Goal: Task Accomplishment & Management: Manage account settings

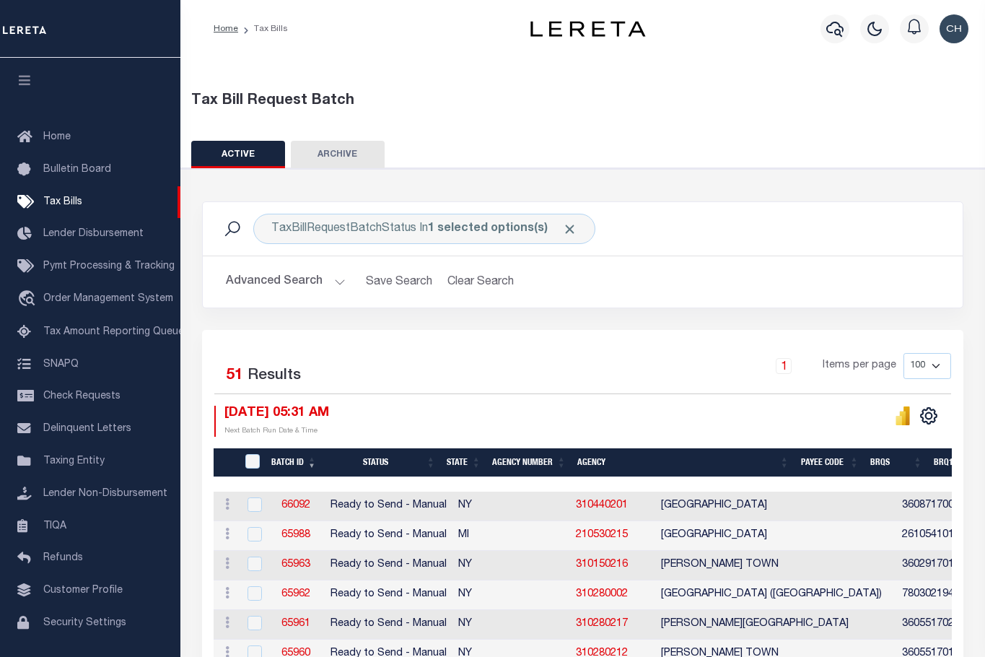
drag, startPoint x: 4, startPoint y: 128, endPoint x: 477, endPoint y: 140, distance: 473.0
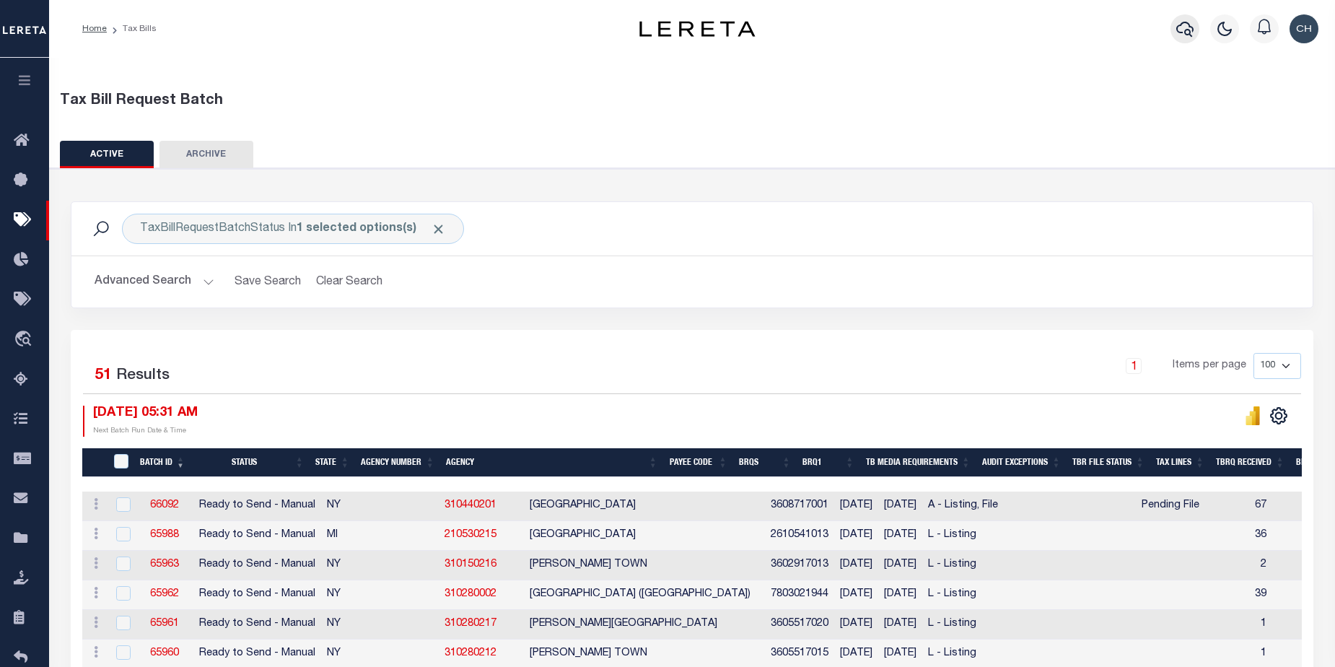
click at [995, 37] on icon "button" at bounding box center [1185, 28] width 17 height 17
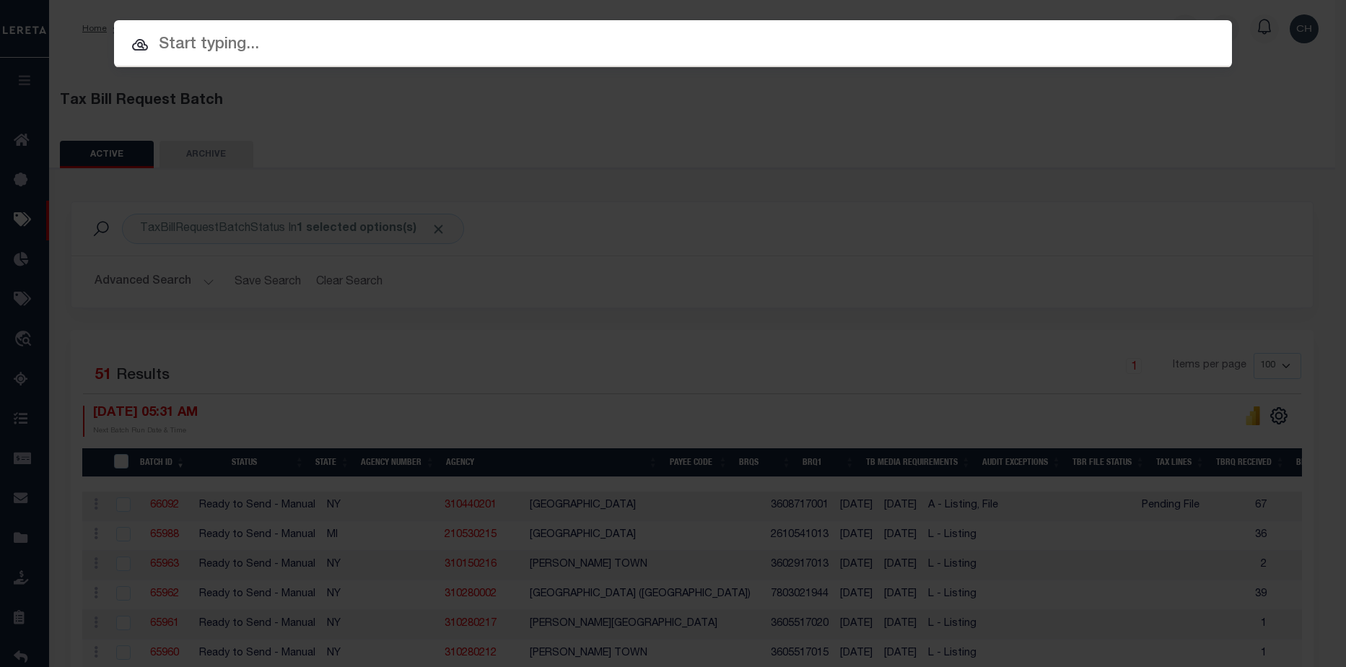
drag, startPoint x: 688, startPoint y: 43, endPoint x: 706, endPoint y: 39, distance: 18.4
click at [688, 43] on input "text" at bounding box center [673, 44] width 1118 height 25
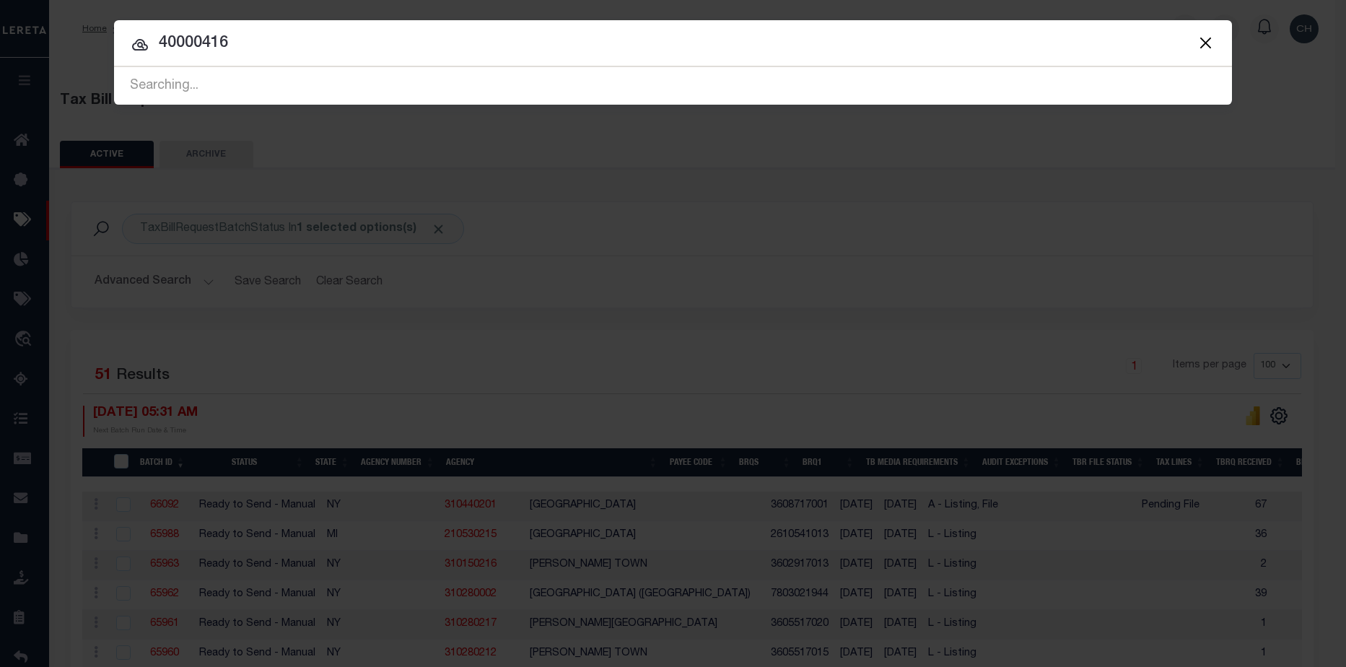
type input "40000416"
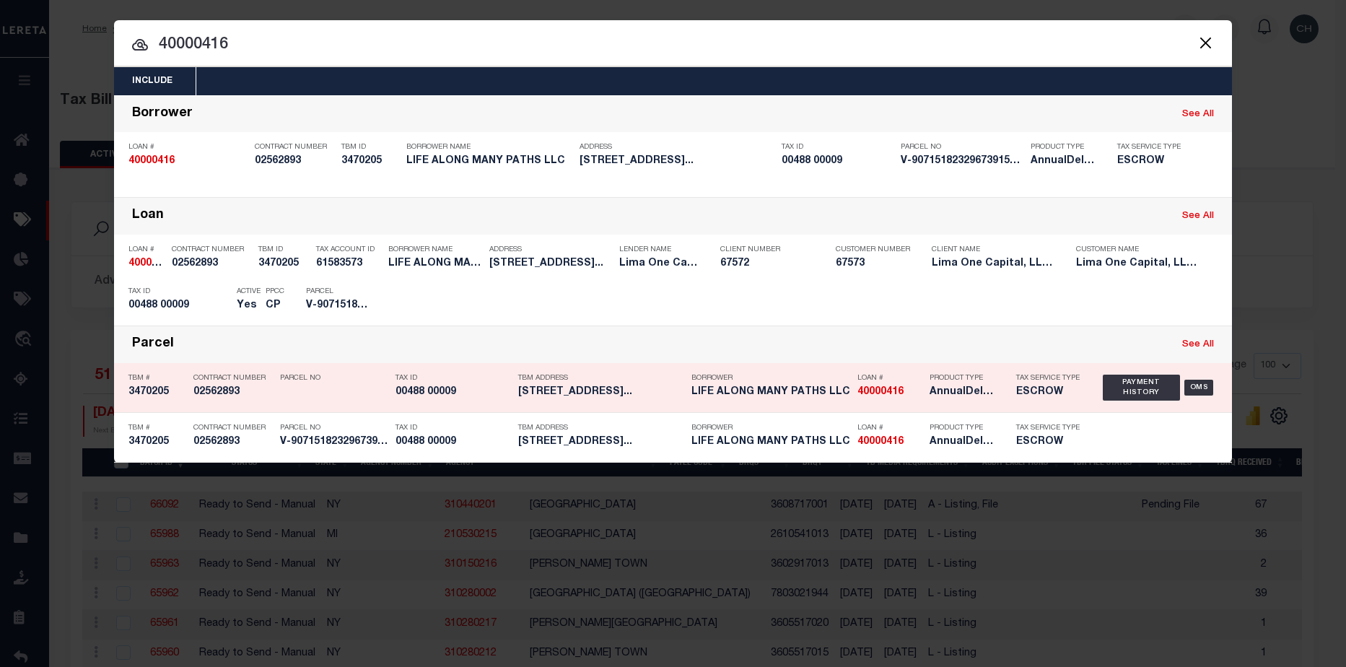
click at [977, 398] on h5 "AnnualDelinquency,Escrow" at bounding box center [962, 392] width 65 height 12
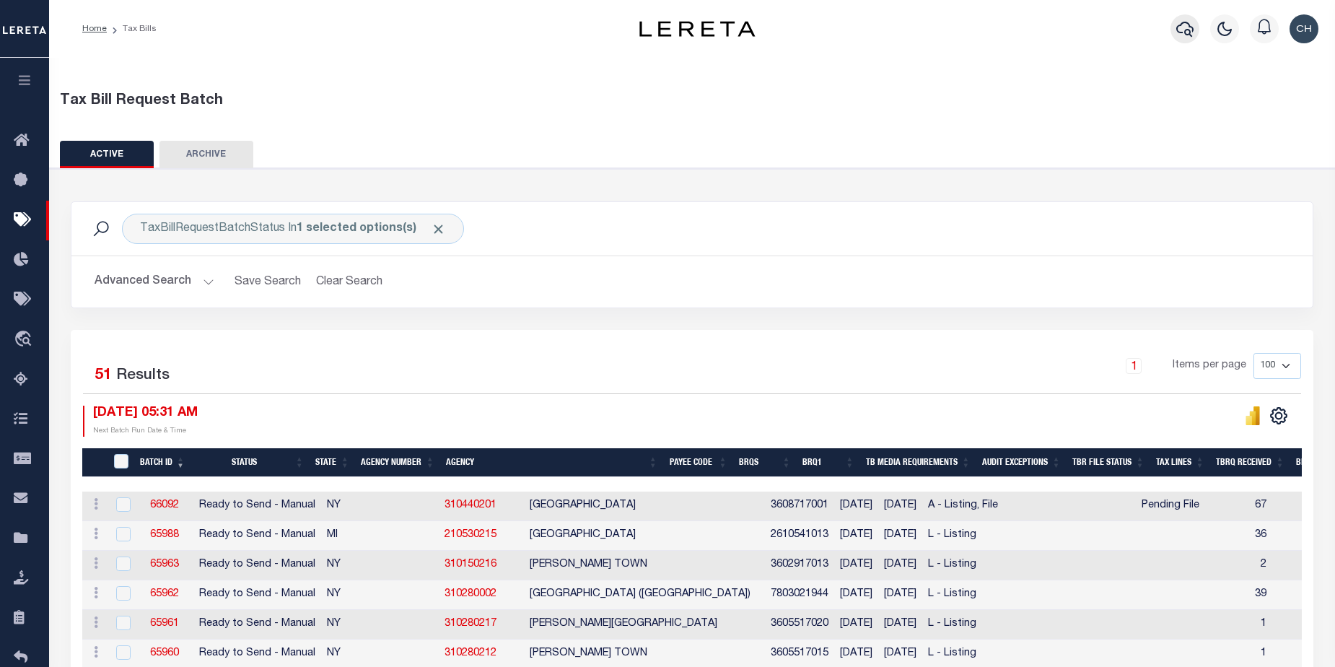
click at [995, 33] on icon "button" at bounding box center [1185, 28] width 17 height 17
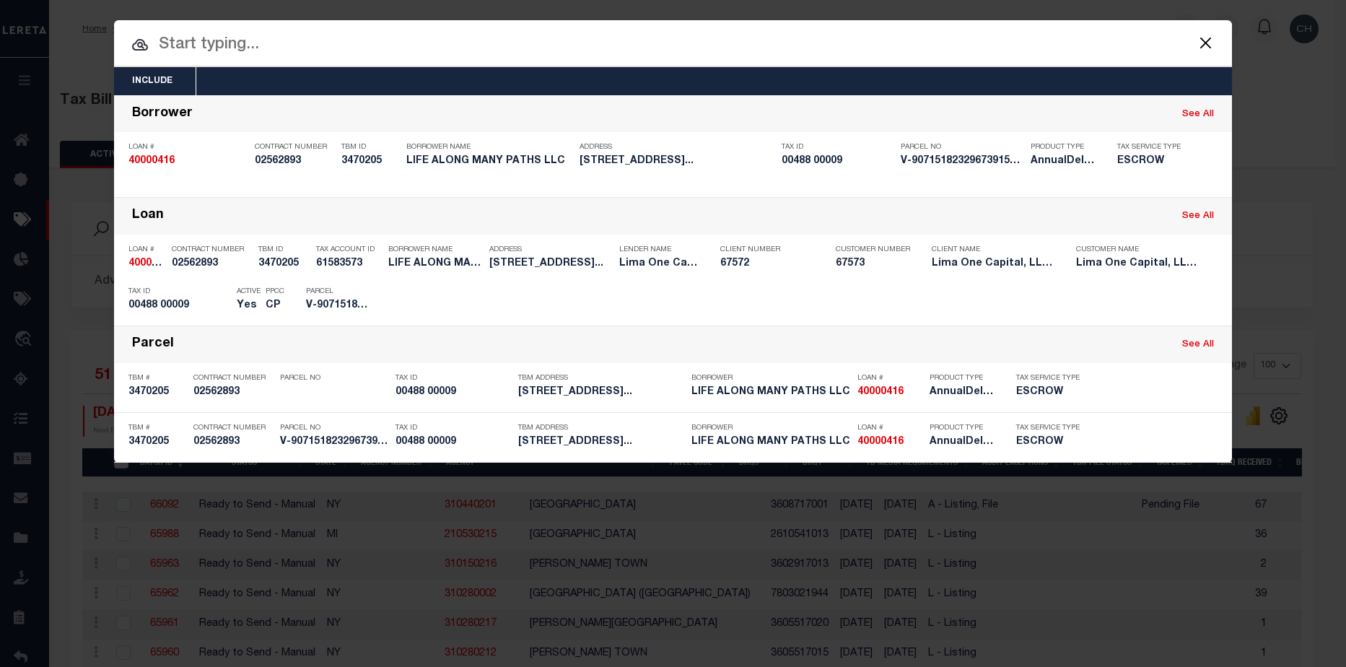
click at [303, 41] on input "text" at bounding box center [673, 44] width 1118 height 25
paste input "40000416"
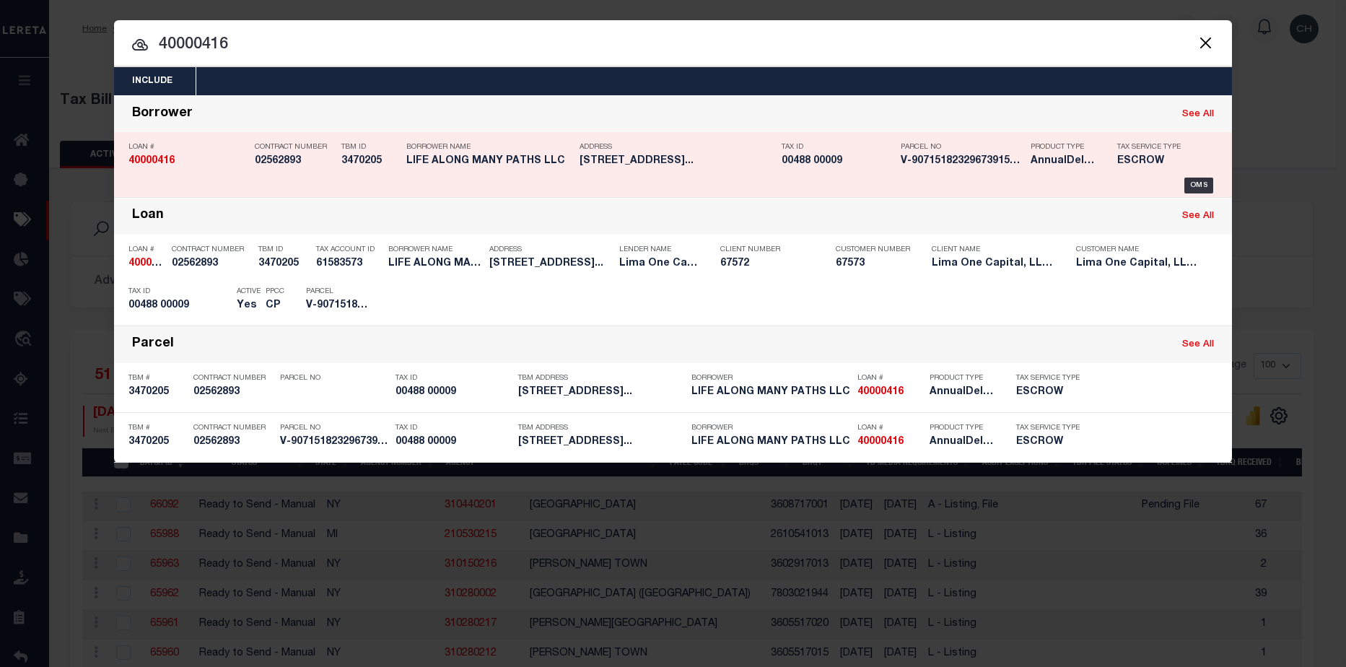
type input "40000416"
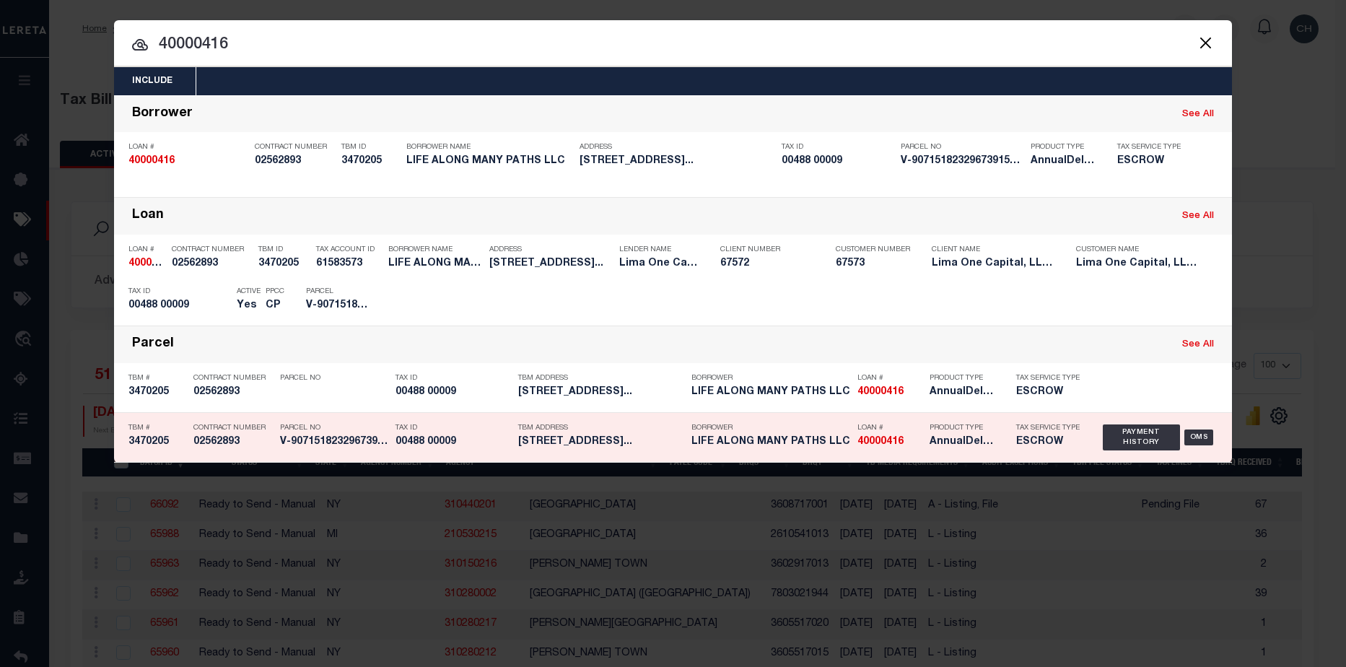
click at [904, 448] on h5 "40000416" at bounding box center [890, 442] width 65 height 12
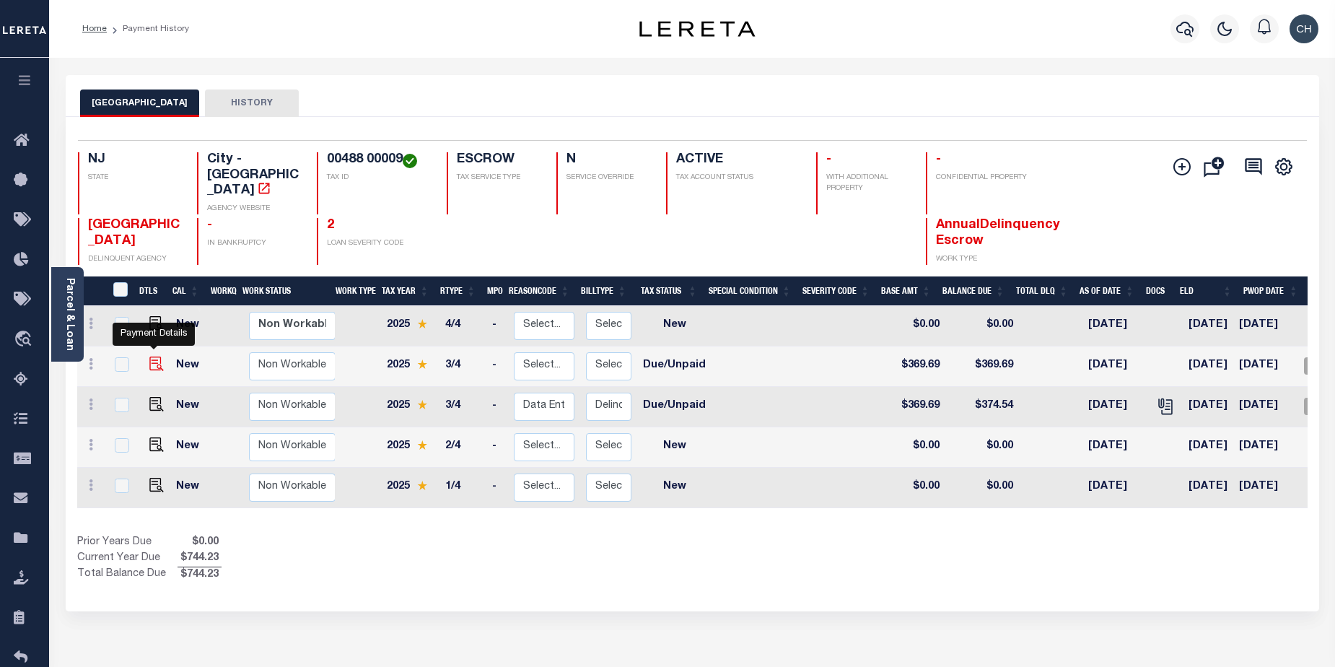
click at [151, 357] on img "" at bounding box center [156, 364] width 14 height 14
checkbox input "true"
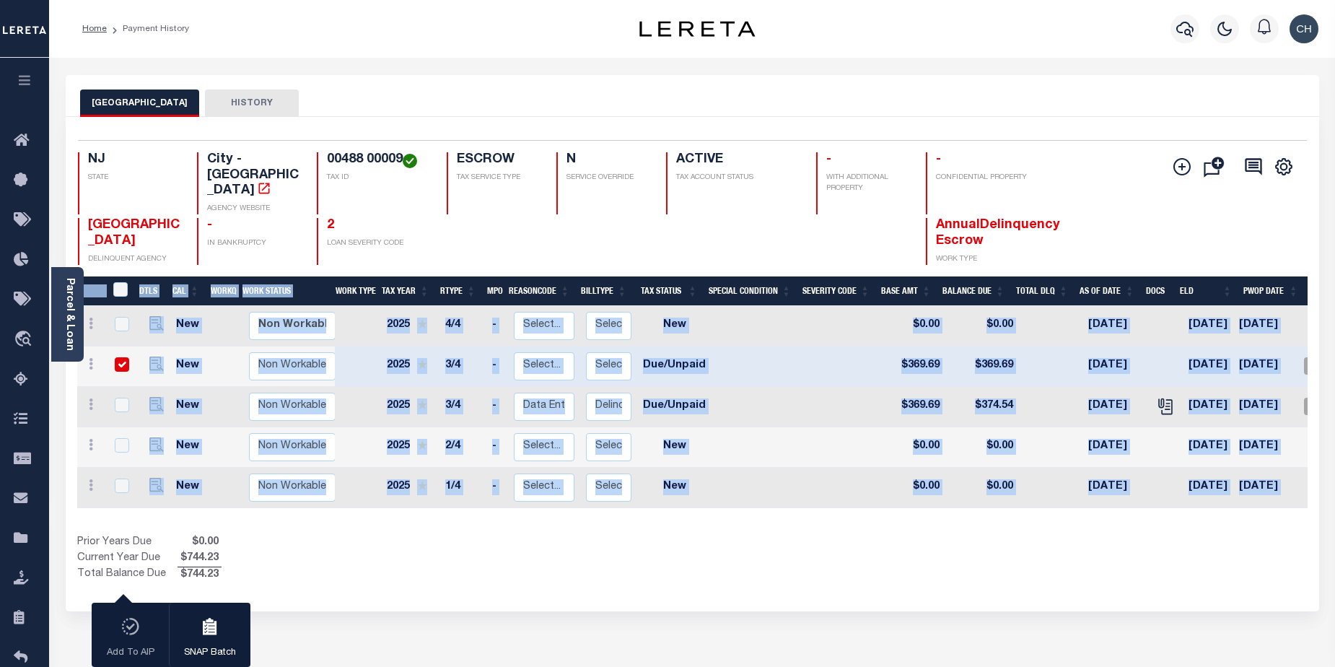
drag, startPoint x: 1071, startPoint y: 499, endPoint x: 1206, endPoint y: 496, distance: 135.7
click at [1206, 496] on div "DTLS CAL WorkQ Work Status Work Type Tax Year RType MPO ReasonCode BillType Tax…" at bounding box center [692, 429] width 1231 height 307
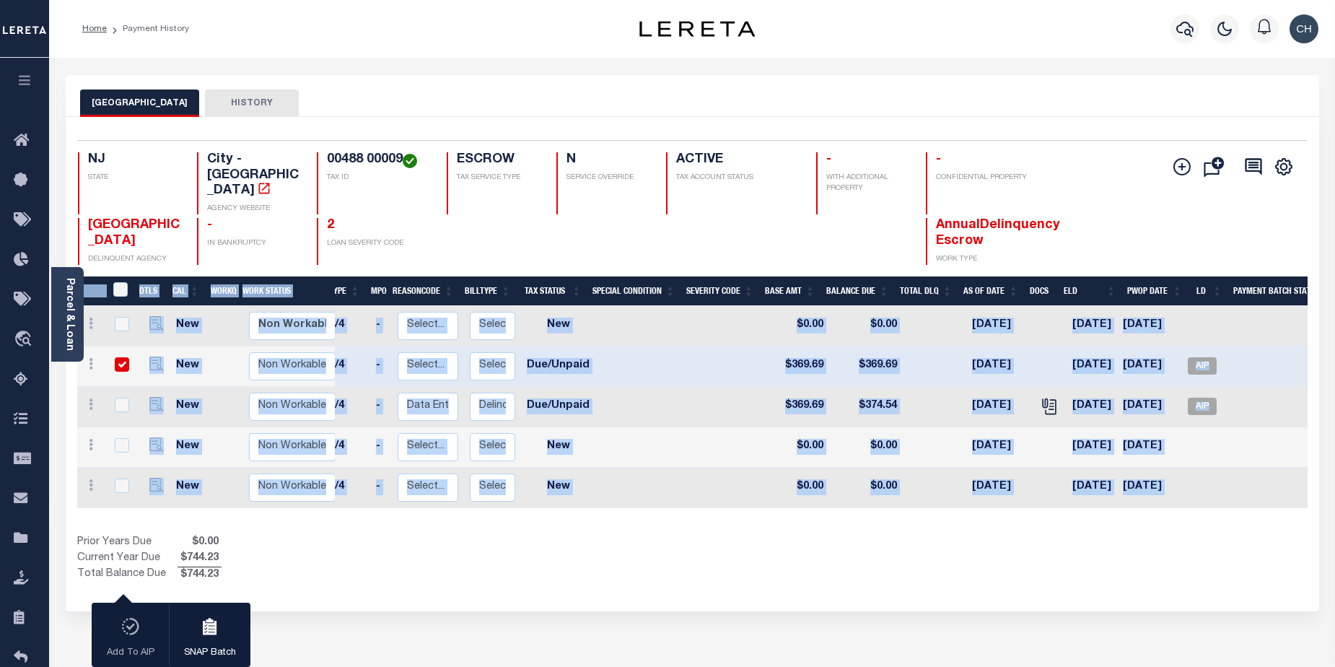
scroll to position [0, 146]
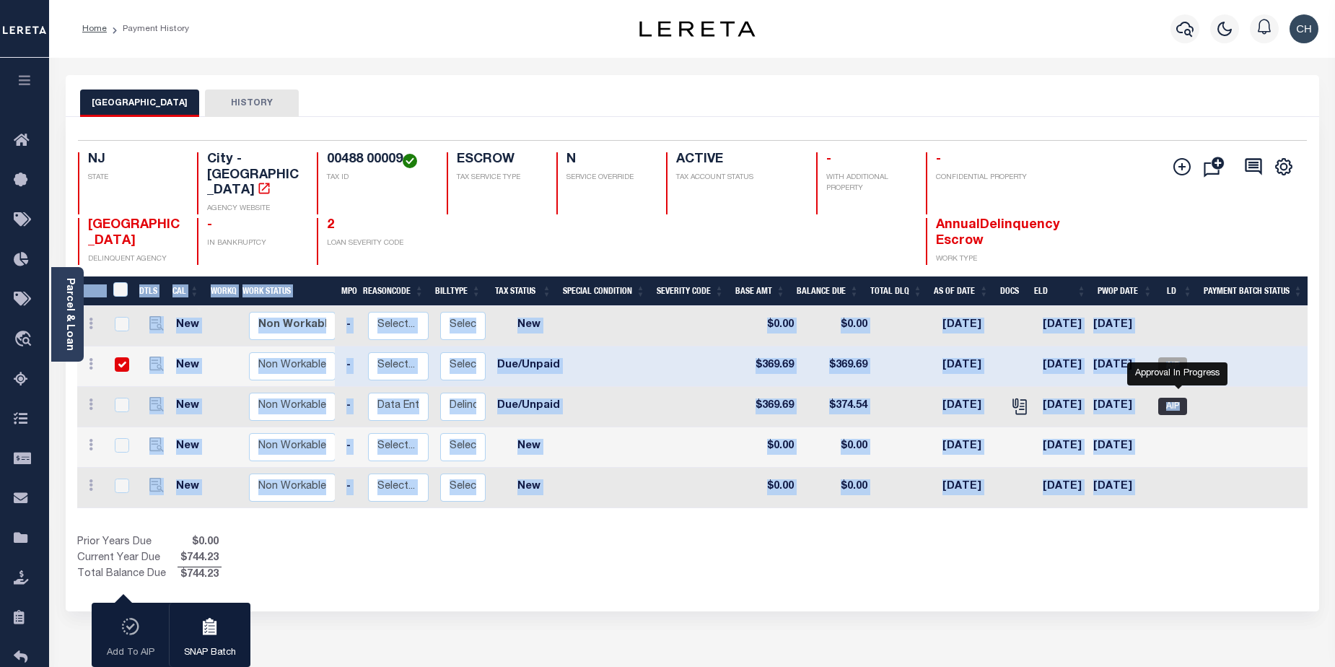
click at [1182, 398] on span "AIP" at bounding box center [1173, 406] width 29 height 17
checkbox input "true"
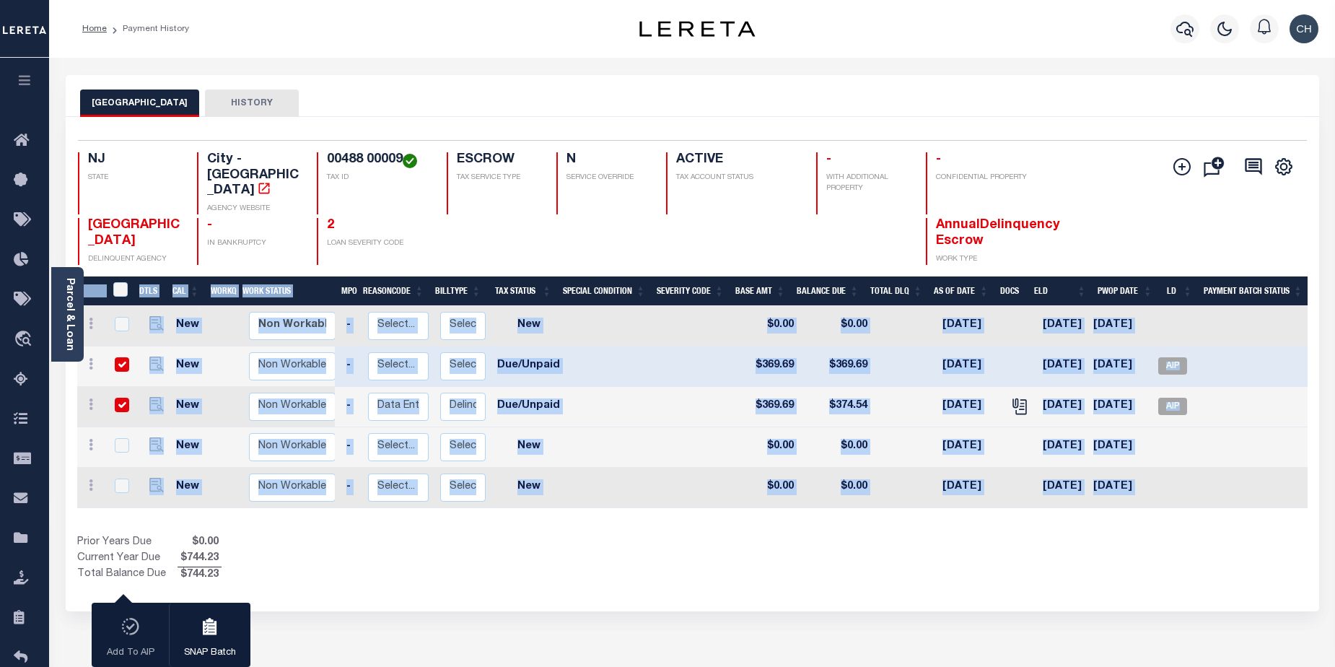
click at [543, 558] on div "Prior Years Due $0.00 Current Year Due $744.23 Total Balance Due $744.23" at bounding box center [385, 559] width 616 height 48
click at [120, 398] on input "checkbox" at bounding box center [122, 405] width 14 height 14
checkbox input "false"
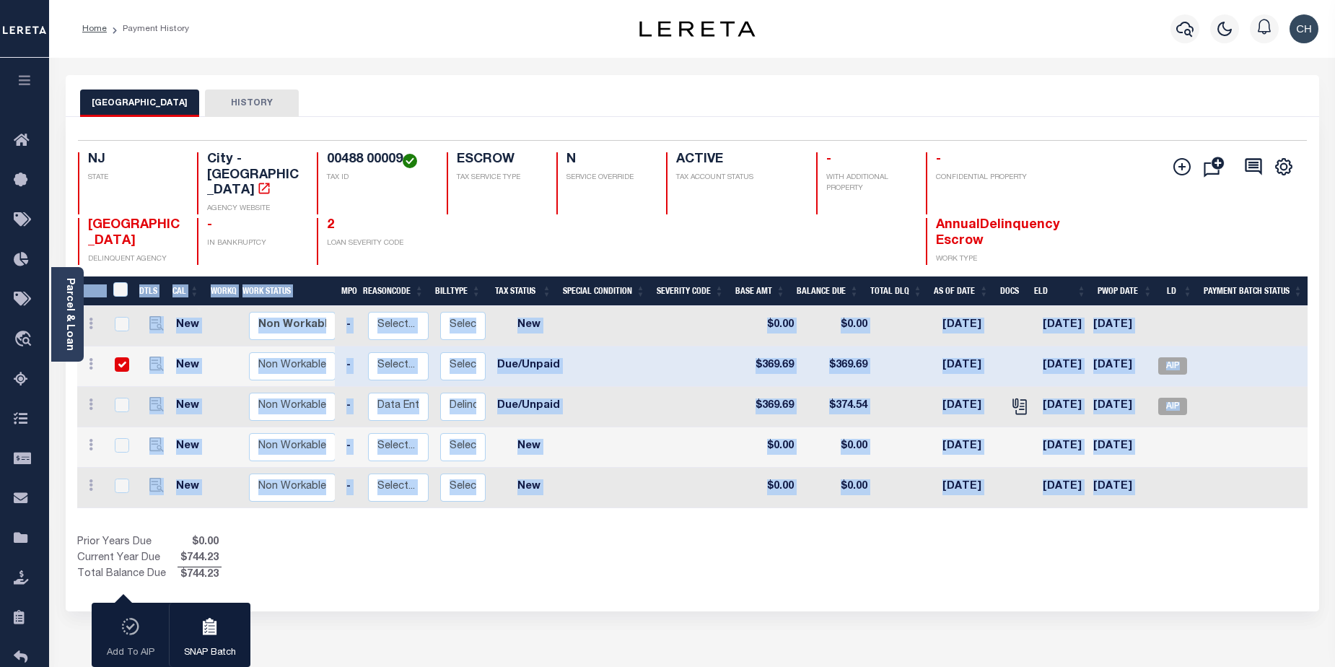
click at [119, 357] on input "checkbox" at bounding box center [122, 364] width 14 height 14
checkbox input "false"
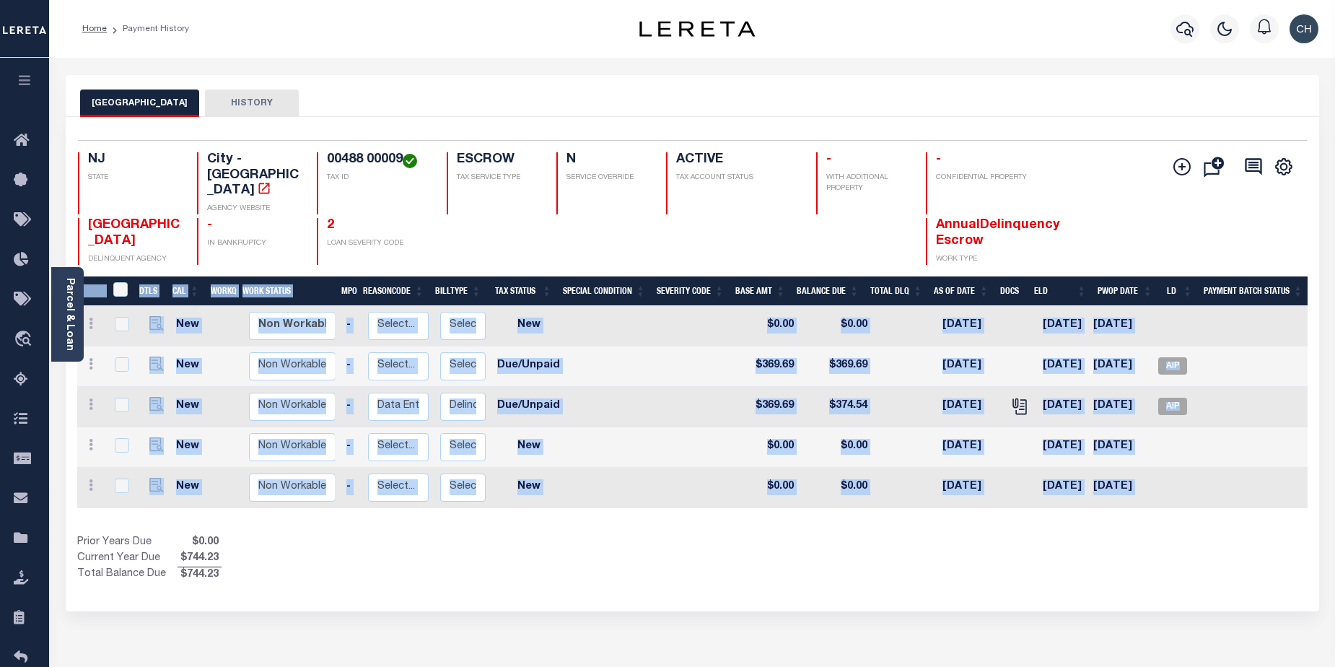
click at [423, 544] on div "Prior Years Due $0.00 Current Year Due $744.23 Total Balance Due $744.23" at bounding box center [385, 559] width 616 height 48
click at [662, 101] on div "CAMDEN CITY HISTORY" at bounding box center [692, 103] width 1225 height 27
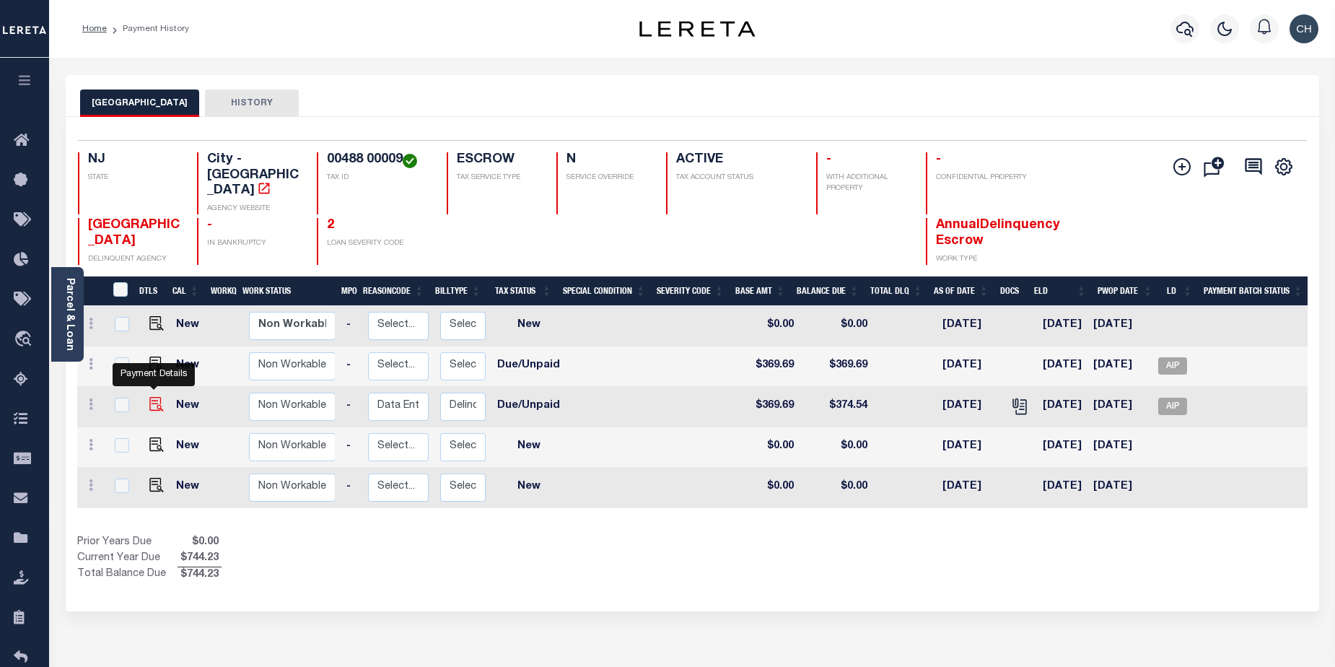
click at [153, 397] on img "" at bounding box center [156, 404] width 14 height 14
checkbox input "true"
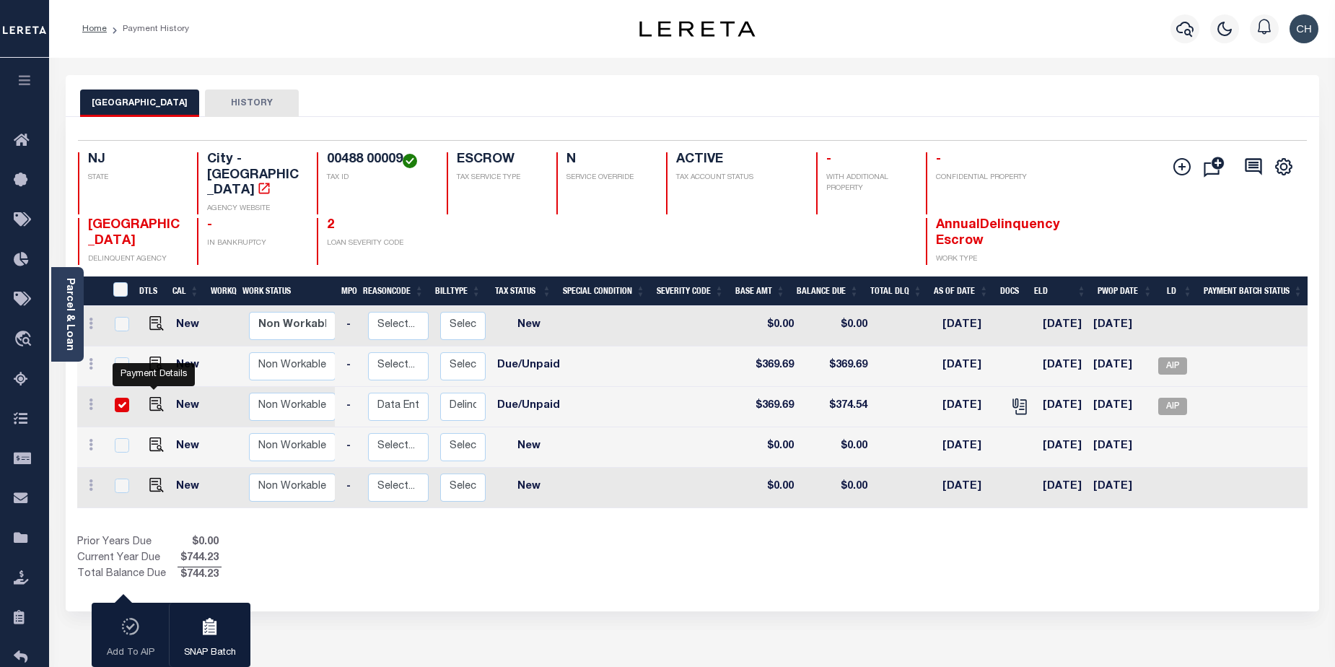
drag, startPoint x: 156, startPoint y: 387, endPoint x: 513, endPoint y: 393, distance: 356.6
click at [156, 397] on img "" at bounding box center [156, 404] width 14 height 14
checkbox input "false"
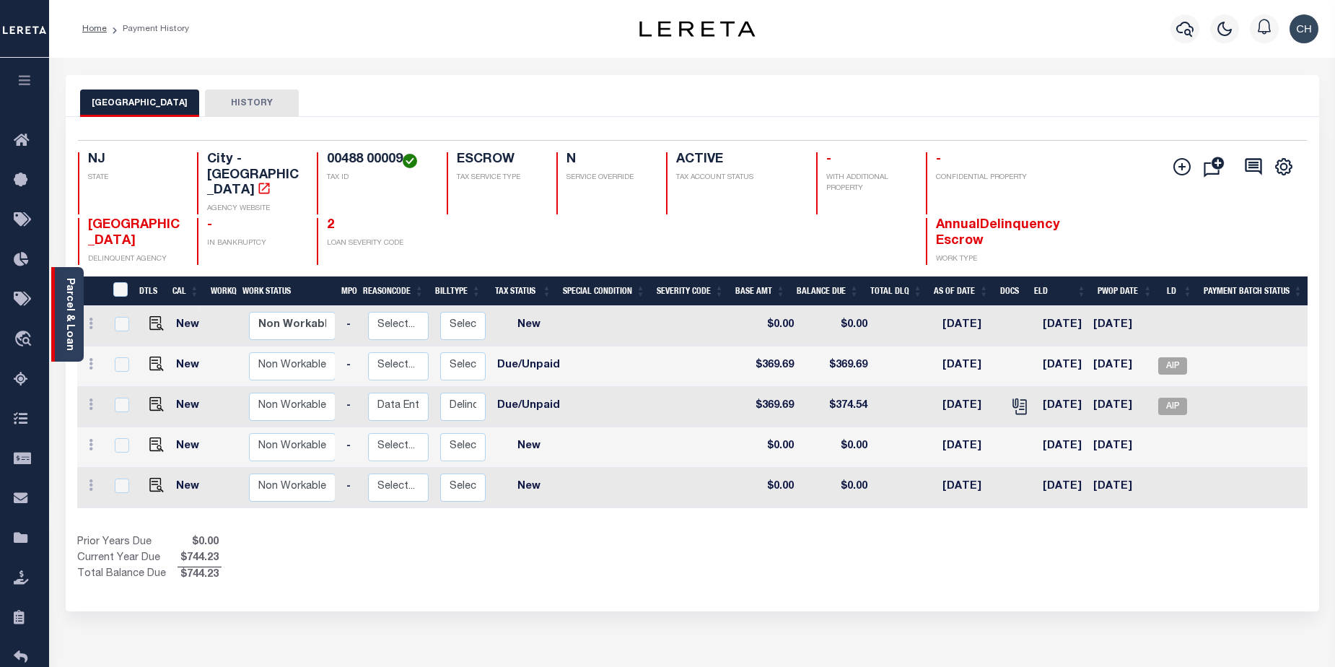
click at [71, 310] on link "Parcel & Loan" at bounding box center [69, 314] width 10 height 73
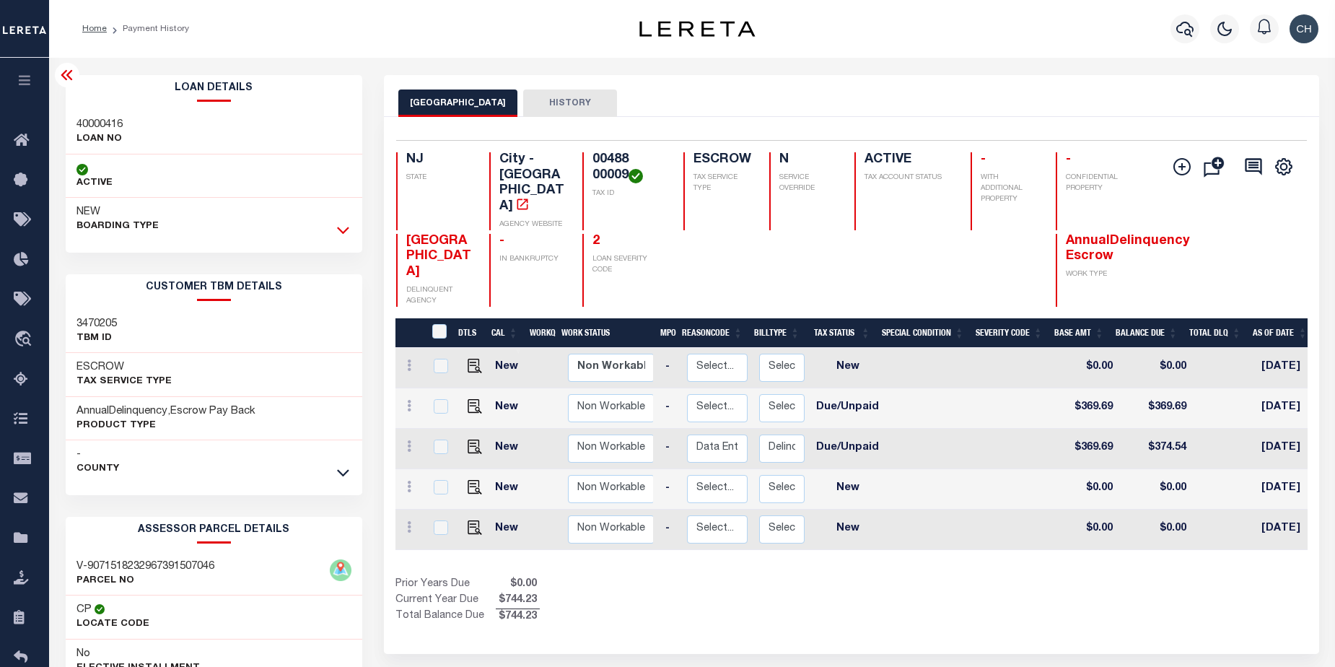
click at [347, 232] on icon at bounding box center [343, 229] width 12 height 15
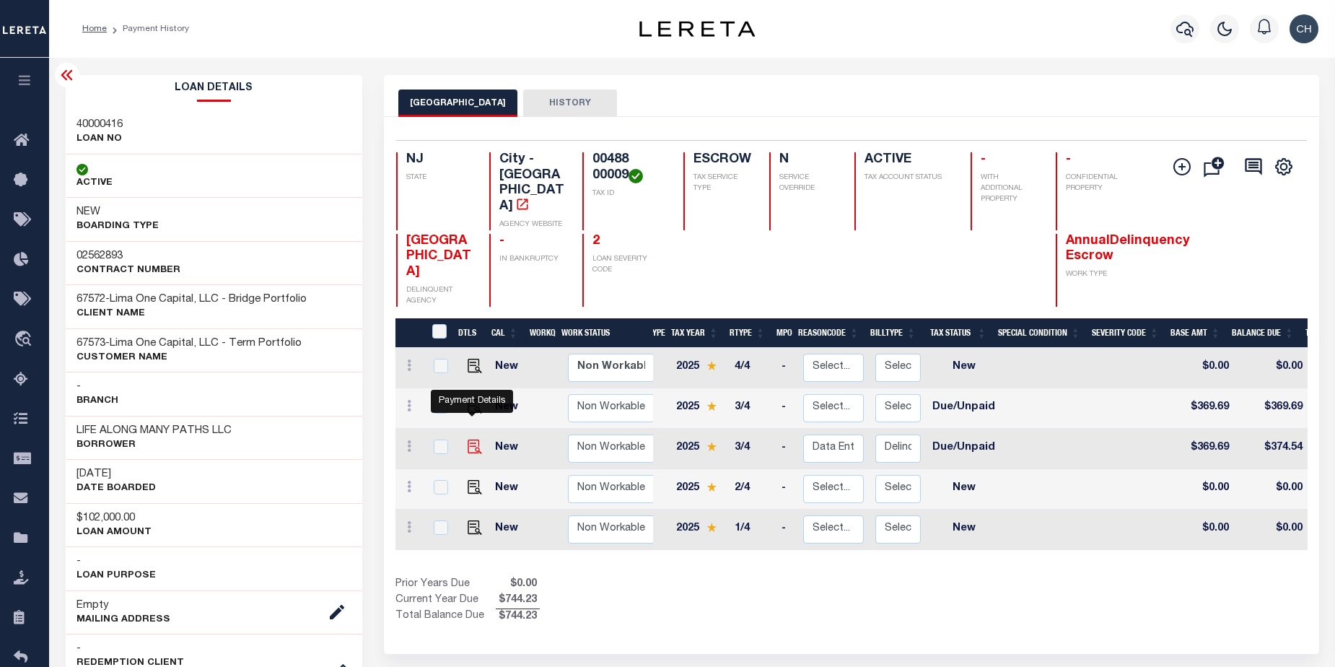
click at [471, 440] on img "" at bounding box center [475, 447] width 14 height 14
checkbox input "true"
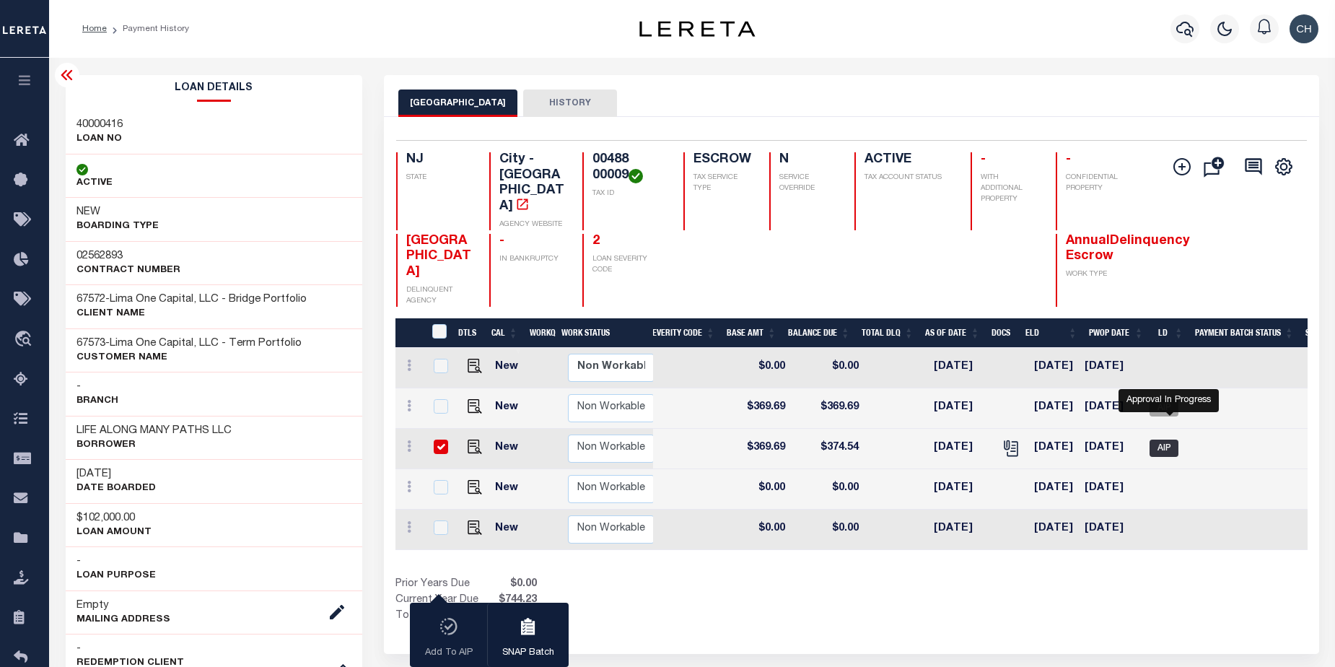
click at [1170, 440] on span "AIP" at bounding box center [1164, 448] width 29 height 17
checkbox input "false"
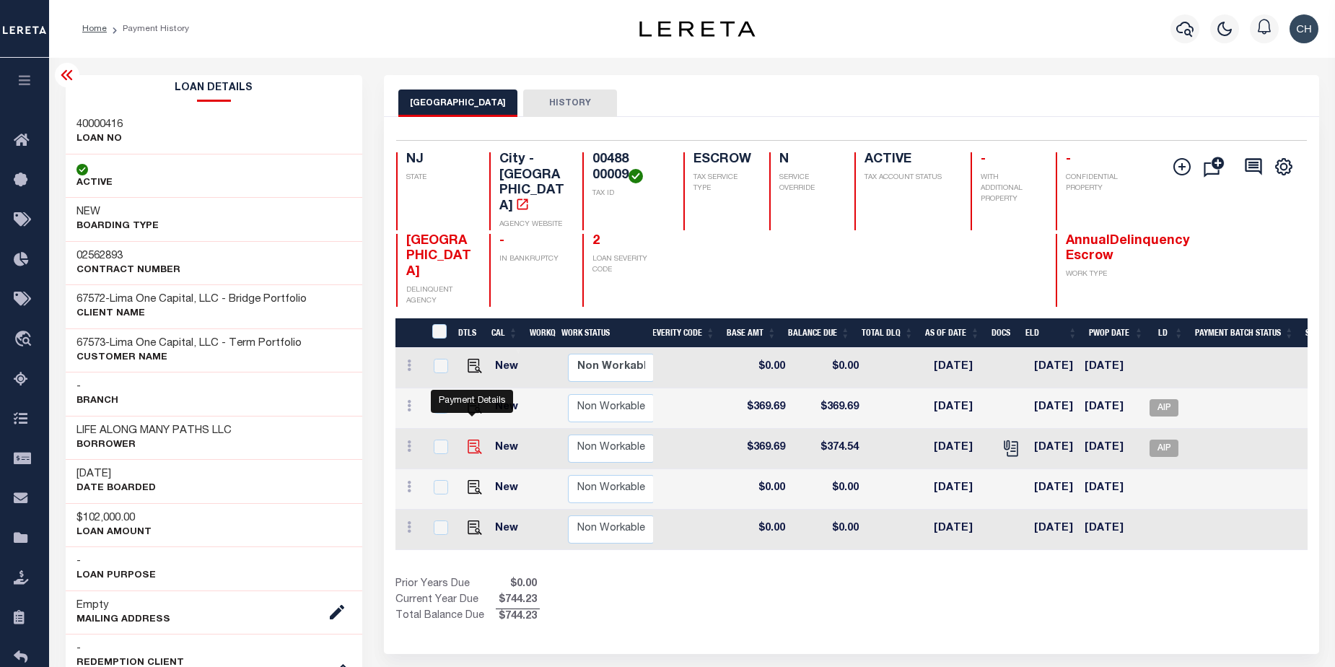
click at [468, 440] on img "" at bounding box center [475, 447] width 14 height 14
checkbox input "true"
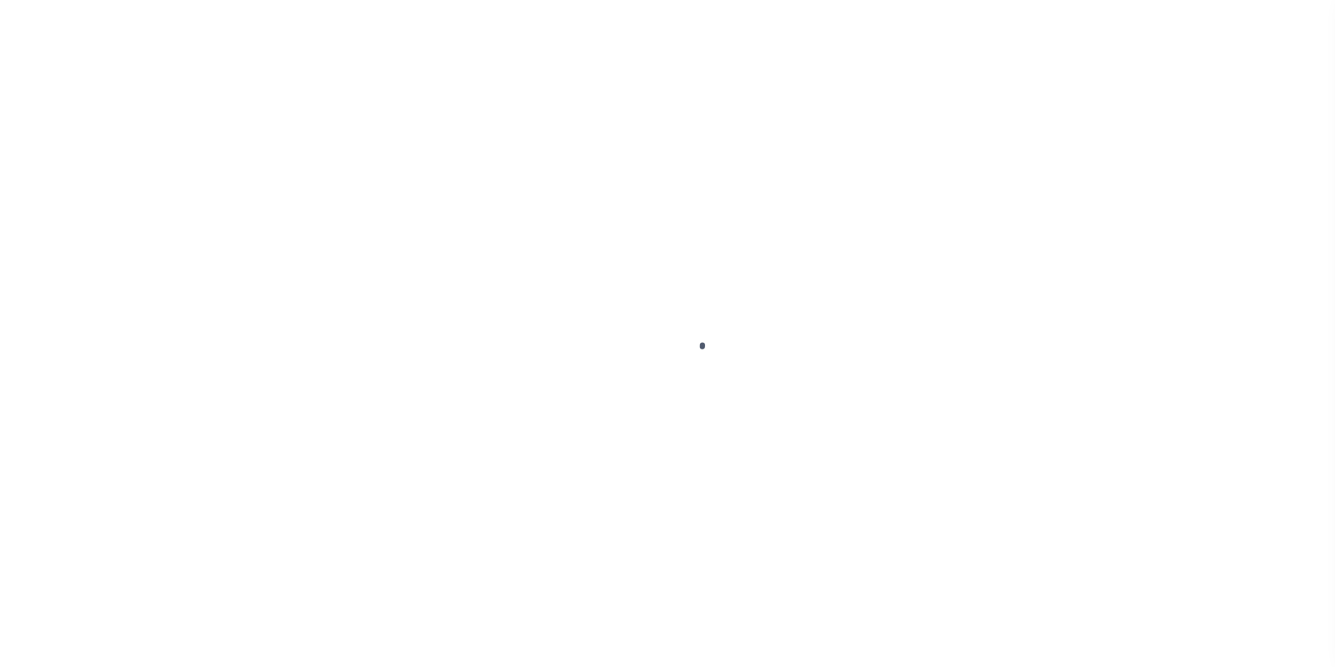
select select "DUE"
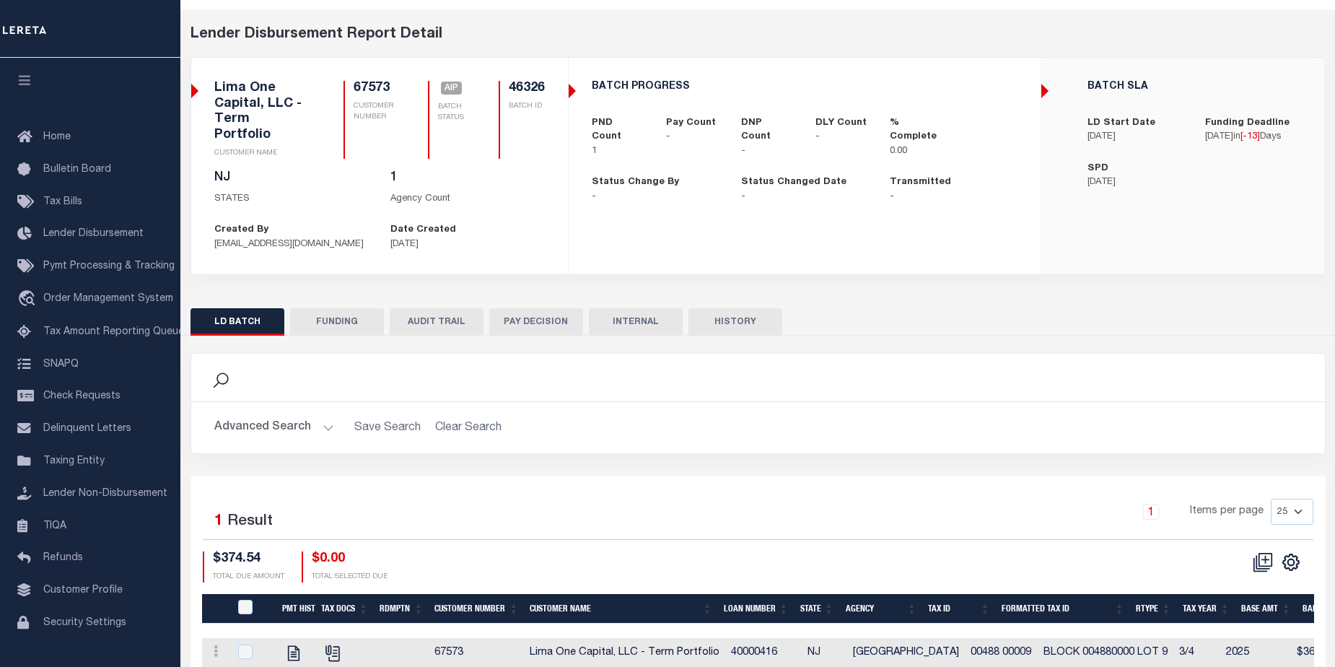
scroll to position [100, 0]
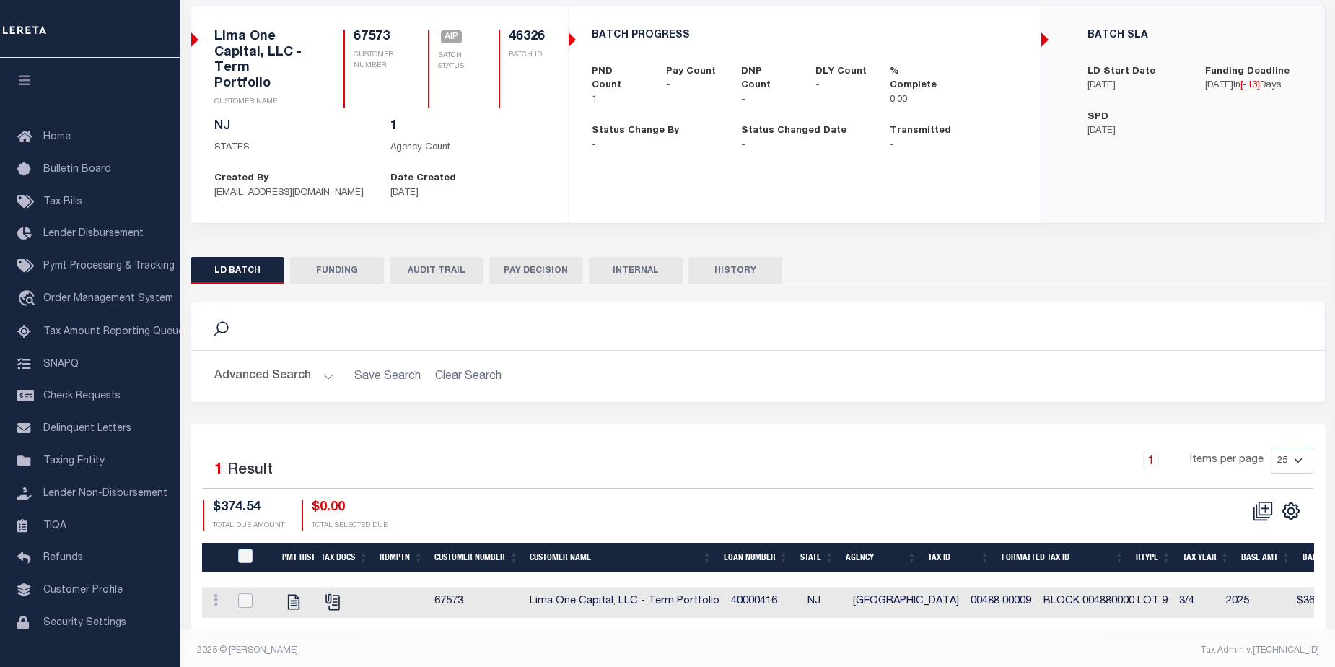
click at [245, 593] on input "checkbox" at bounding box center [245, 600] width 14 height 14
checkbox input "true"
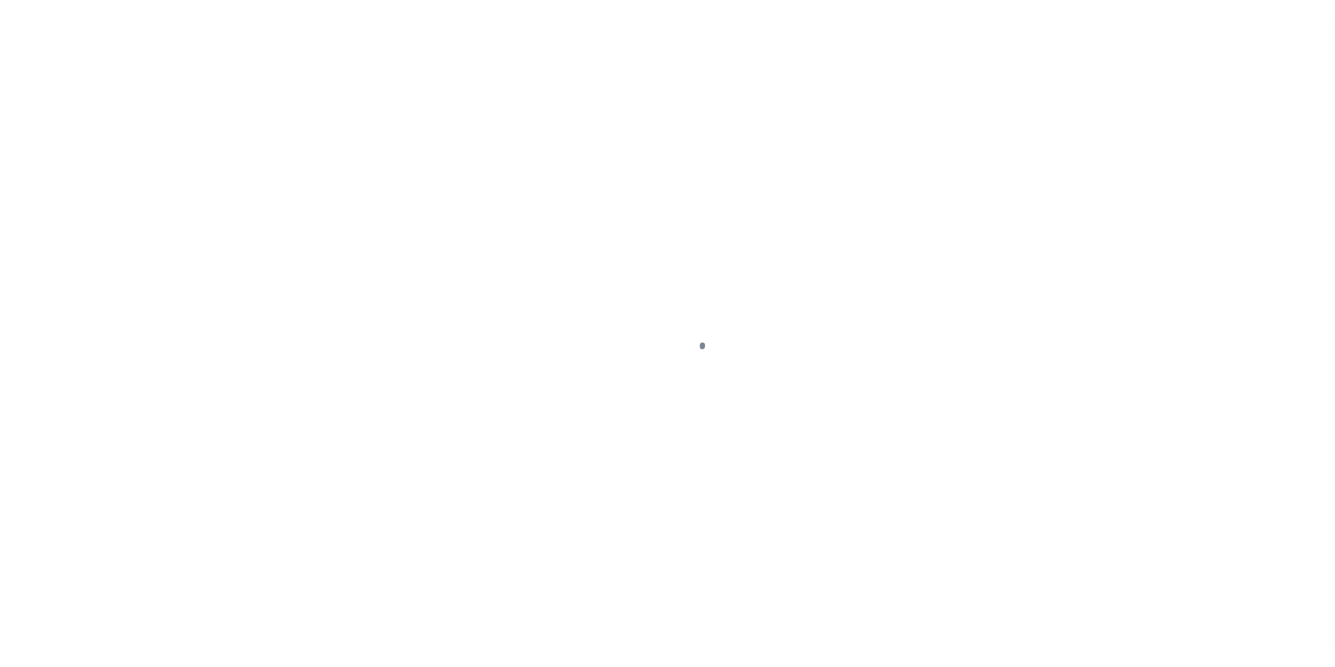
select select "DUE"
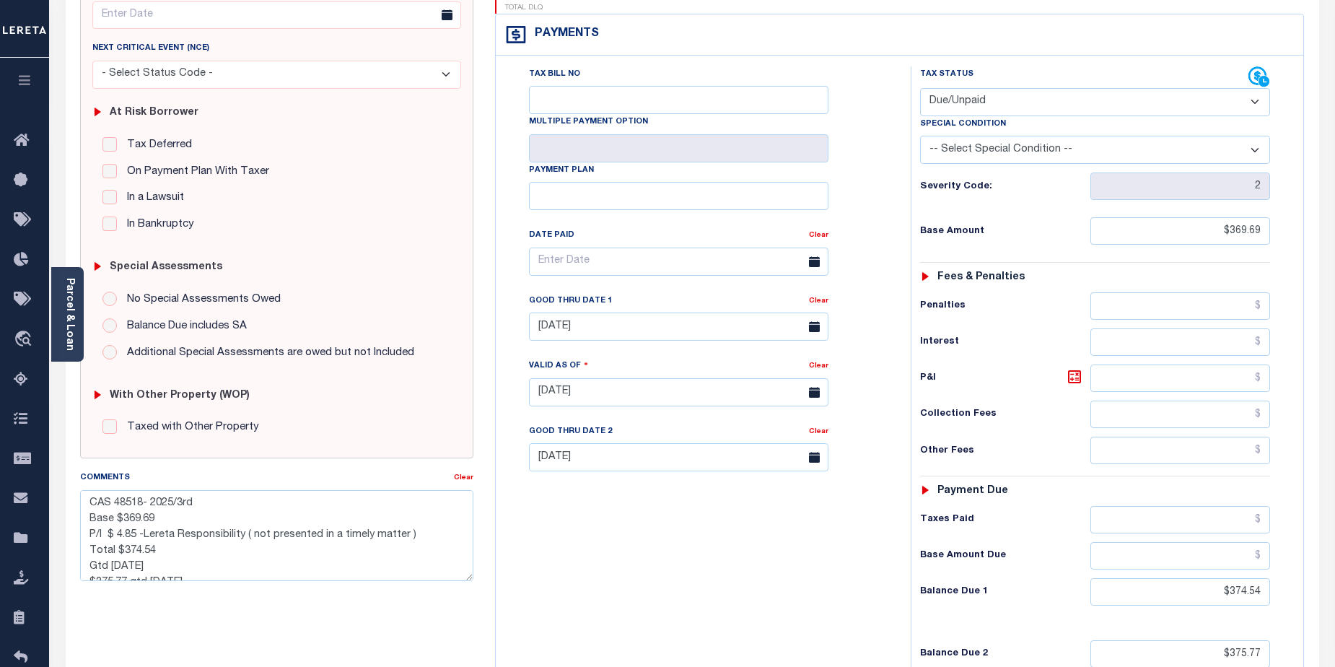
scroll to position [219, 0]
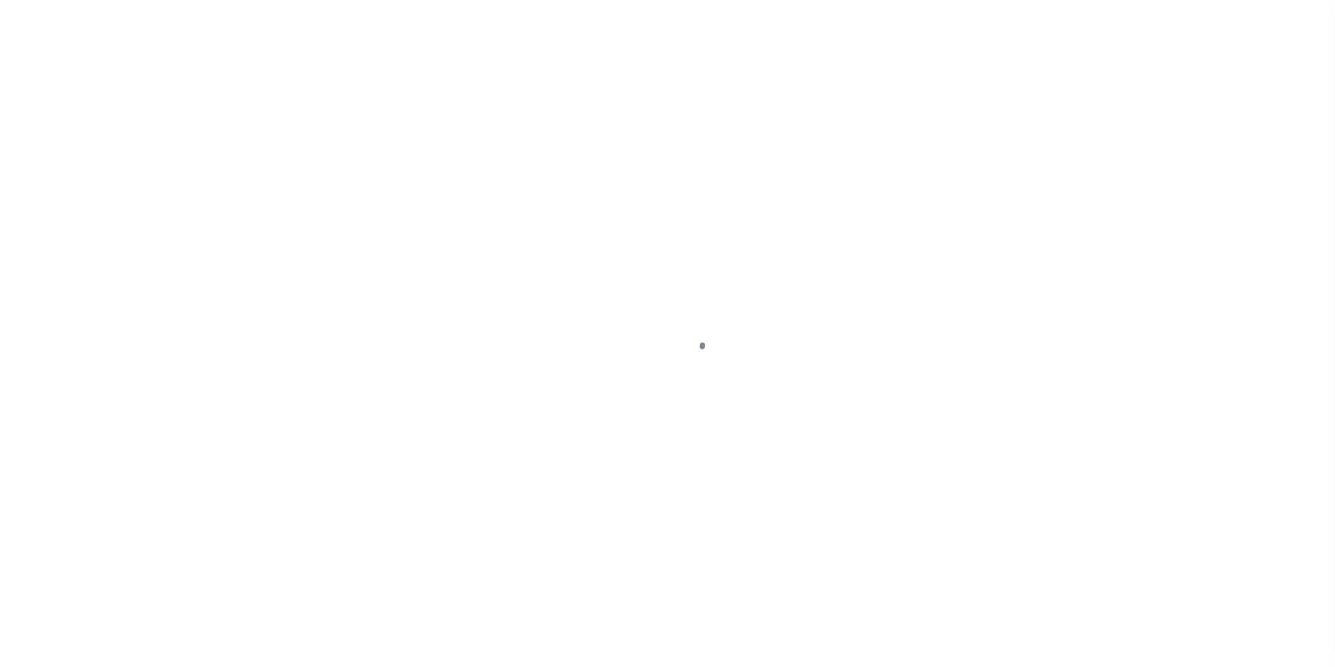
select select "DUE"
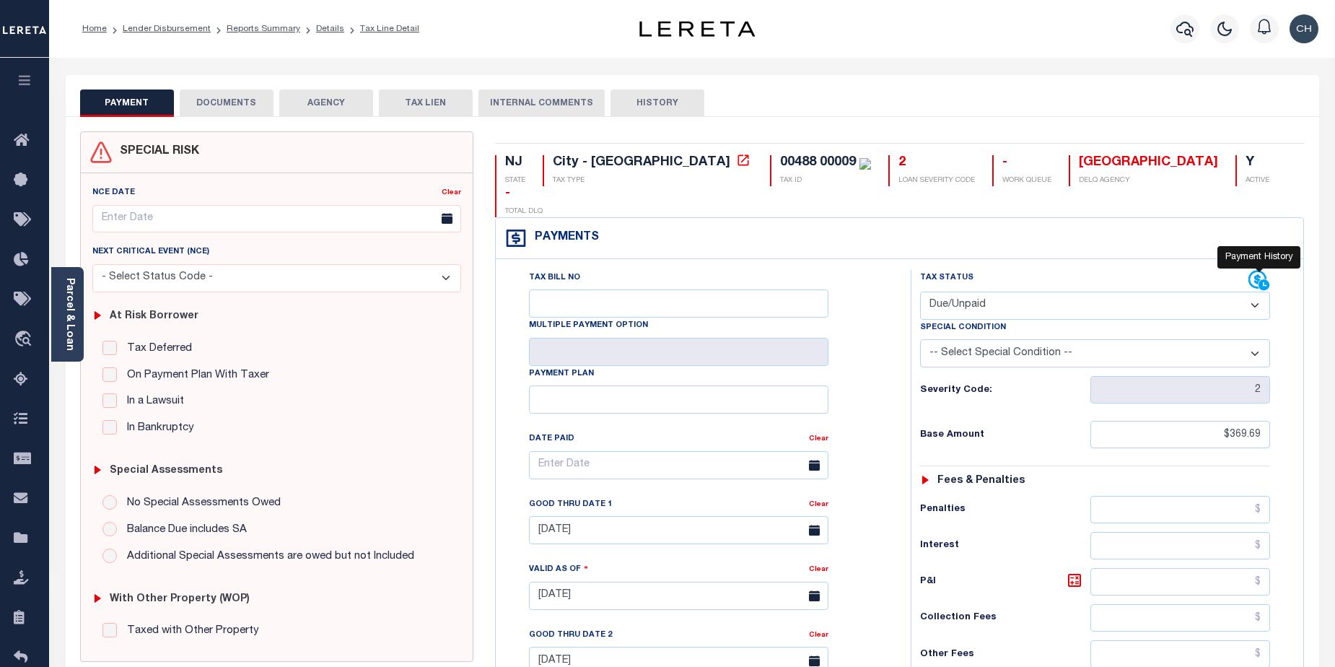
click at [1260, 279] on icon at bounding box center [1264, 284] width 11 height 11
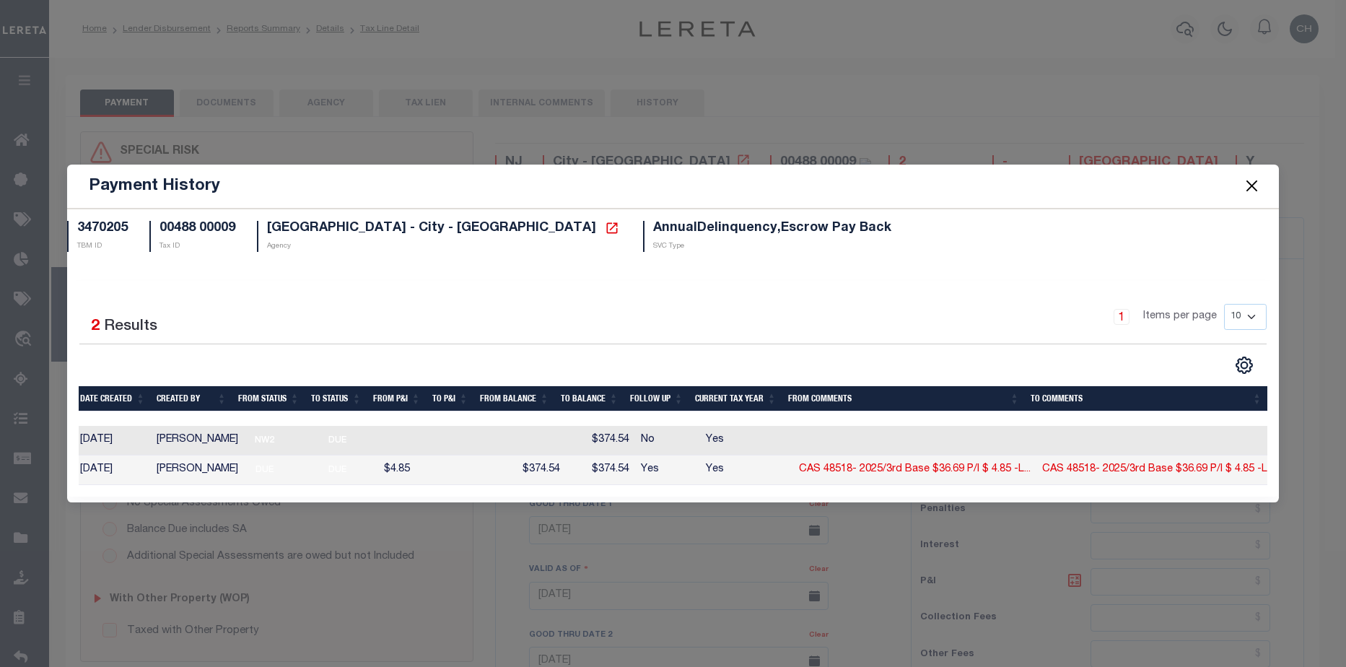
click at [1258, 185] on button "Close" at bounding box center [1252, 186] width 19 height 19
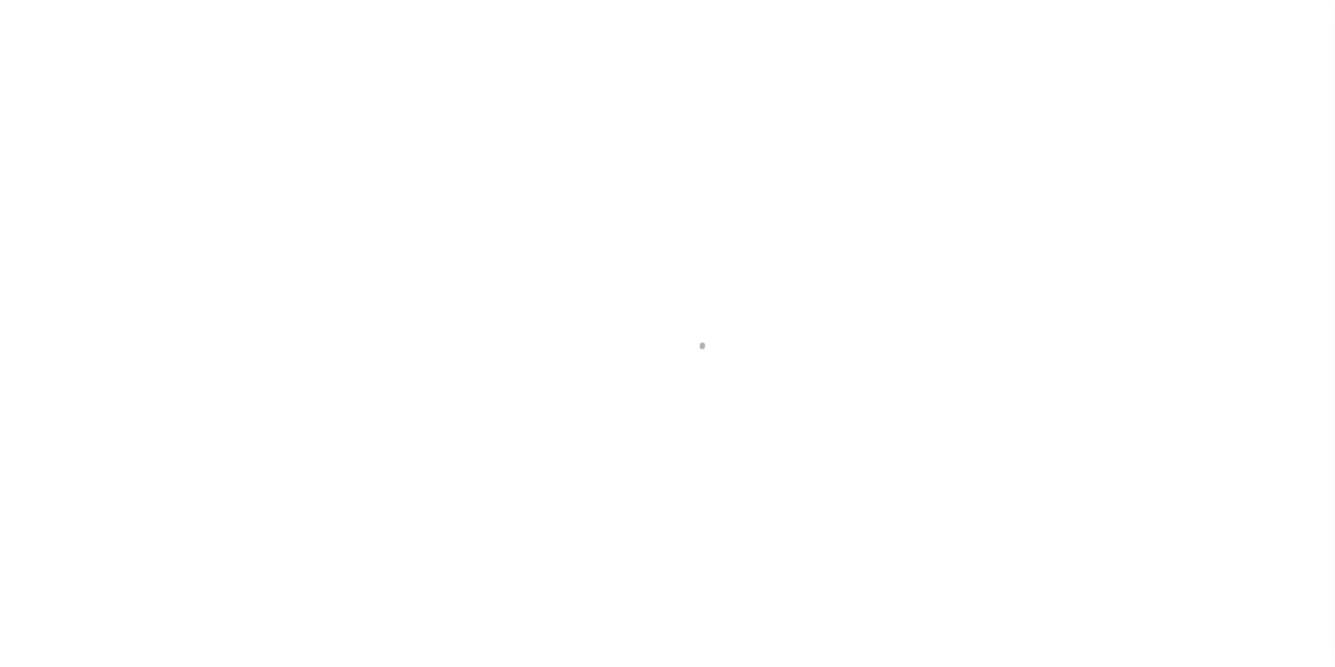
select select "DUE"
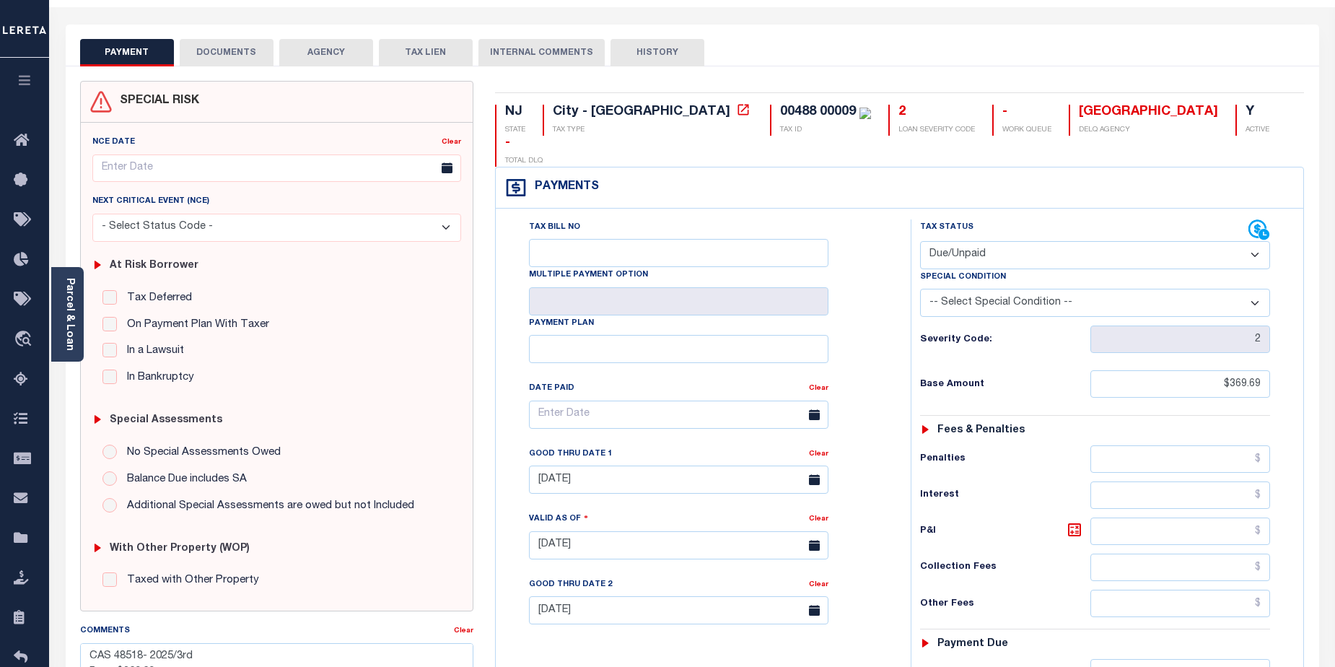
scroll to position [27, 0]
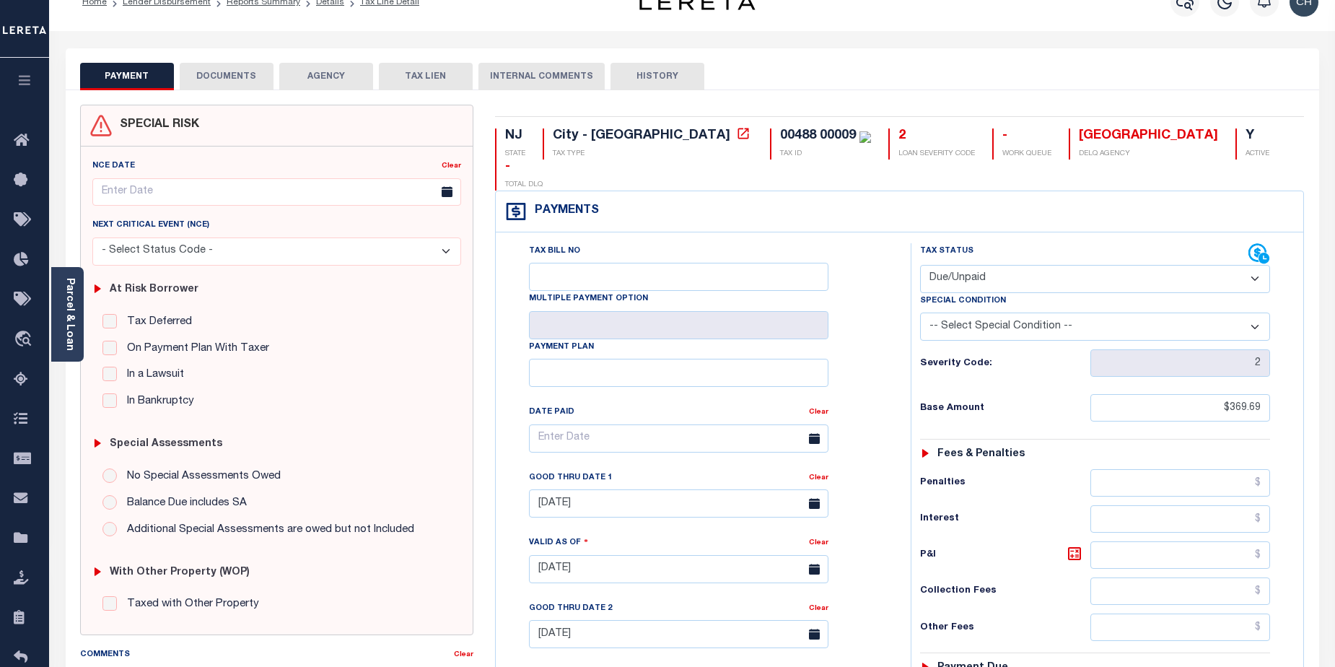
click at [227, 79] on button "DOCUMENTS" at bounding box center [227, 76] width 94 height 27
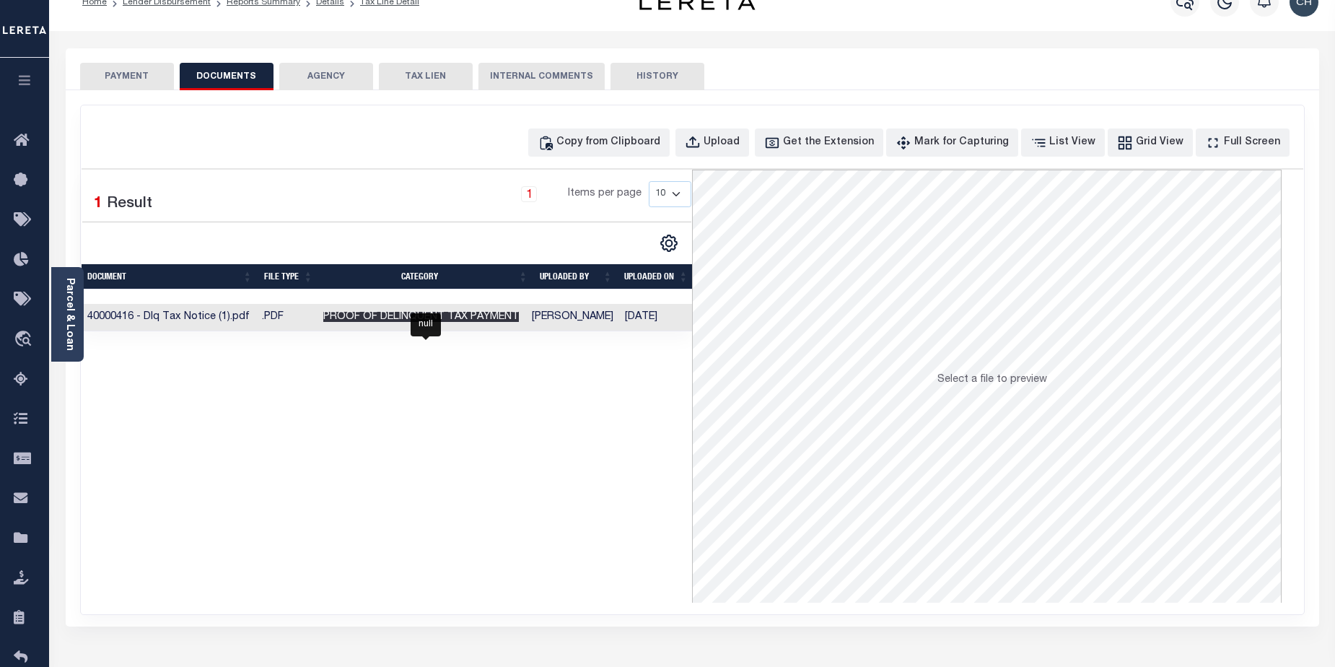
click at [503, 321] on span "Proof of Delinquent Tax Payment" at bounding box center [421, 317] width 196 height 10
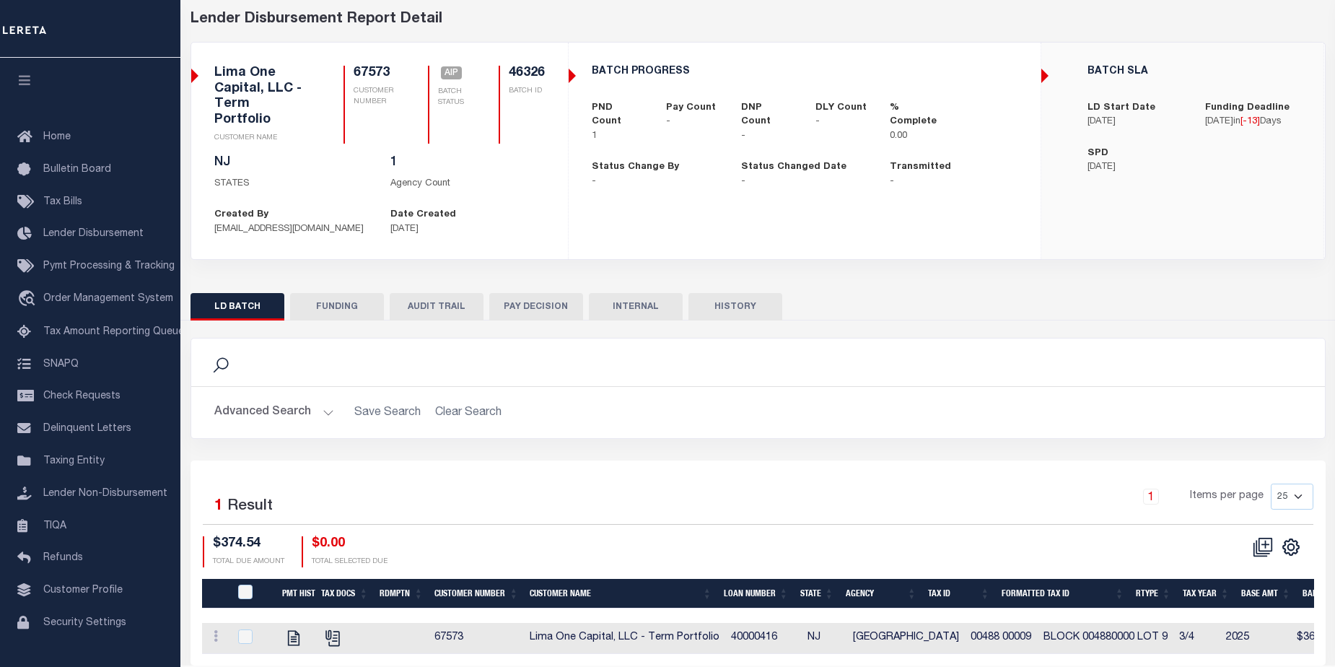
scroll to position [100, 0]
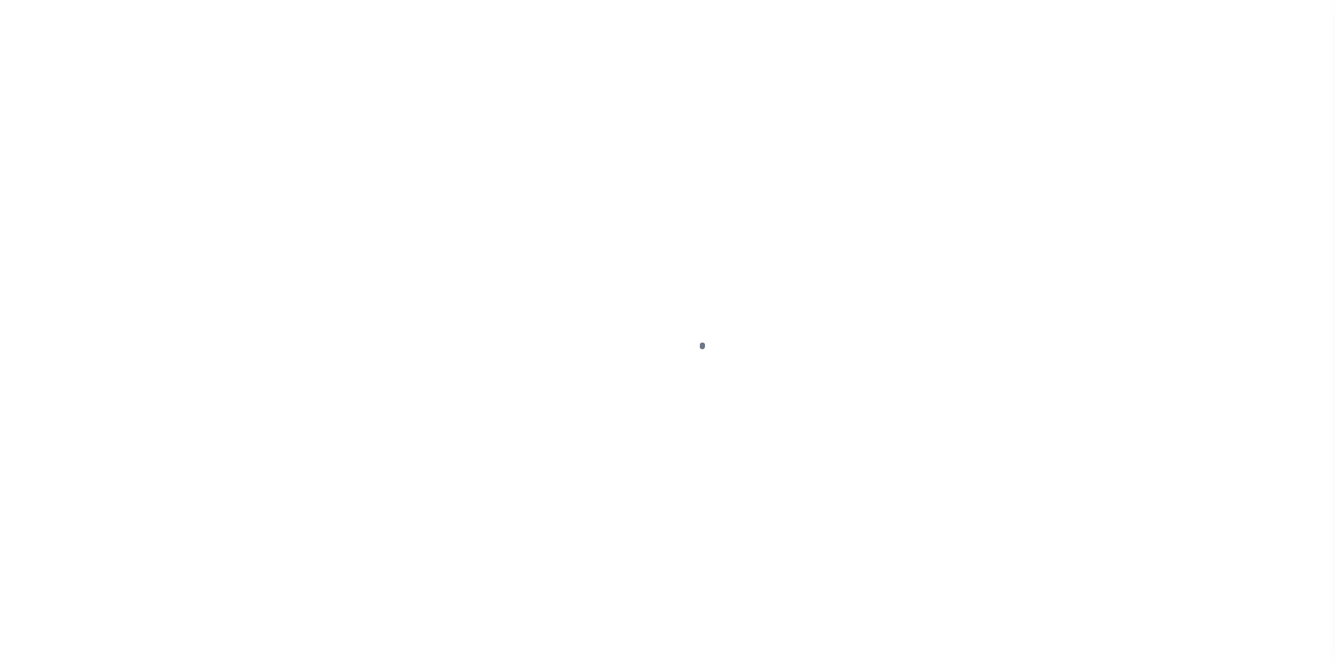
select select "DUE"
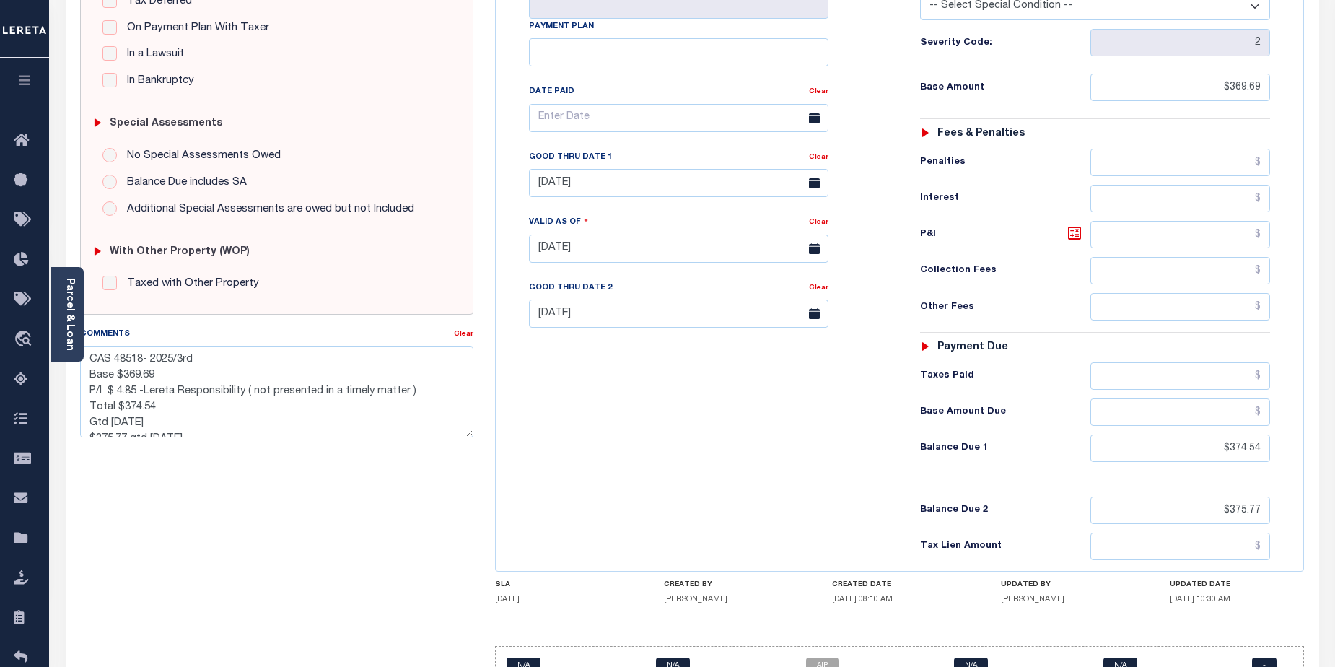
scroll to position [391, 0]
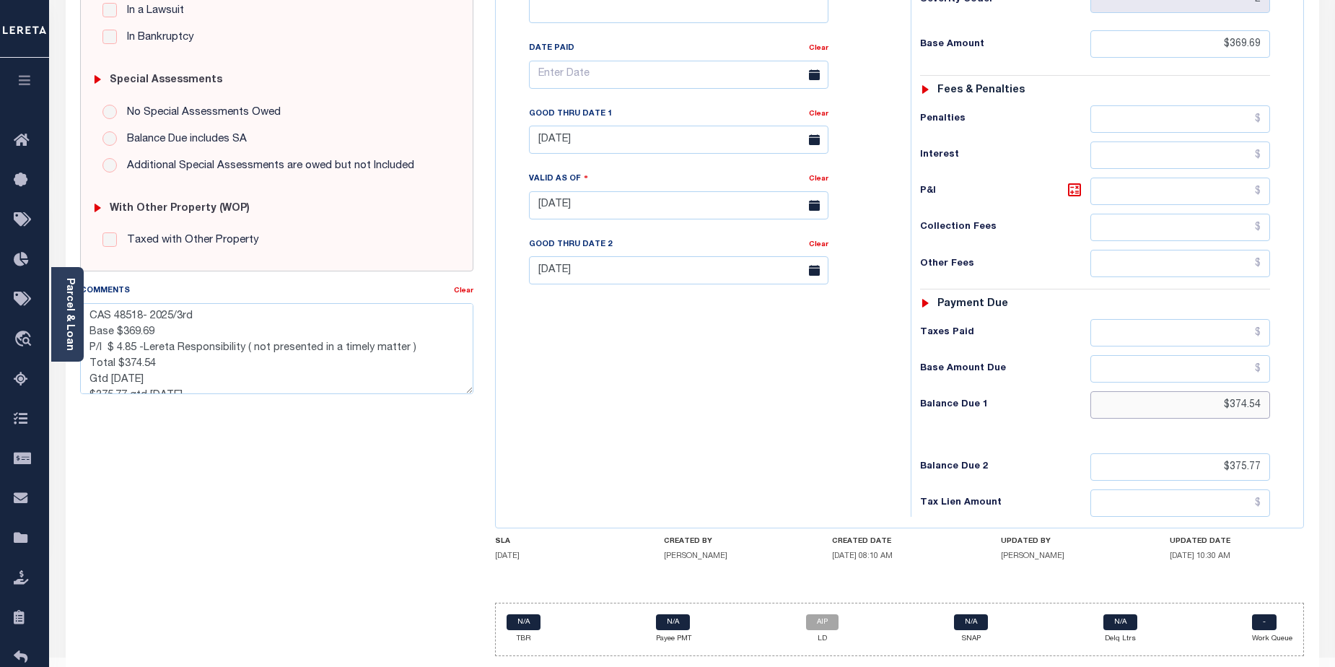
drag, startPoint x: 1217, startPoint y: 378, endPoint x: 1262, endPoint y: 374, distance: 44.9
click at [1262, 391] on input "$374.54" at bounding box center [1181, 404] width 180 height 27
click at [819, 614] on link "AIP" at bounding box center [822, 622] width 32 height 16
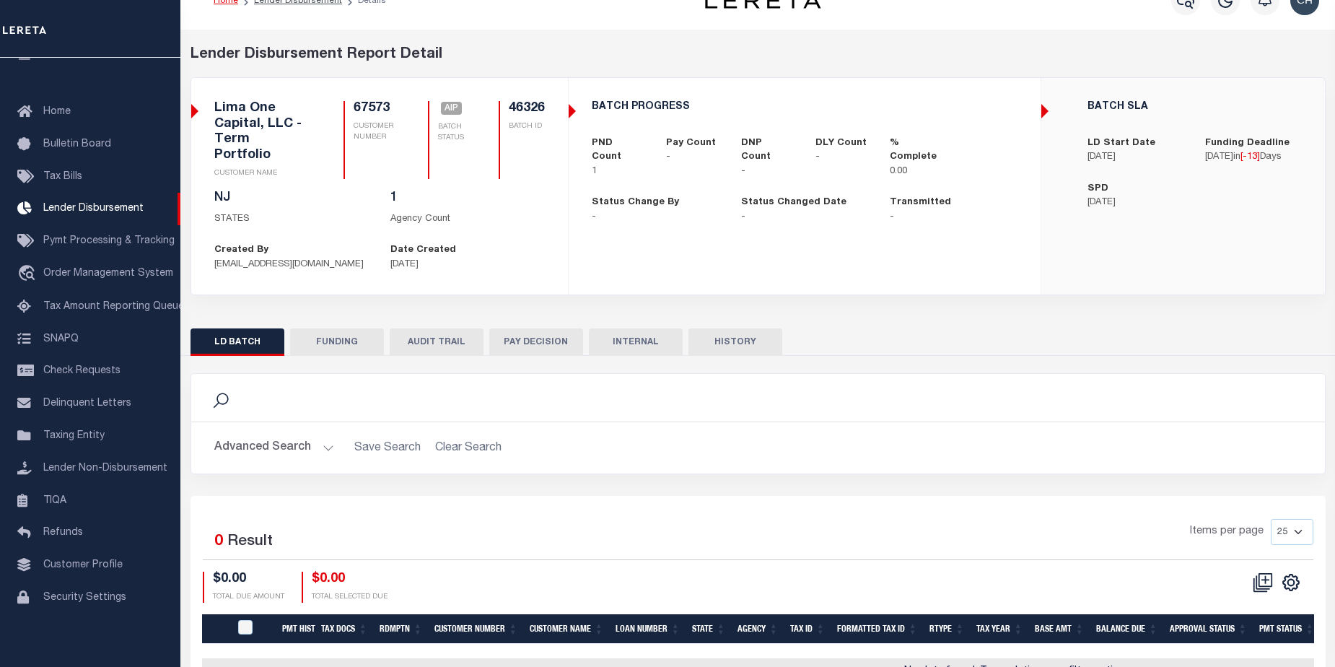
scroll to position [96, 0]
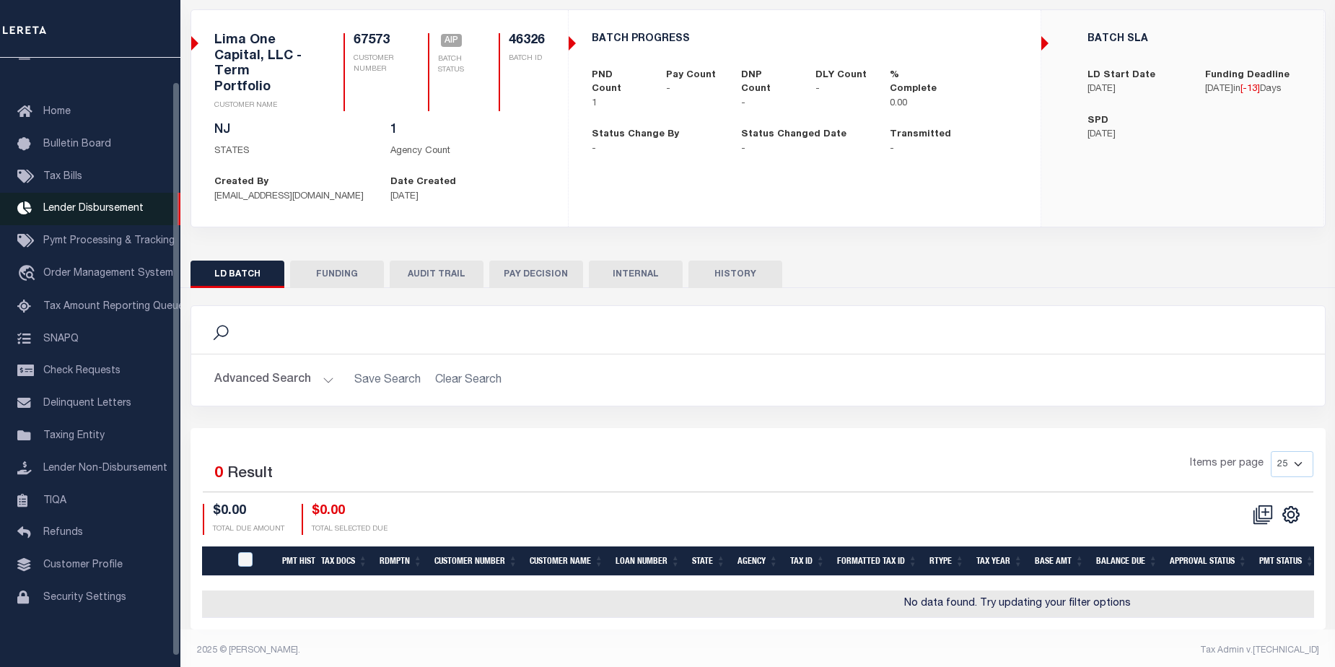
click at [69, 218] on link "Lender Disbursement" at bounding box center [90, 209] width 180 height 32
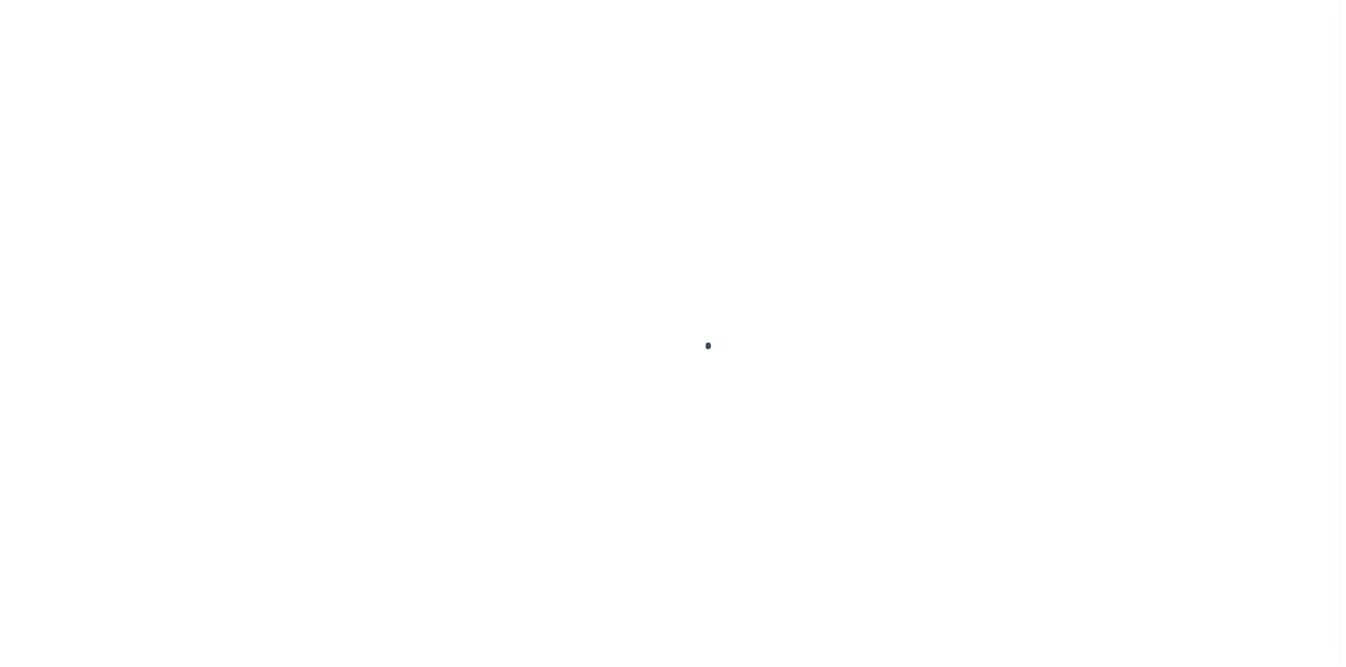
scroll to position [25, 0]
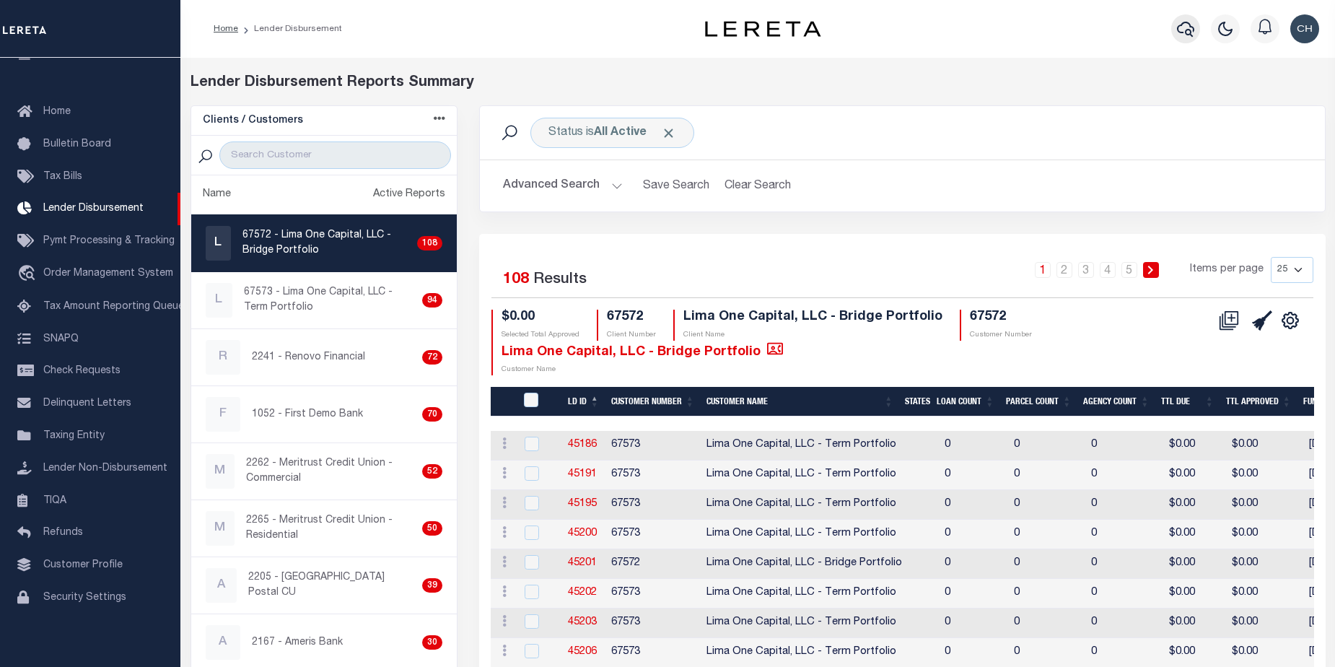
click at [1183, 30] on icon "button" at bounding box center [1185, 28] width 17 height 17
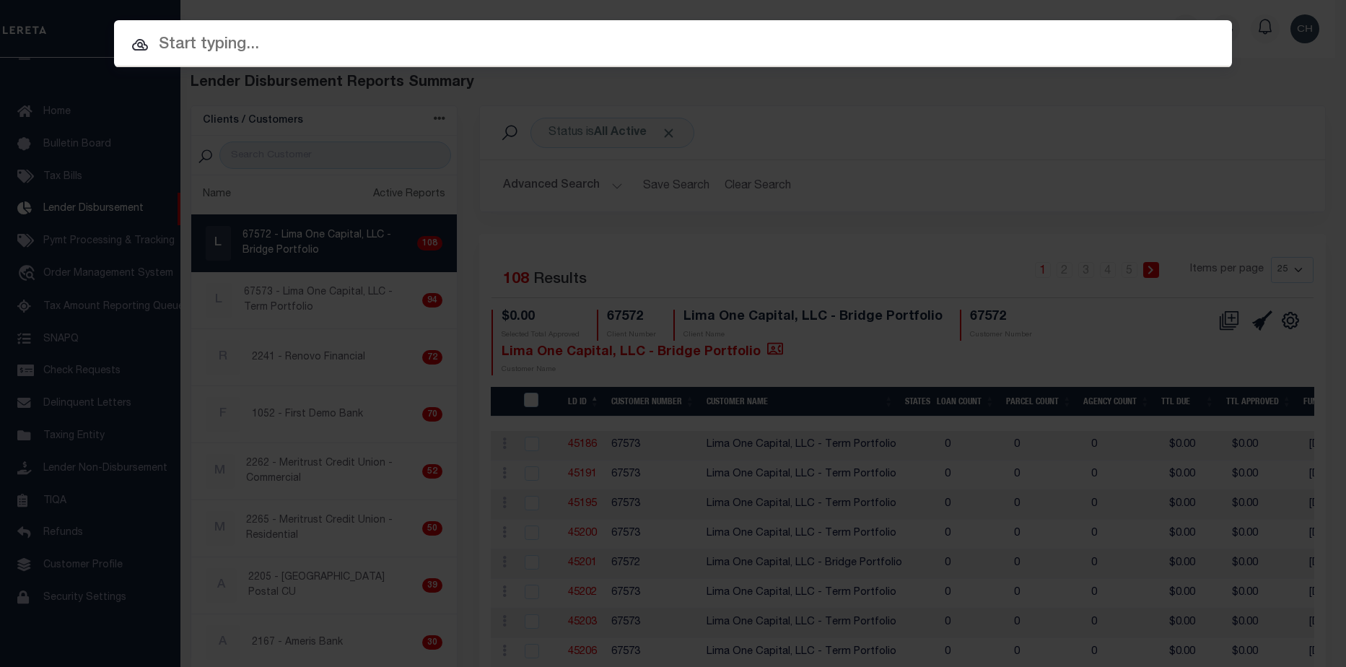
click at [507, 40] on input "text" at bounding box center [673, 44] width 1118 height 25
paste input "40000416"
type input "40000416"
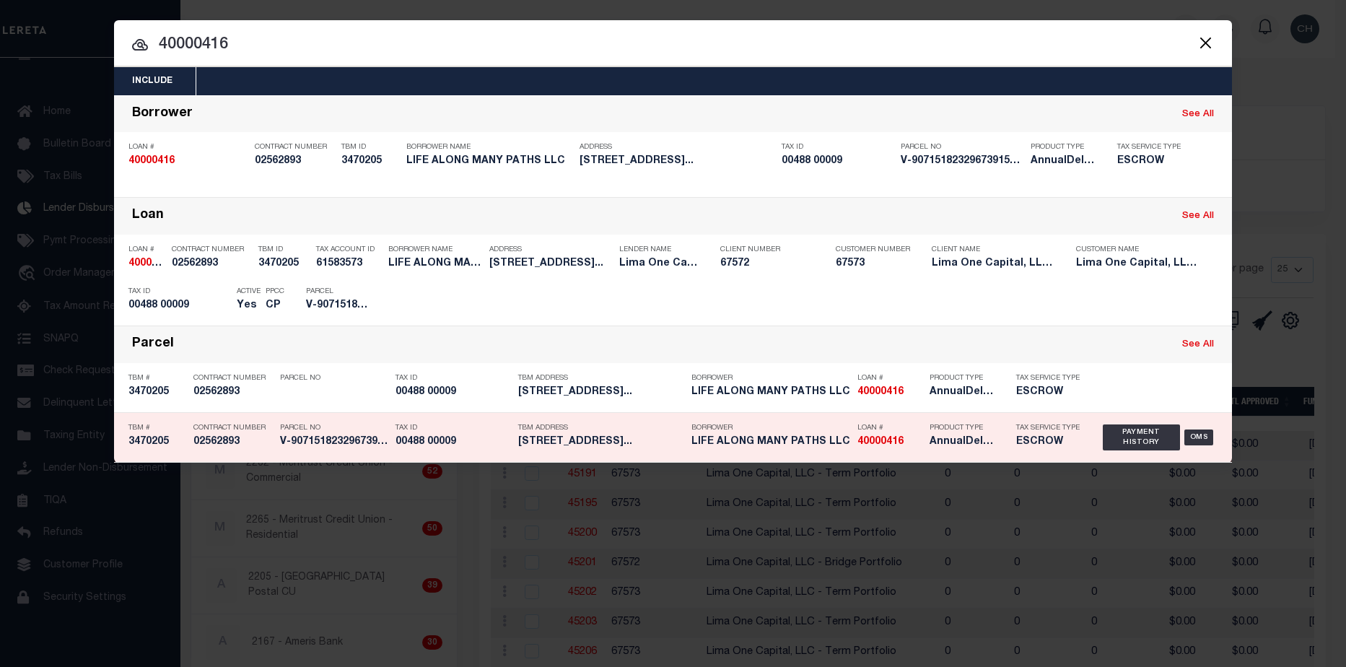
click at [972, 445] on h5 "AnnualDelinquency,Escrow" at bounding box center [962, 442] width 65 height 12
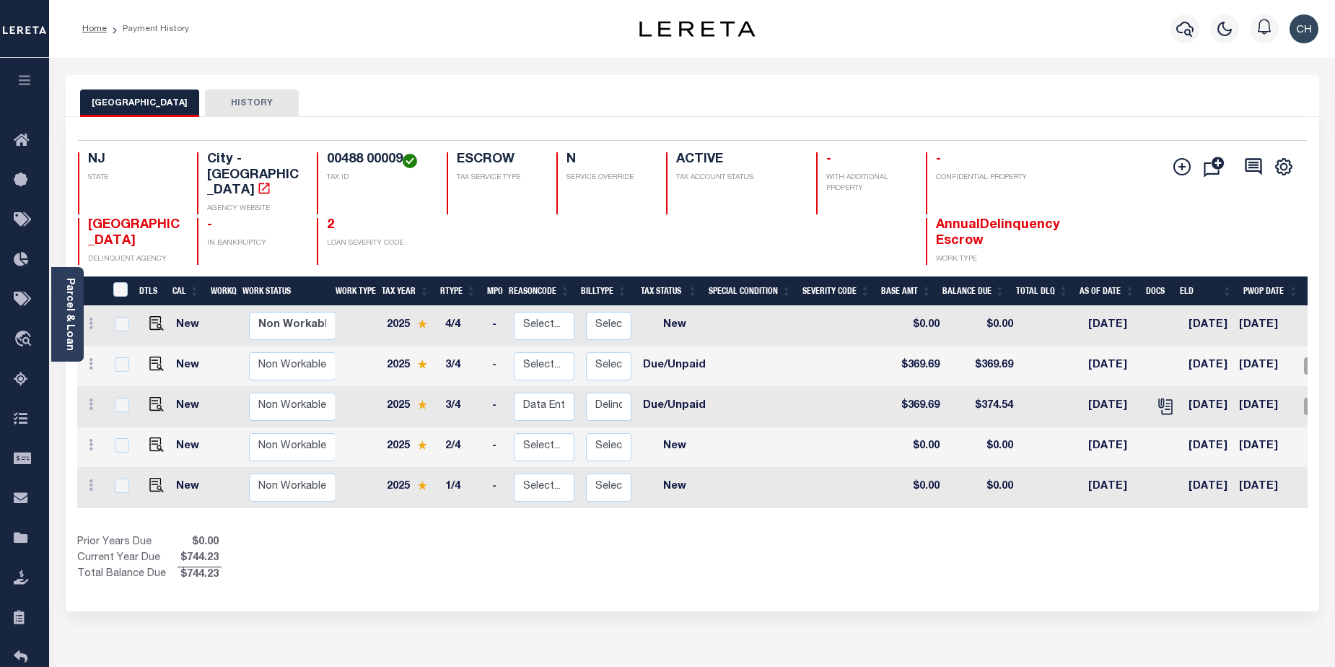
drag, startPoint x: 1038, startPoint y: 497, endPoint x: 1187, endPoint y: 497, distance: 149.4
click at [1187, 497] on div "DTLS CAL WorkQ Work Status Work Type Tax Year RType MPO ReasonCode BillType Tax…" at bounding box center [692, 429] width 1231 height 307
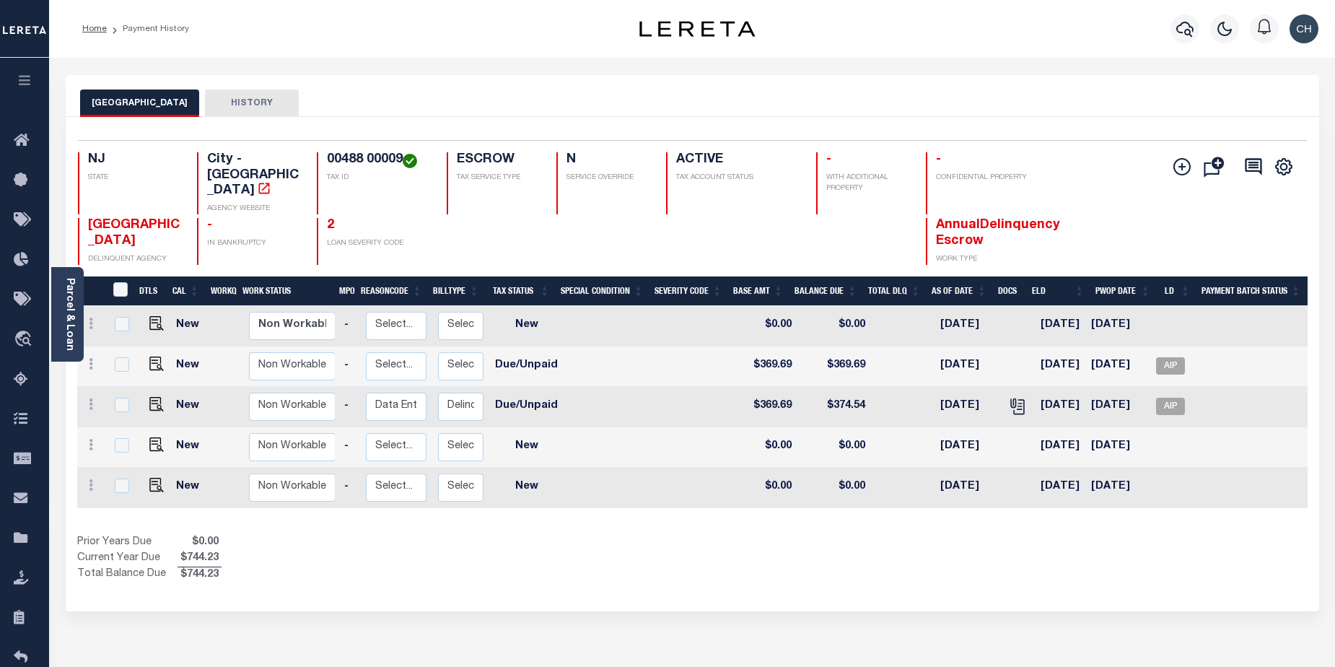
scroll to position [0, 149]
click at [1176, 398] on span "AIP" at bounding box center [1170, 406] width 29 height 17
checkbox input "true"
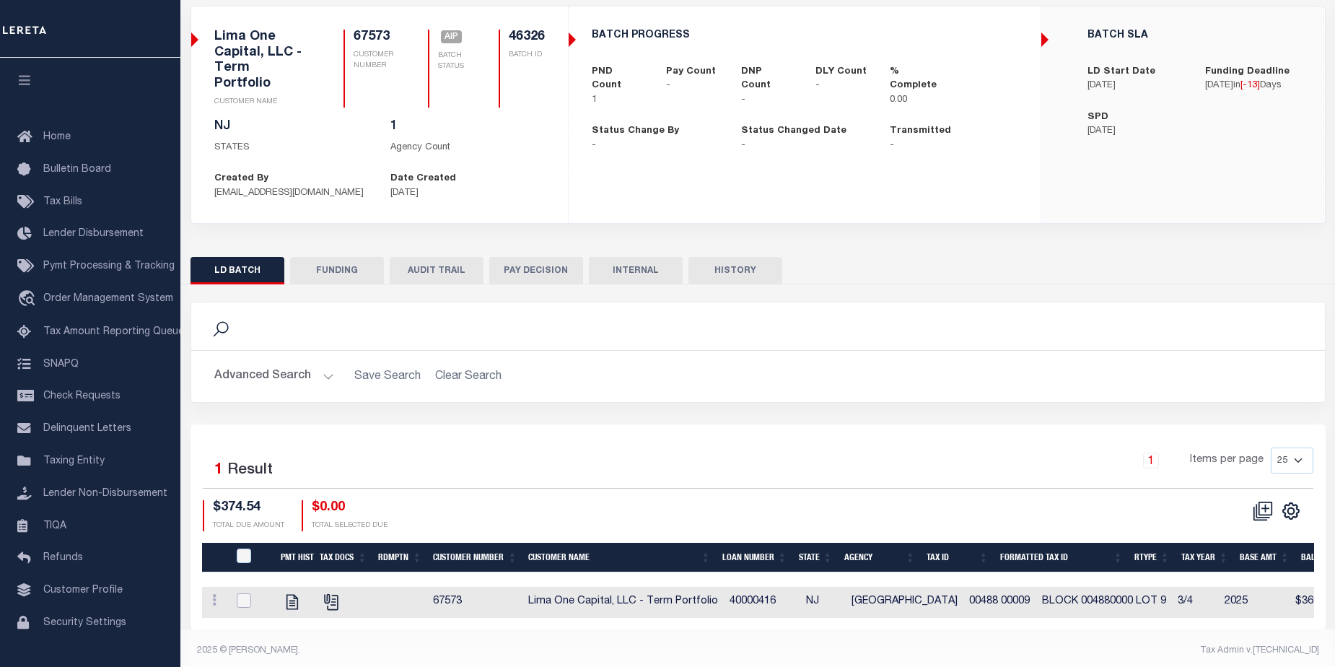
click at [241, 593] on input "checkbox" at bounding box center [244, 600] width 14 height 14
checkbox input "true"
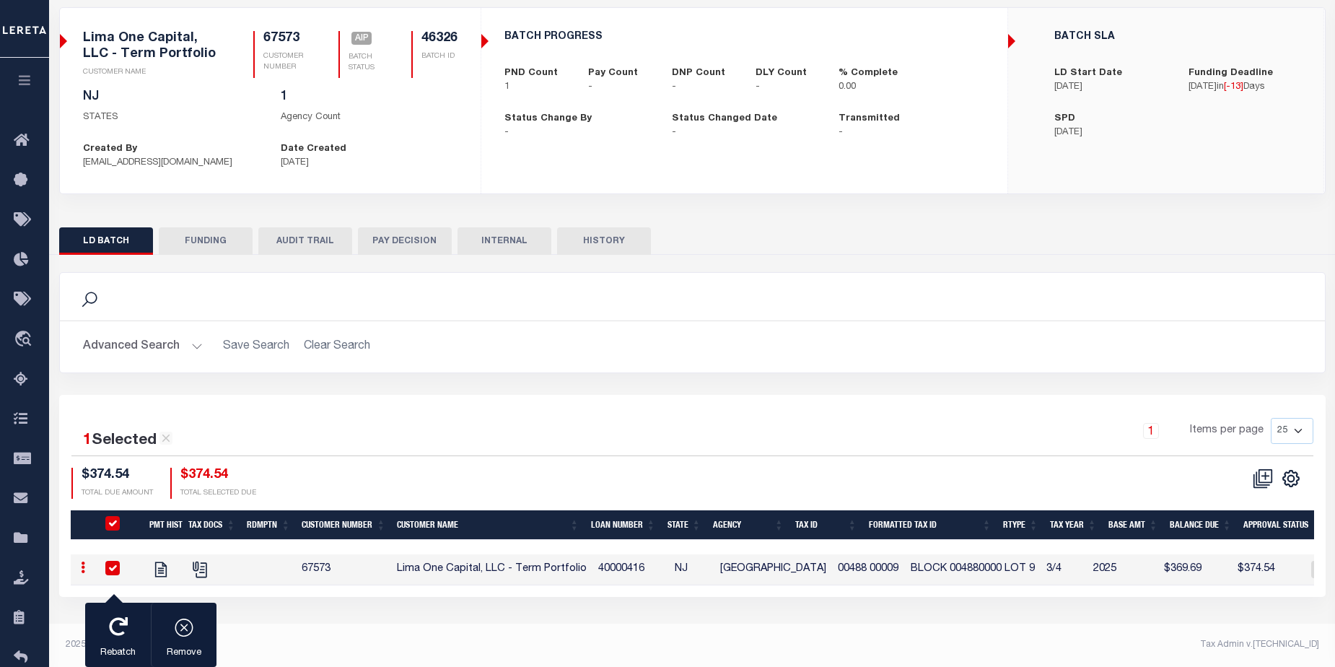
scroll to position [97, 0]
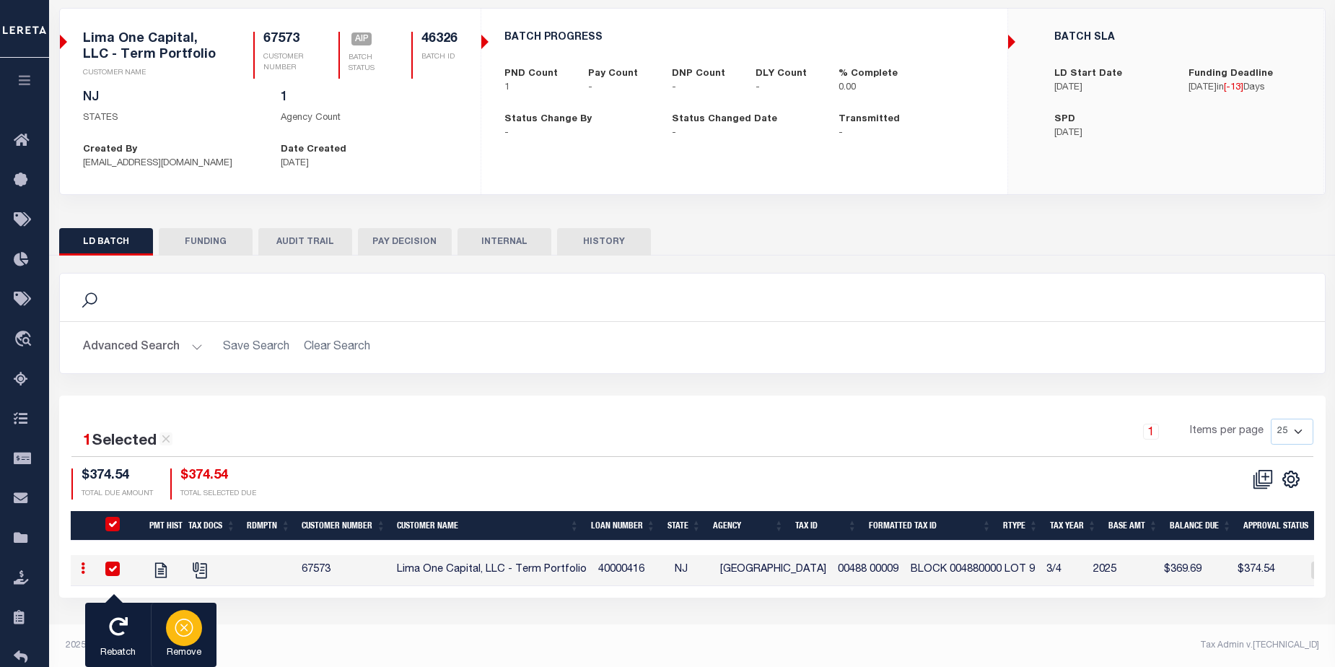
click at [199, 629] on div "button" at bounding box center [184, 628] width 36 height 36
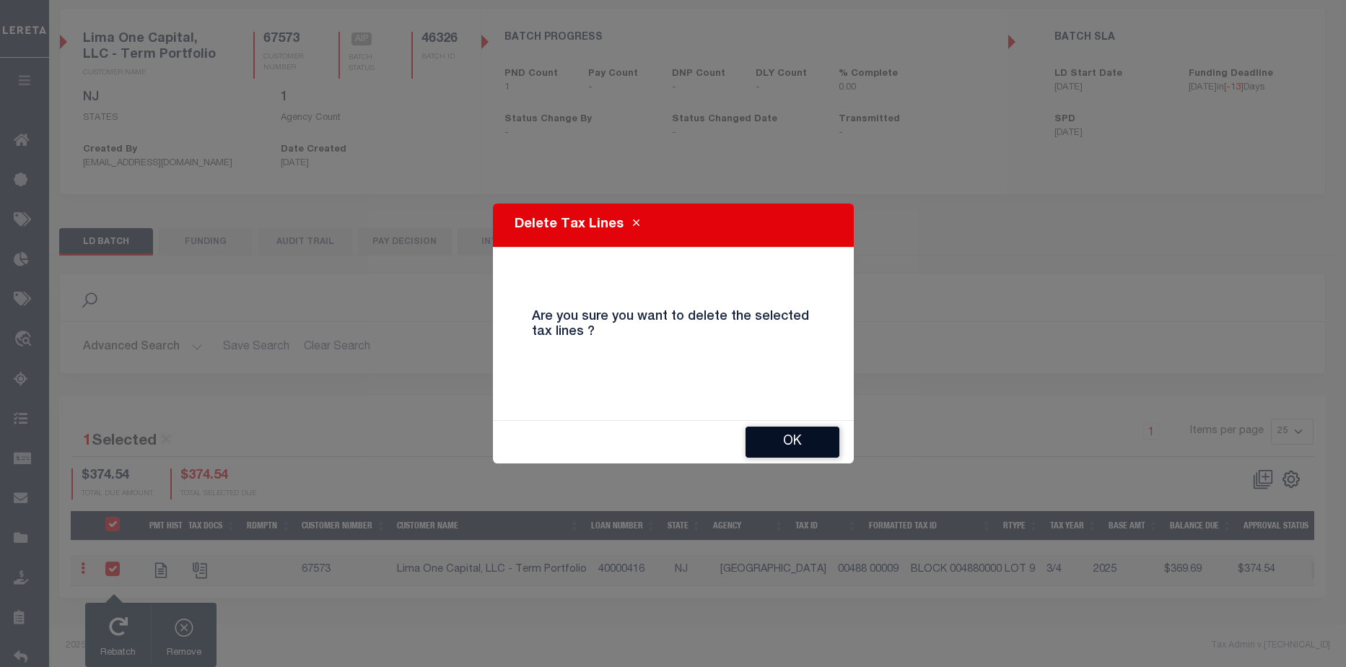
click at [806, 446] on button "OK" at bounding box center [793, 442] width 94 height 31
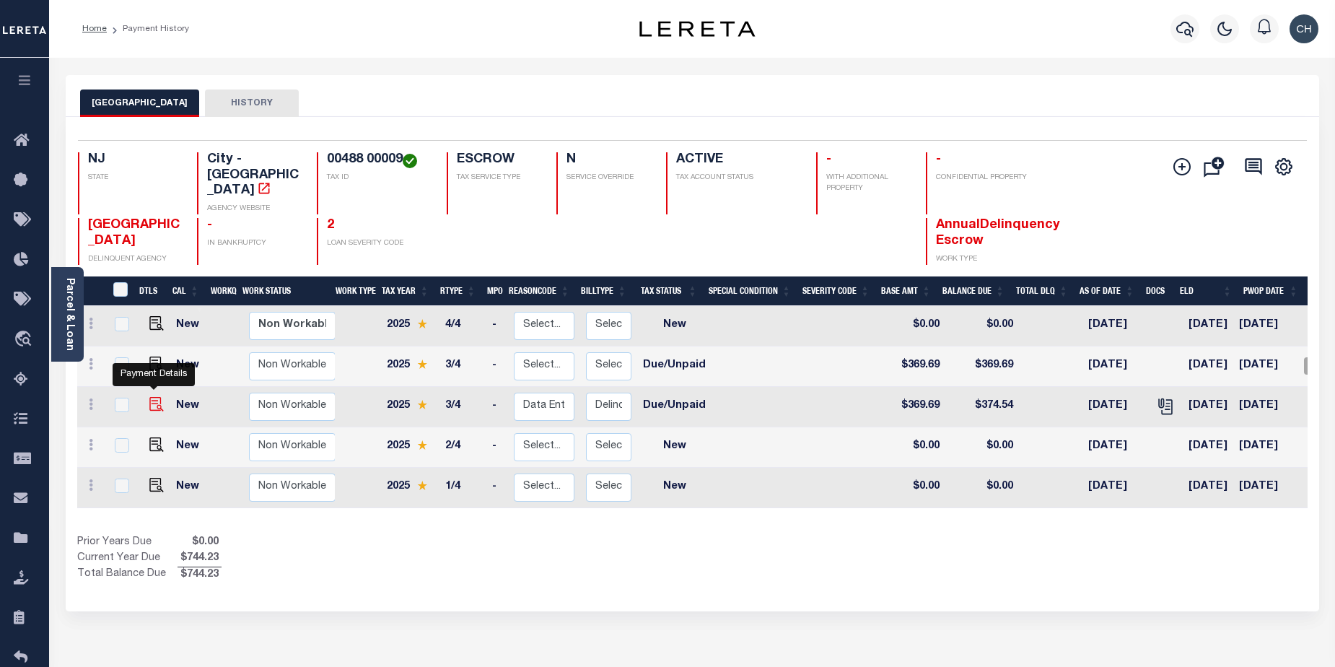
click at [153, 397] on img "" at bounding box center [156, 404] width 14 height 14
checkbox input "true"
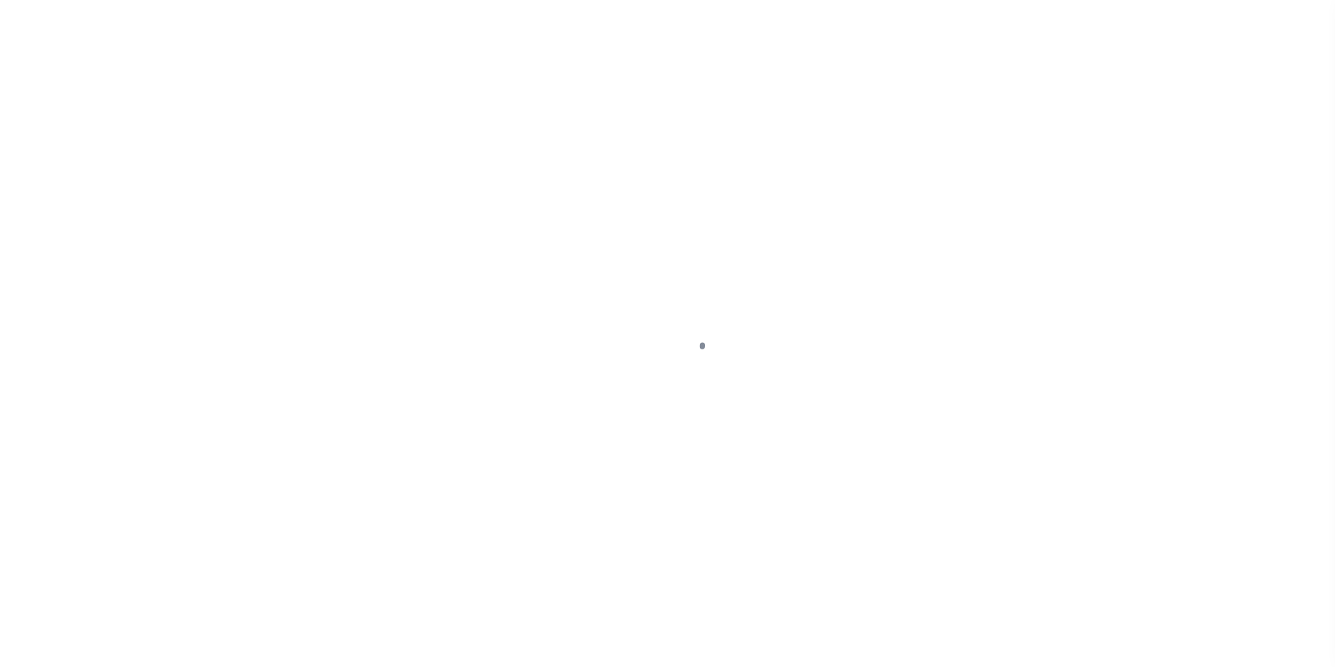
select select "DUE"
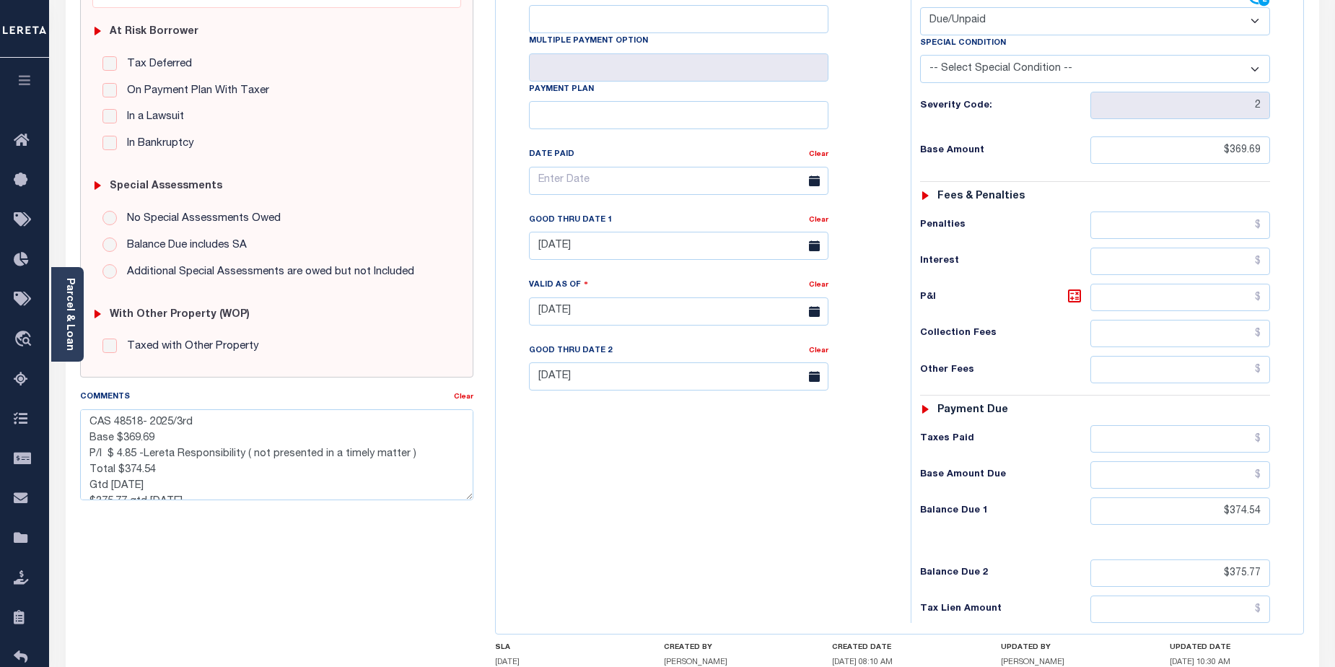
scroll to position [302, 0]
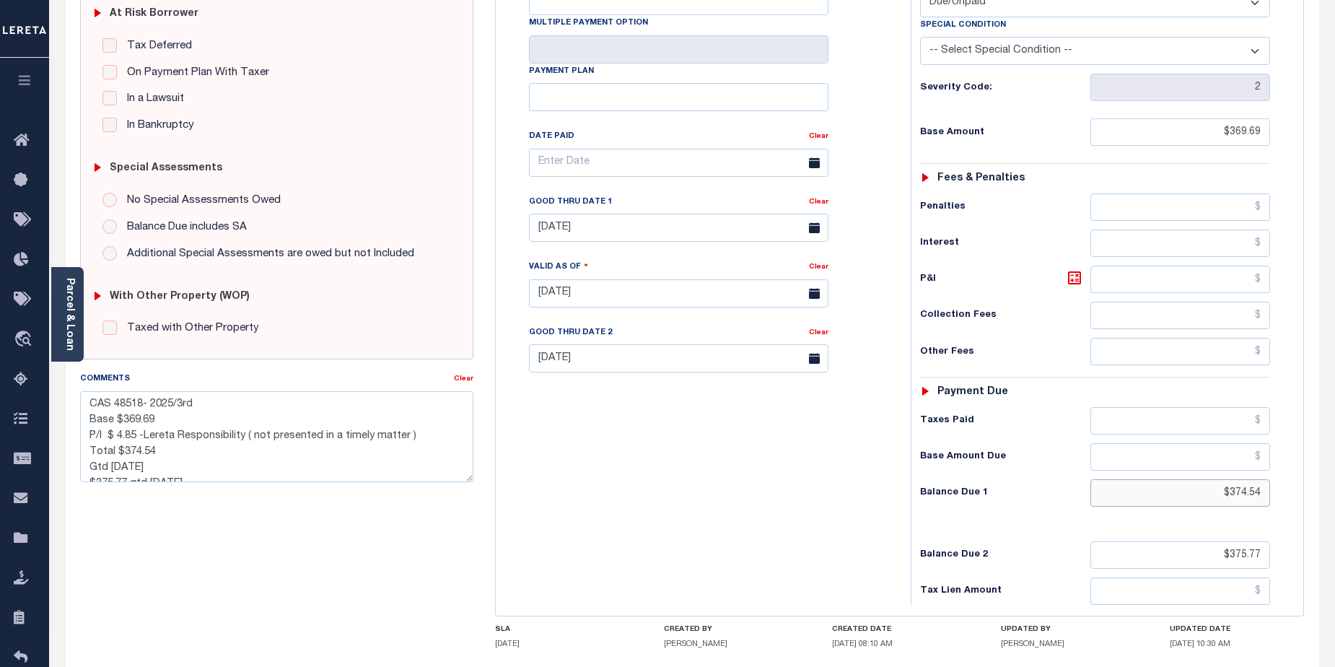
drag, startPoint x: 1218, startPoint y: 462, endPoint x: 1273, endPoint y: 462, distance: 54.1
click at [1273, 462] on div "Tax Status Status - Select Status Code -" at bounding box center [1100, 286] width 379 height 637
type input "$369.69"
type input "10/09/2025"
click at [619, 473] on div "Tax Bill No Multiple Payment Option Payment Plan Clear" at bounding box center [700, 286] width 401 height 637
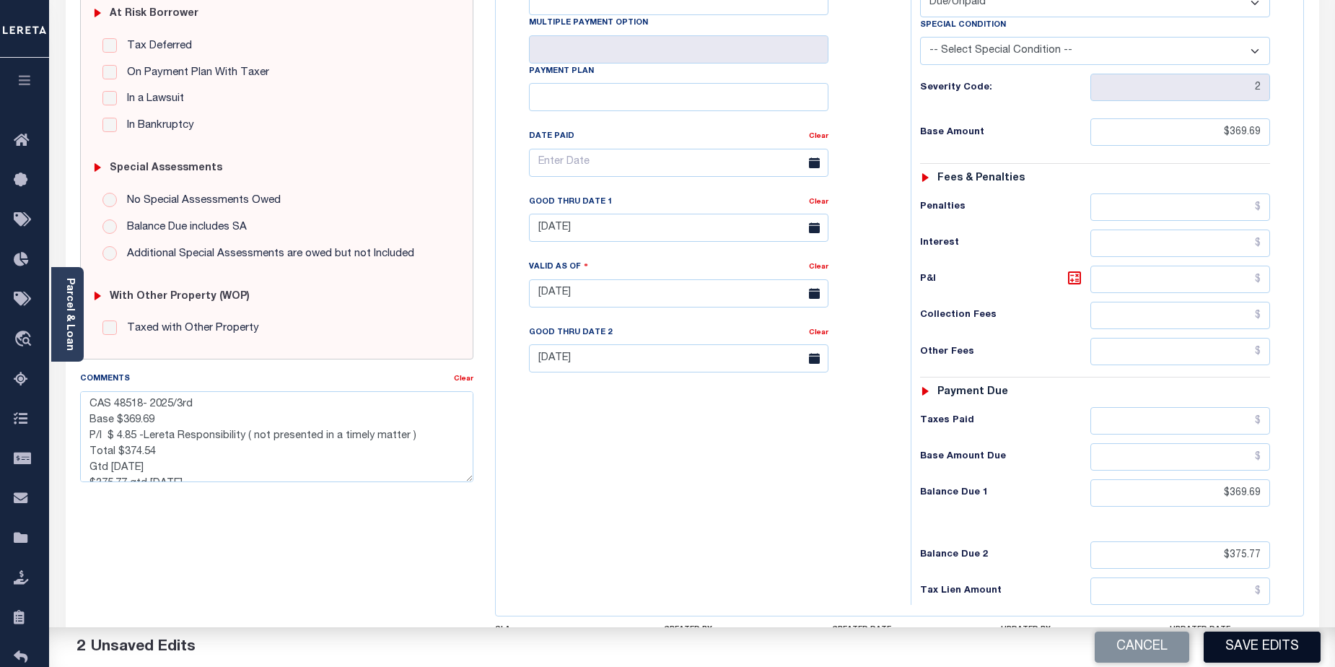
click at [1267, 645] on button "Save Edits" at bounding box center [1262, 647] width 117 height 31
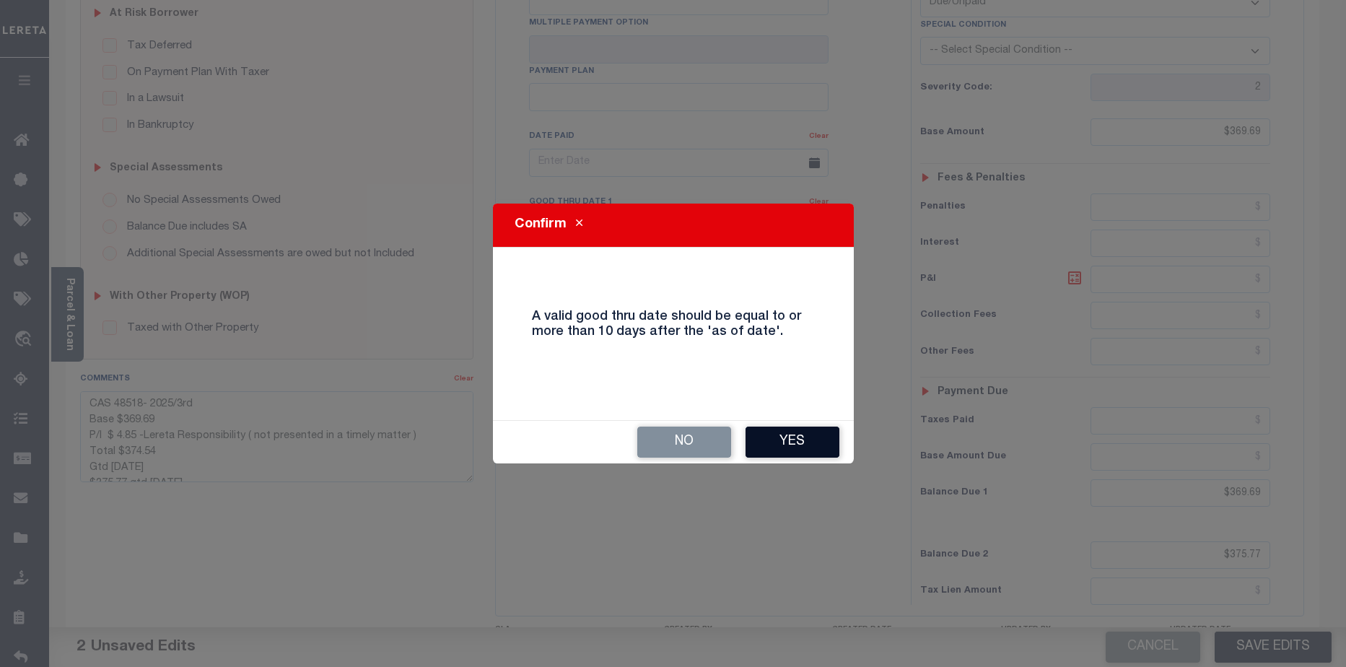
click at [801, 445] on button "Yes" at bounding box center [793, 442] width 94 height 31
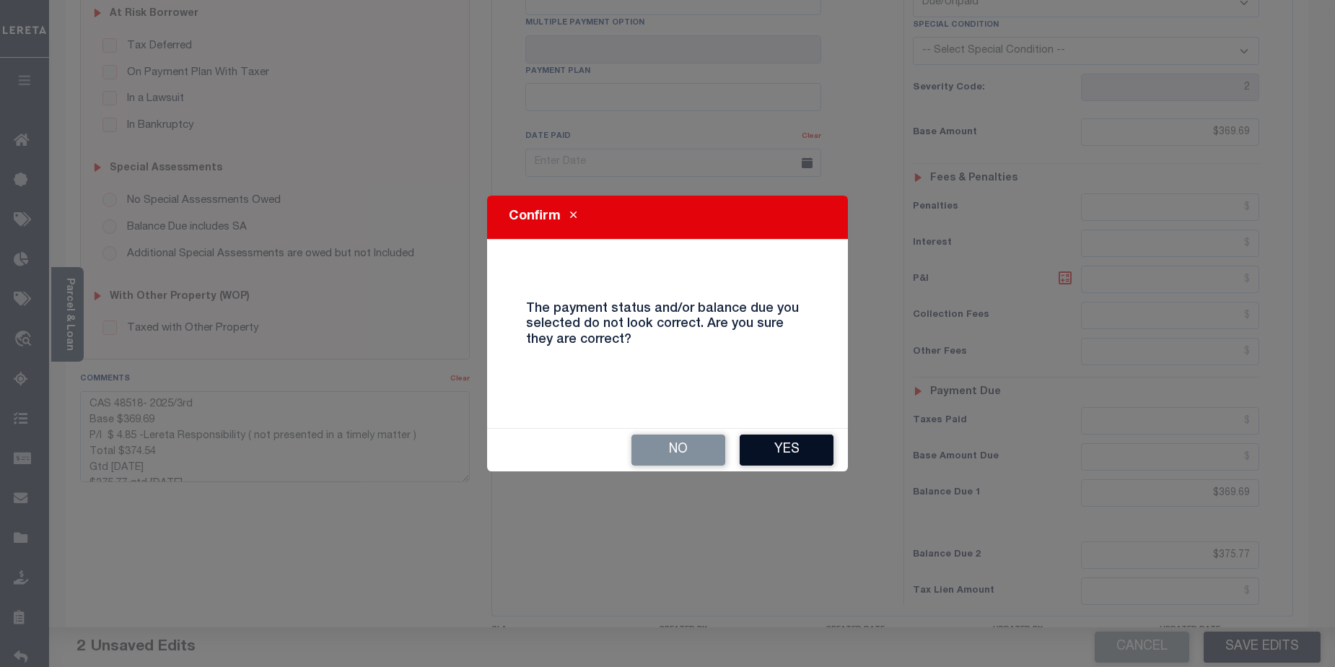
click at [801, 447] on button "Yes" at bounding box center [787, 450] width 94 height 31
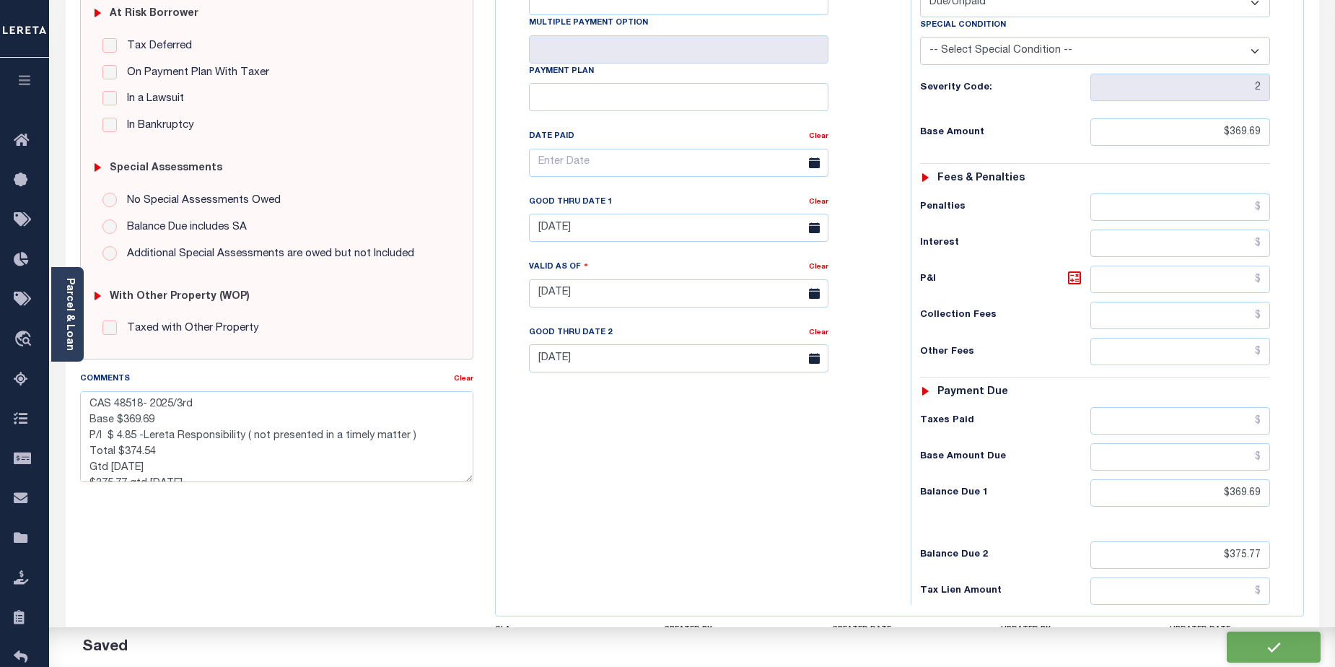
checkbox input "false"
type textarea "CAS 48518- 2025/3rd Base $369.69 P/I $ 4.85 -Lereta Responsibility ( not presen…"
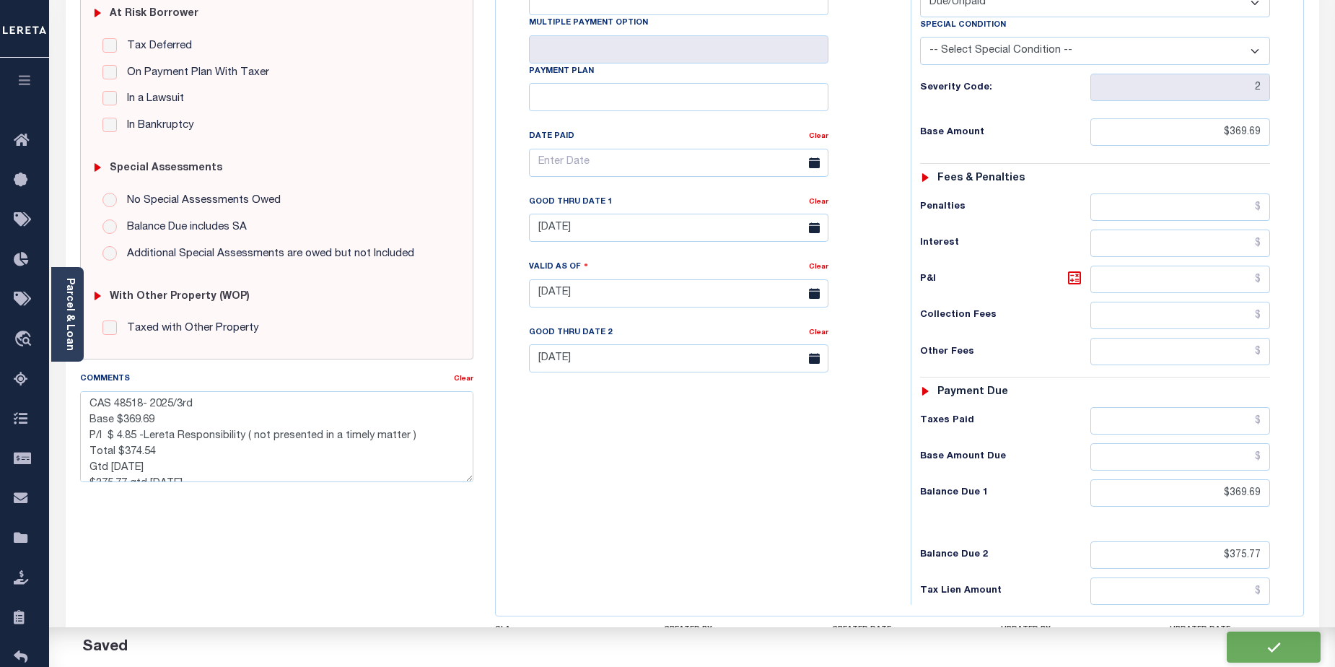
type input "$369.69"
type input "$375.77"
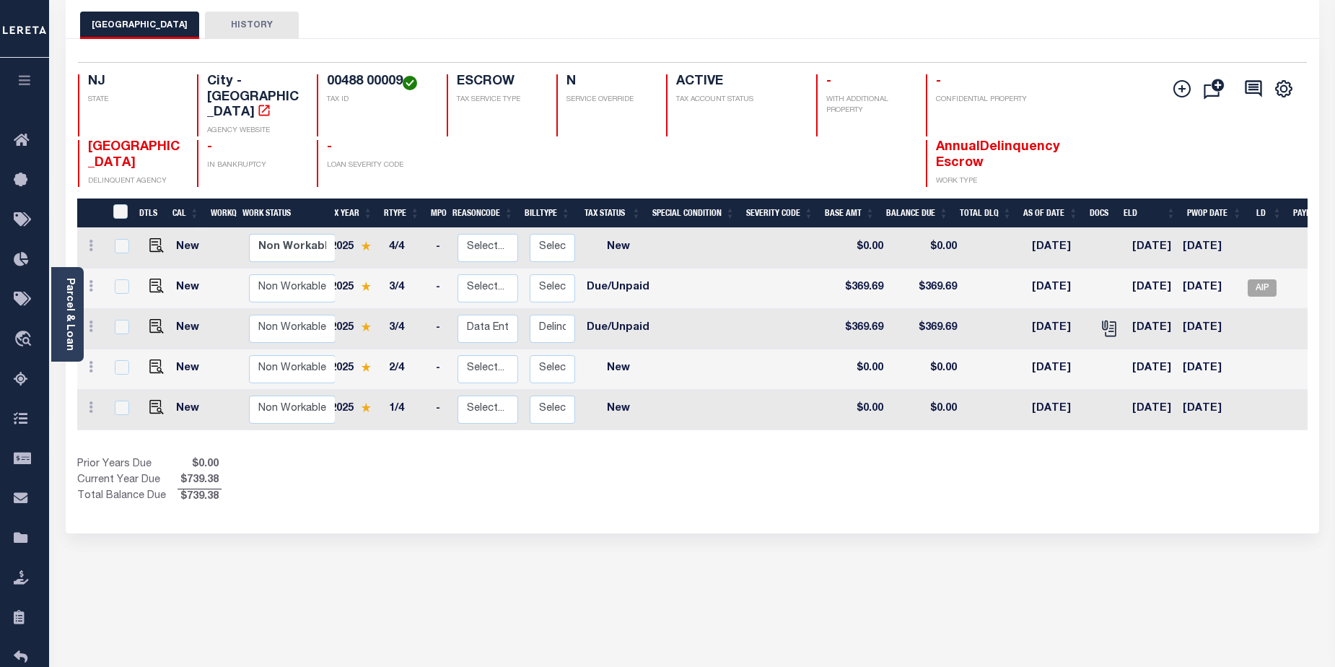
scroll to position [0, 66]
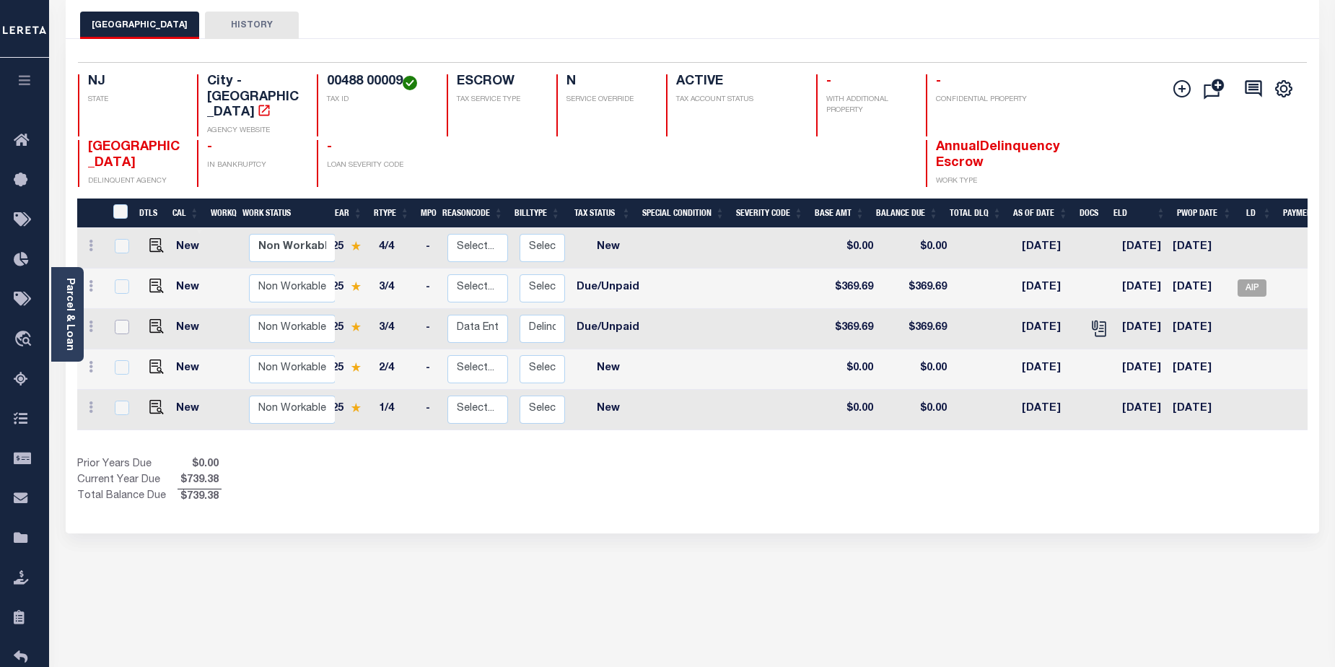
click at [120, 320] on input "checkbox" at bounding box center [122, 327] width 14 height 14
checkbox input "true"
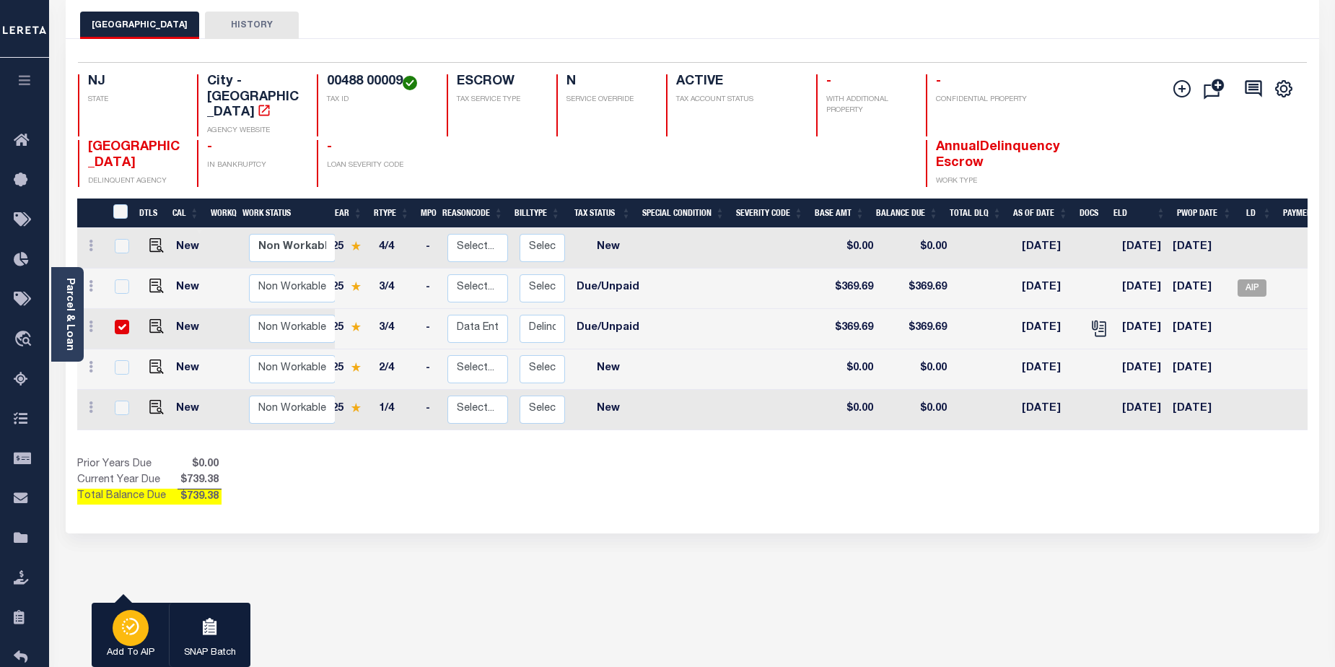
click at [131, 637] on div "button" at bounding box center [131, 628] width 36 height 36
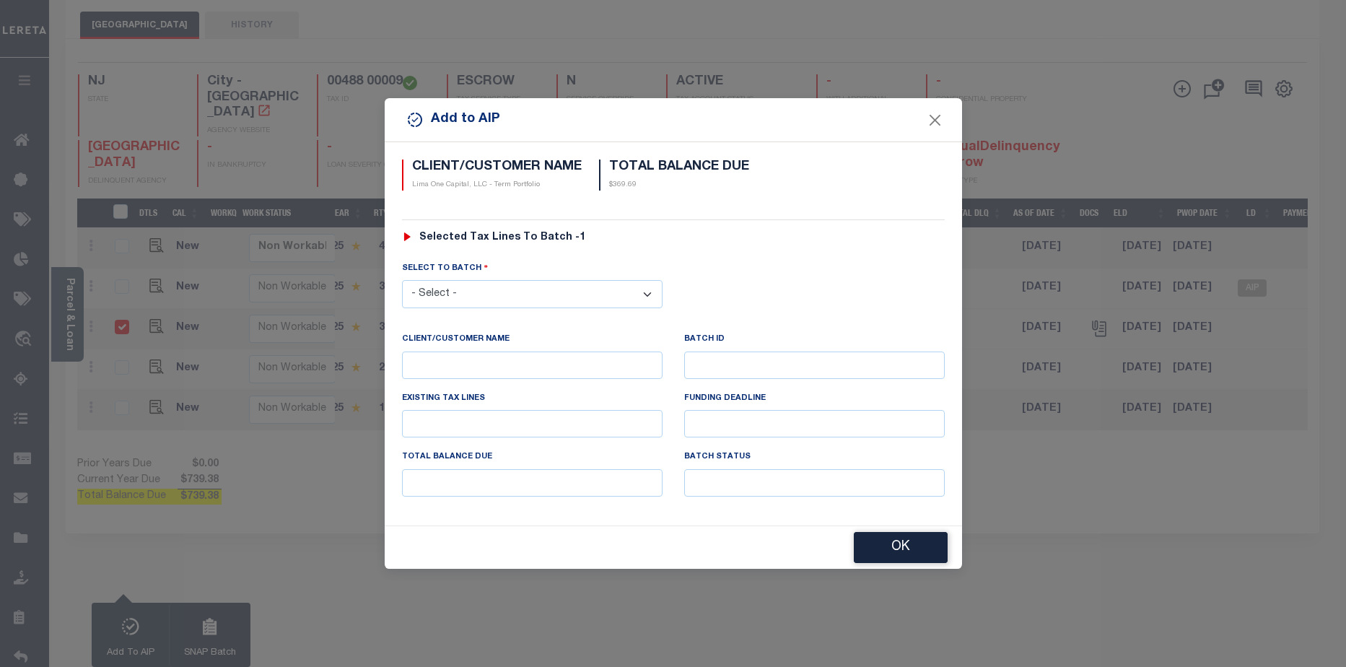
click at [523, 293] on select "- Select - 45186 45191 45195 45200 45202 45203 45206 45214 45215 45216 45218 45…" at bounding box center [532, 294] width 261 height 28
select select "46326"
click at [402, 280] on select "- Select - 45186 45191 45195 45200 45202 45203 45206 45214 45215 45216 45218 45…" at bounding box center [532, 294] width 261 height 28
click at [898, 549] on button "OK" at bounding box center [901, 548] width 94 height 31
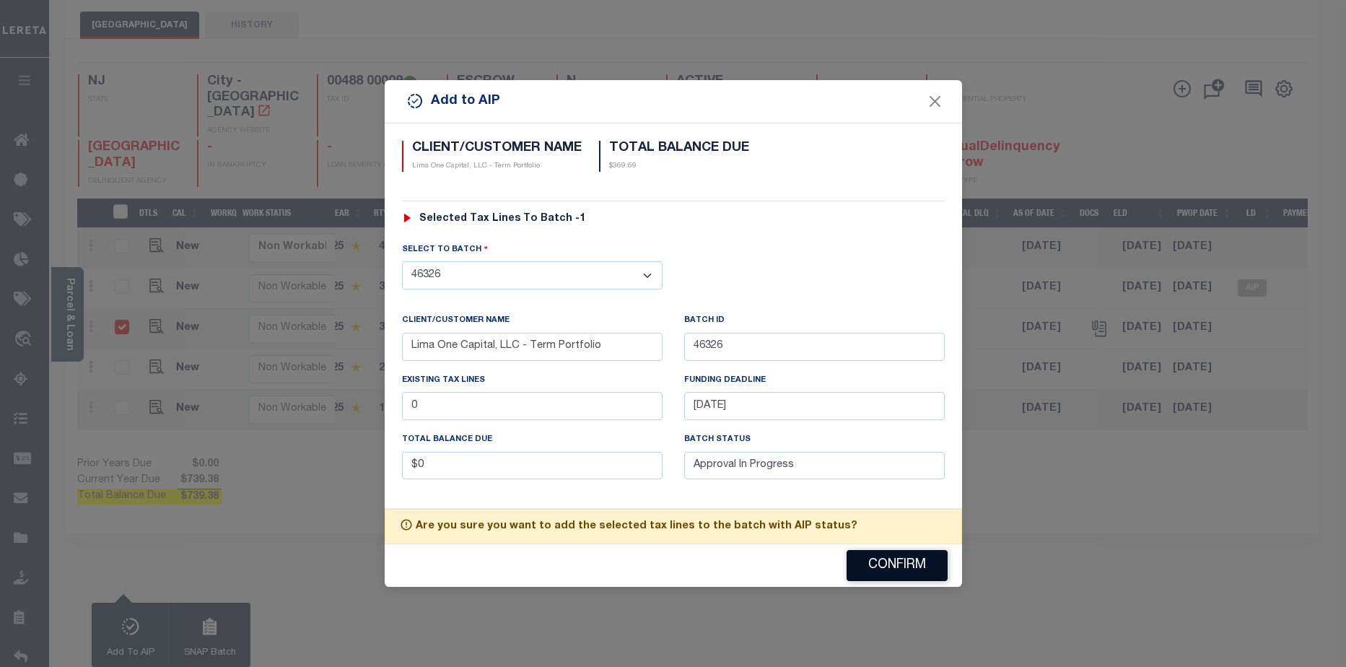
click at [910, 571] on button "Confirm" at bounding box center [897, 565] width 101 height 31
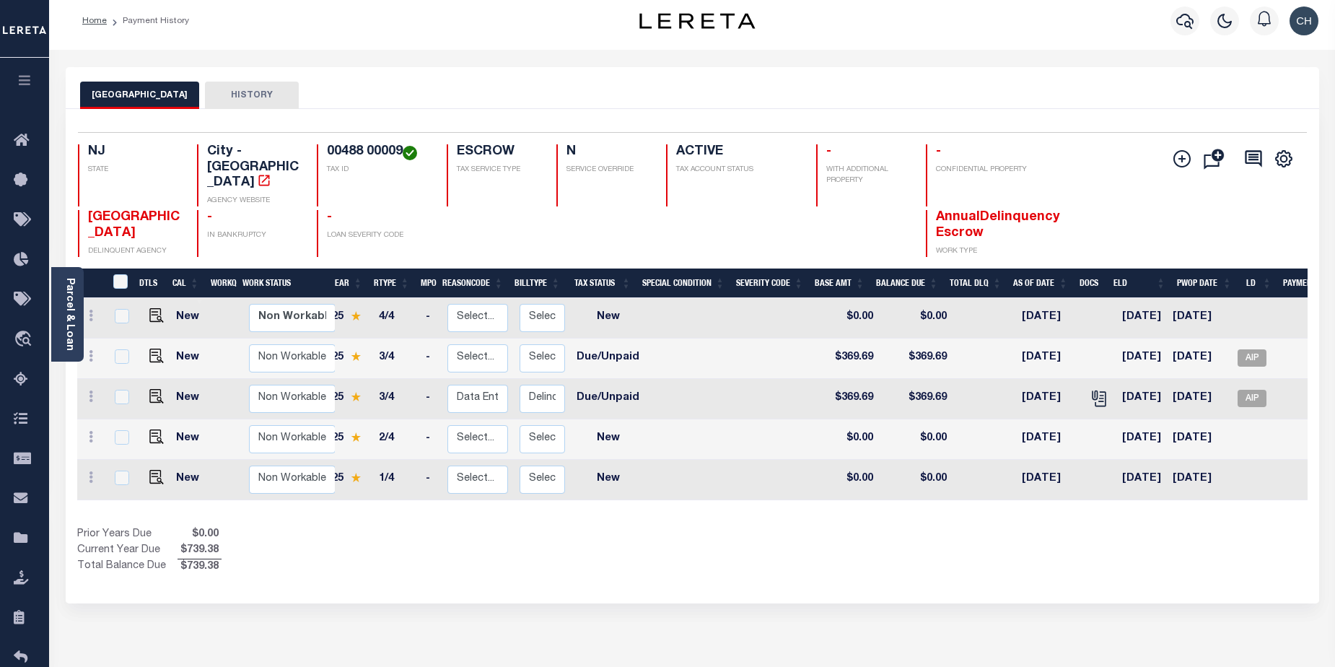
scroll to position [0, 0]
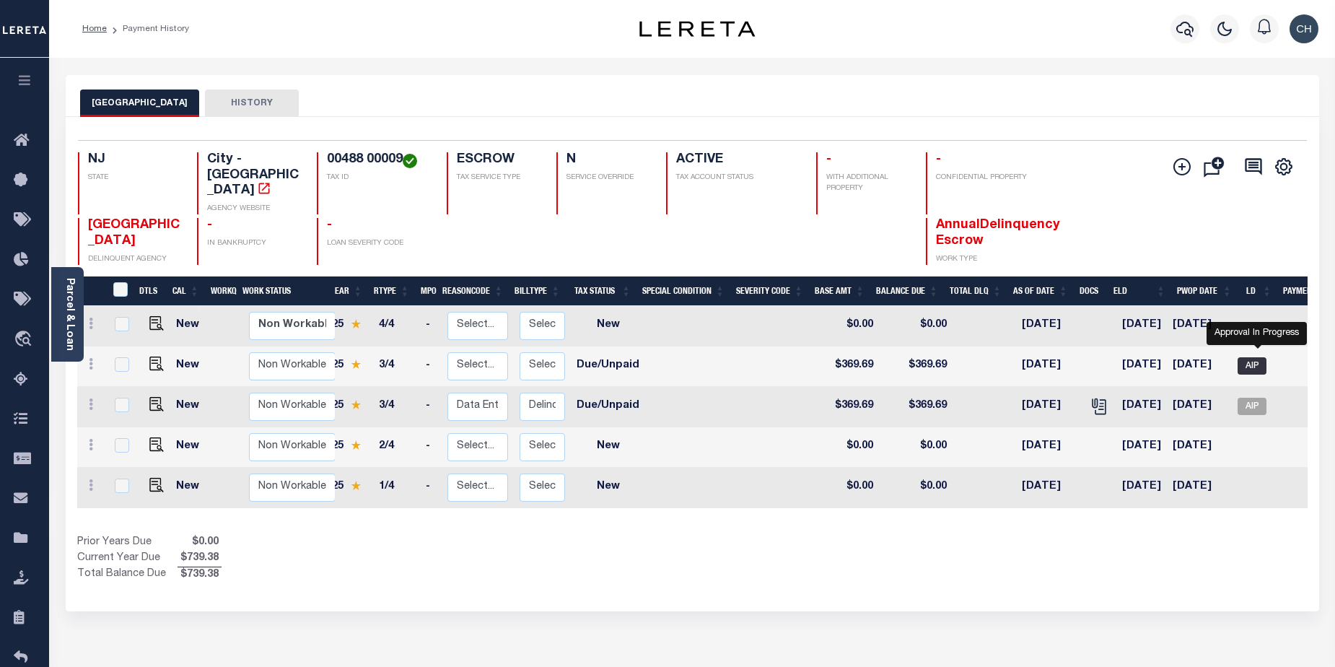
click at [1259, 357] on span "AIP" at bounding box center [1252, 365] width 29 height 17
checkbox input "true"
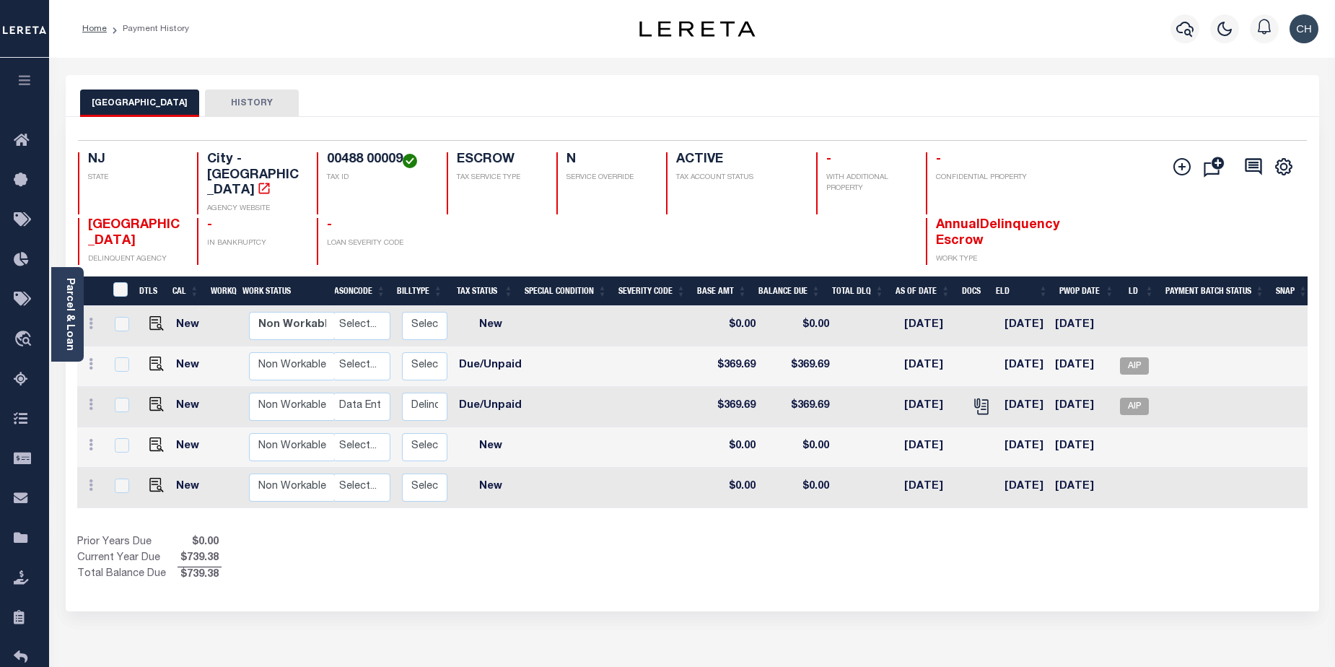
scroll to position [0, 190]
click at [1137, 357] on span "AIP" at bounding box center [1133, 365] width 29 height 17
checkbox input "true"
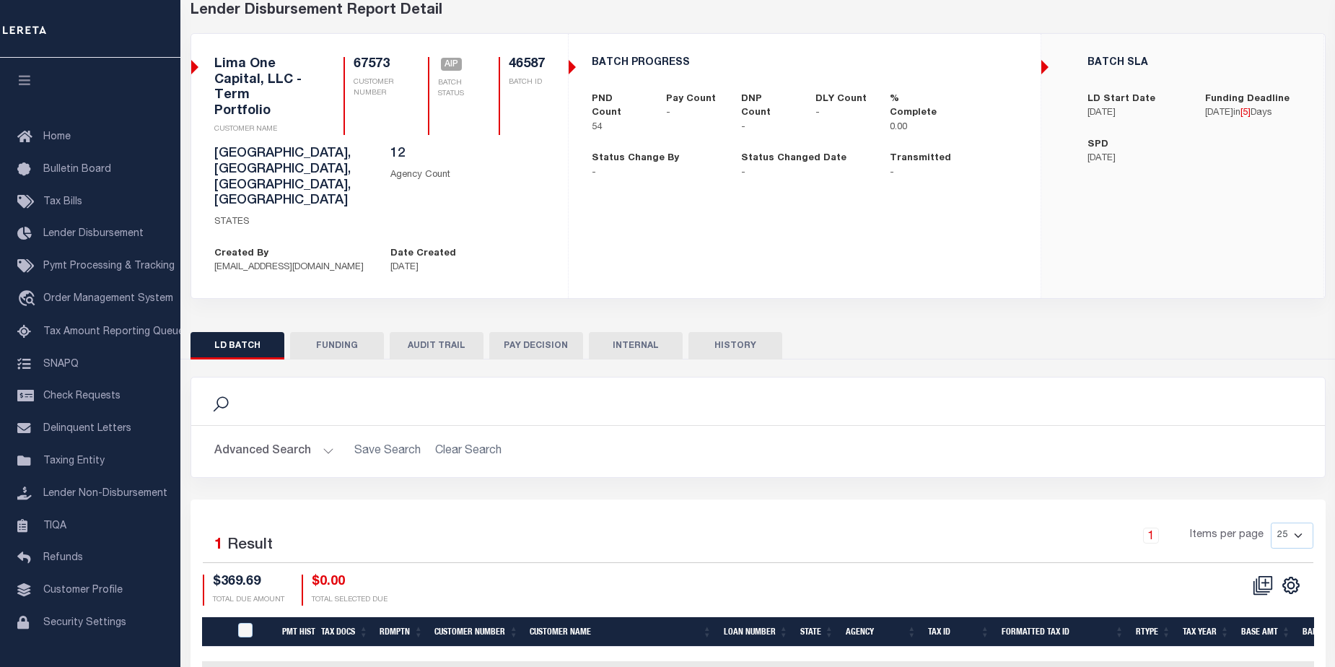
scroll to position [95, 0]
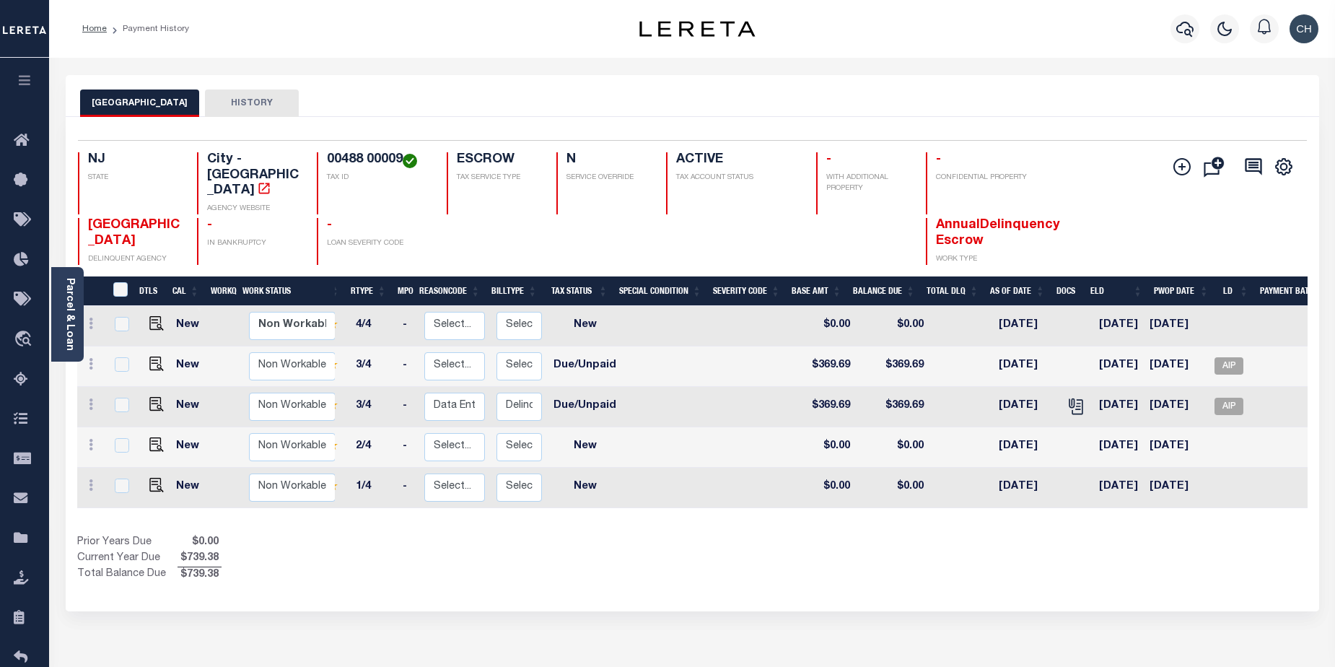
scroll to position [0, 44]
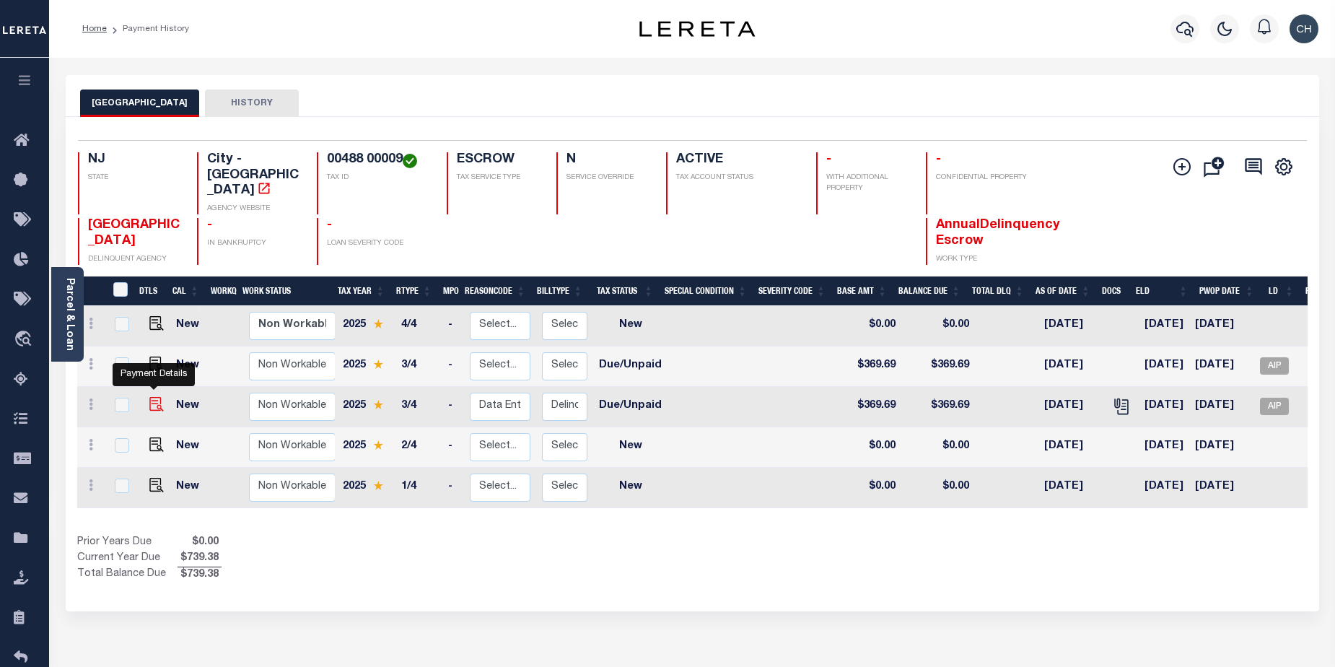
click at [153, 397] on img "" at bounding box center [156, 404] width 14 height 14
checkbox input "true"
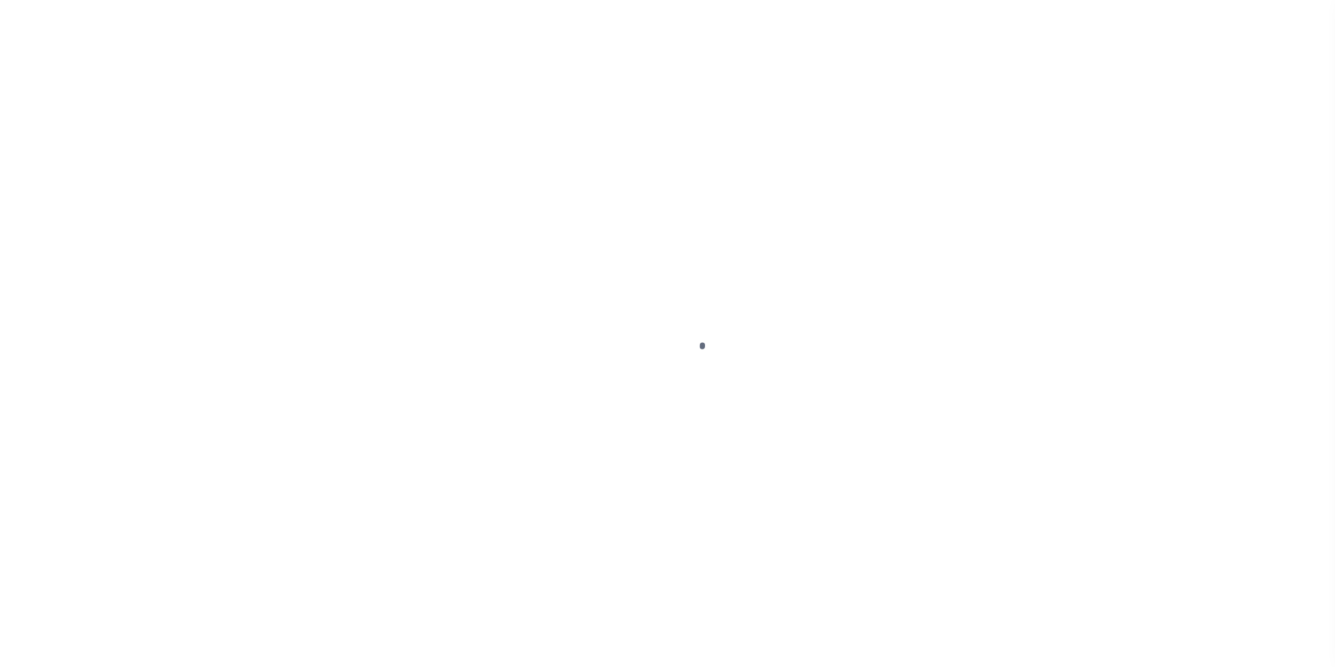
select select "DUE"
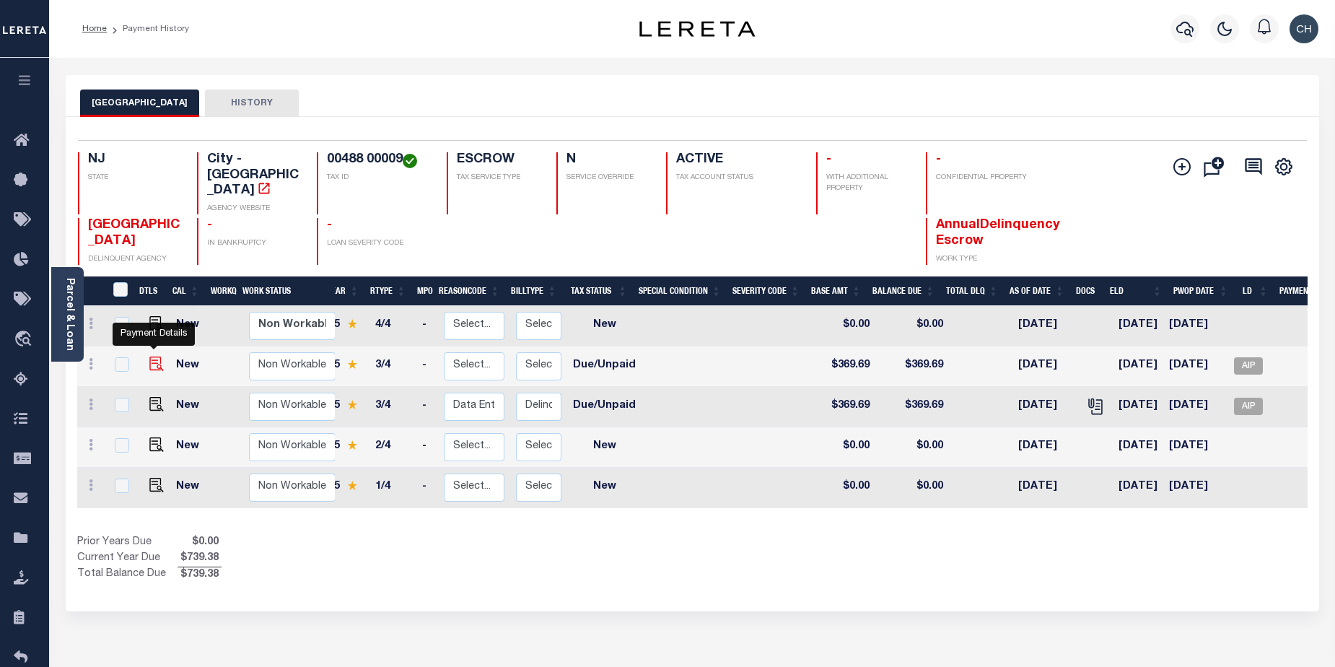
click at [152, 357] on img "" at bounding box center [156, 364] width 14 height 14
checkbox input "true"
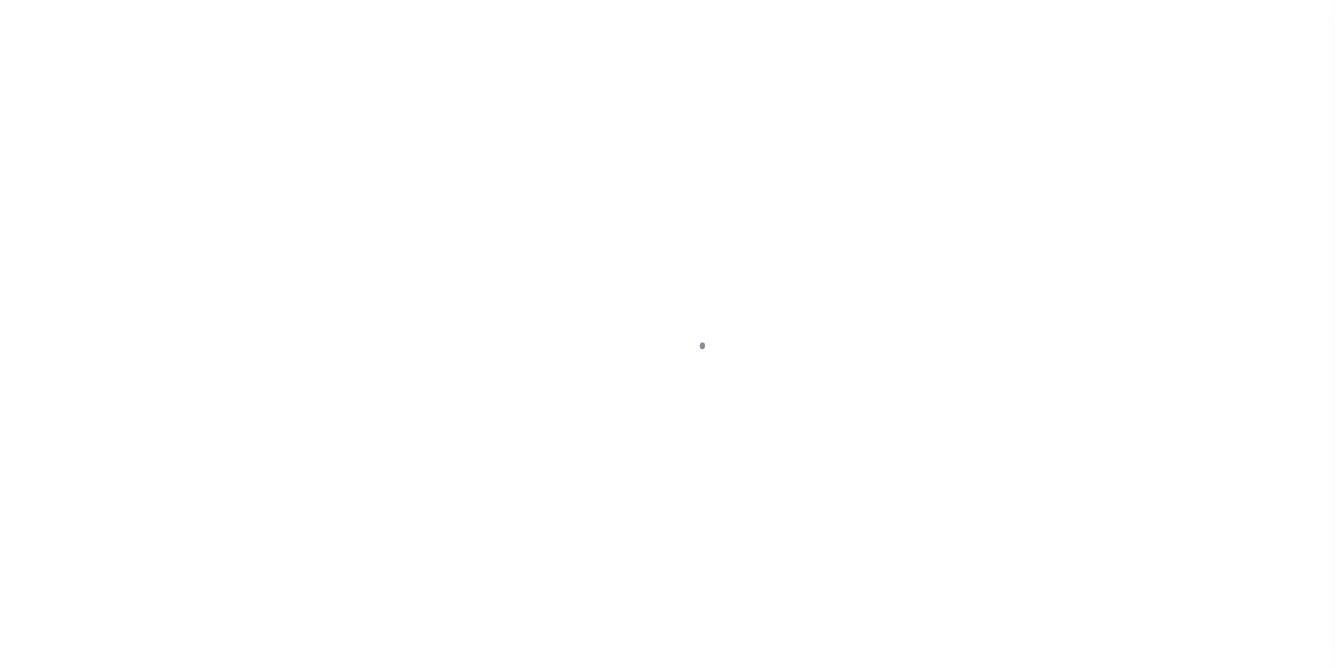
select select "DUE"
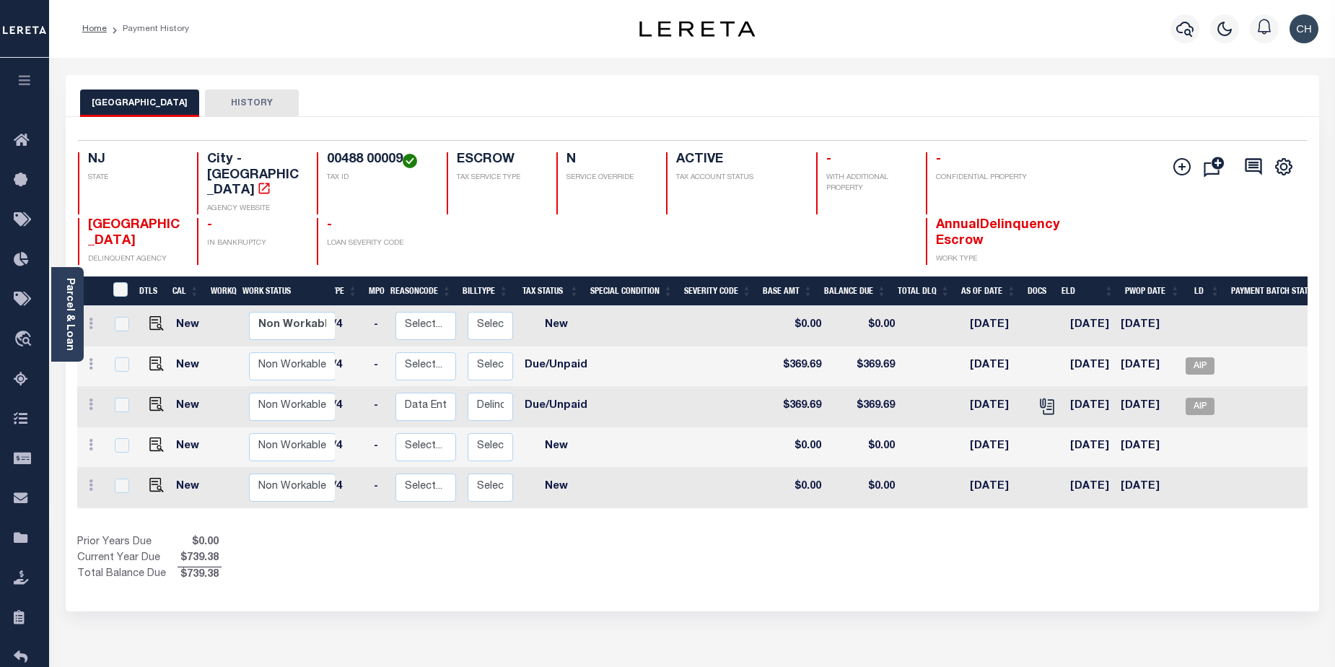
scroll to position [0, 156]
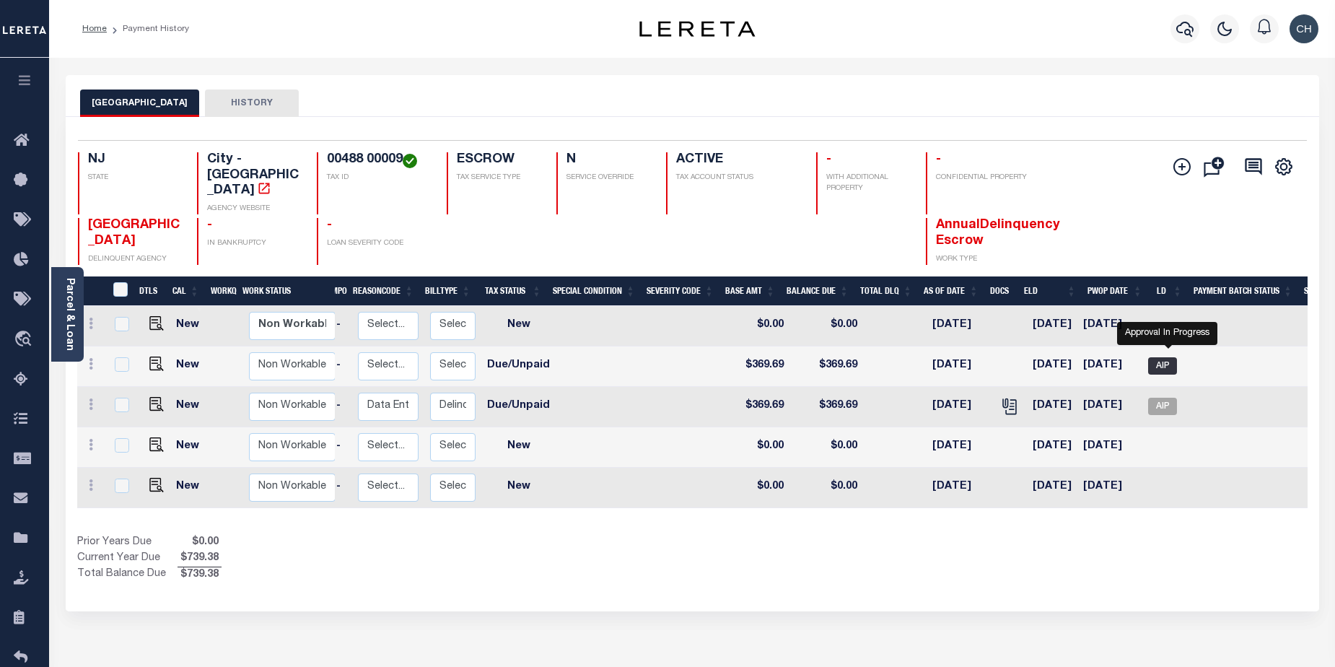
click at [1167, 357] on span "AIP" at bounding box center [1162, 365] width 29 height 17
checkbox input "true"
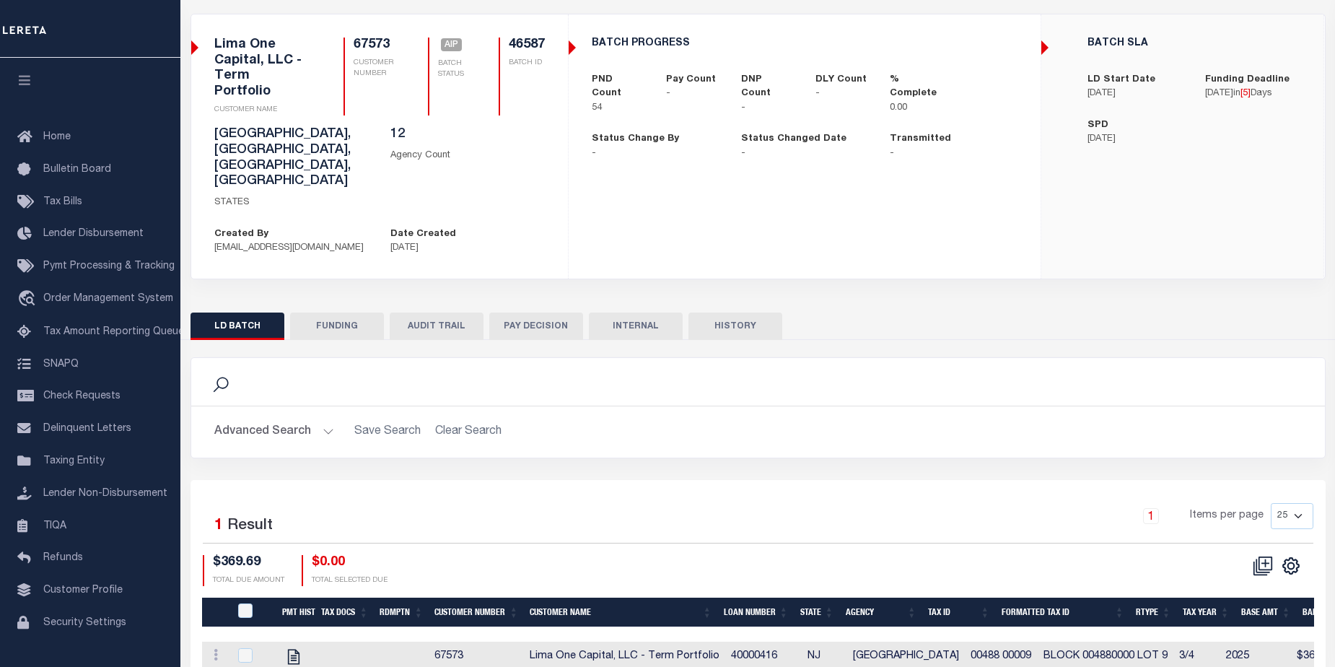
scroll to position [100, 0]
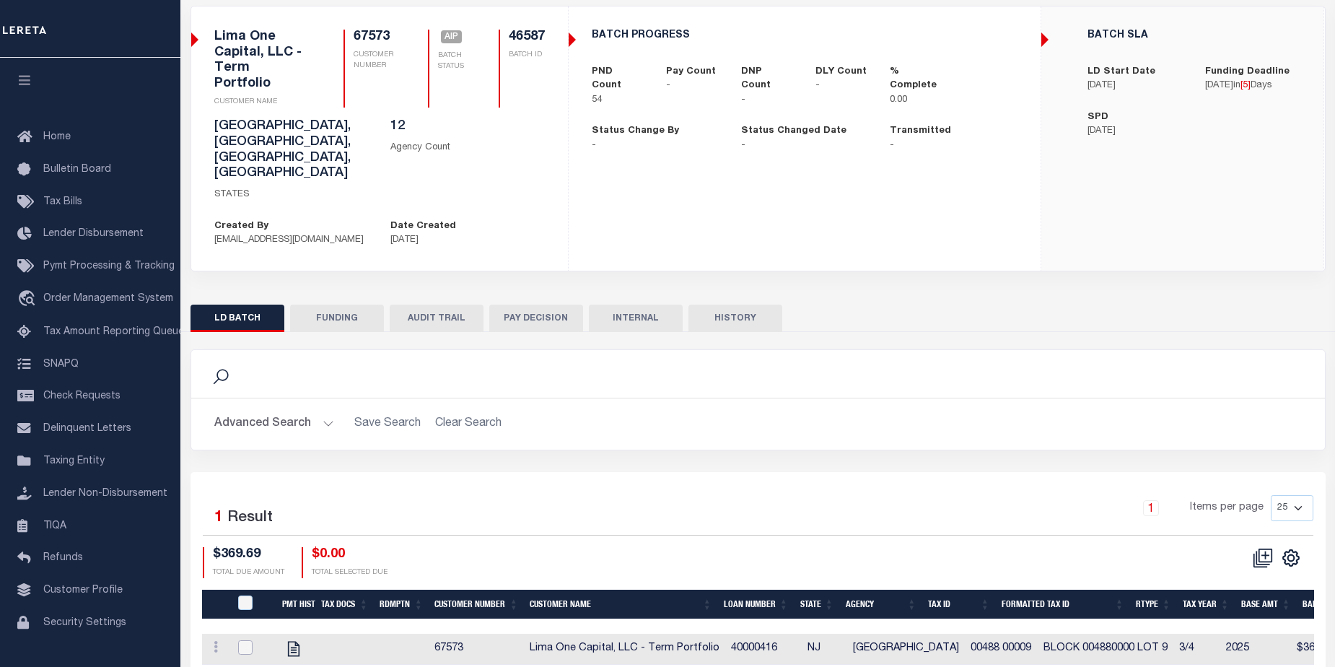
click at [243, 640] on input "checkbox" at bounding box center [245, 647] width 14 height 14
checkbox input "true"
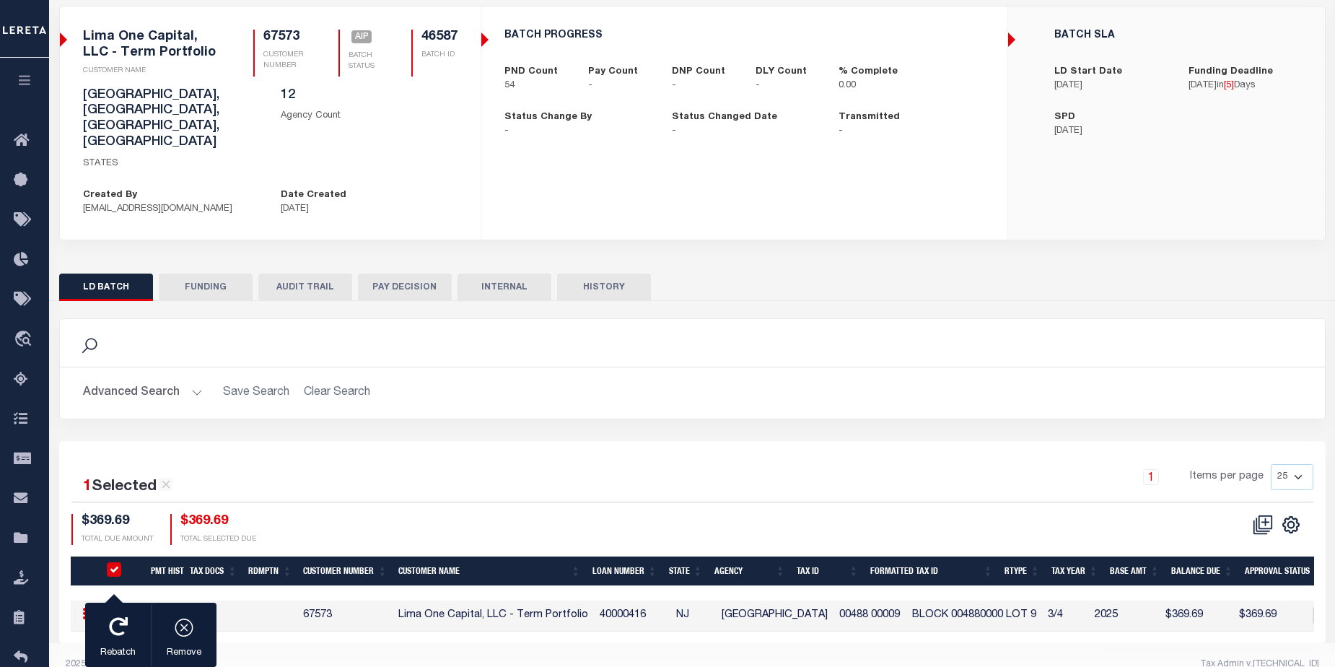
scroll to position [97, 0]
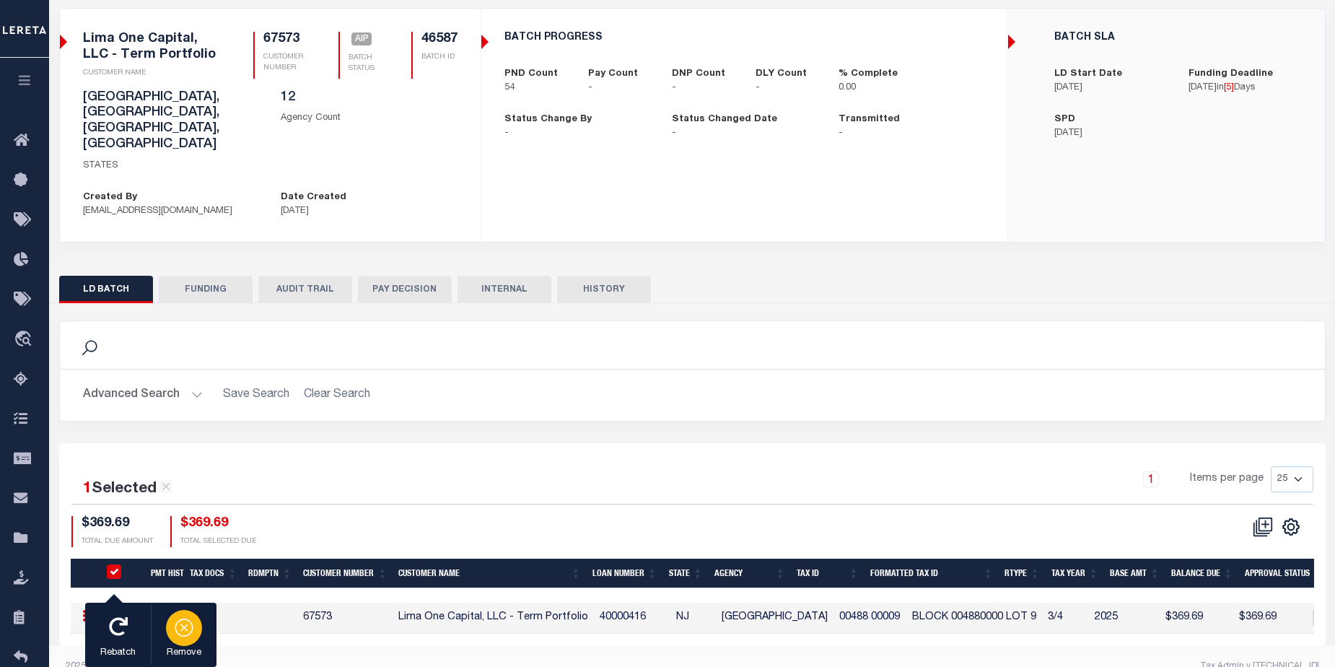
click at [191, 636] on icon "button" at bounding box center [184, 626] width 20 height 20
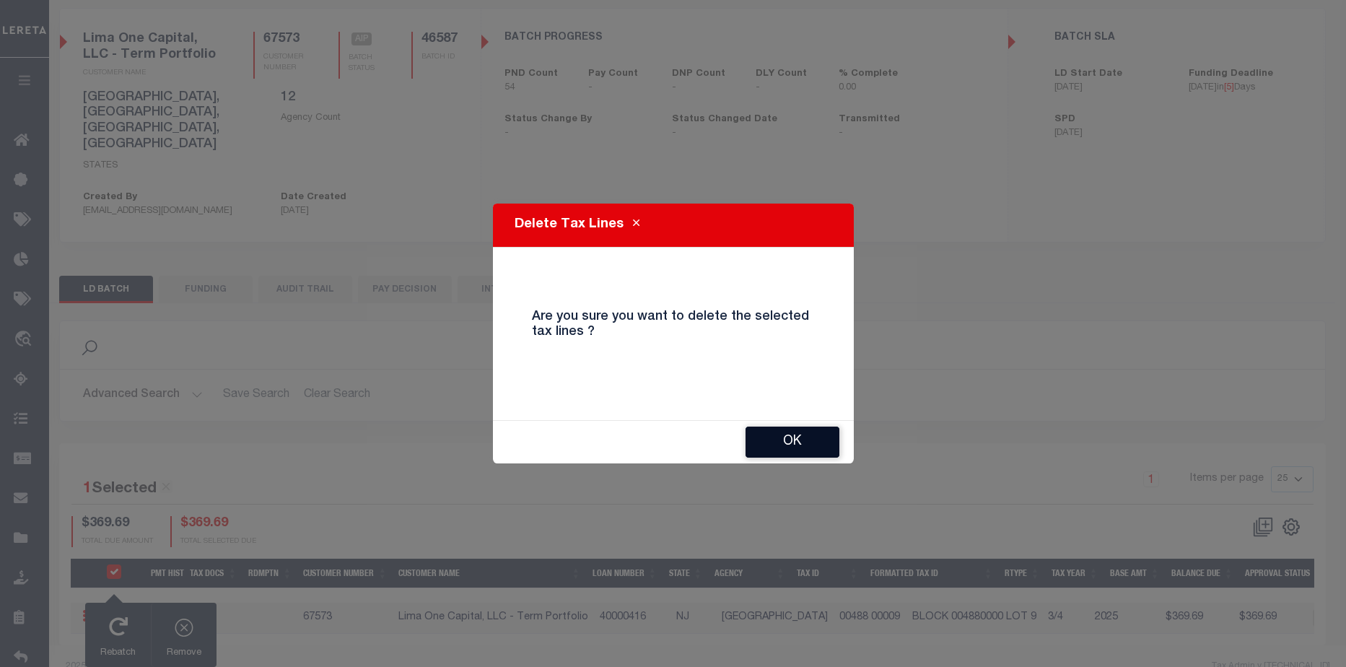
drag, startPoint x: 795, startPoint y: 439, endPoint x: 794, endPoint y: 407, distance: 31.8
click at [796, 440] on button "OK" at bounding box center [793, 442] width 94 height 31
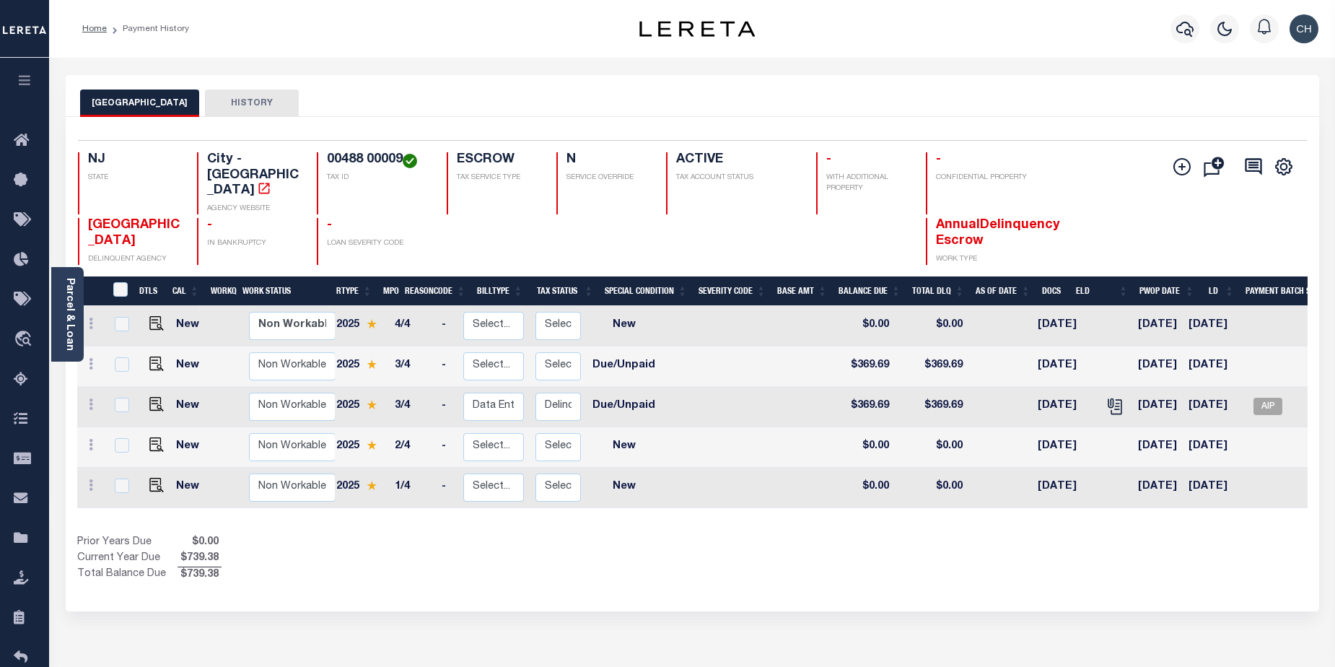
scroll to position [0, 51]
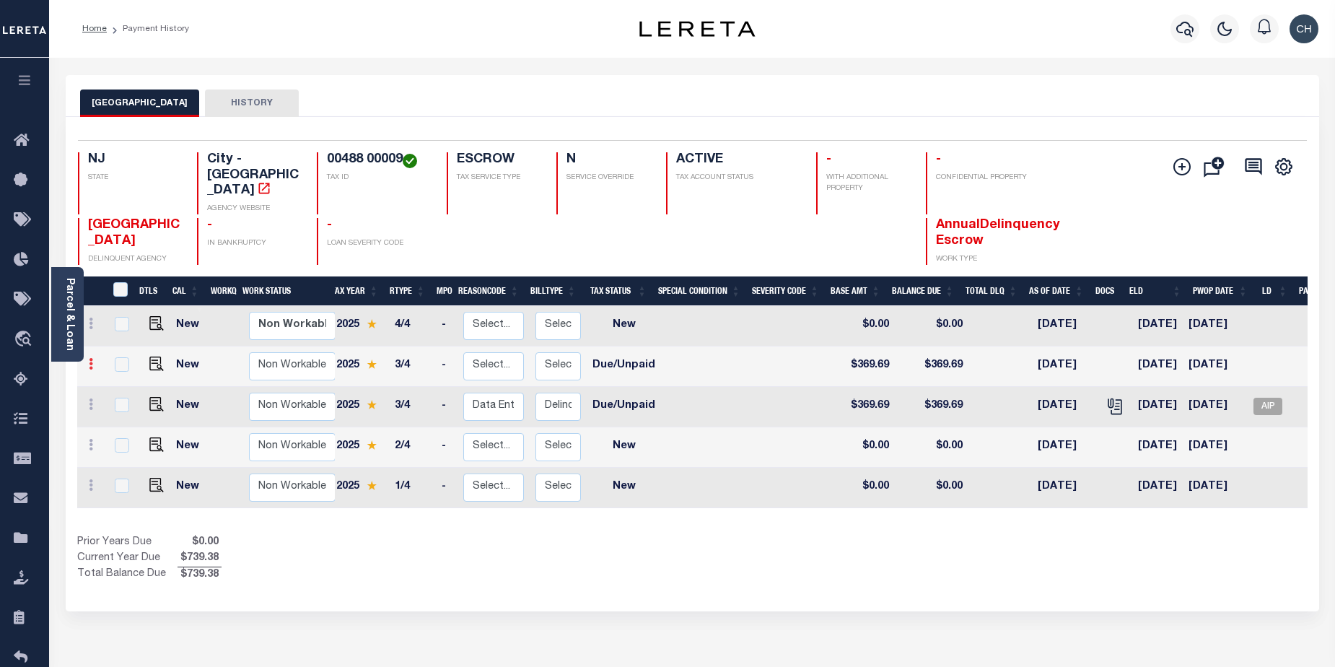
click at [93, 360] on link at bounding box center [91, 366] width 16 height 12
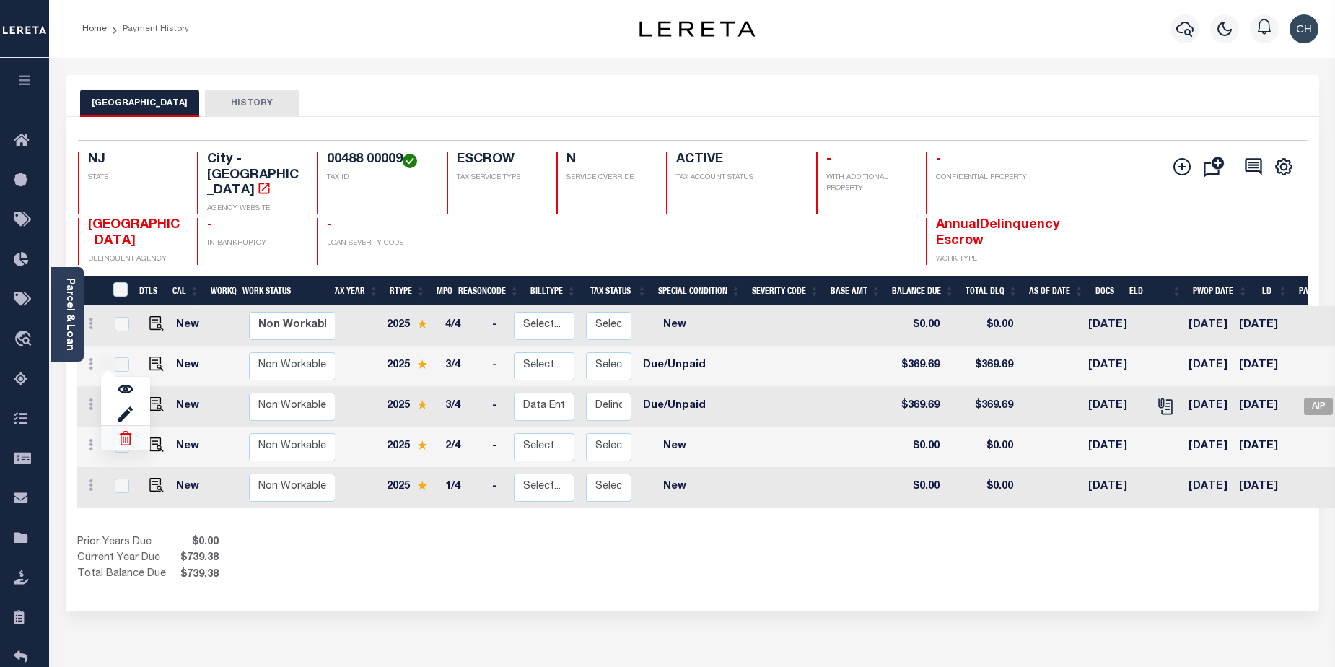
click at [126, 431] on img at bounding box center [125, 438] width 14 height 14
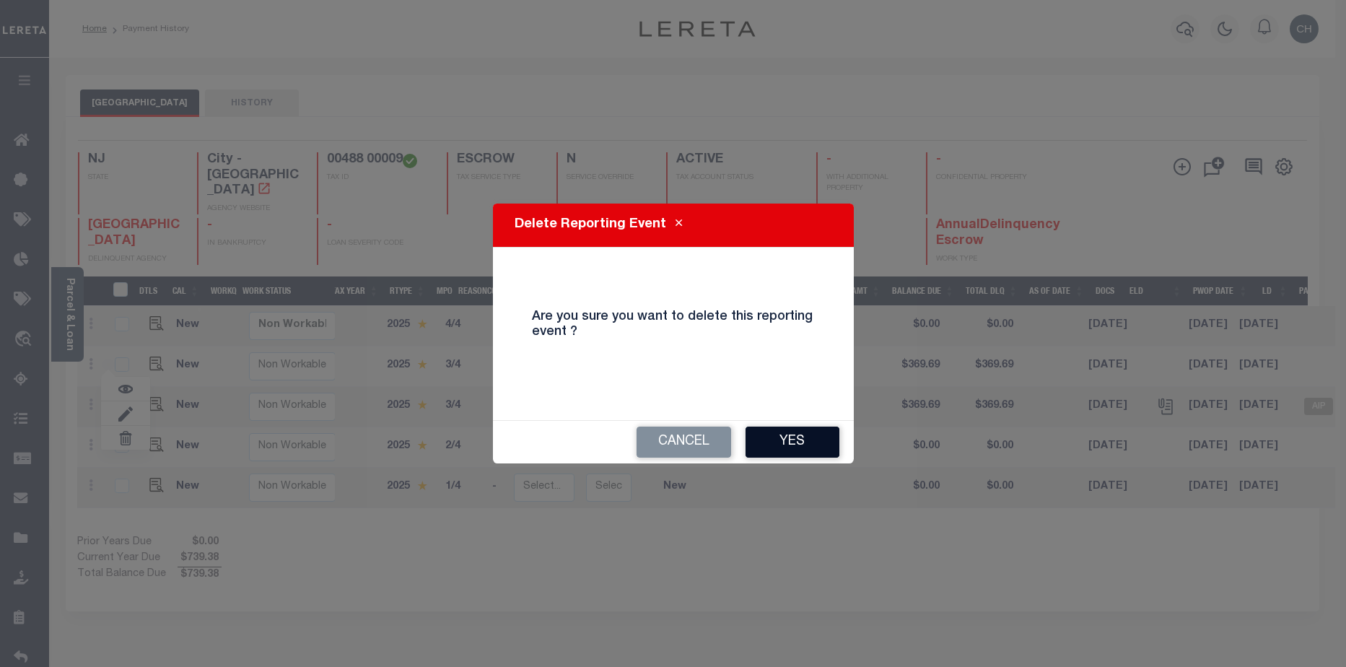
click at [780, 439] on button "Yes" at bounding box center [793, 442] width 94 height 31
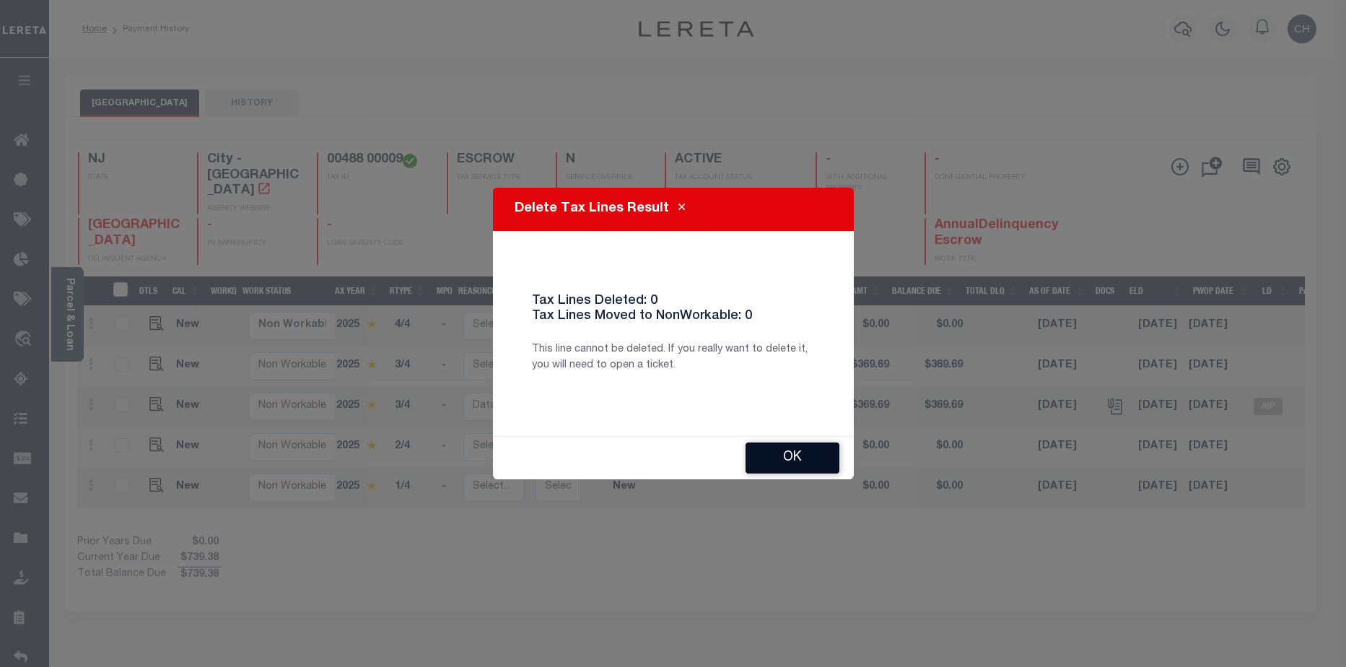
click at [786, 466] on button "Ok" at bounding box center [793, 457] width 94 height 31
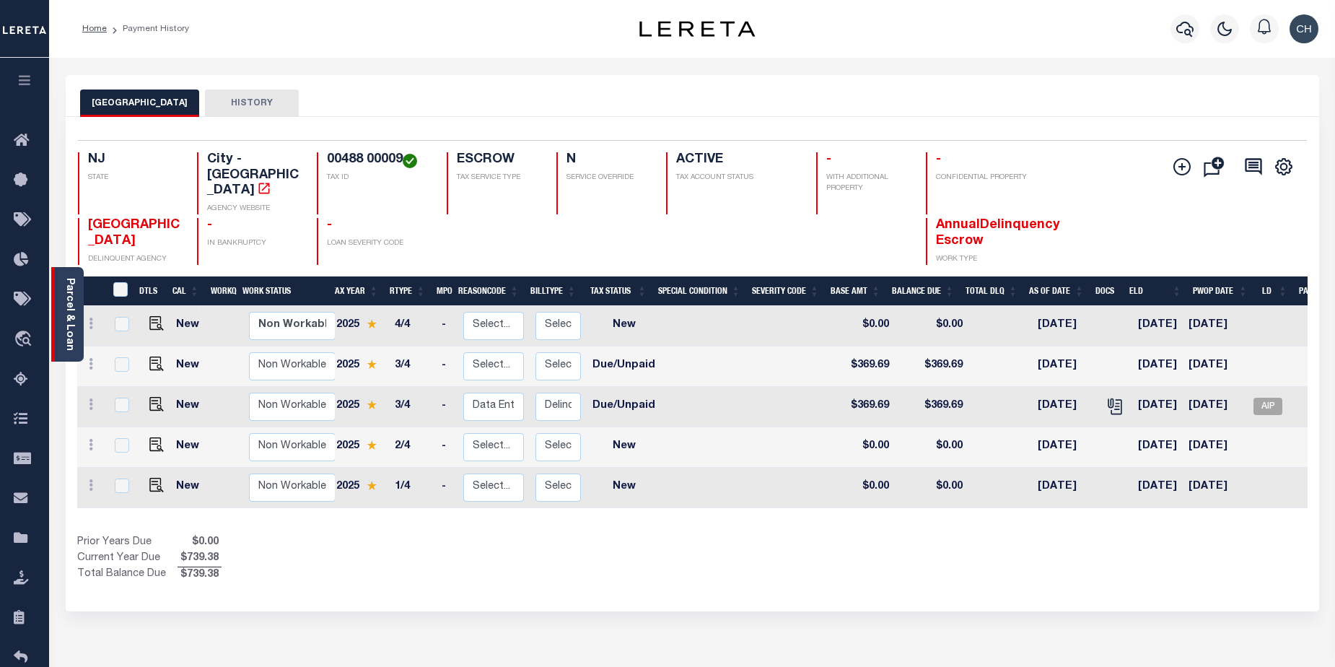
click at [58, 286] on div "Parcel & Loan" at bounding box center [67, 314] width 32 height 95
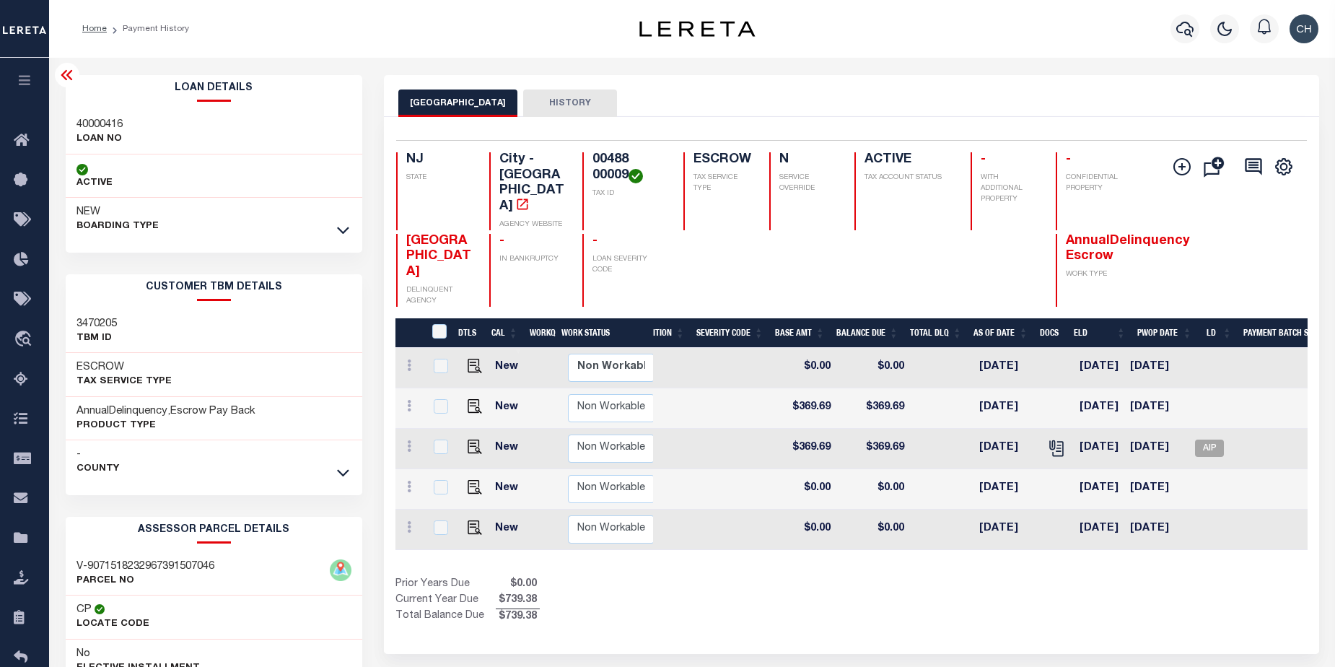
scroll to position [0, 428]
click at [1213, 440] on span "AIP" at bounding box center [1209, 448] width 29 height 17
checkbox input "true"
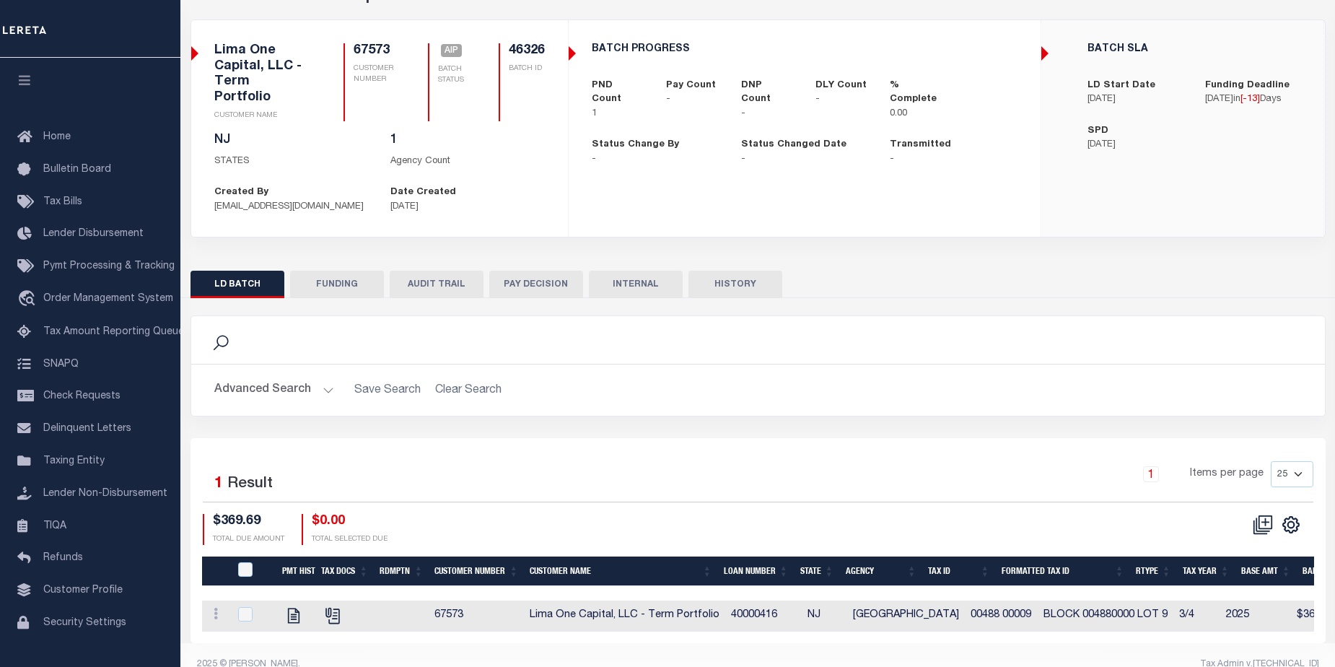
scroll to position [100, 0]
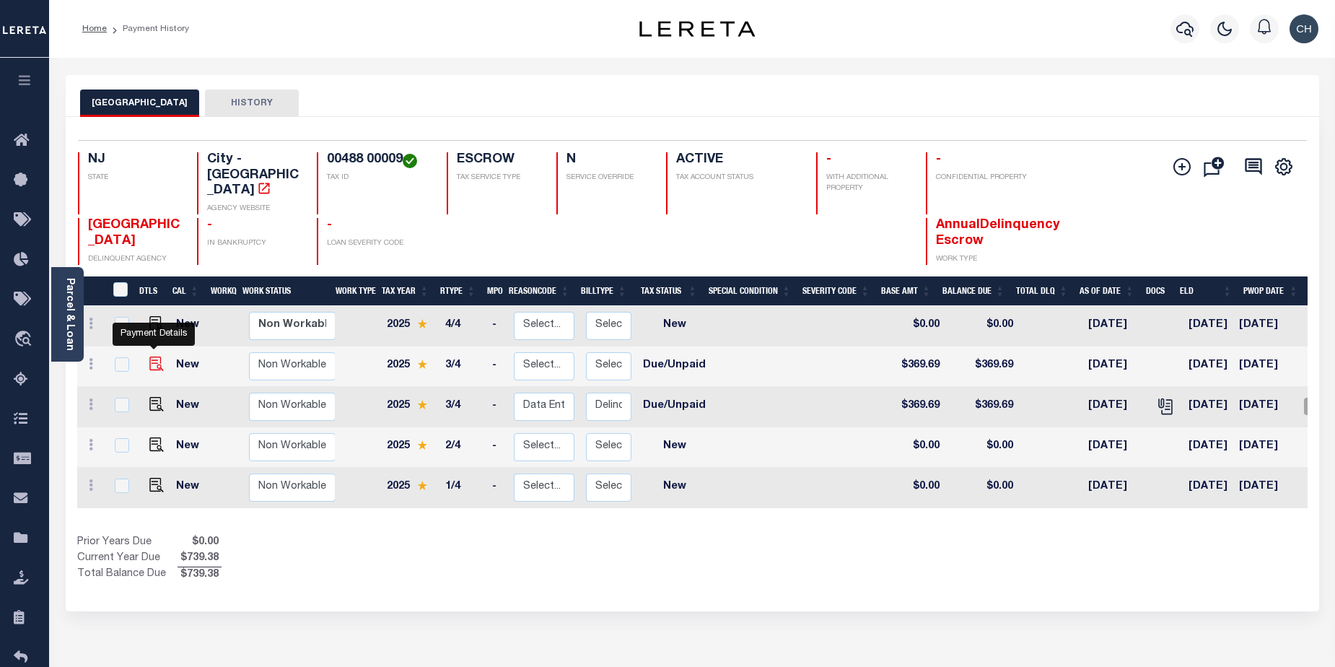
click at [152, 357] on img "" at bounding box center [156, 364] width 14 height 14
checkbox input "true"
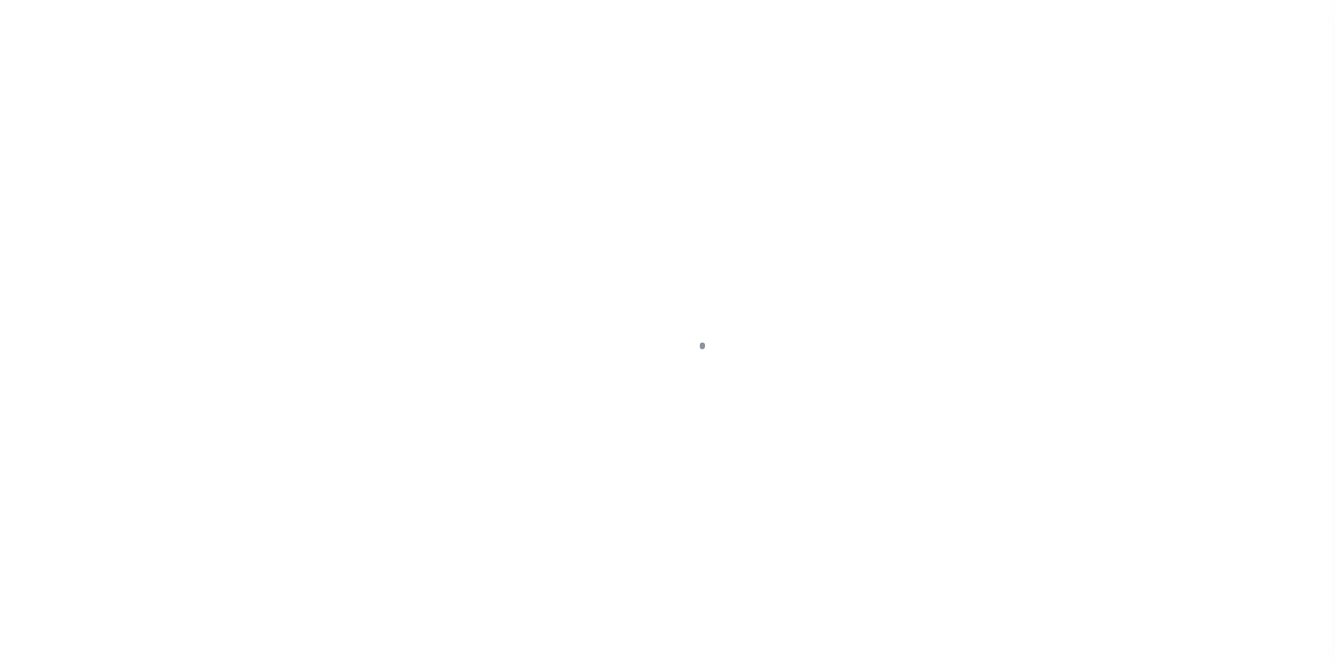
select select "DUE"
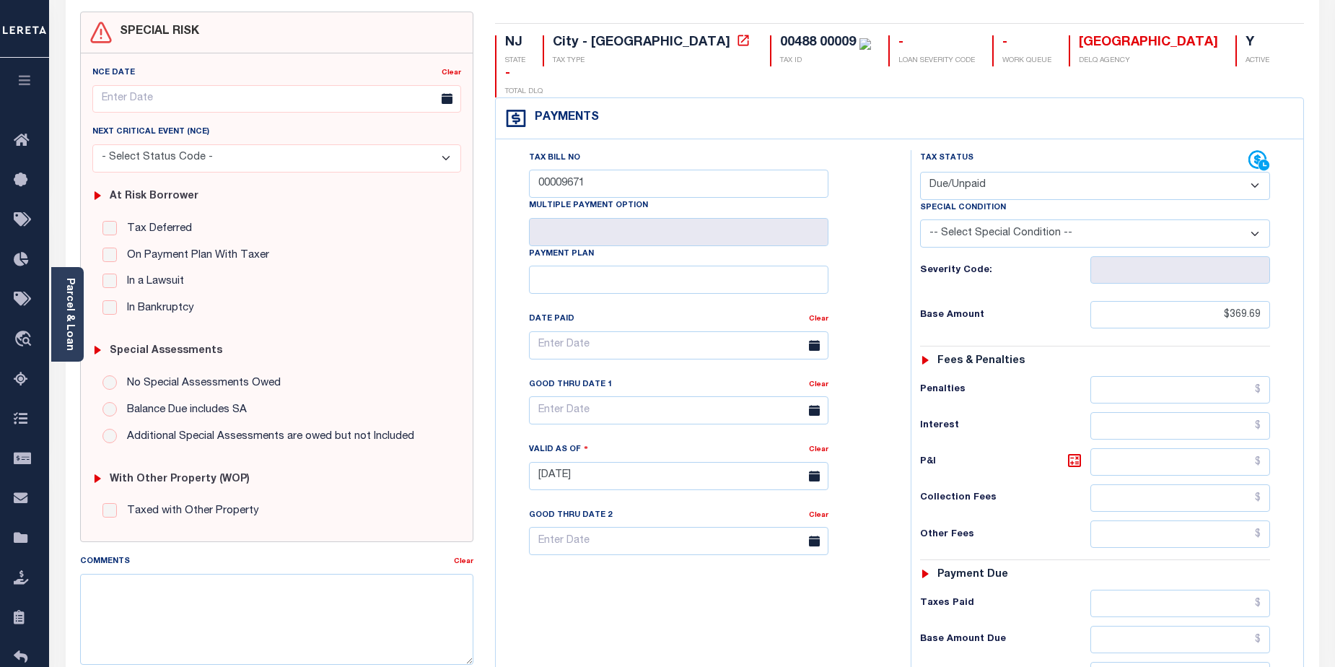
scroll to position [47, 0]
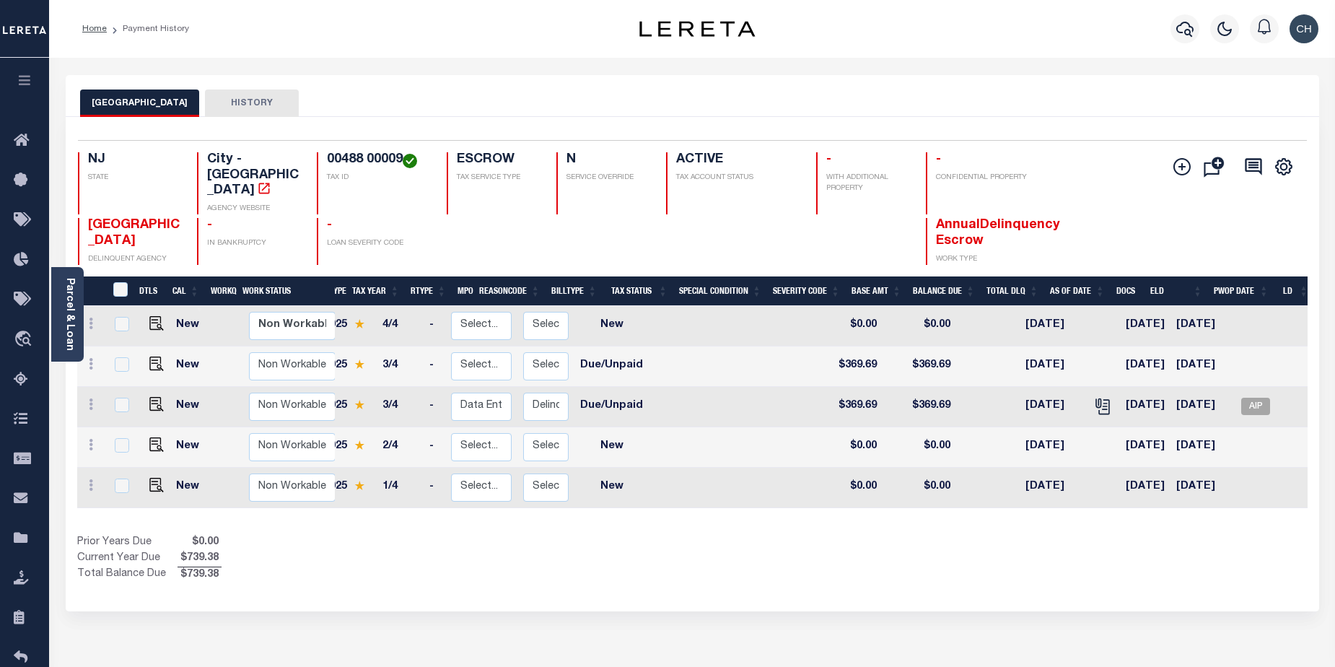
scroll to position [0, 63]
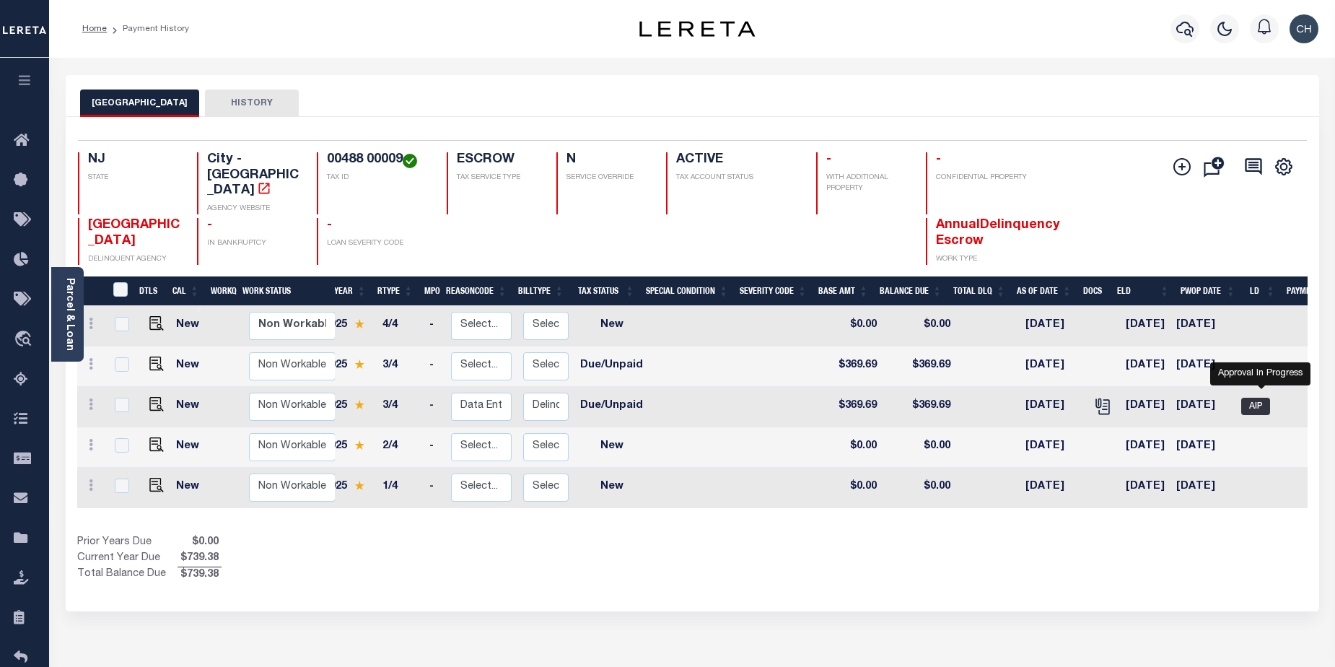
click at [1263, 398] on span "AIP" at bounding box center [1256, 406] width 29 height 17
checkbox input "true"
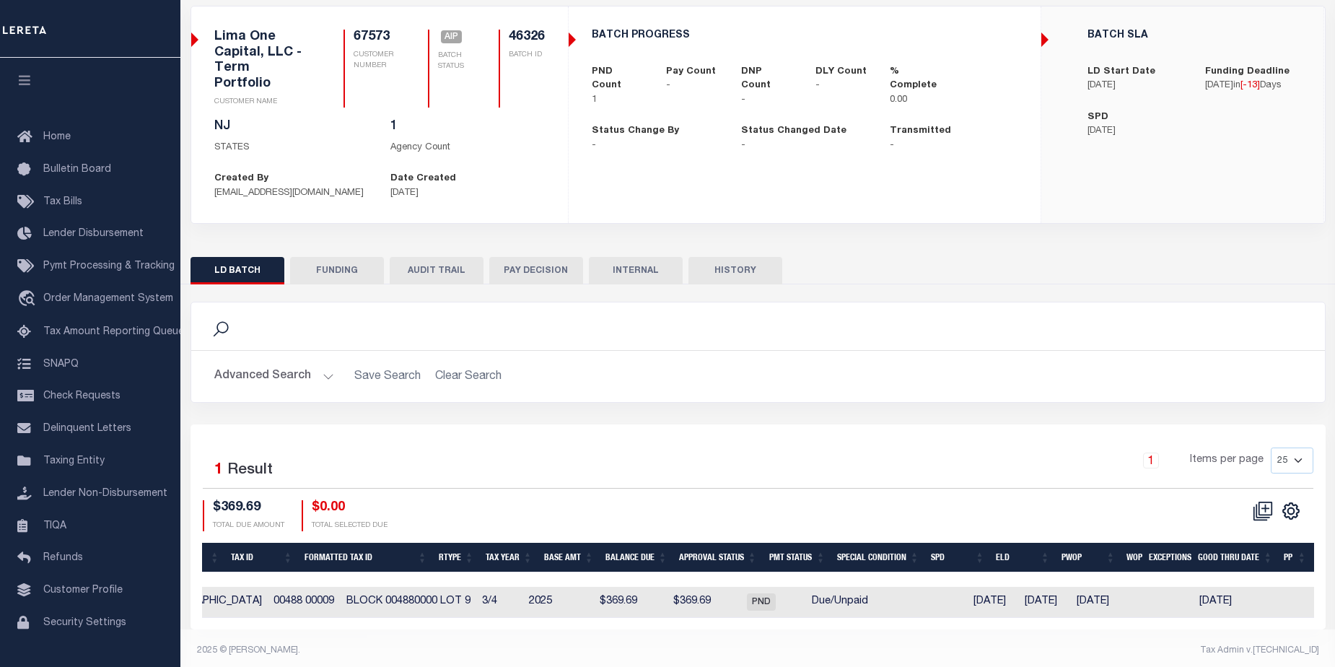
scroll to position [0, 740]
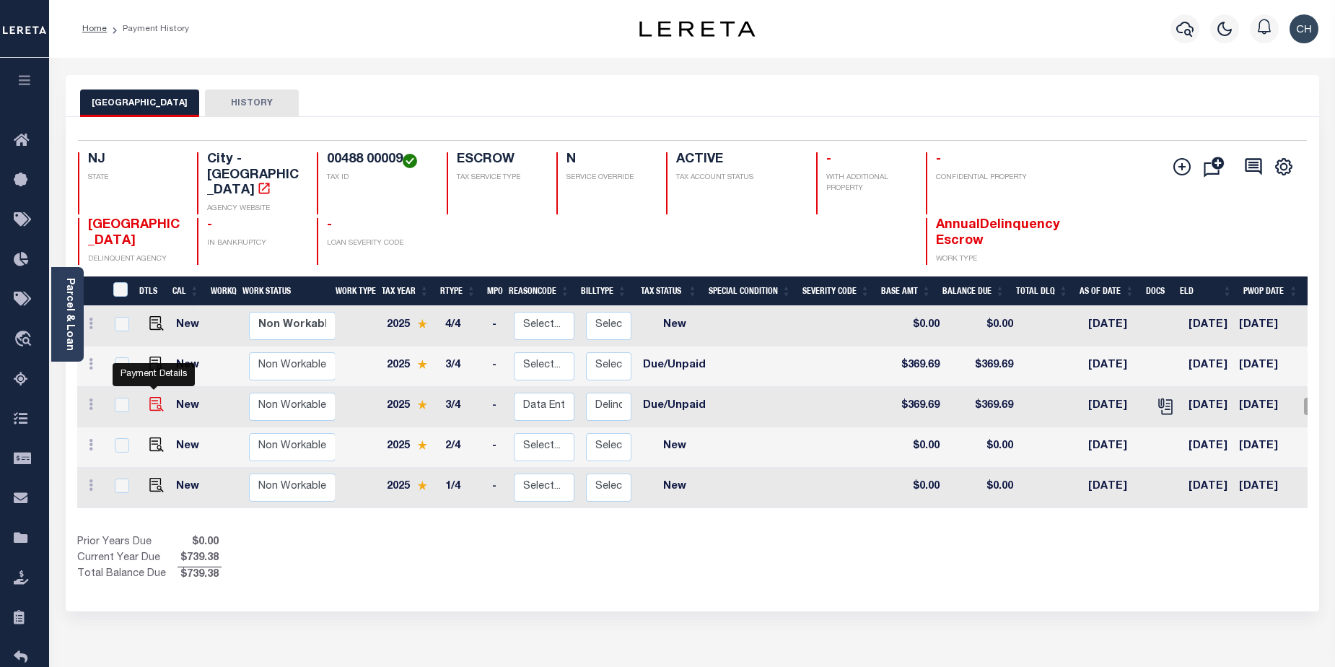
click at [154, 397] on img "" at bounding box center [156, 404] width 14 height 14
checkbox input "true"
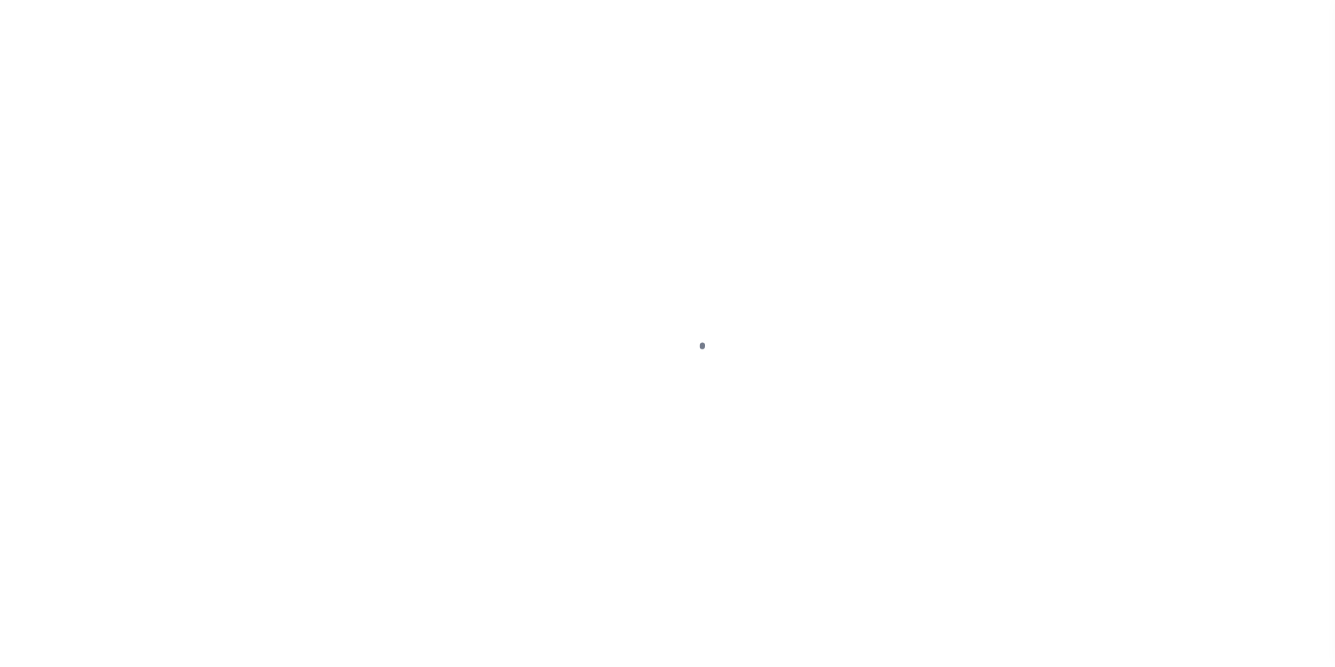
select select "DUE"
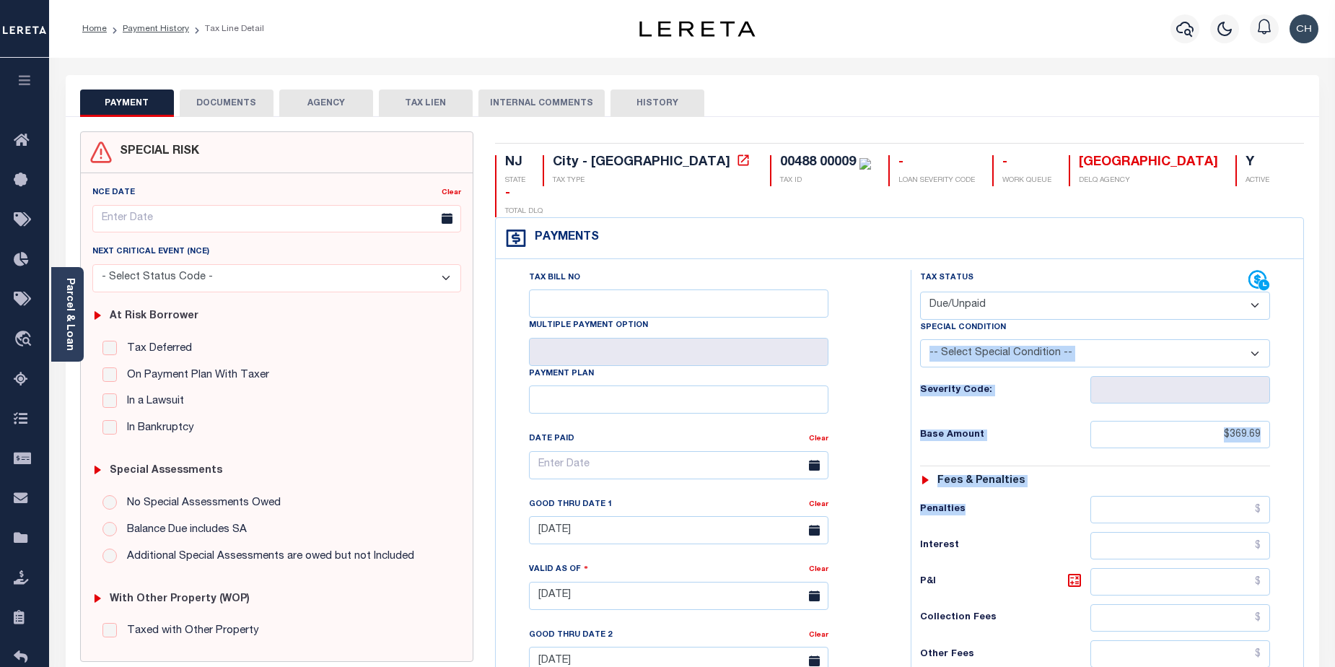
drag, startPoint x: 1335, startPoint y: 302, endPoint x: 1340, endPoint y: 466, distance: 163.9
click at [1335, 466] on html "Home Payment History Tax Line Detail" at bounding box center [667, 545] width 1335 height 1091
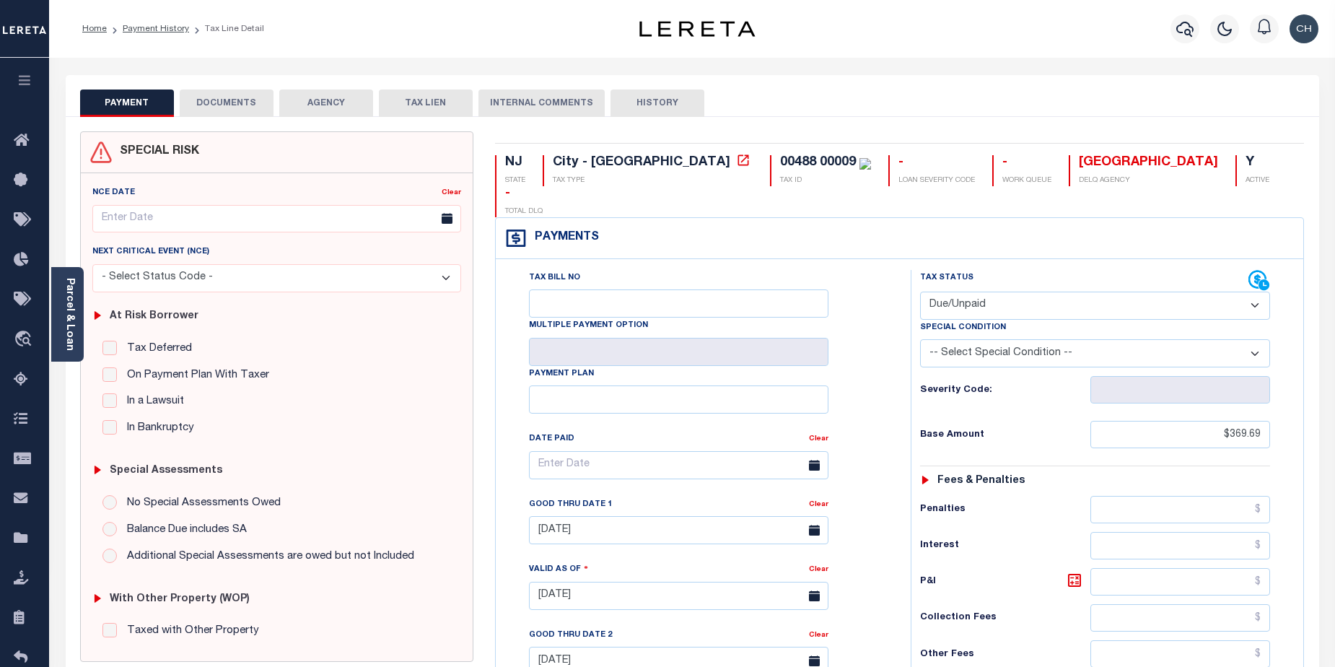
click at [1240, 115] on div "PAYMENT DOCUMENTS AGENCY DELINQUENT PAYEE TAX LIEN HISTORY" at bounding box center [692, 103] width 1225 height 27
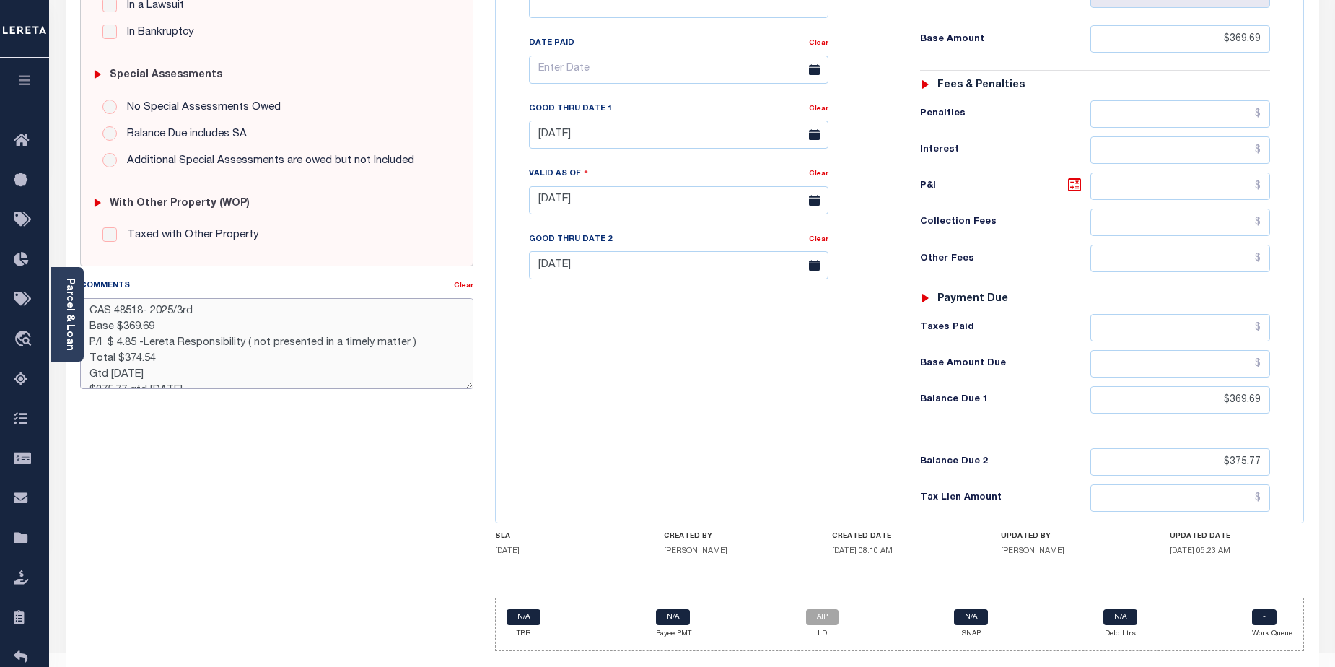
scroll to position [16, 0]
drag, startPoint x: 90, startPoint y: 309, endPoint x: 414, endPoint y: 414, distance: 340.8
click at [414, 414] on div "SPECIAL RISK NCE Date Clear - Select Status Code -" at bounding box center [277, 199] width 416 height 927
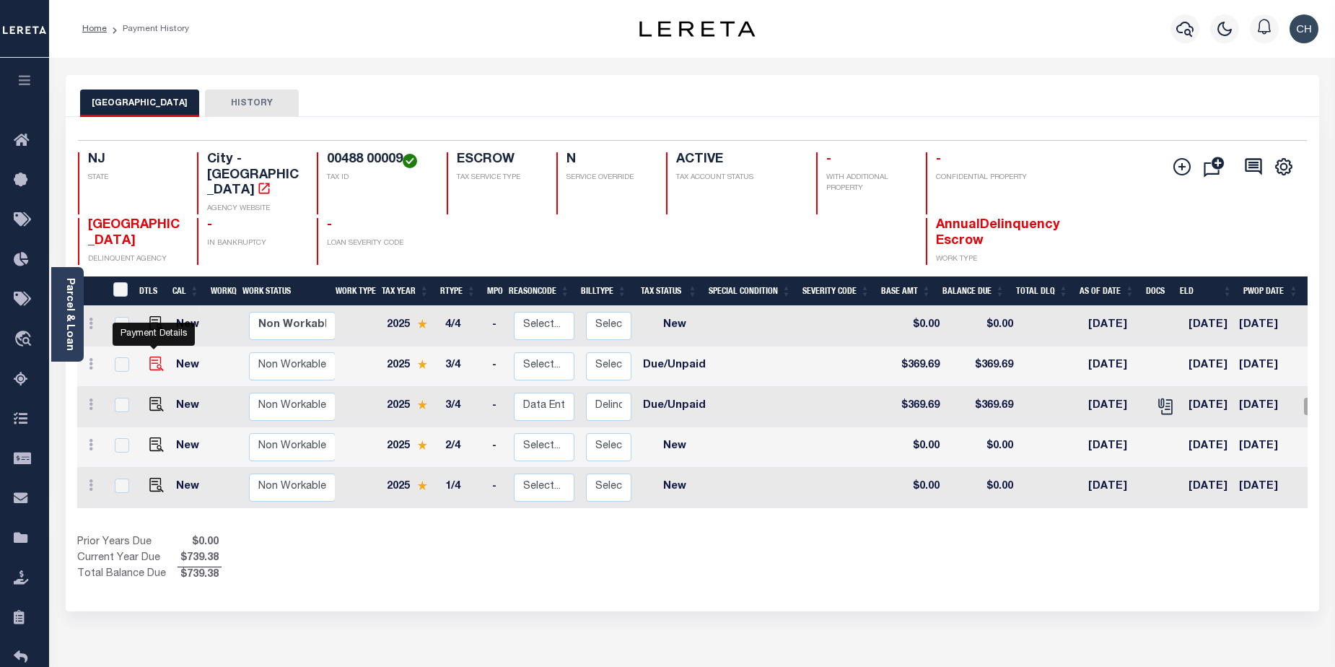
click at [156, 357] on img "" at bounding box center [156, 364] width 14 height 14
checkbox input "true"
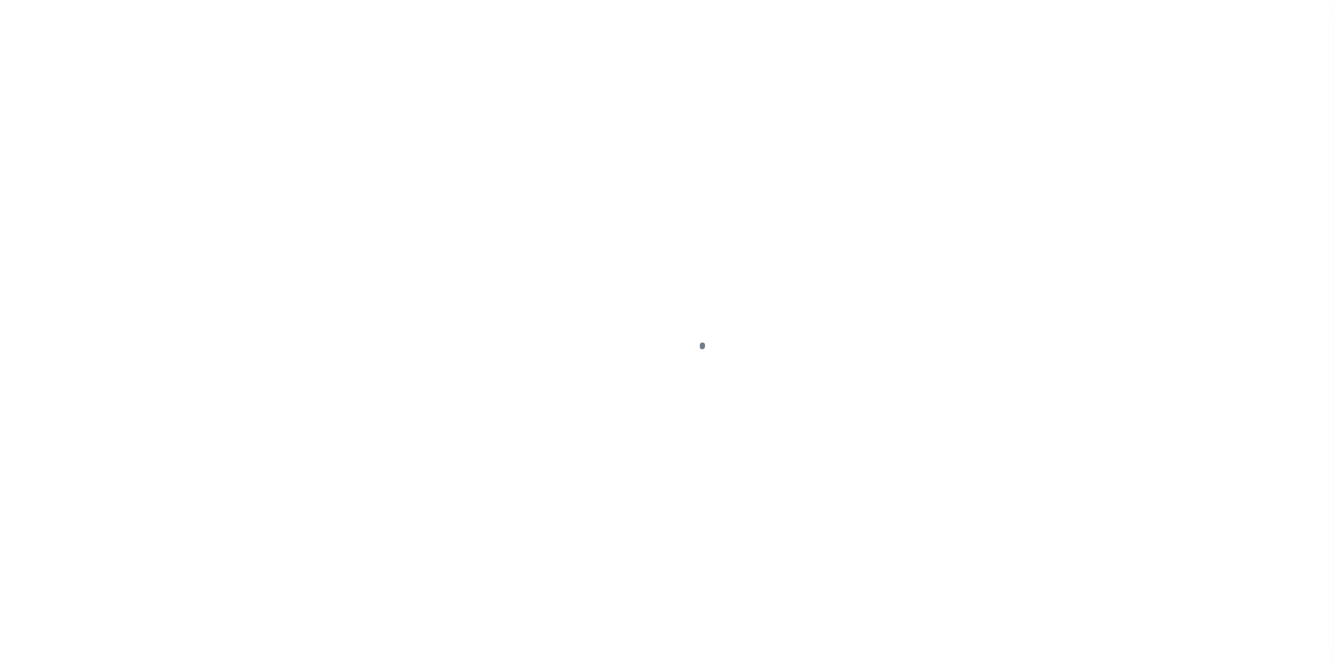
select select "DUE"
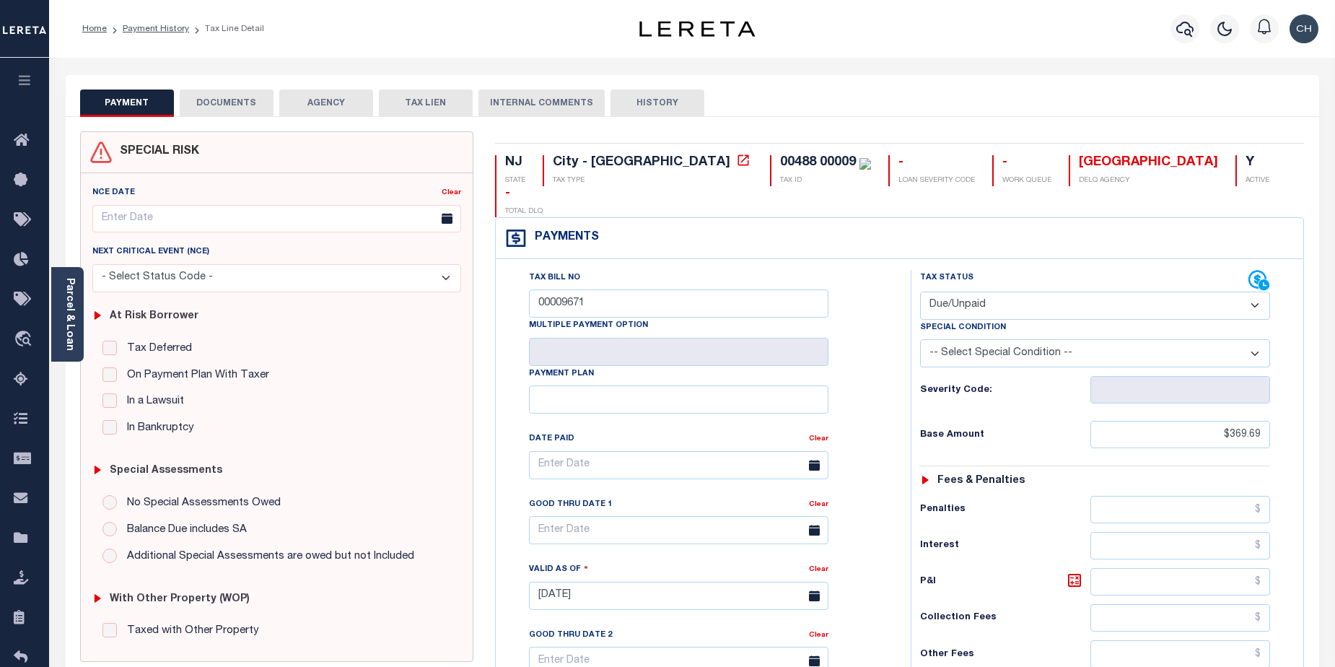
click at [658, 108] on button "HISTORY" at bounding box center [658, 103] width 94 height 27
select select "50"
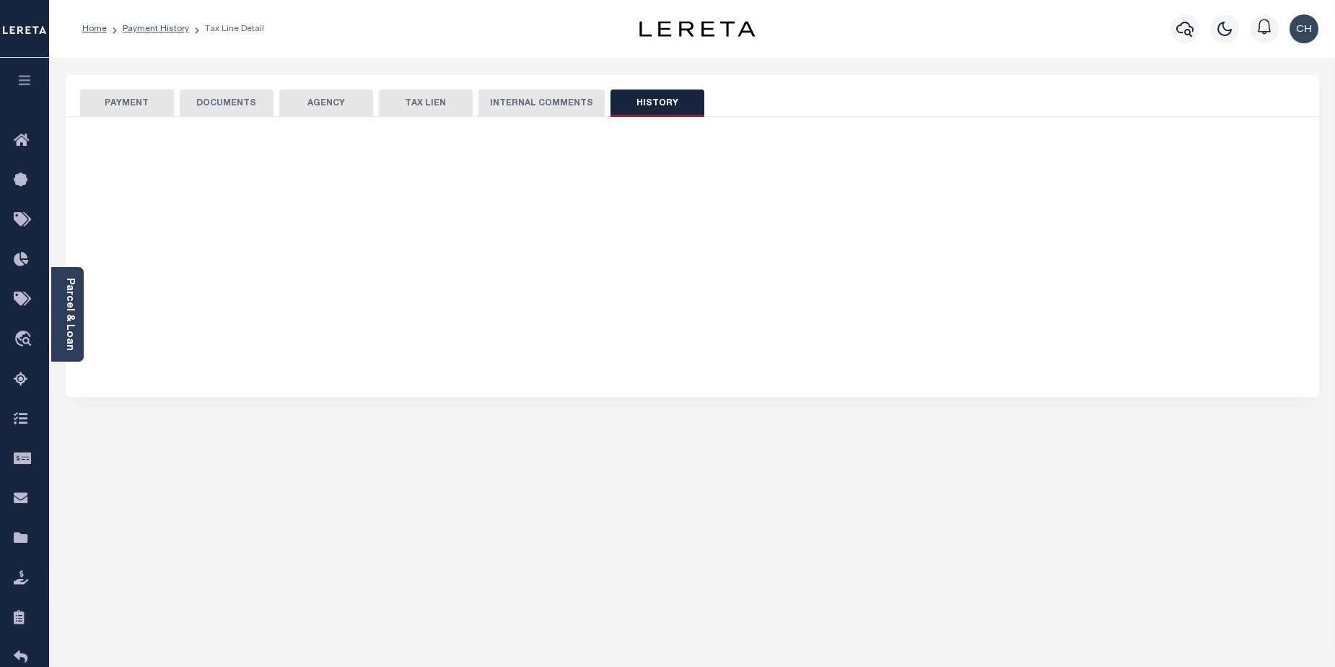
select select "50"
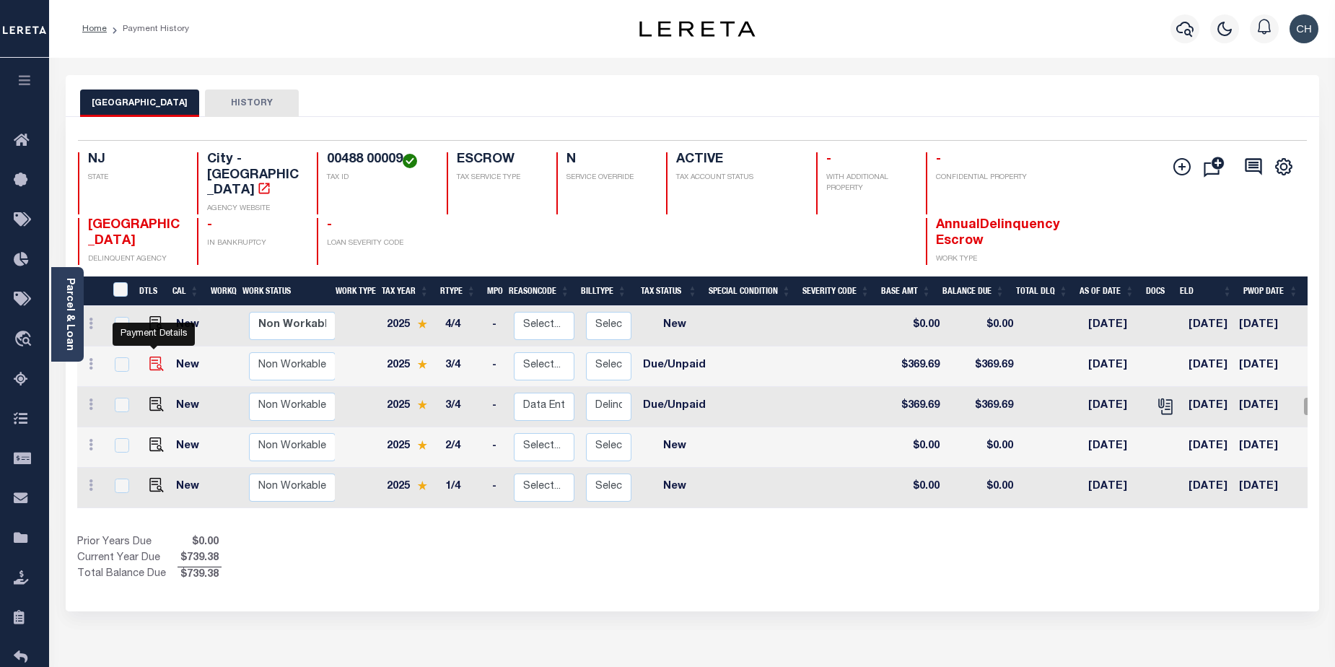
click at [152, 357] on img "" at bounding box center [156, 364] width 14 height 14
checkbox input "true"
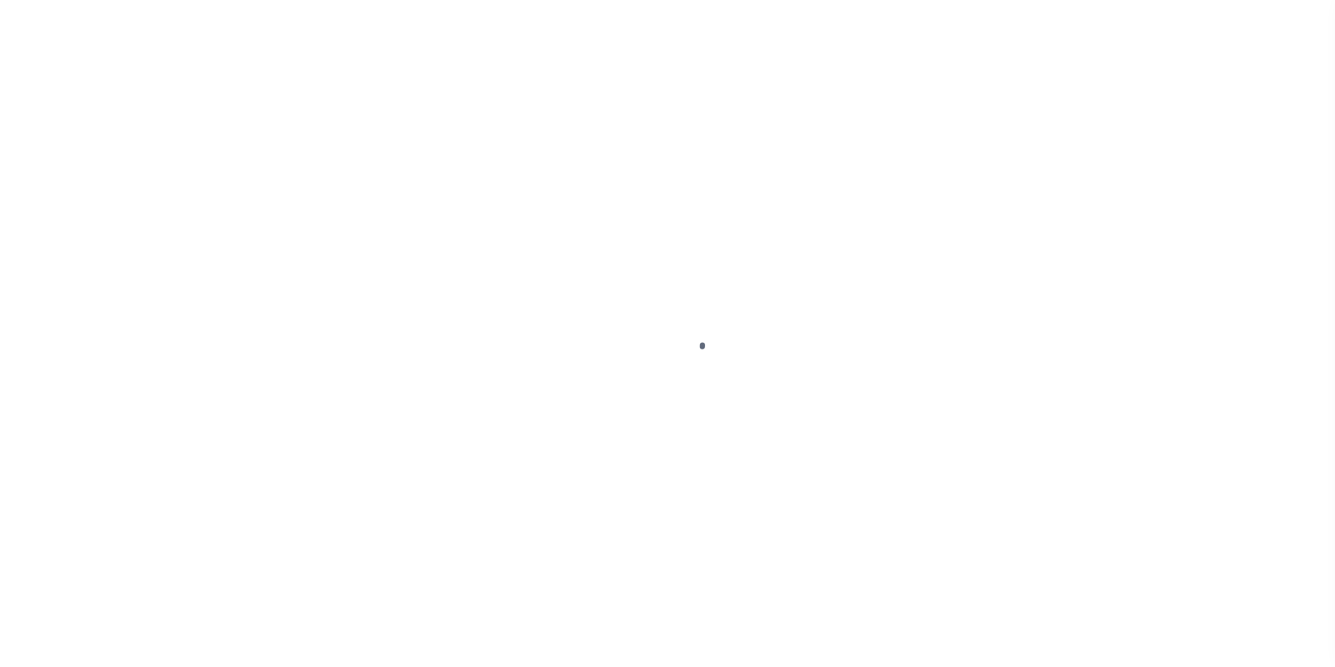
select select "DUE"
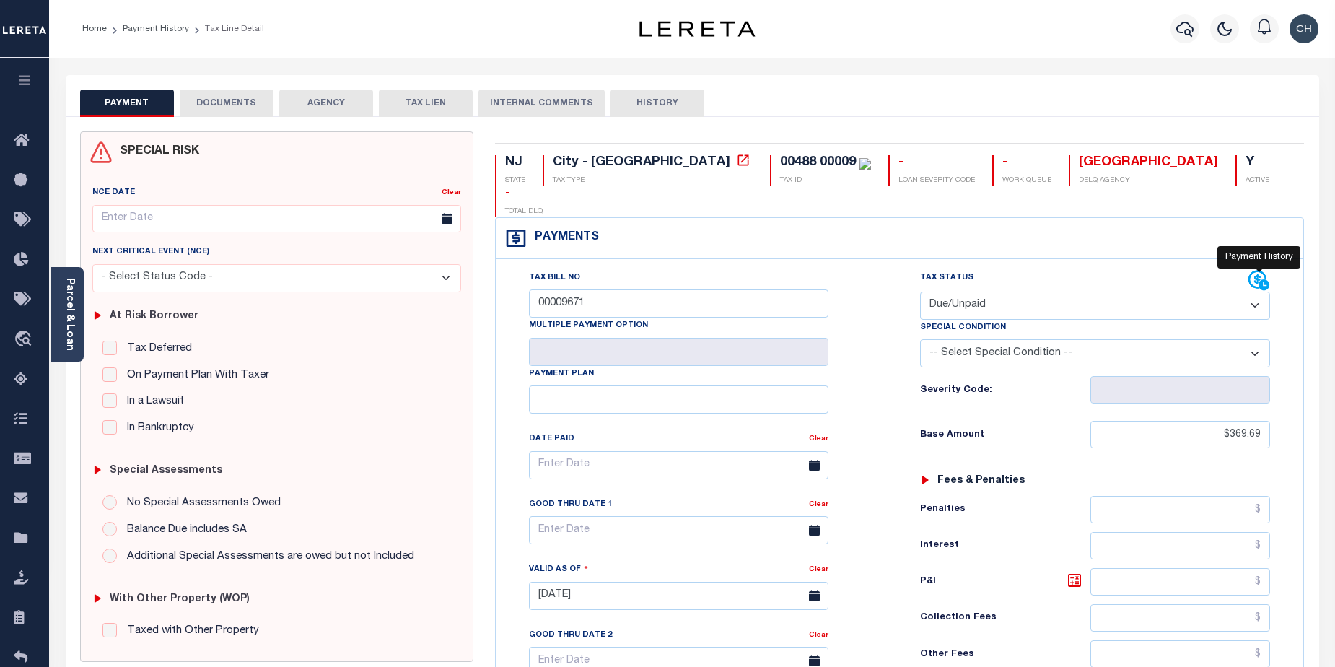
click at [1260, 271] on icon at bounding box center [1258, 280] width 18 height 18
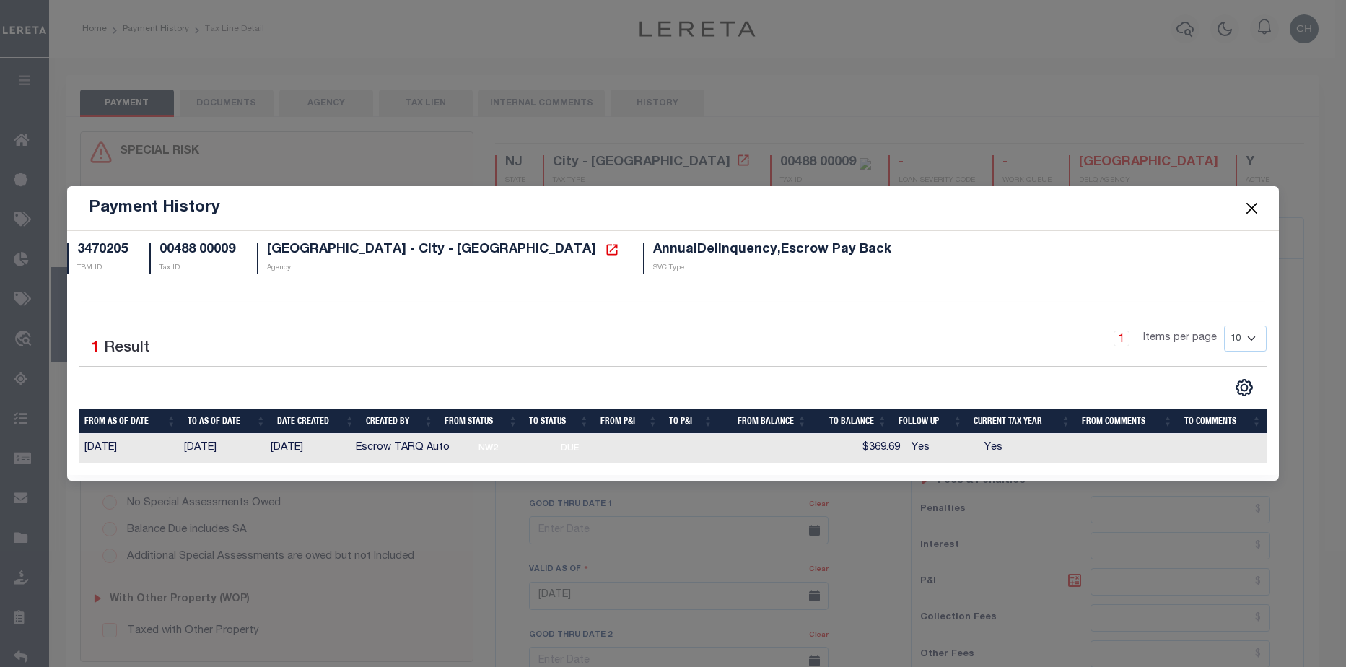
click at [1254, 213] on button "Close" at bounding box center [1252, 208] width 19 height 19
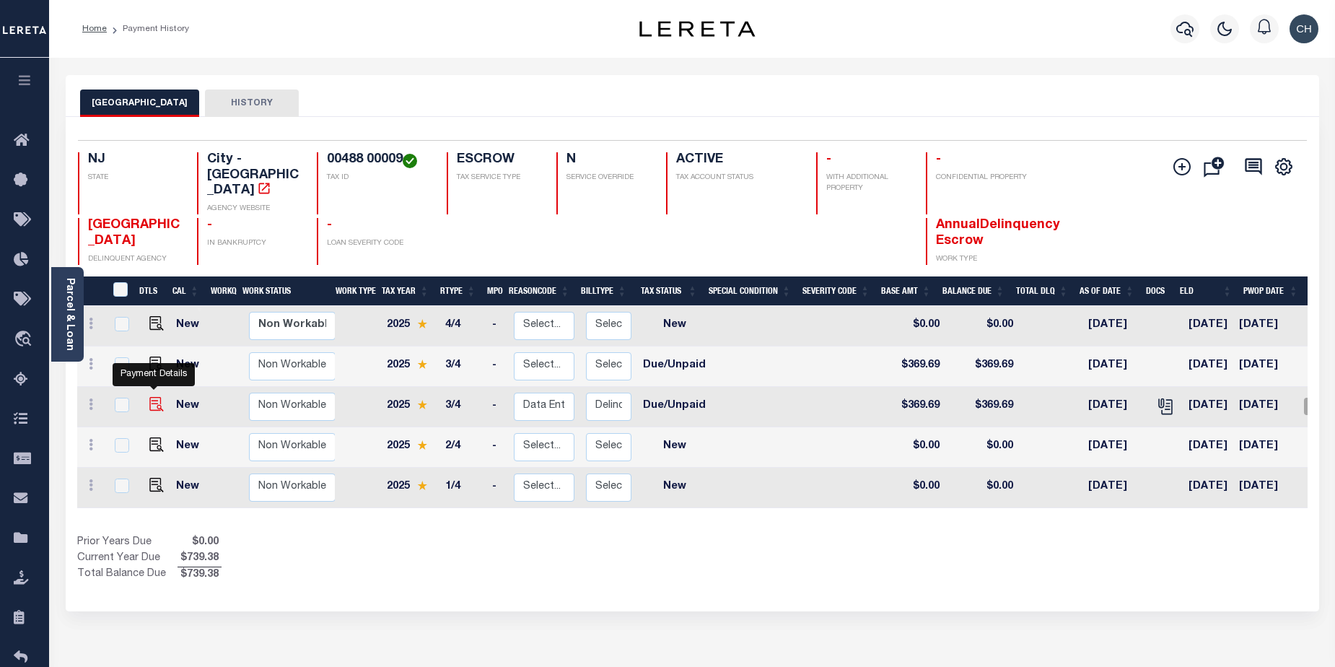
click at [152, 397] on img "" at bounding box center [156, 404] width 14 height 14
checkbox input "true"
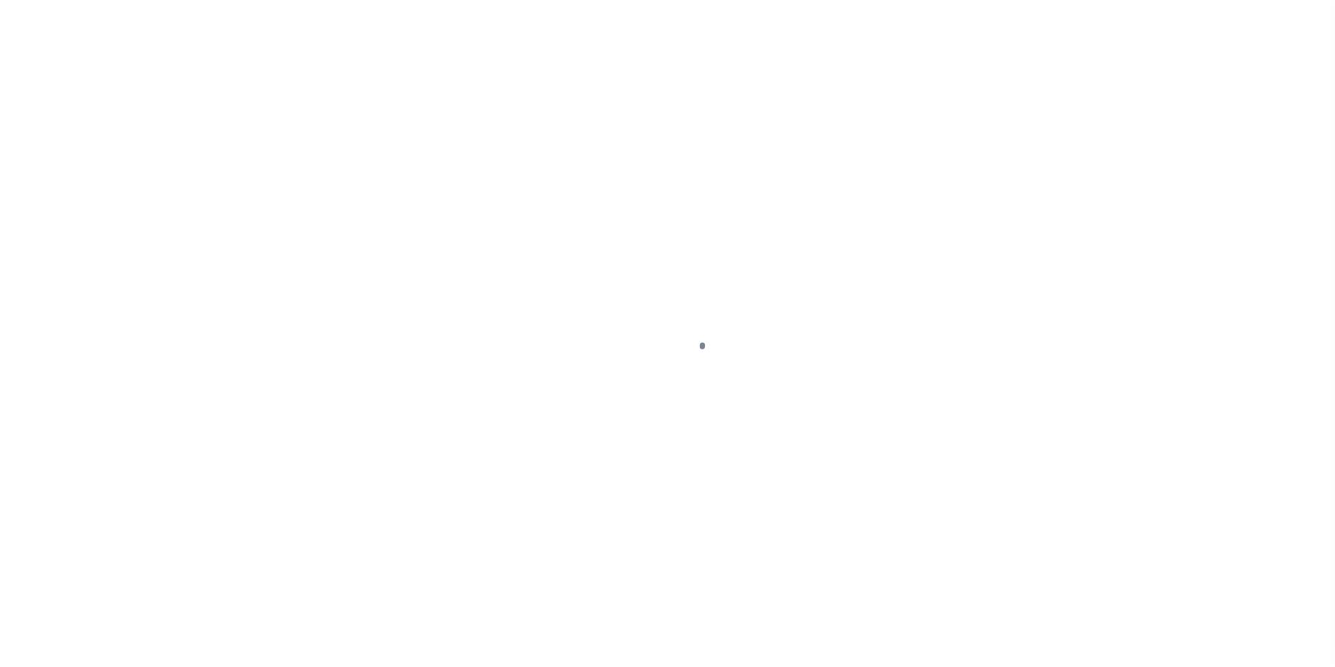
select select "DUE"
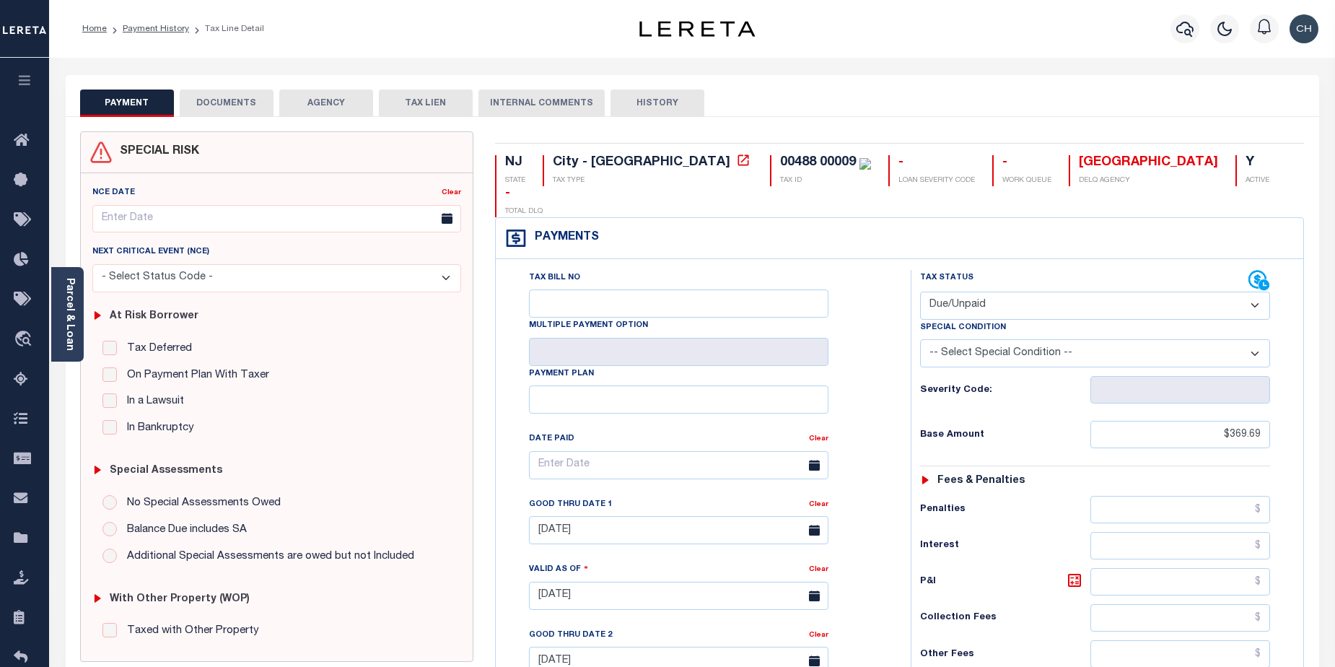
click at [661, 105] on button "HISTORY" at bounding box center [658, 103] width 94 height 27
select select "50"
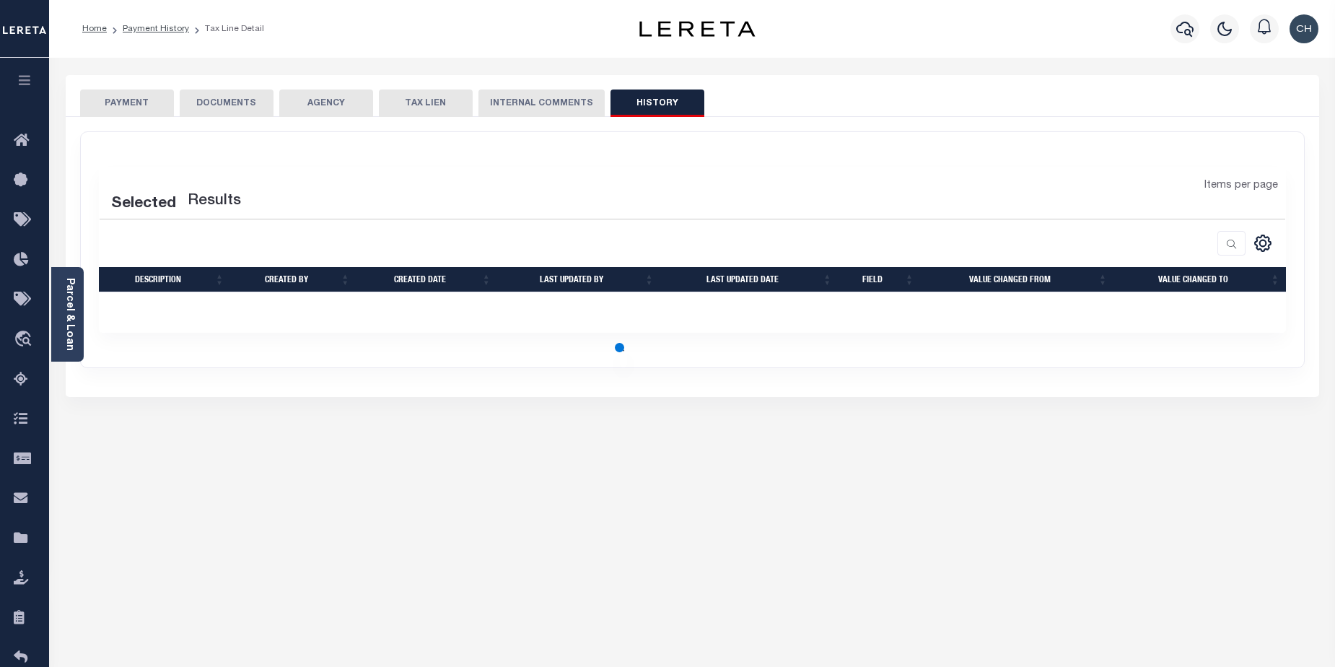
select select "50"
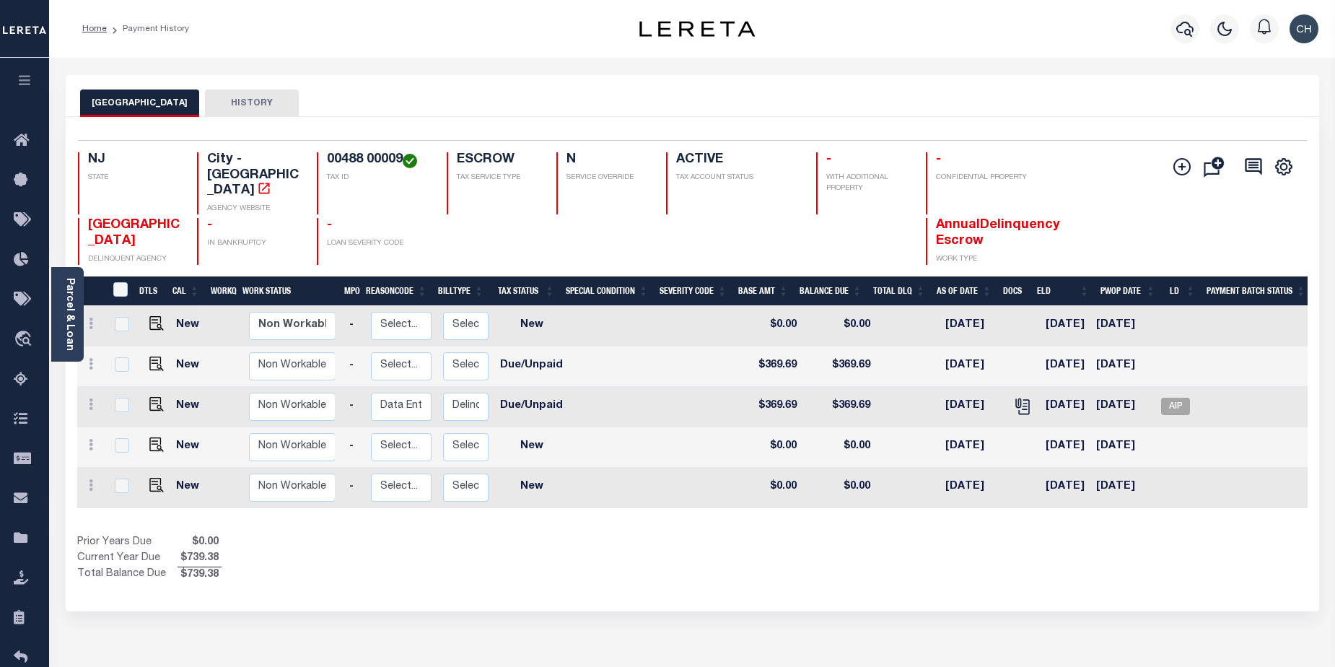
scroll to position [0, 144]
click at [253, 107] on button "HISTORY" at bounding box center [252, 103] width 94 height 27
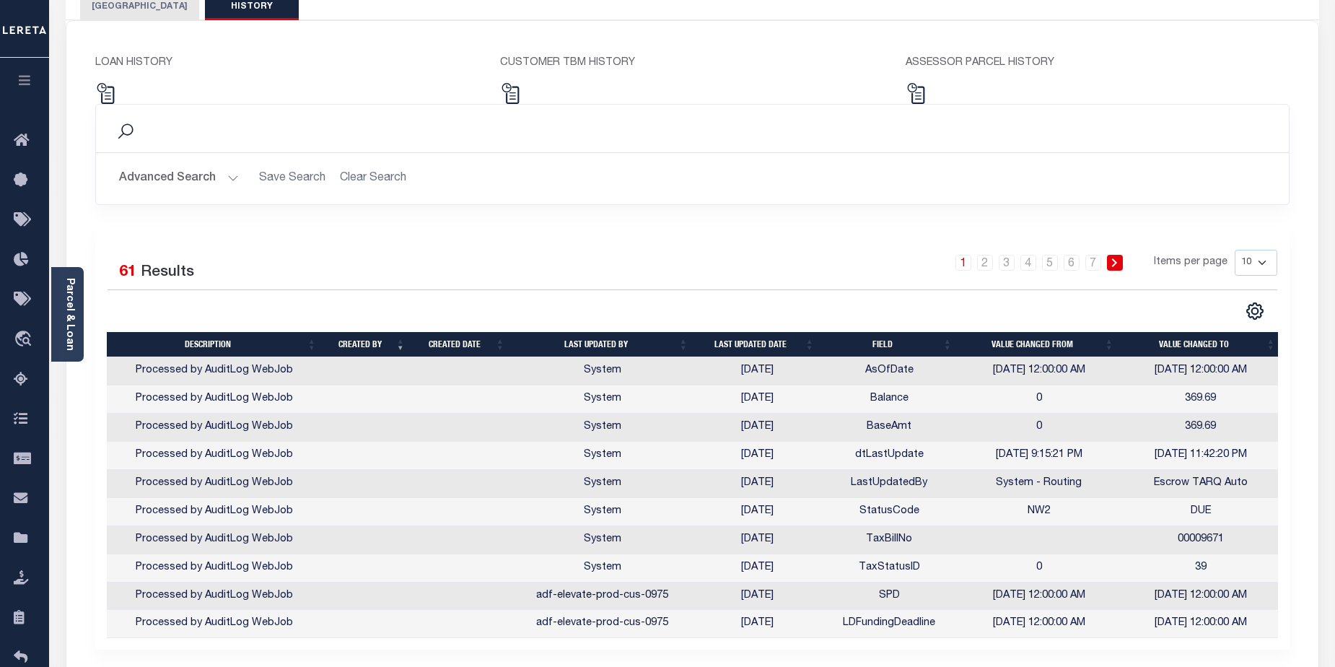
scroll to position [107, 0]
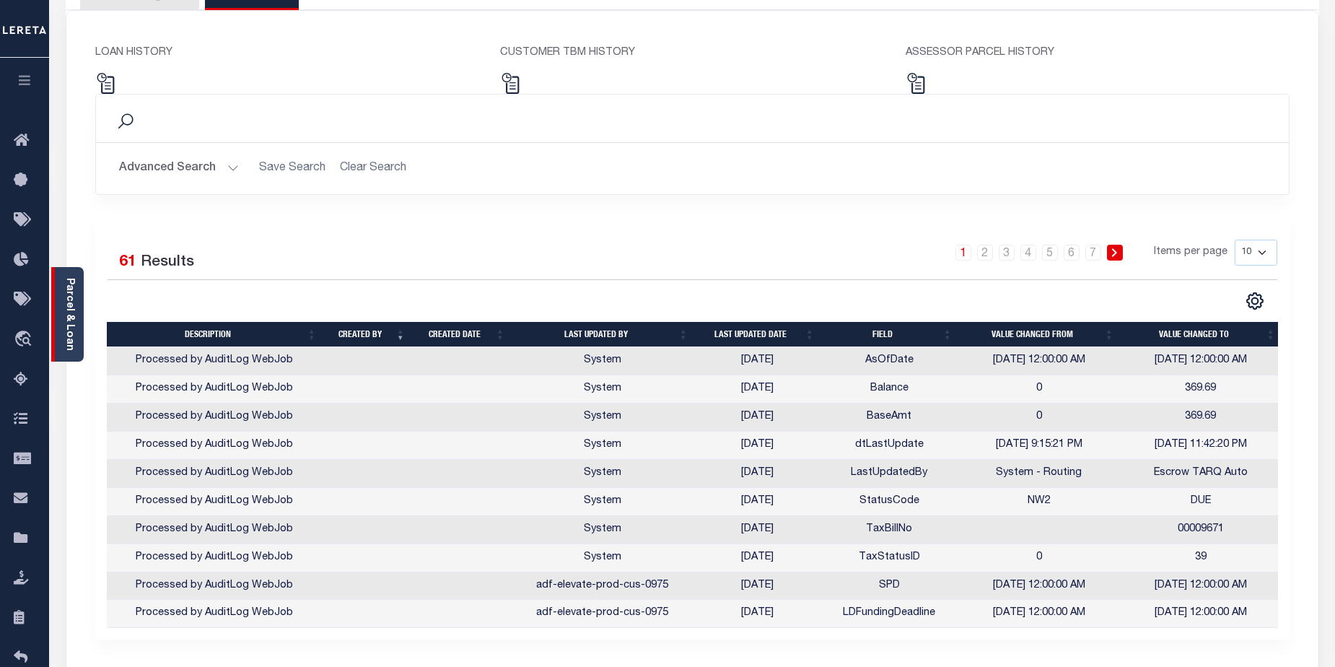
click at [66, 318] on link "Parcel & Loan" at bounding box center [69, 314] width 10 height 73
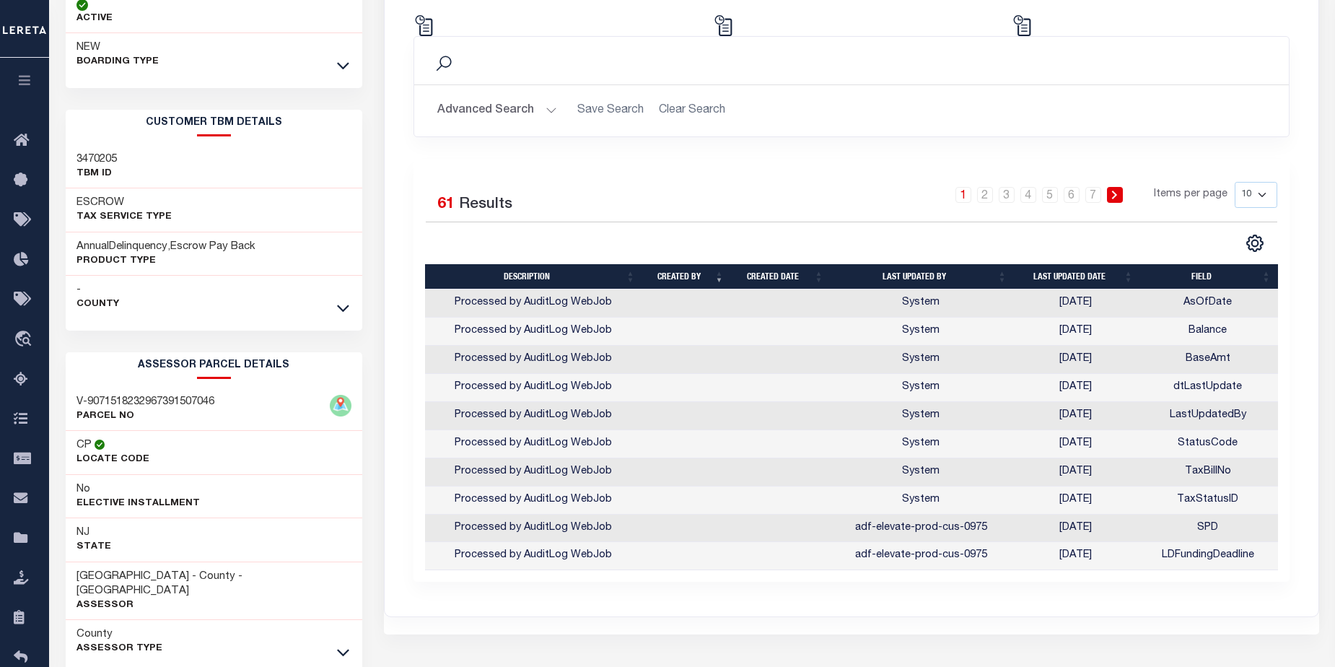
scroll to position [225, 0]
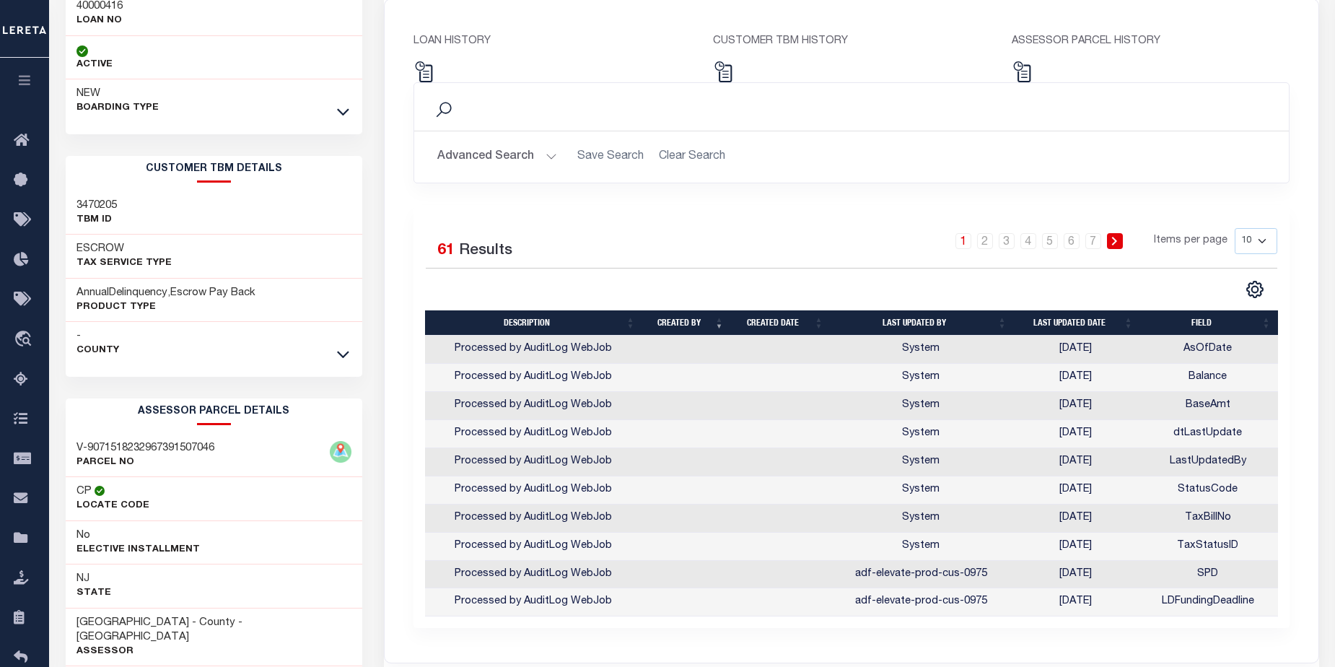
scroll to position [107, 0]
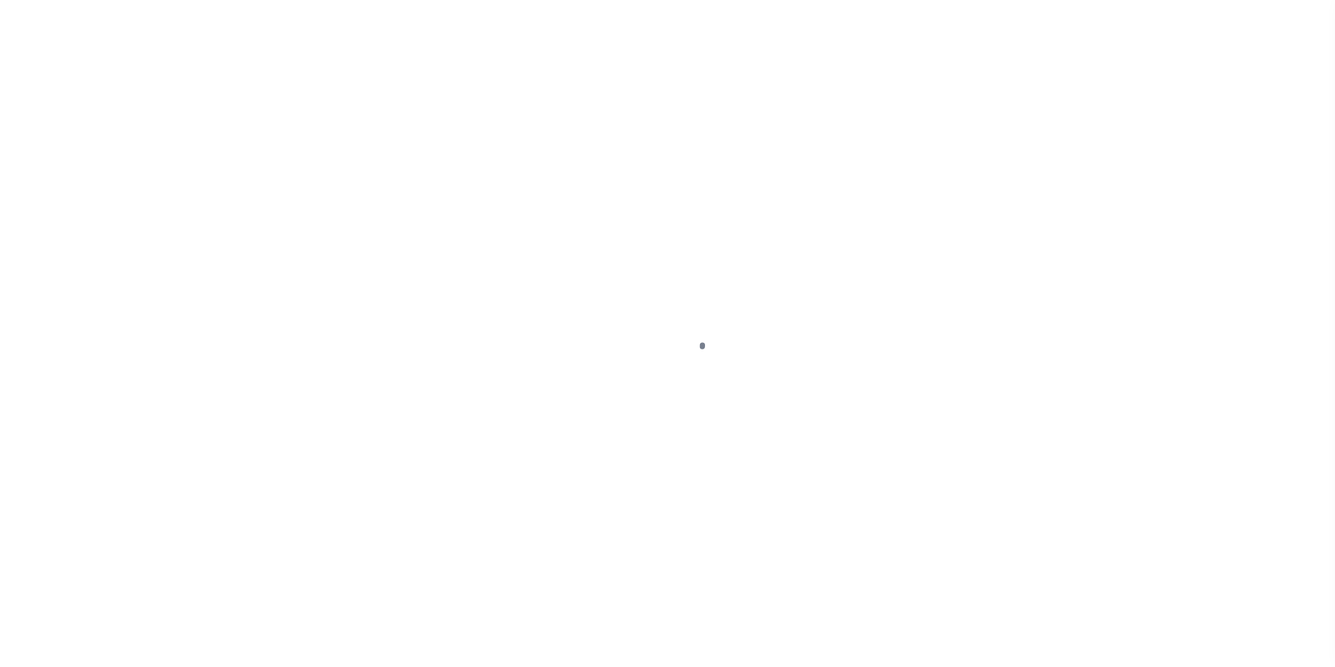
select select "DUE"
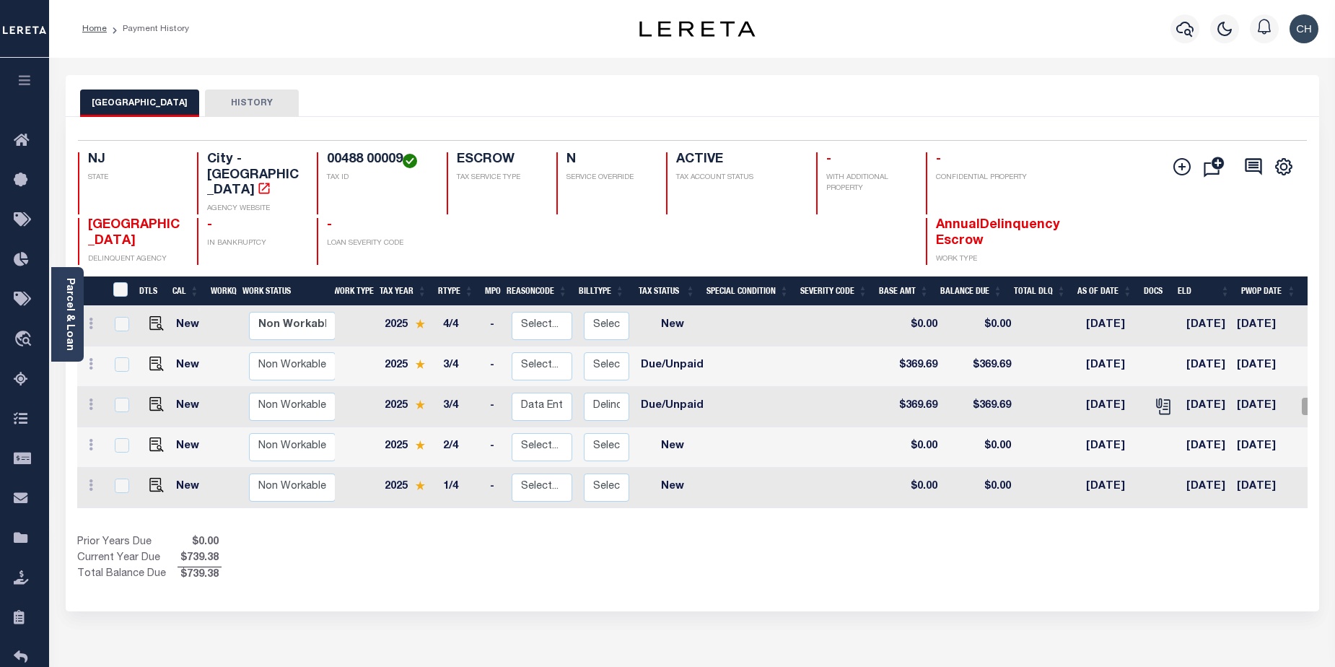
scroll to position [0, 1]
click at [149, 357] on img "" at bounding box center [156, 364] width 14 height 14
checkbox input "true"
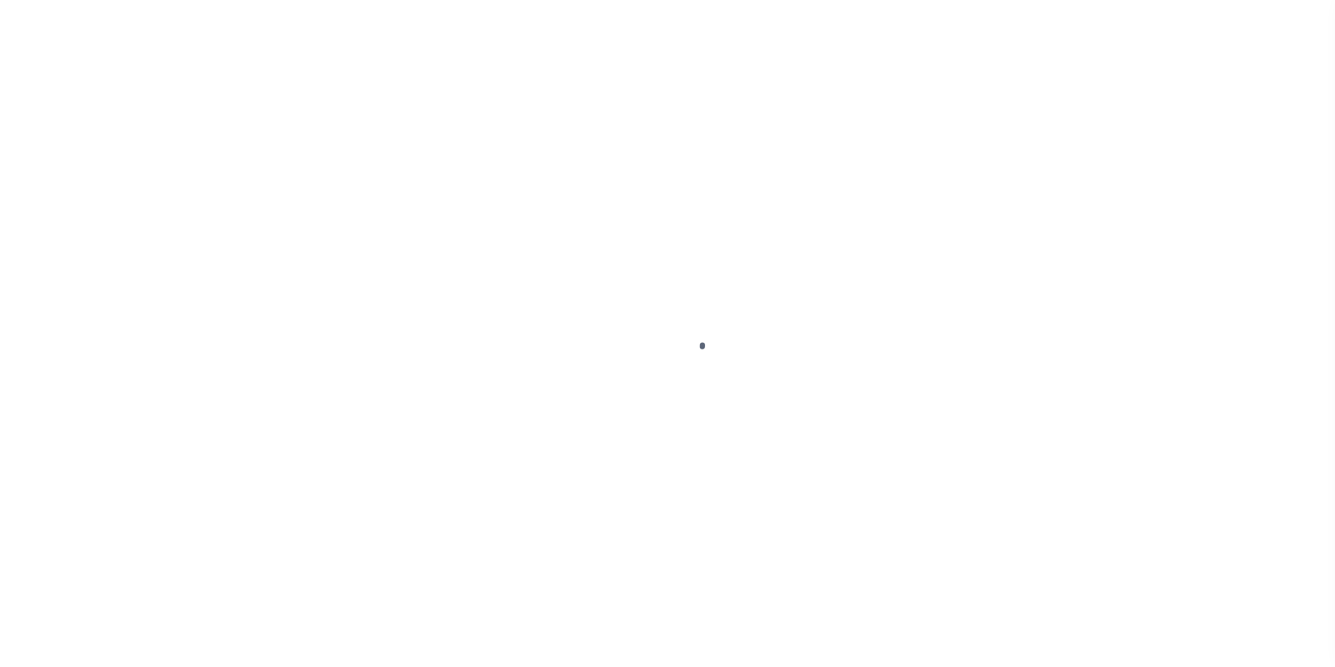
select select "DUE"
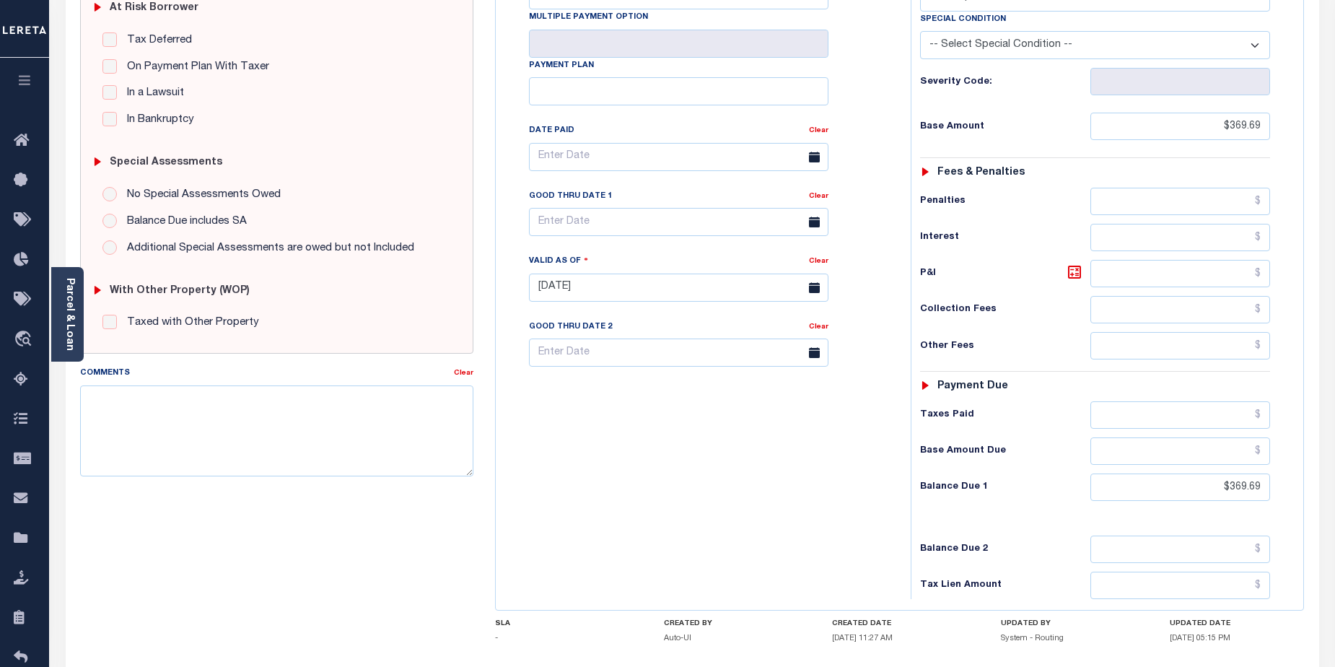
scroll to position [356, 0]
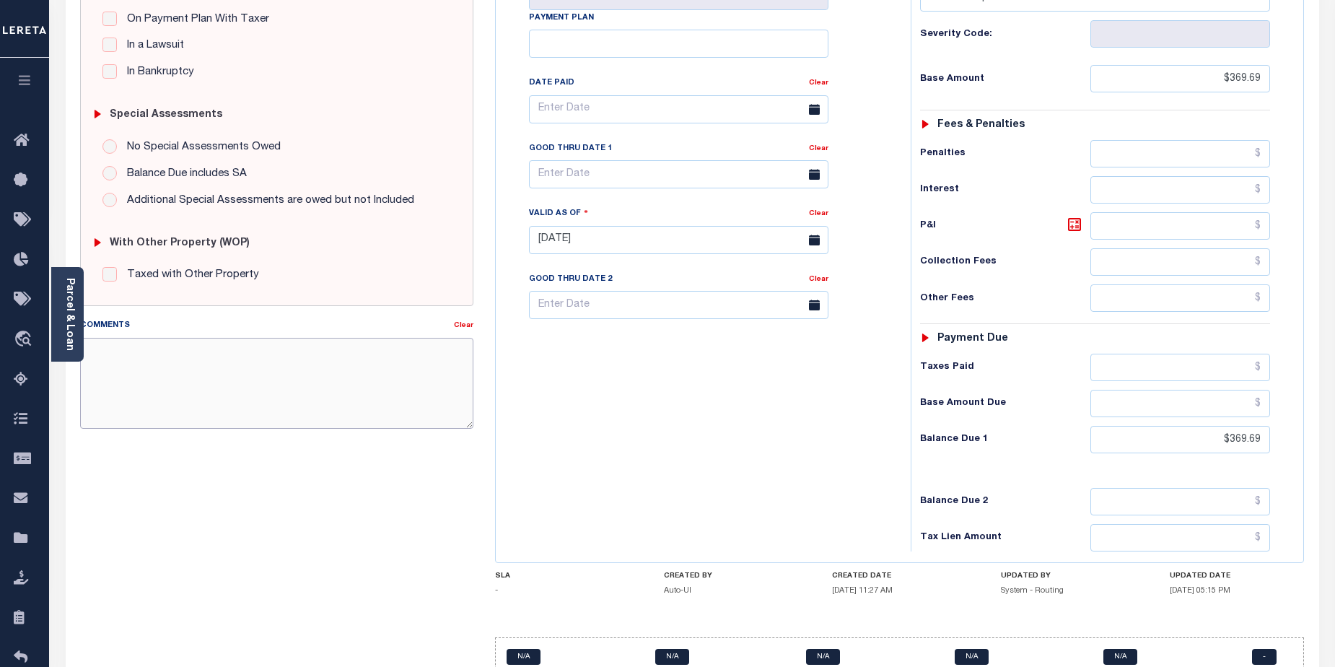
click at [146, 351] on textarea "Comments" at bounding box center [277, 383] width 394 height 91
paste textarea "CAS 48518- 2025/3rd Base $369.69 P/I $ 4.85 -Lereta Responsibility ( not presen…"
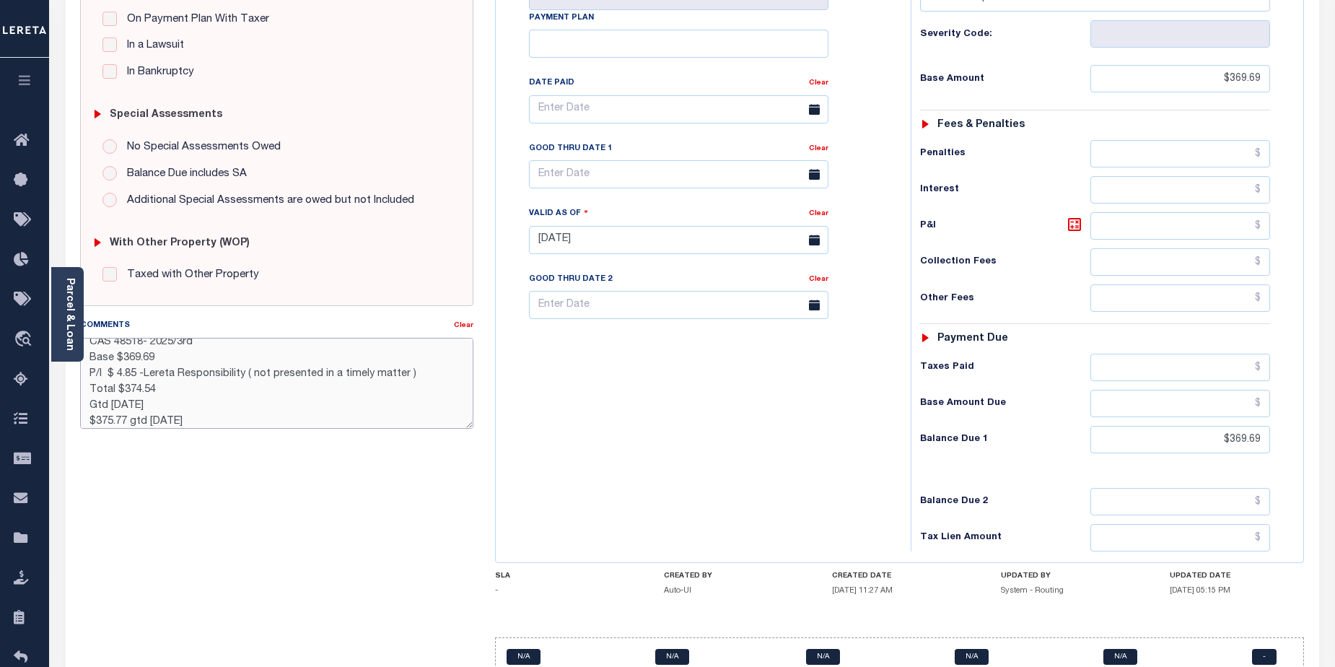
type textarea "CAS 48518- 2025/3rd Base $369.69 P/I $ 4.85 -Lereta Responsibility ( not presen…"
type input "[DATE]"
click at [694, 160] on input "text" at bounding box center [679, 174] width 300 height 28
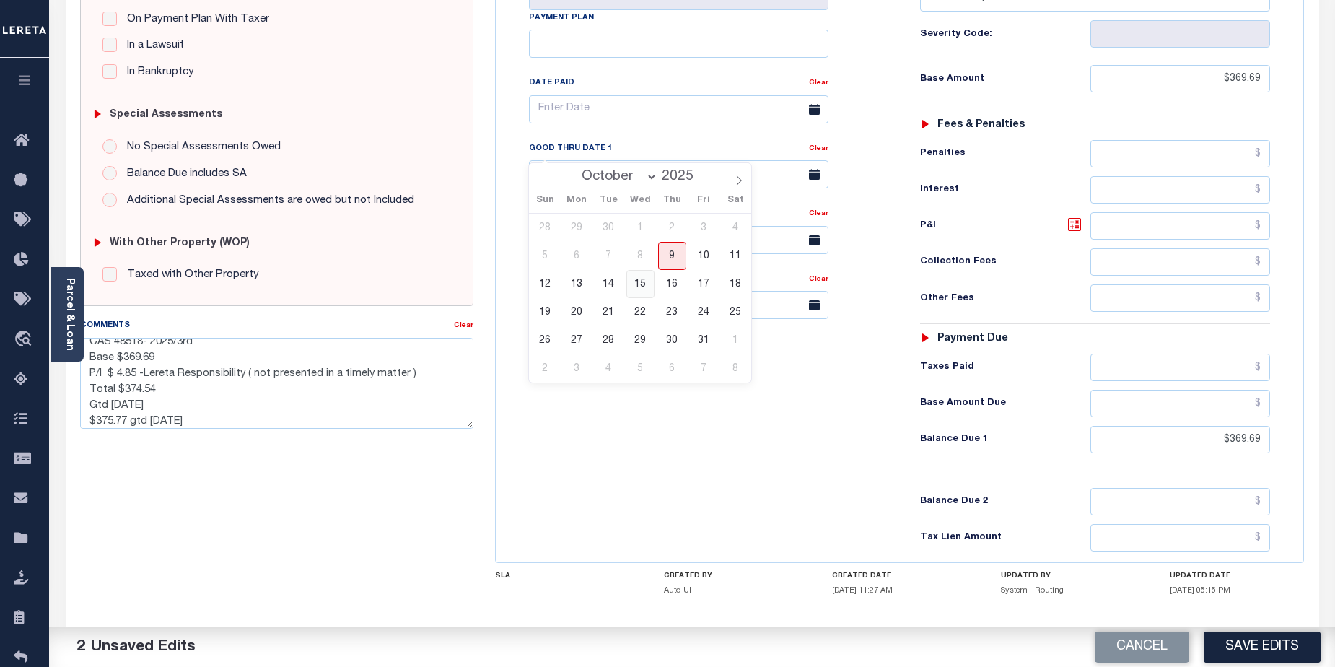
click at [642, 286] on span "15" at bounding box center [641, 284] width 28 height 28
type input "[DATE]"
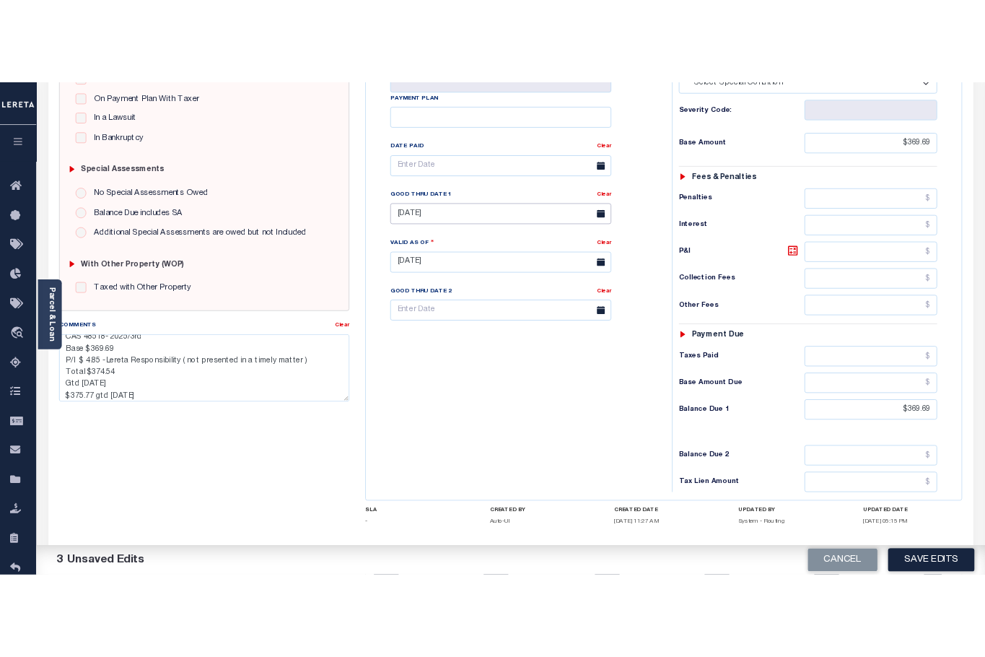
scroll to position [396, 0]
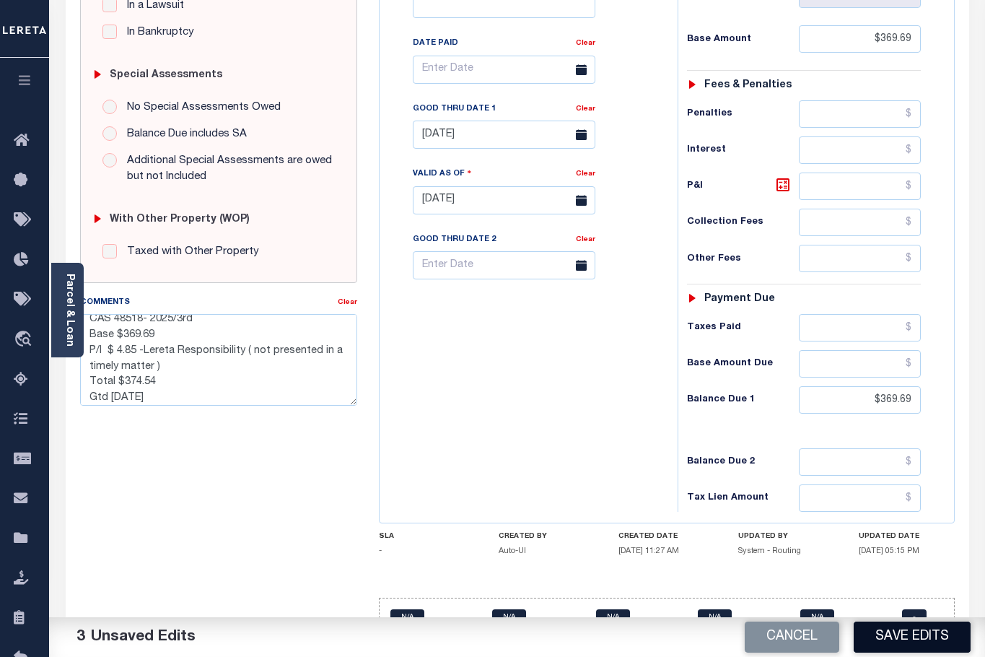
click at [921, 638] on button "Save Edits" at bounding box center [912, 637] width 117 height 31
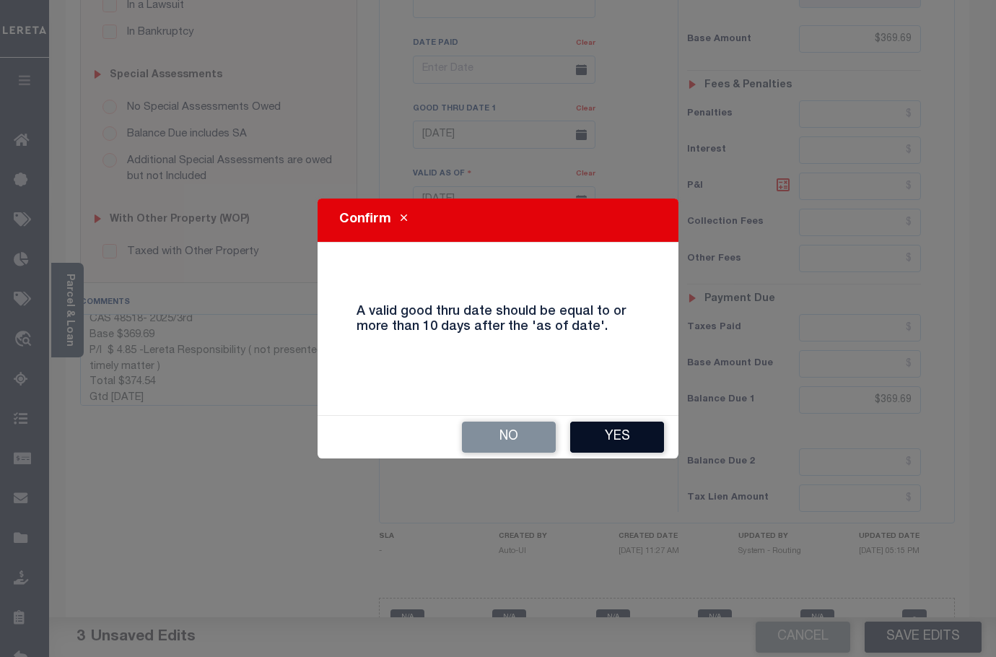
click at [625, 439] on button "Yes" at bounding box center [617, 437] width 94 height 31
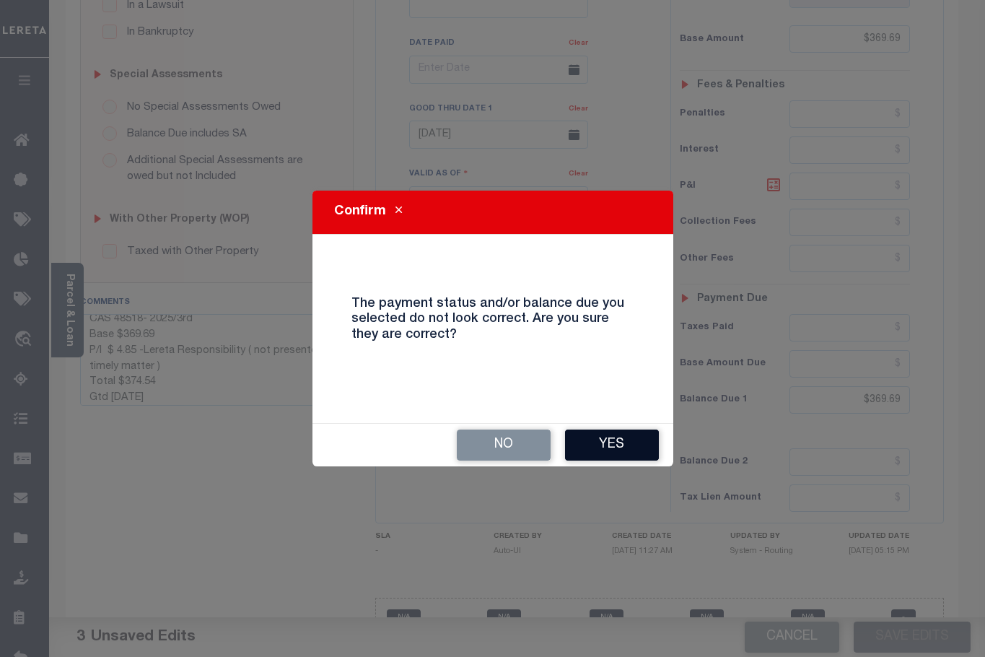
click at [606, 448] on button "Yes" at bounding box center [612, 445] width 94 height 31
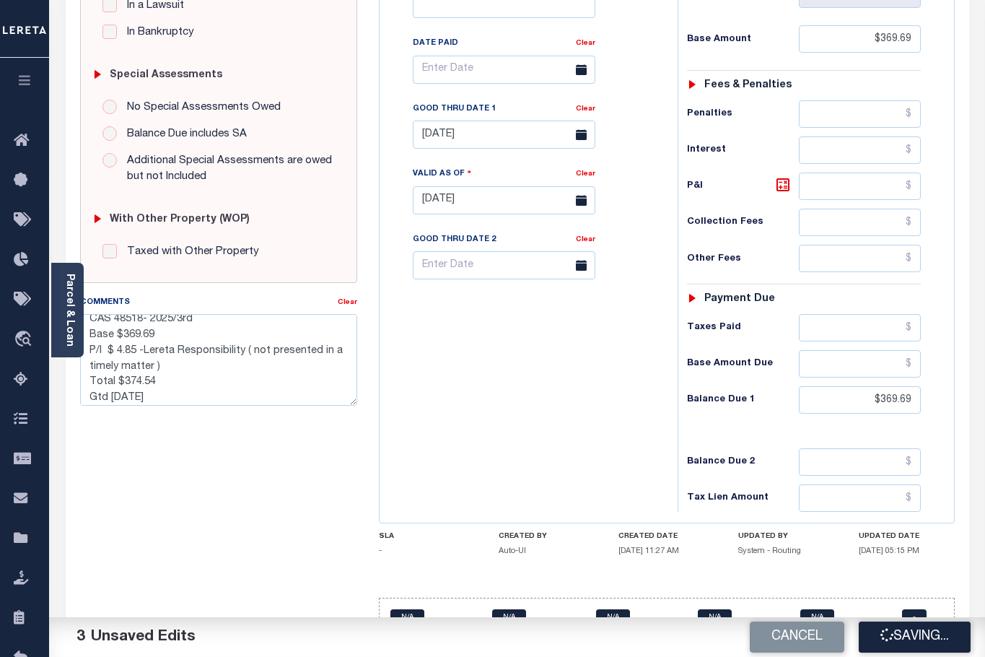
checkbox input "false"
type textarea "CAS 48518- 2025/3rd Base $369.69 P/I $ 4.85 -Lereta Responsibility ( not presen…"
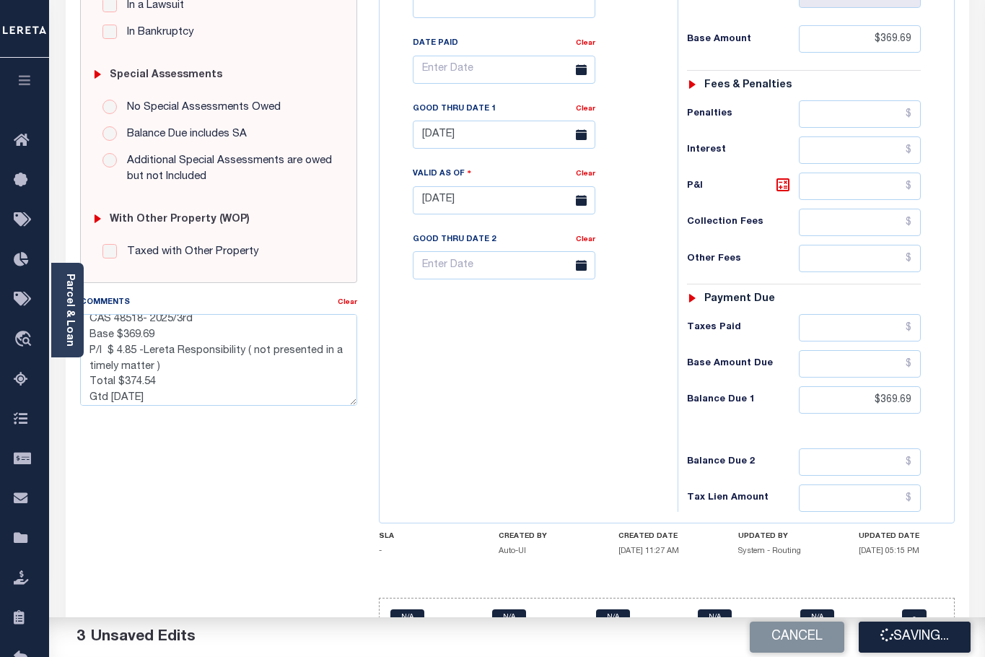
type input "$369.69"
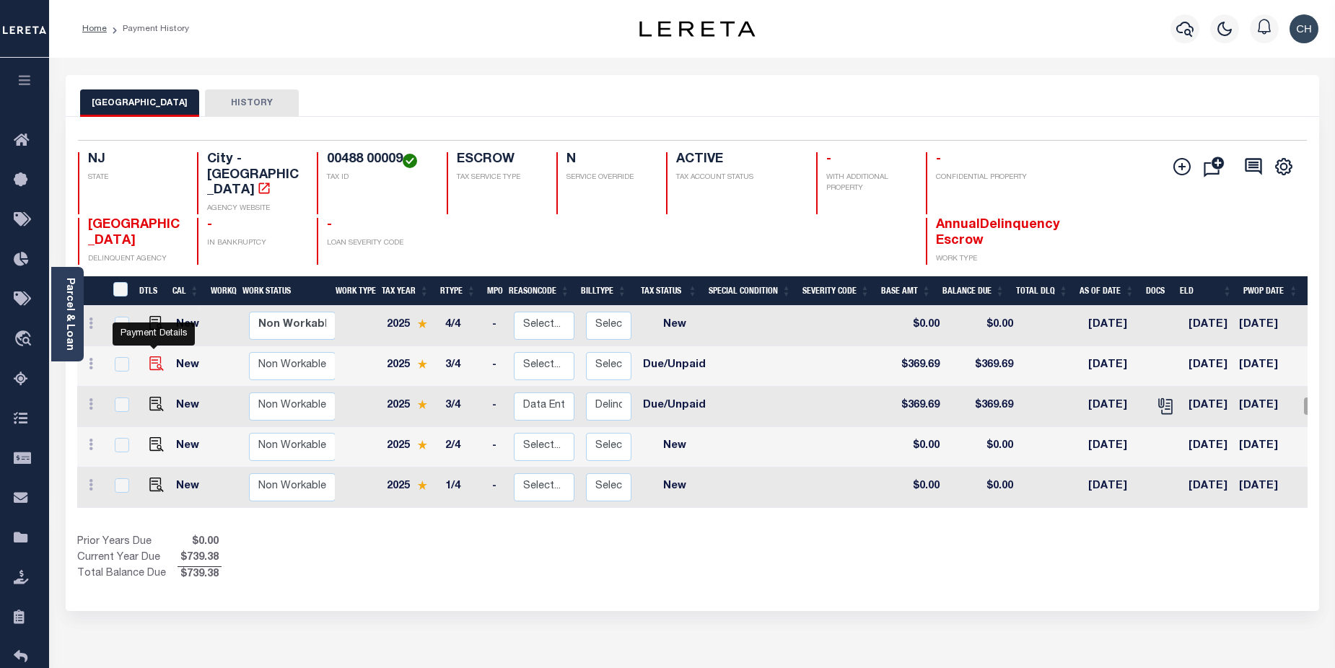
click at [152, 357] on img "" at bounding box center [156, 364] width 14 height 14
checkbox input "true"
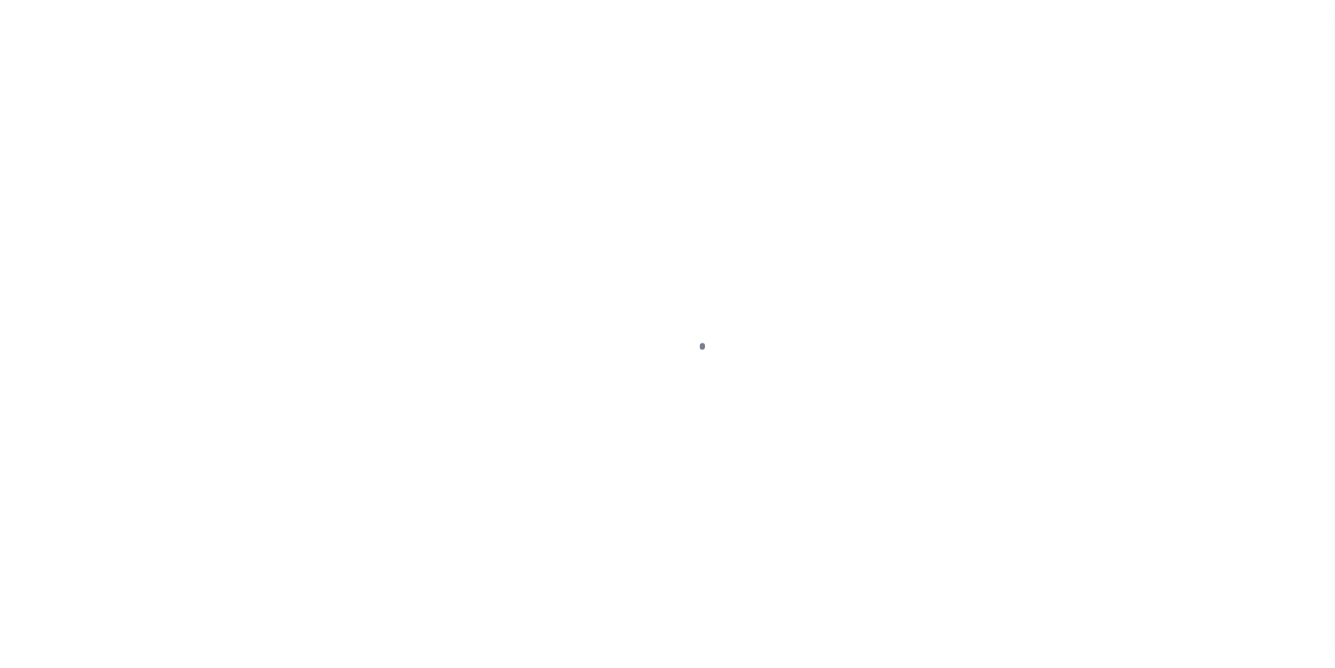
select select "DUE"
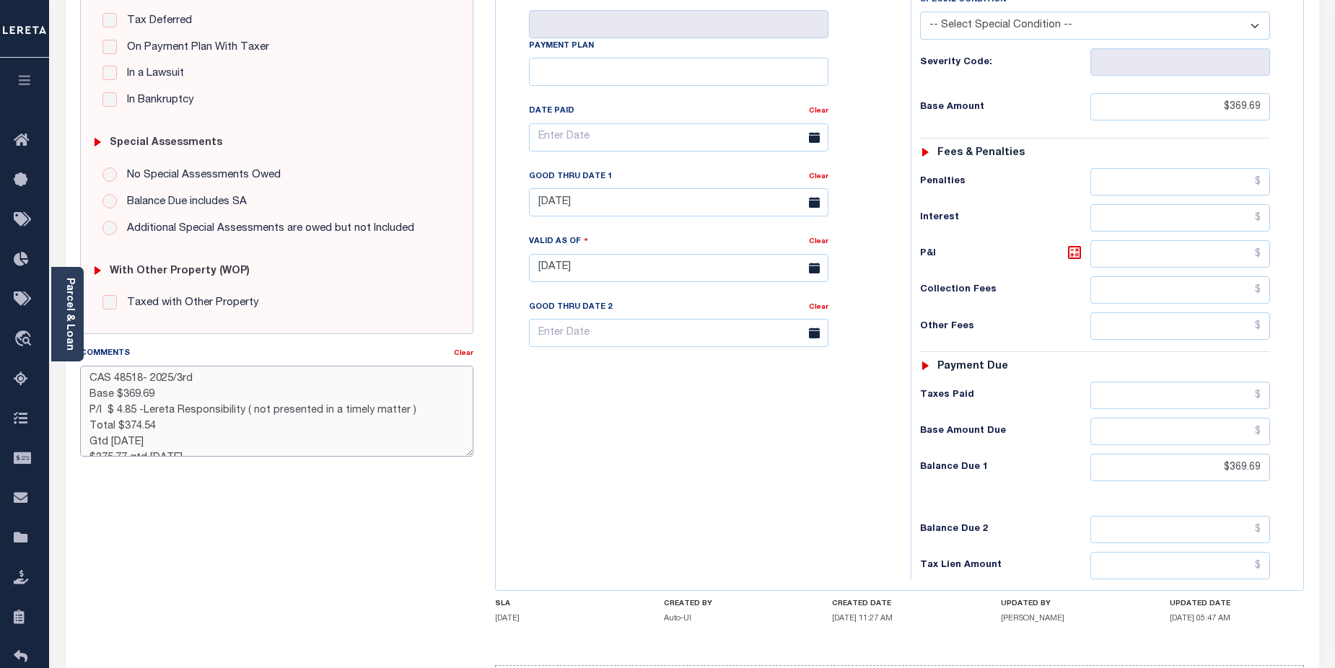
drag, startPoint x: 120, startPoint y: 411, endPoint x: 137, endPoint y: 411, distance: 17.3
click at [137, 411] on textarea "CAS 48518- 2025/3rd Base $369.69 P/I $ 4.85 -Lereta Responsibility ( not presen…" at bounding box center [277, 411] width 394 height 91
drag, startPoint x: 253, startPoint y: 411, endPoint x: 402, endPoint y: 406, distance: 149.5
click at [402, 406] on textarea "CAS 48518- 2025/3rd Base $369.69 P/I $ 5.34 -Lereta Responsibility ( not presen…" at bounding box center [277, 411] width 394 height 91
drag, startPoint x: 109, startPoint y: 442, endPoint x: 125, endPoint y: 440, distance: 16.1
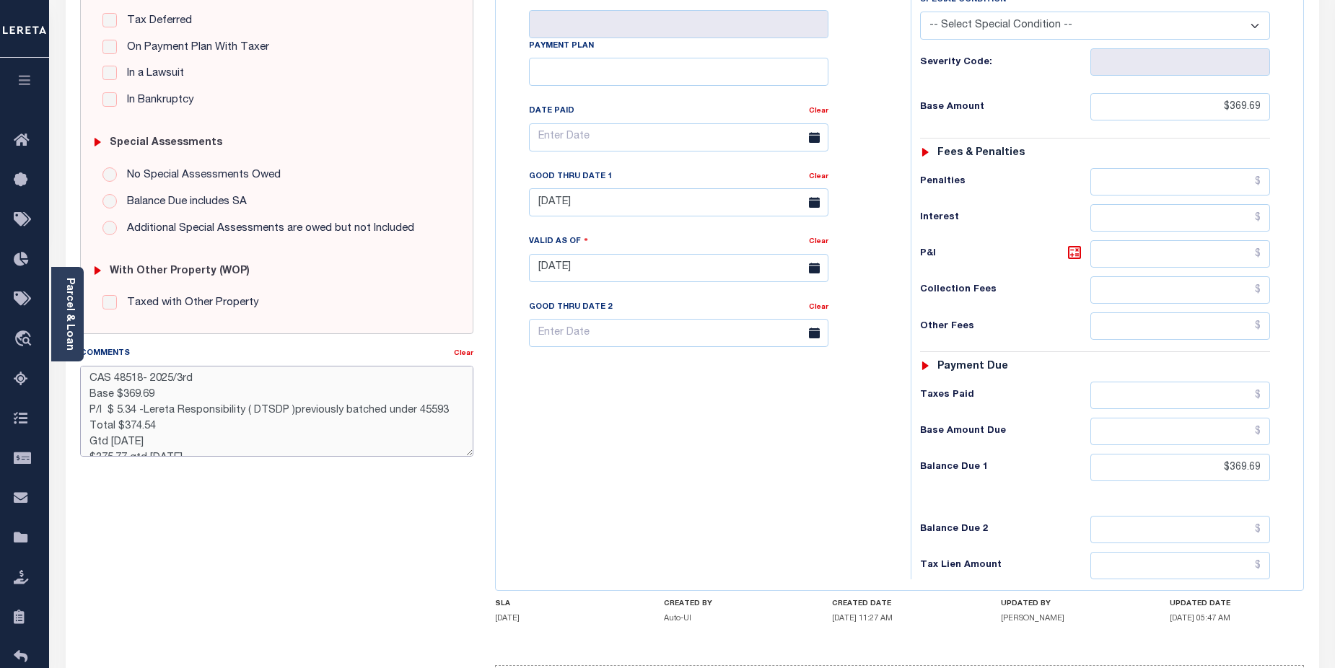
click at [123, 440] on textarea "CAS 48518- 2025/3rd Base $369.69 P/I $ 5.34 -Lereta Responsibility ( DTSDP )pre…" at bounding box center [277, 411] width 394 height 91
click at [453, 409] on textarea "CAS 48518- 2025/3rd Base $369.69 P/I $ 5.34 -Lereta Responsibility ( DTSDP )pre…" at bounding box center [277, 411] width 394 height 91
drag, startPoint x: 120, startPoint y: 440, endPoint x: 154, endPoint y: 438, distance: 34.0
click at [154, 438] on textarea "CAS 48518- 2025/3rd Base $369.69 P/I $ 5.34 -Lereta Responsibility ( DTSDP )pre…" at bounding box center [277, 411] width 394 height 91
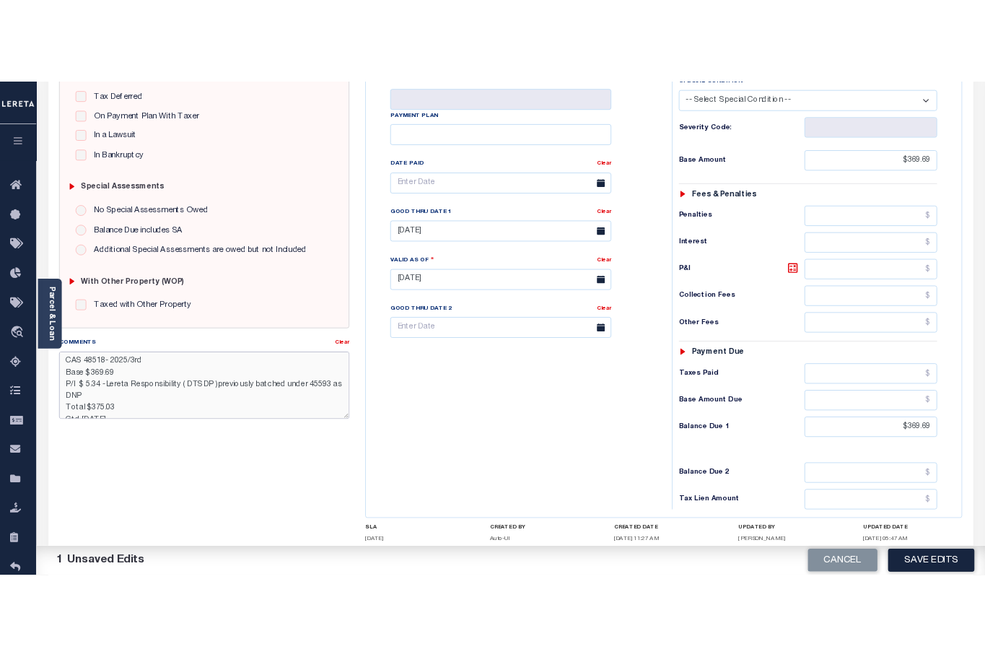
scroll to position [32, 0]
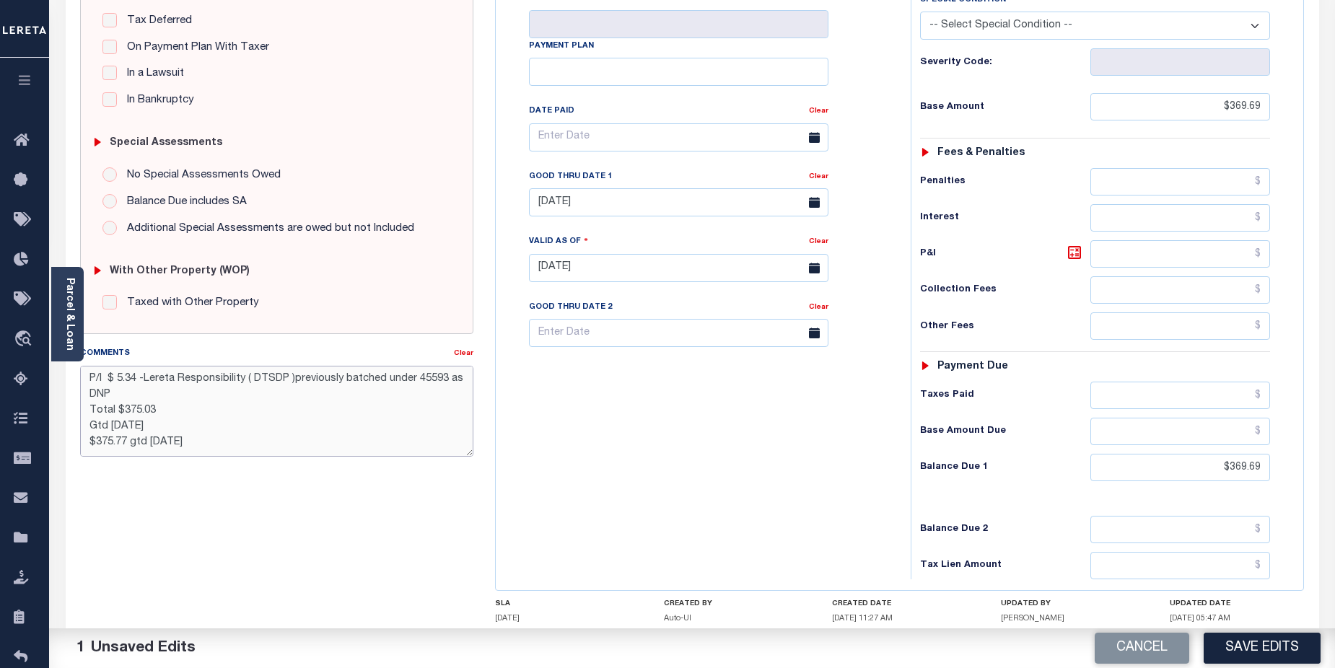
drag, startPoint x: 92, startPoint y: 444, endPoint x: 208, endPoint y: 446, distance: 115.5
click at [208, 446] on textarea "CAS 48518- 2025/3rd Base $369.69 P/I $ 5.34 -Lereta Responsibility ( DTSDP )pre…" at bounding box center [277, 411] width 394 height 91
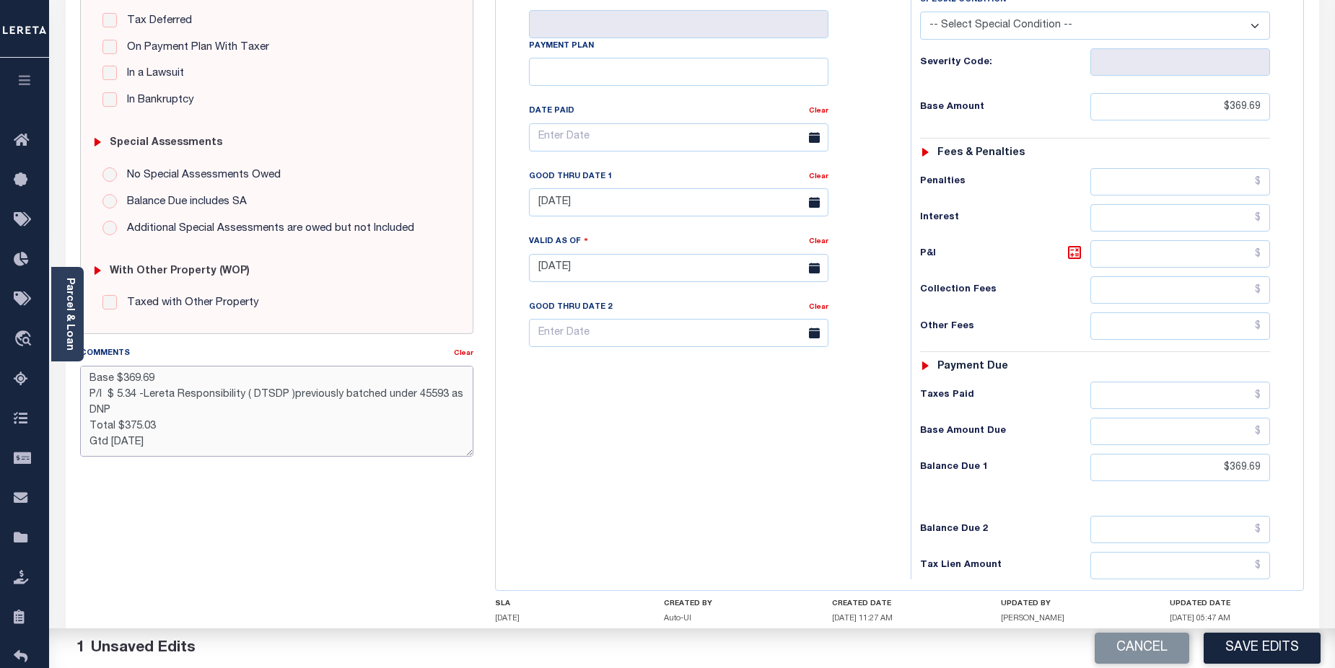
drag, startPoint x: 110, startPoint y: 430, endPoint x: 129, endPoint y: 422, distance: 20.1
click at [129, 422] on textarea "CAS 48518- 2025/3rd Base $369.69 P/I $ 5.34 -Lereta Responsibility ( DTSDP )pre…" at bounding box center [277, 411] width 394 height 91
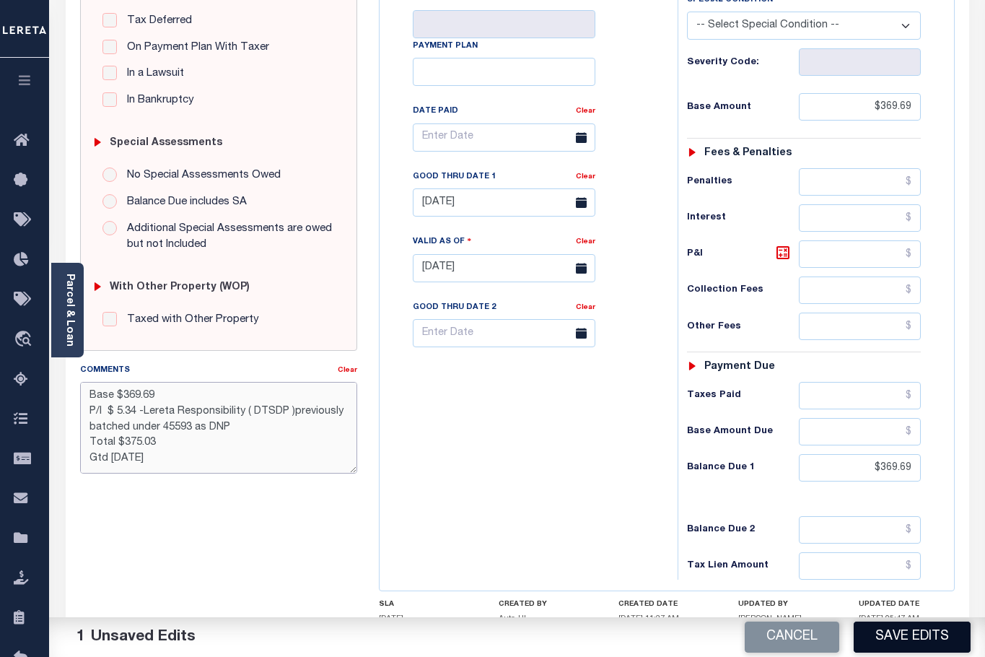
type textarea "CAS 48518- 2025/3rd Base $369.69 P/I $ 5.34 -Lereta Responsibility ( DTSDP )pre…"
click at [911, 641] on button "Save Edits" at bounding box center [912, 637] width 117 height 31
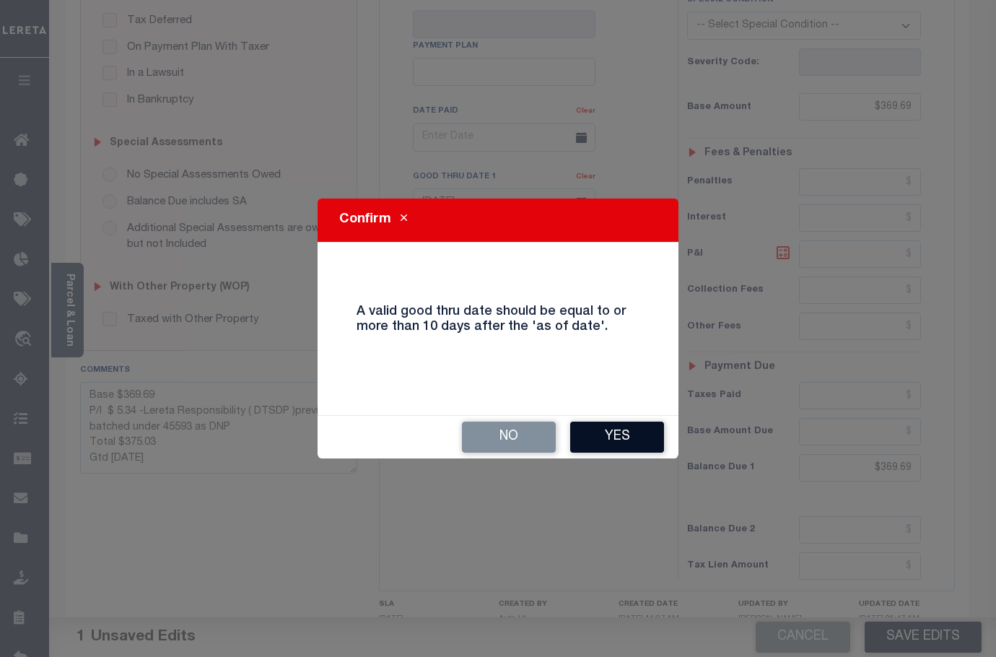
click at [612, 443] on button "Yes" at bounding box center [617, 437] width 94 height 31
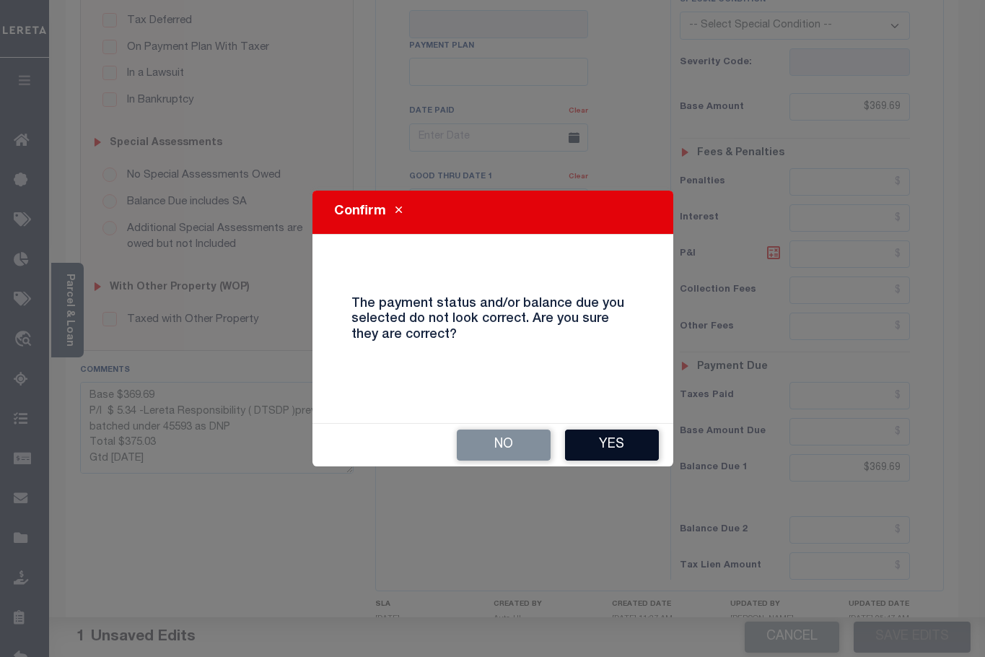
click at [606, 437] on button "Yes" at bounding box center [612, 445] width 94 height 31
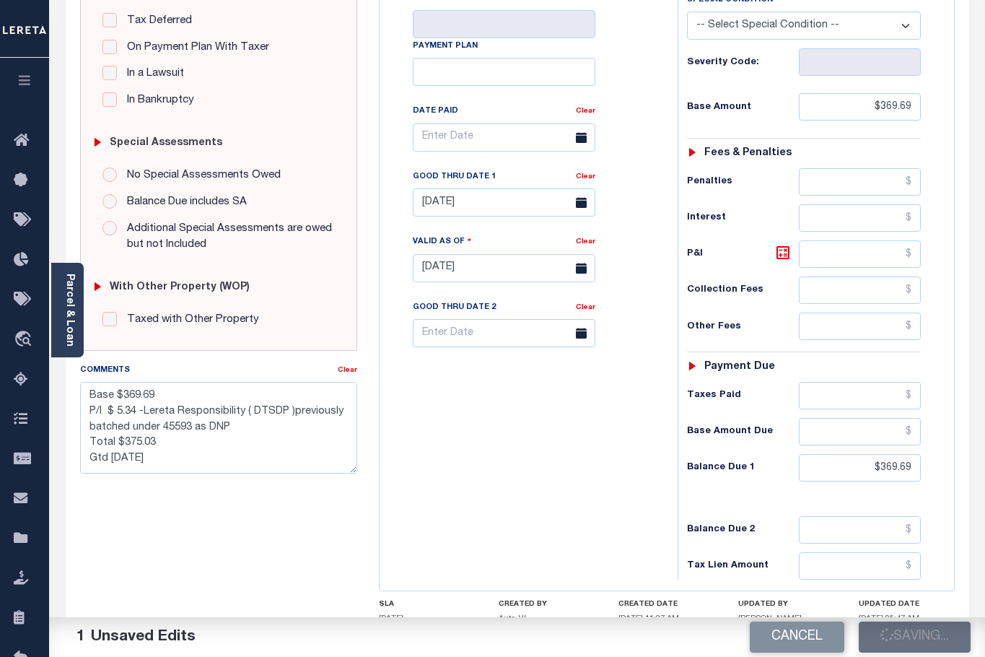
checkbox input "false"
type textarea "CAS 48518- 2025/3rd Base $369.69 P/I $ 5.34 -Lereta Responsibility ( DTSDP )pre…"
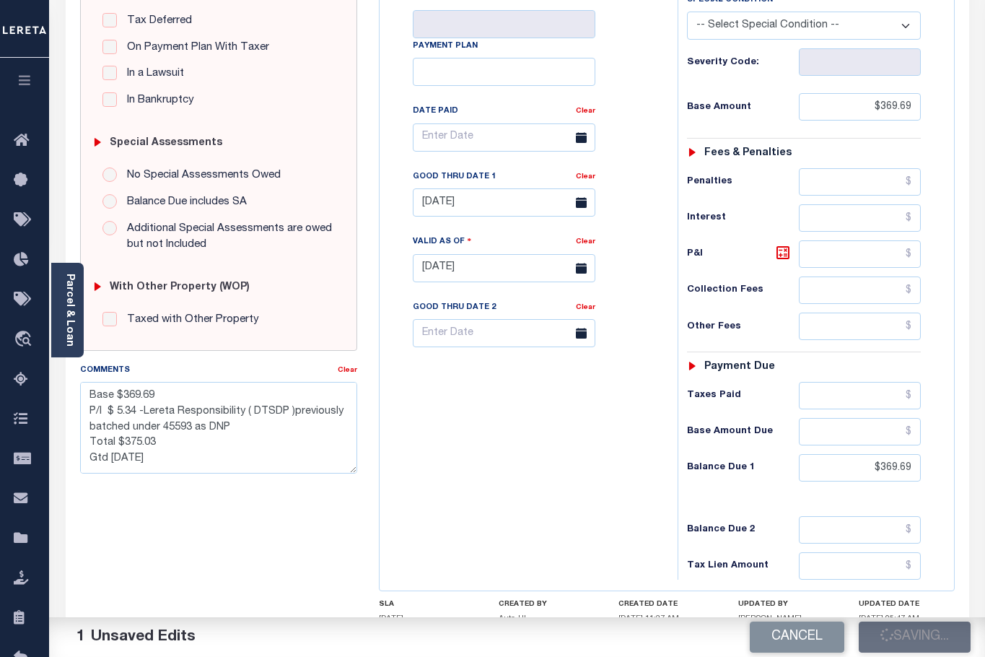
type input "$369.69"
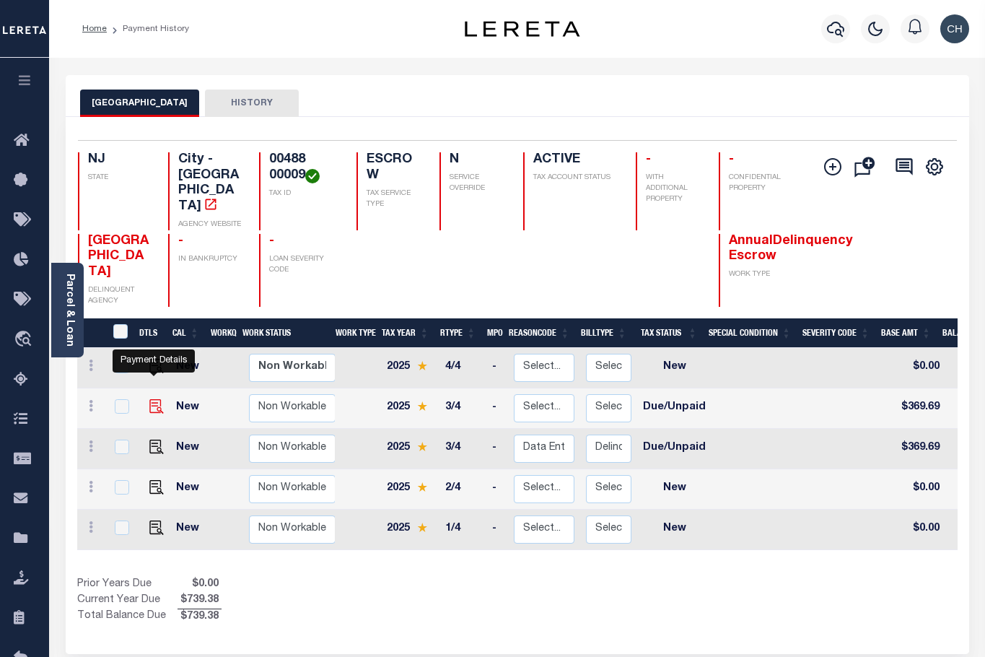
click at [149, 399] on img "" at bounding box center [156, 406] width 14 height 14
checkbox input "true"
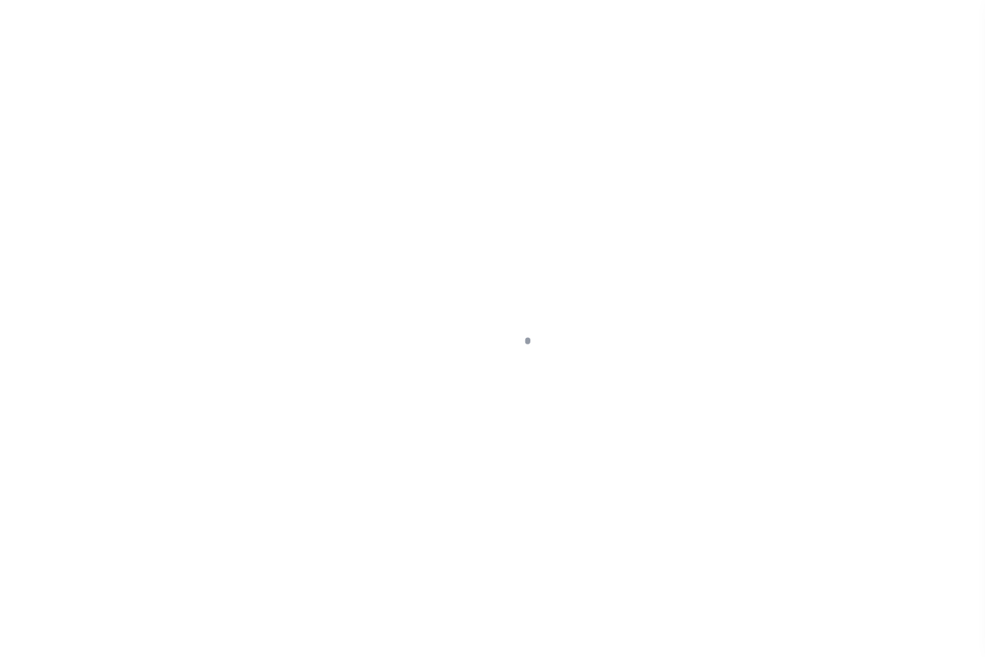
select select "DUE"
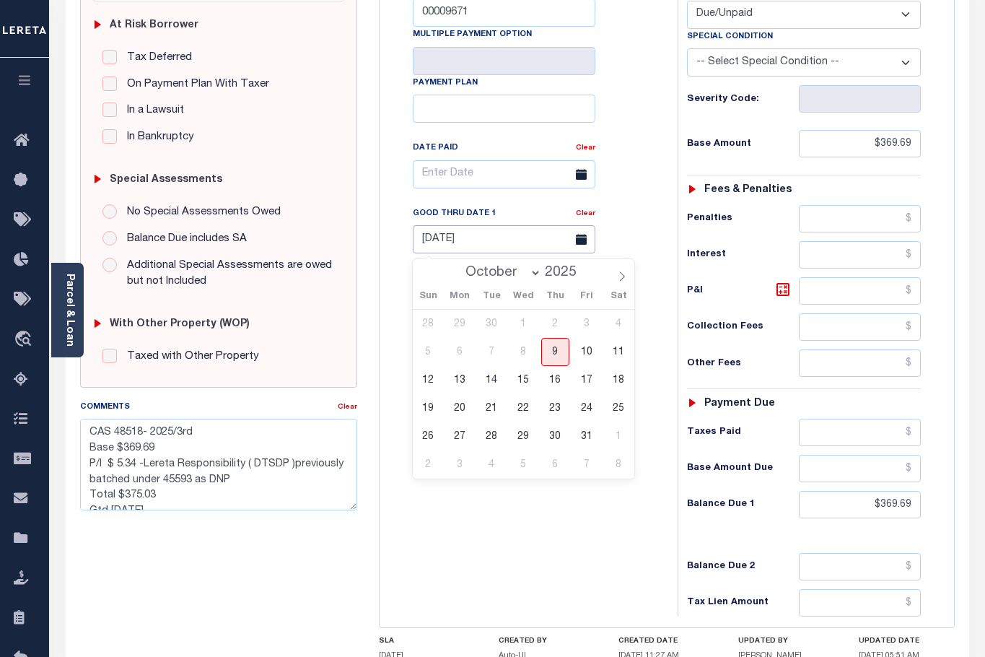
click at [500, 245] on input "[DATE]" at bounding box center [504, 239] width 183 height 28
click at [587, 434] on span "31" at bounding box center [587, 436] width 28 height 28
type input "[DATE]"
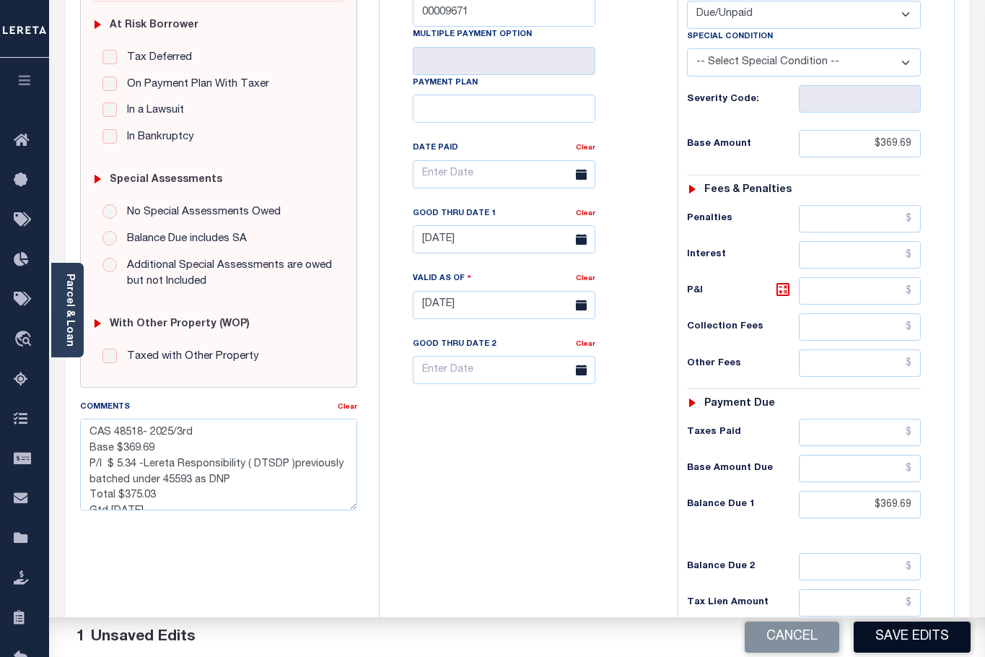
click at [906, 634] on button "Save Edits" at bounding box center [912, 637] width 117 height 31
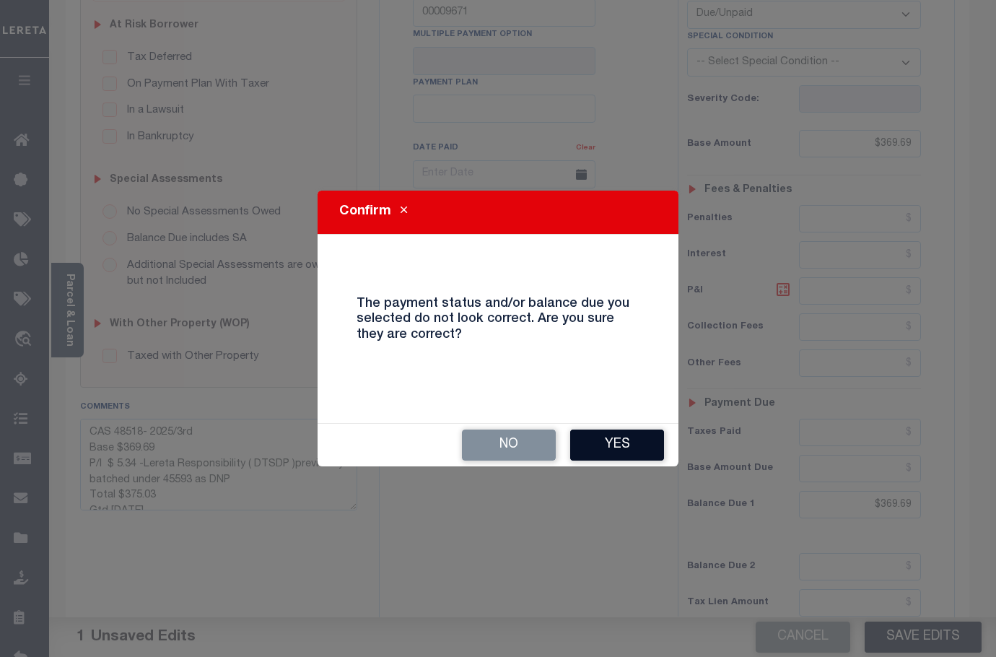
click at [596, 448] on button "Yes" at bounding box center [617, 445] width 94 height 31
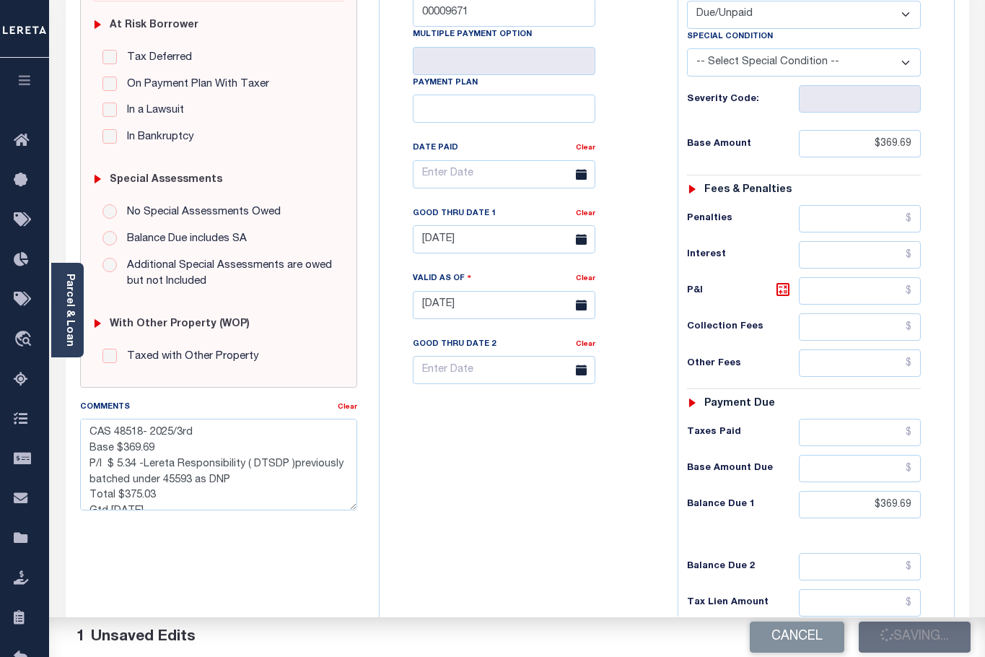
checkbox input "false"
type textarea "CAS 48518- 2025/3rd Base $369.69 P/I $ 5.34 -Lereta Responsibility ( DTSDP )pre…"
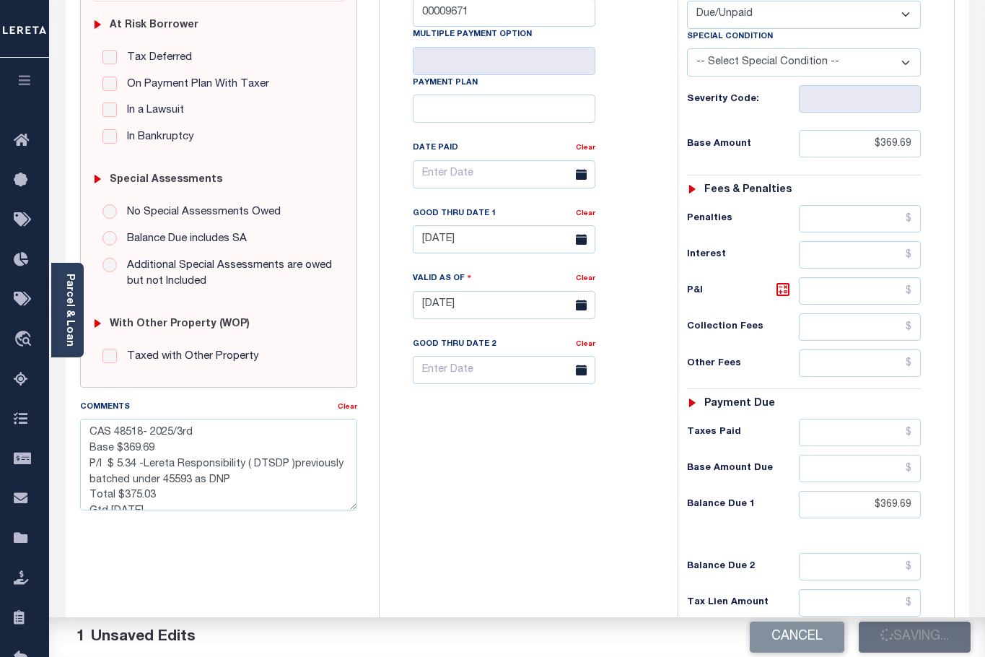
type input "$369.69"
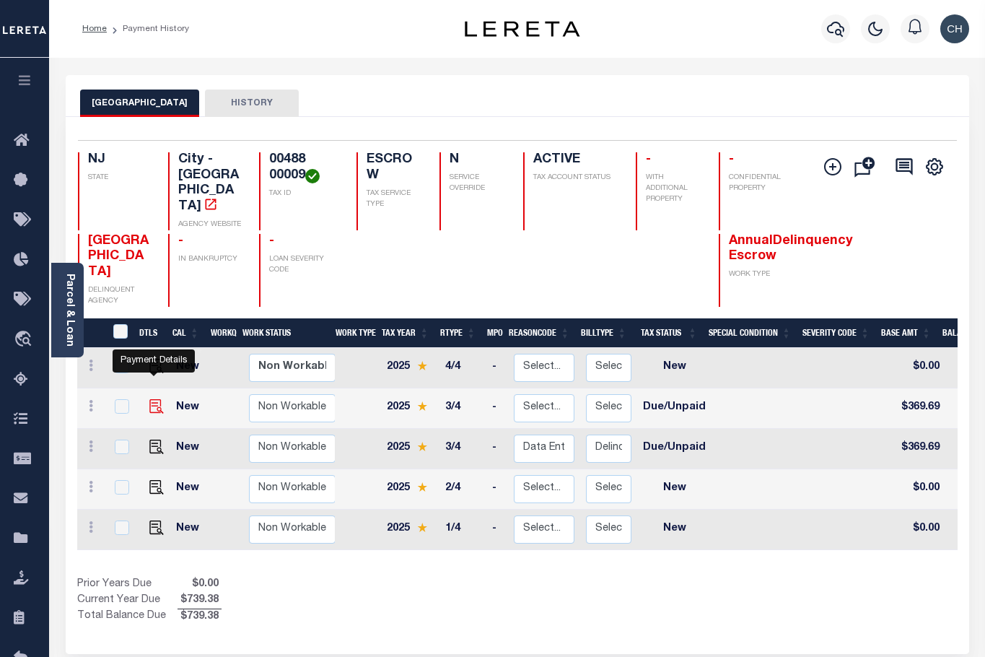
click at [155, 399] on img "" at bounding box center [156, 406] width 14 height 14
checkbox input "true"
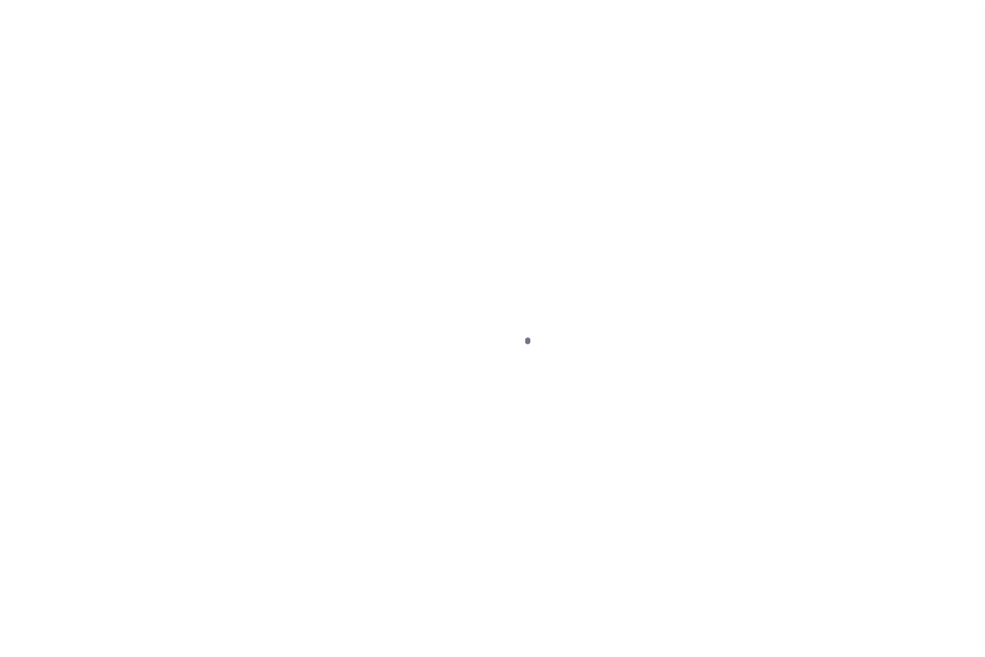
select select "DUE"
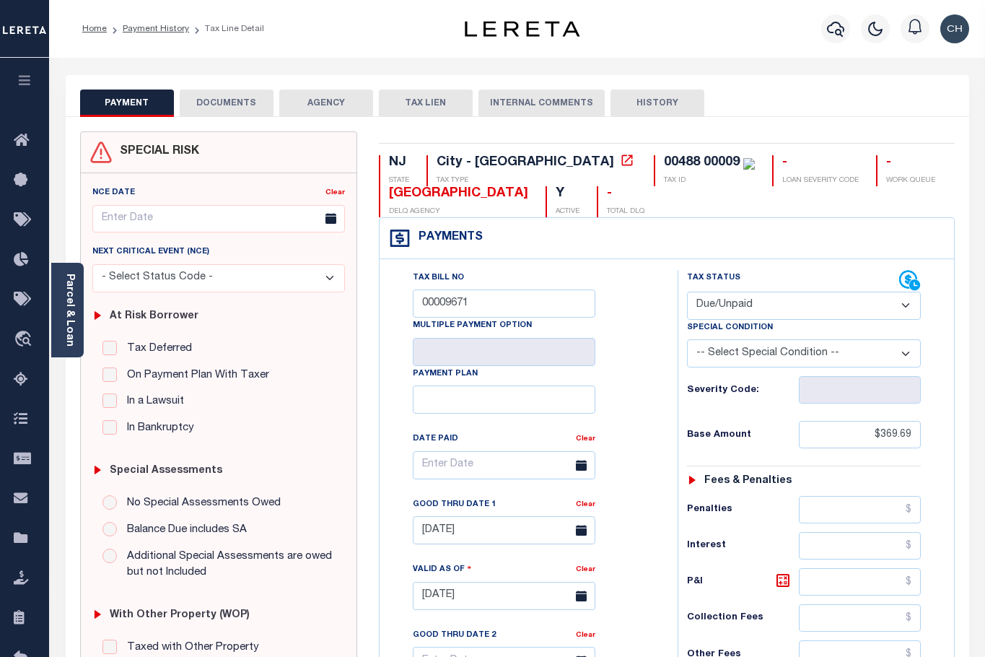
click at [241, 105] on button "DOCUMENTS" at bounding box center [227, 103] width 94 height 27
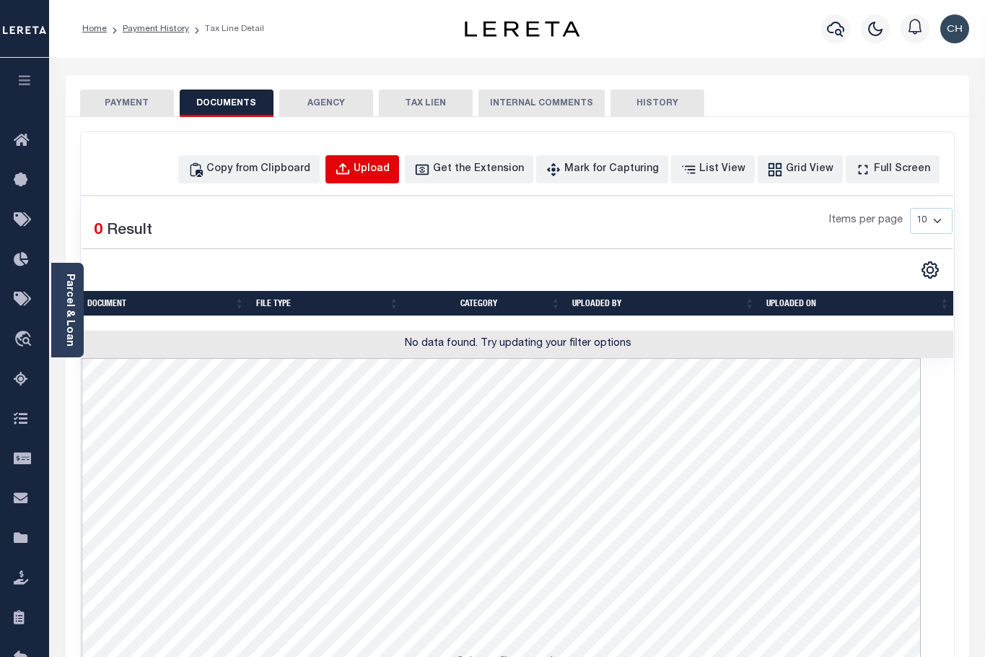
click at [390, 173] on div "Upload" at bounding box center [372, 170] width 36 height 16
select select "POP"
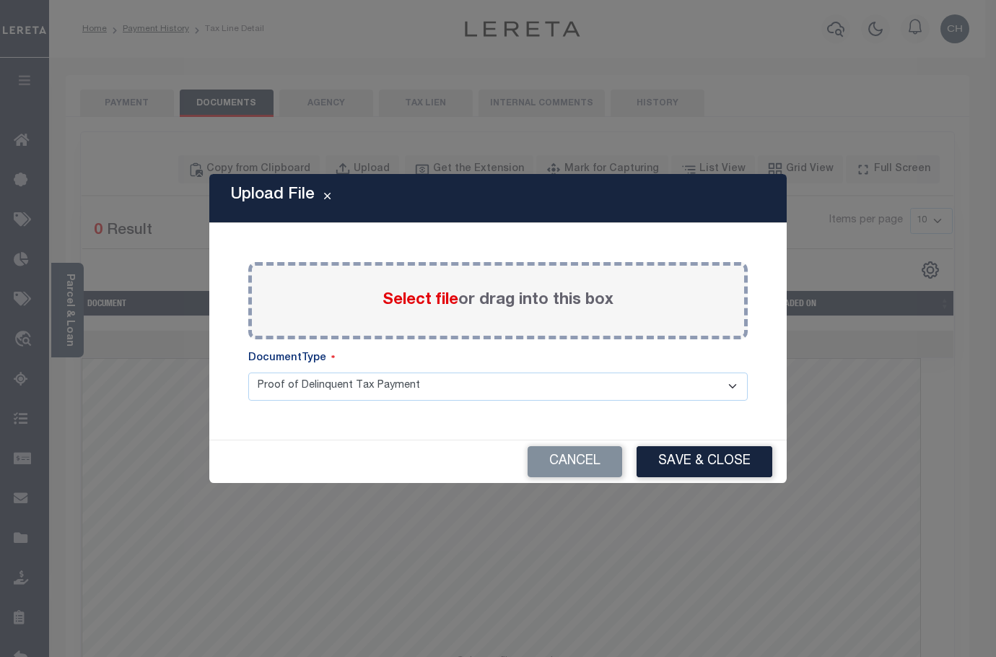
click at [405, 300] on span "Select file" at bounding box center [421, 300] width 76 height 16
click at [0, 0] on input "Select file or drag into this box" at bounding box center [0, 0] width 0 height 0
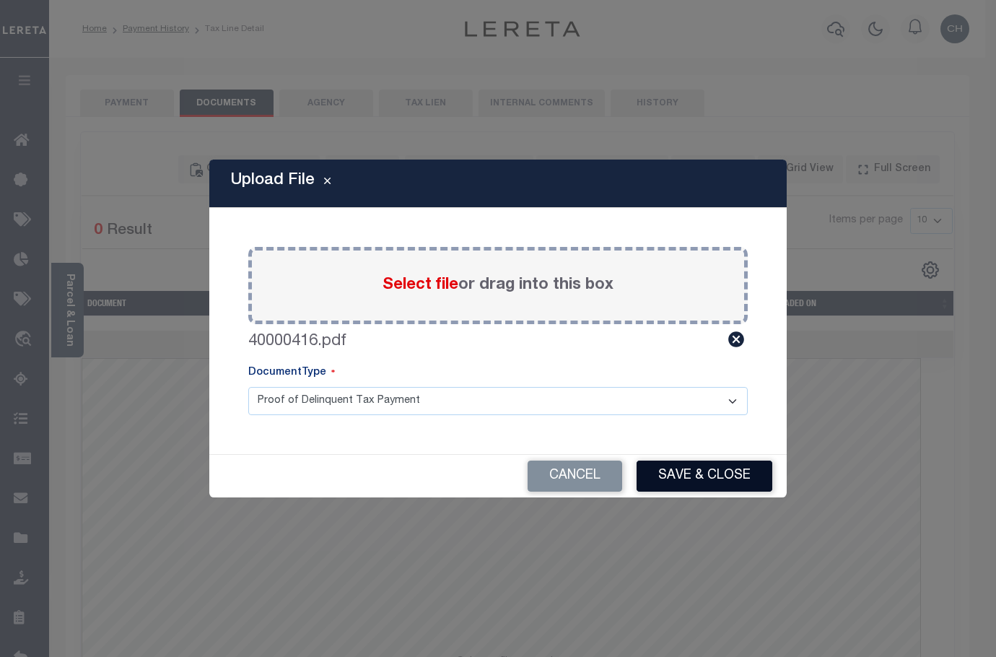
click at [677, 488] on button "Save & Close" at bounding box center [705, 476] width 136 height 31
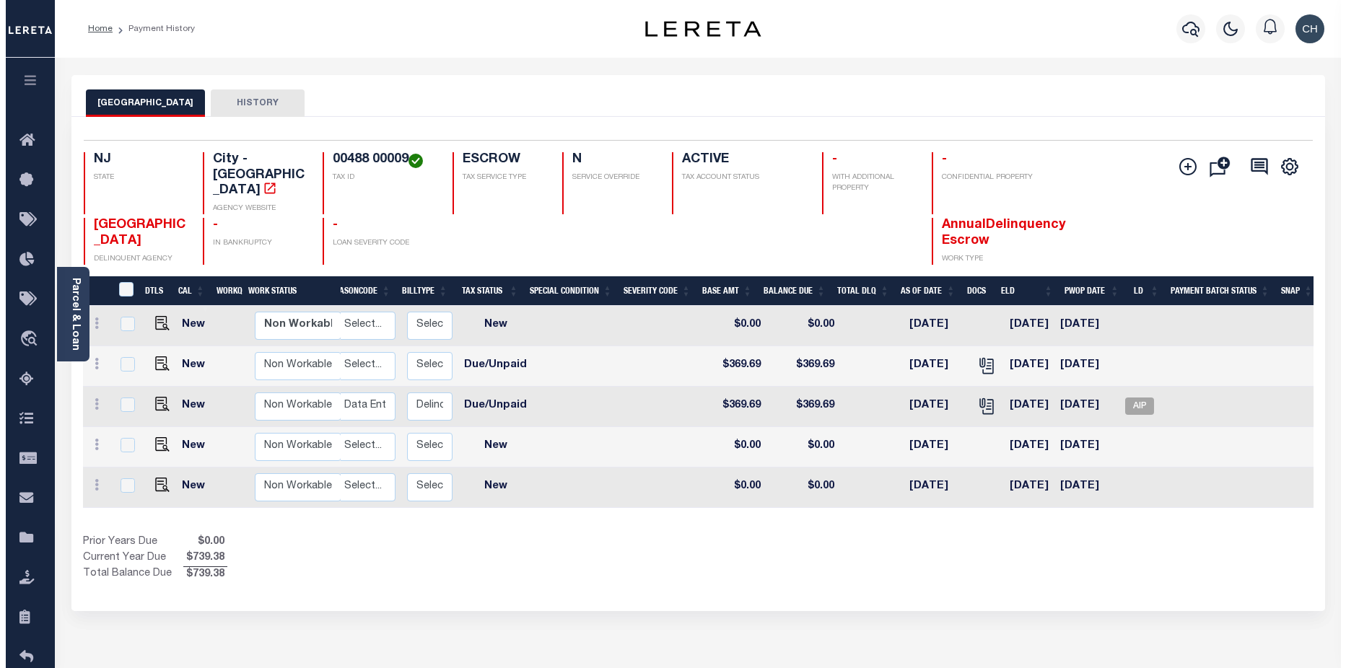
scroll to position [0, 190]
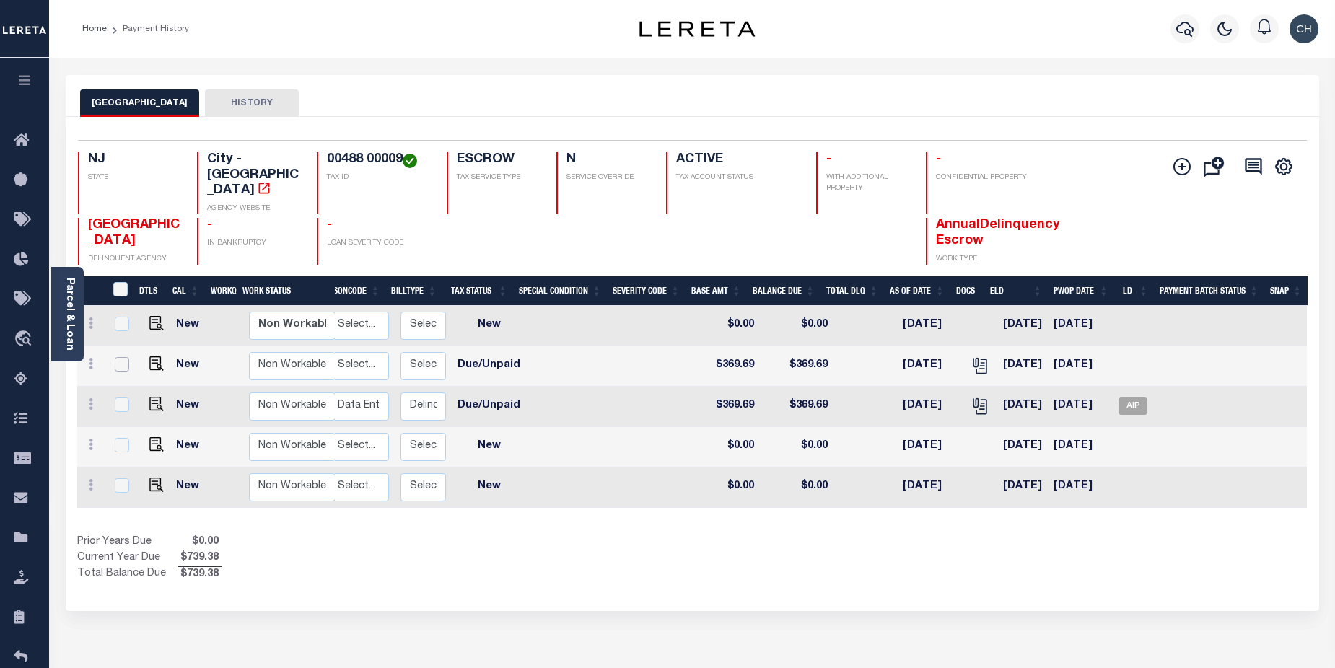
click at [118, 357] on input "checkbox" at bounding box center [122, 364] width 14 height 14
checkbox input "true"
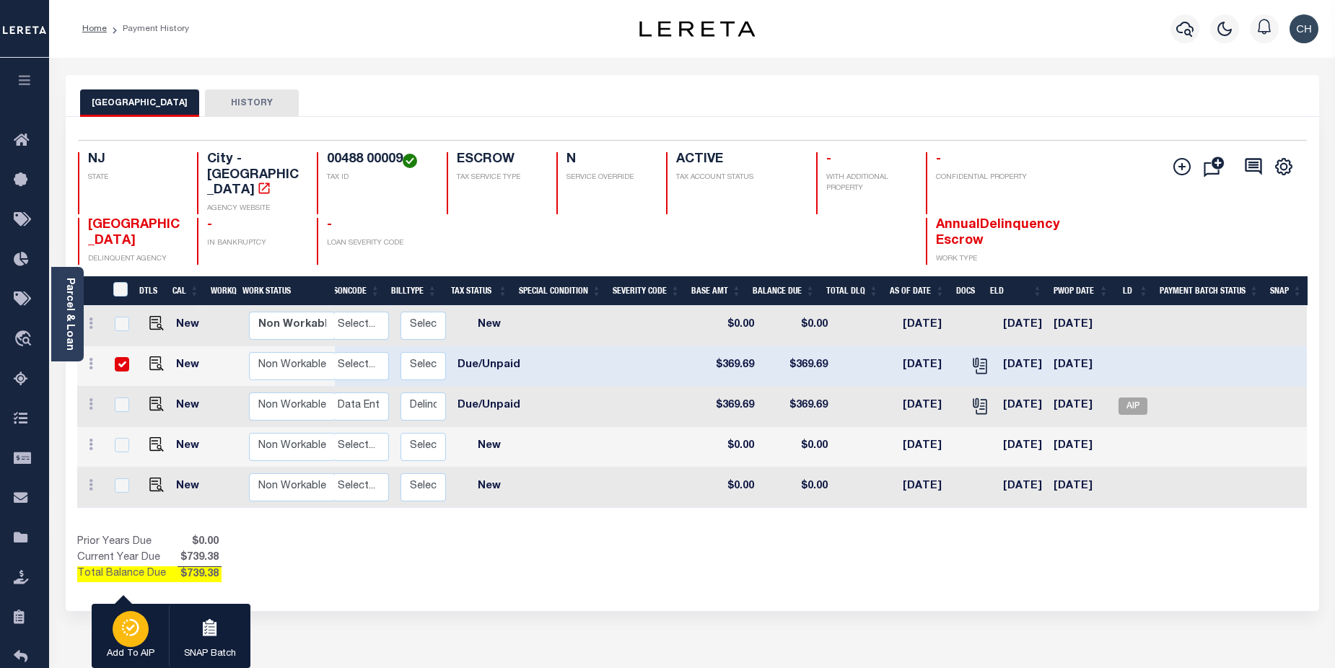
click at [121, 622] on icon "button" at bounding box center [131, 627] width 20 height 17
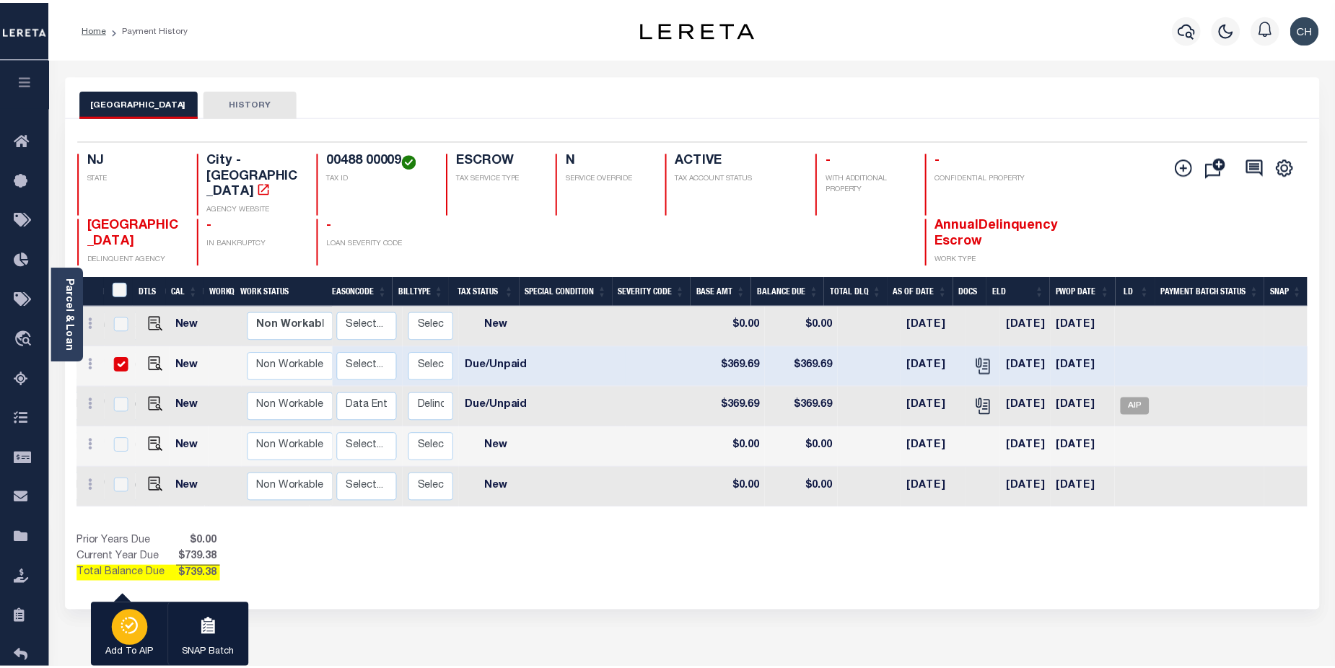
scroll to position [0, 180]
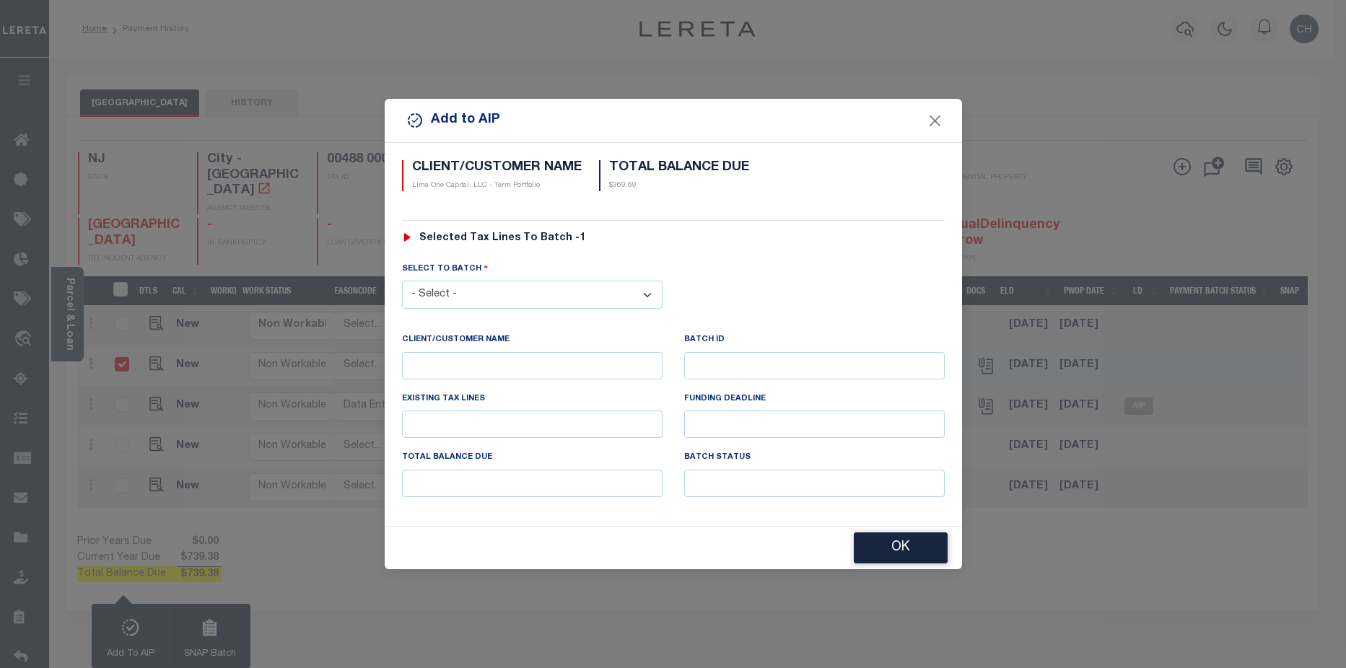
click at [566, 291] on select "- Select - 45186 45191 45195 45200 45202 45203 45206 45214 45215 45216 45218 45…" at bounding box center [532, 295] width 261 height 28
select select "46326"
click at [402, 281] on select "- Select - 45186 45191 45195 45200 45202 45203 45206 45214 45215 45216 45218 45…" at bounding box center [532, 295] width 261 height 28
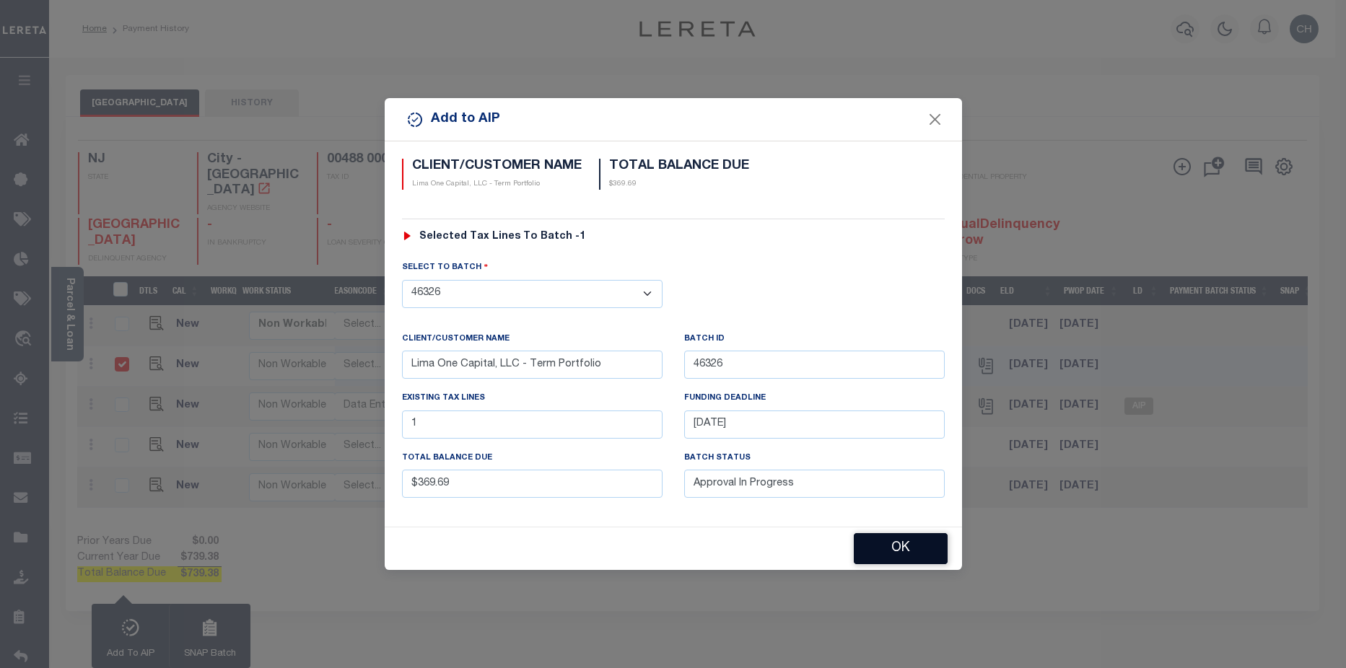
click at [898, 555] on button "OK" at bounding box center [901, 548] width 94 height 31
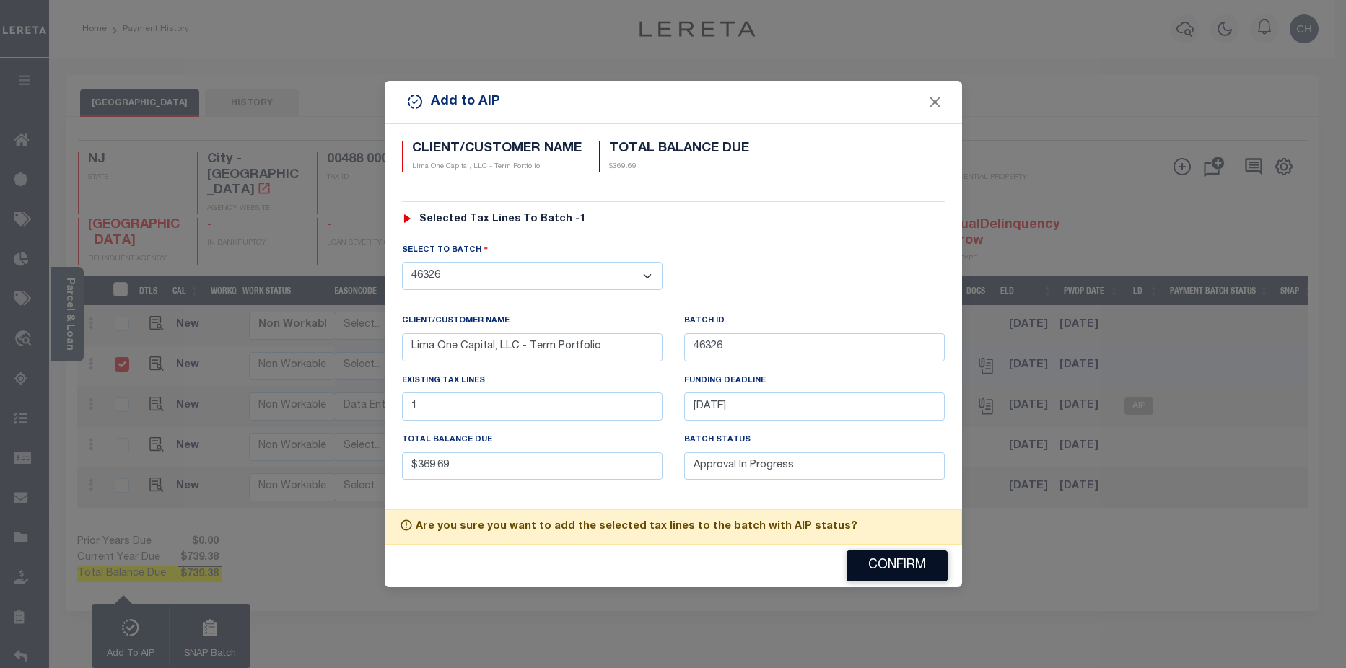
click at [902, 568] on button "Confirm" at bounding box center [897, 566] width 101 height 31
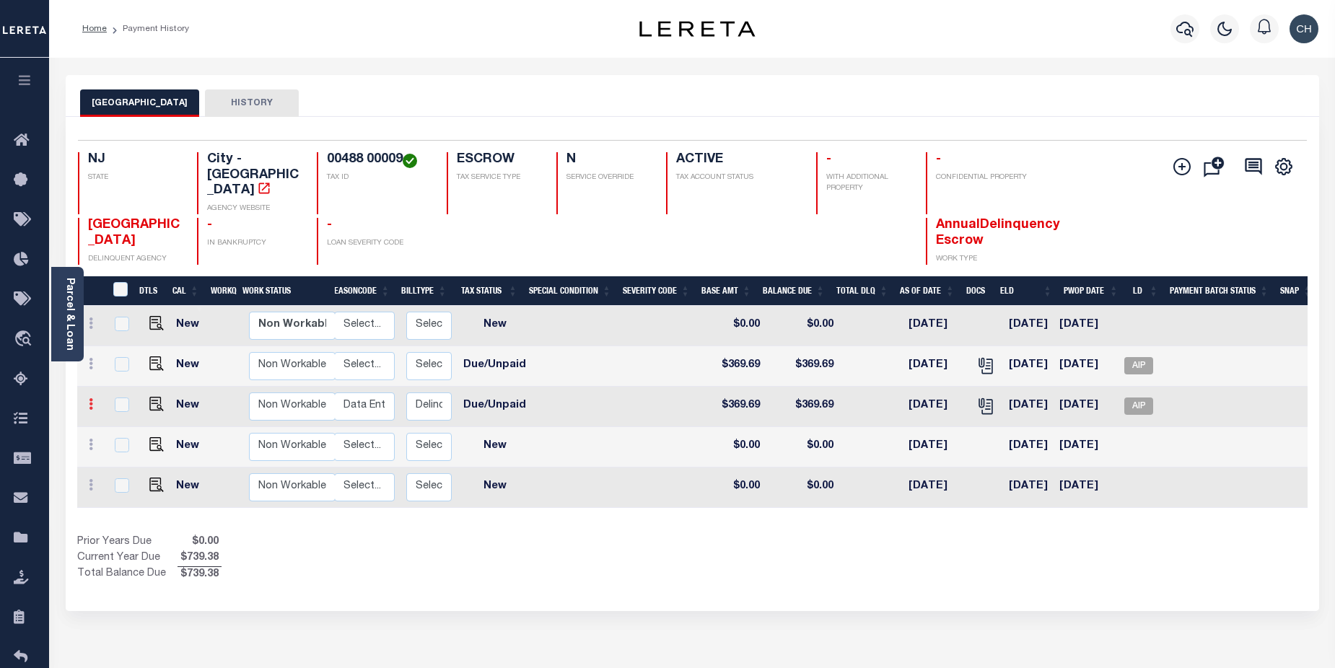
click at [90, 398] on icon at bounding box center [91, 404] width 4 height 12
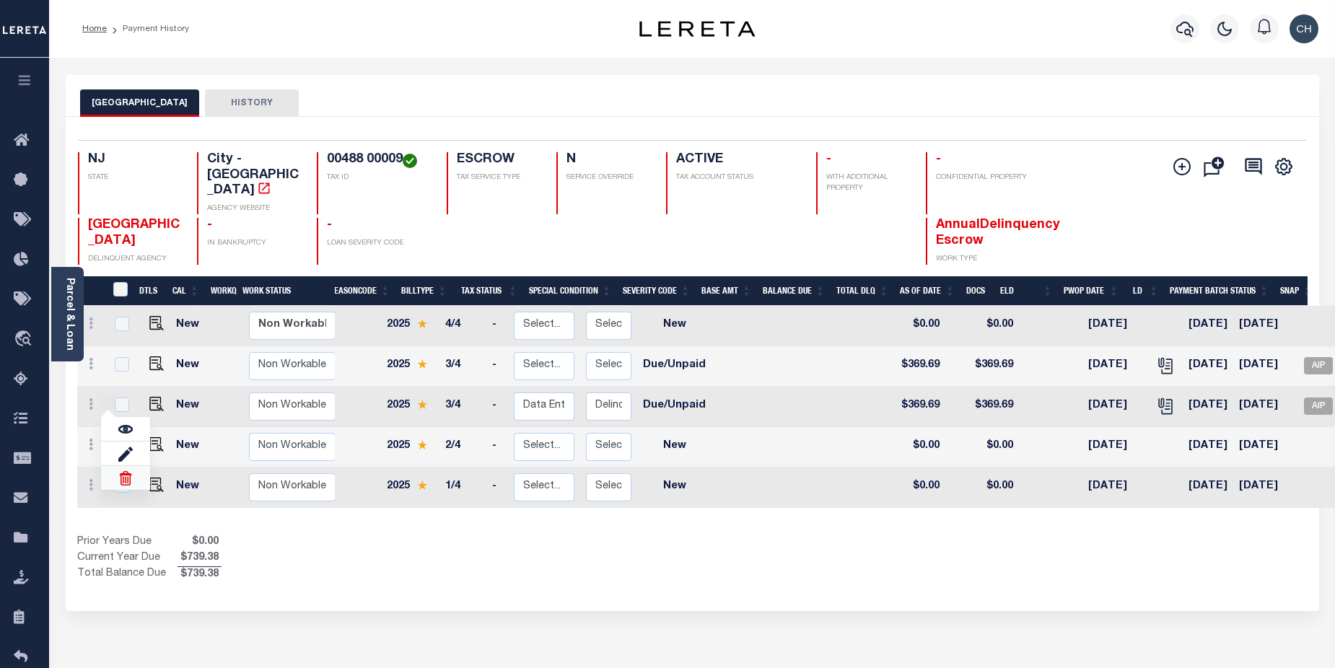
click at [129, 471] on img at bounding box center [125, 478] width 14 height 14
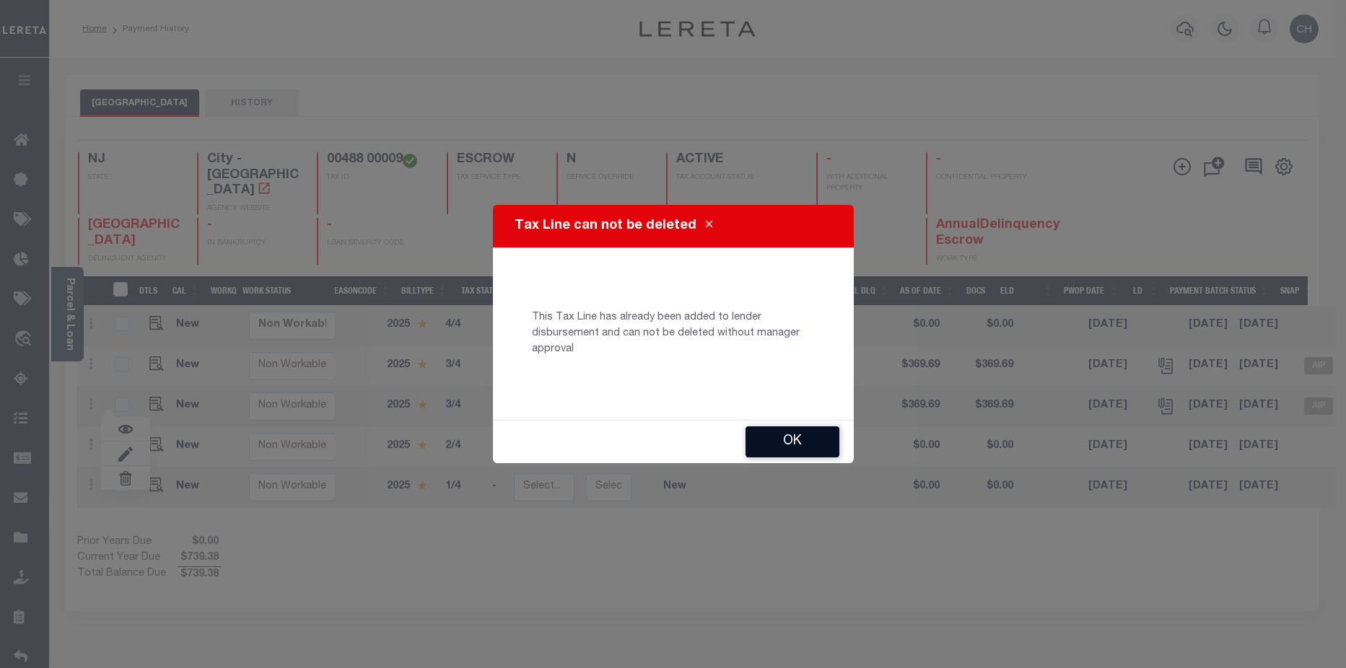
click at [800, 450] on button "Ok" at bounding box center [793, 442] width 94 height 31
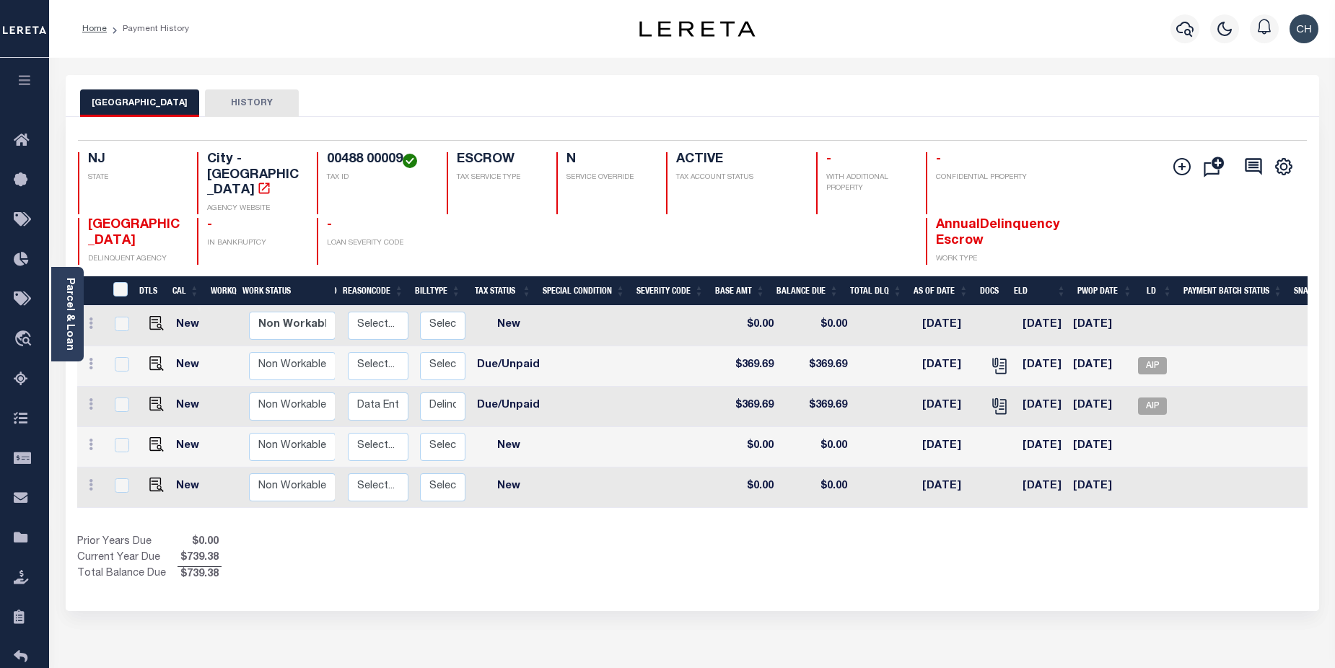
scroll to position [0, 167]
drag, startPoint x: 1157, startPoint y: 386, endPoint x: 915, endPoint y: 541, distance: 287.9
click at [914, 541] on div "Show Tax Lines before Bill Release Date Prior Years Due $0.00 Current Year Due …" at bounding box center [692, 559] width 1231 height 48
click at [985, 398] on span "AIP" at bounding box center [1152, 406] width 29 height 17
checkbox input "true"
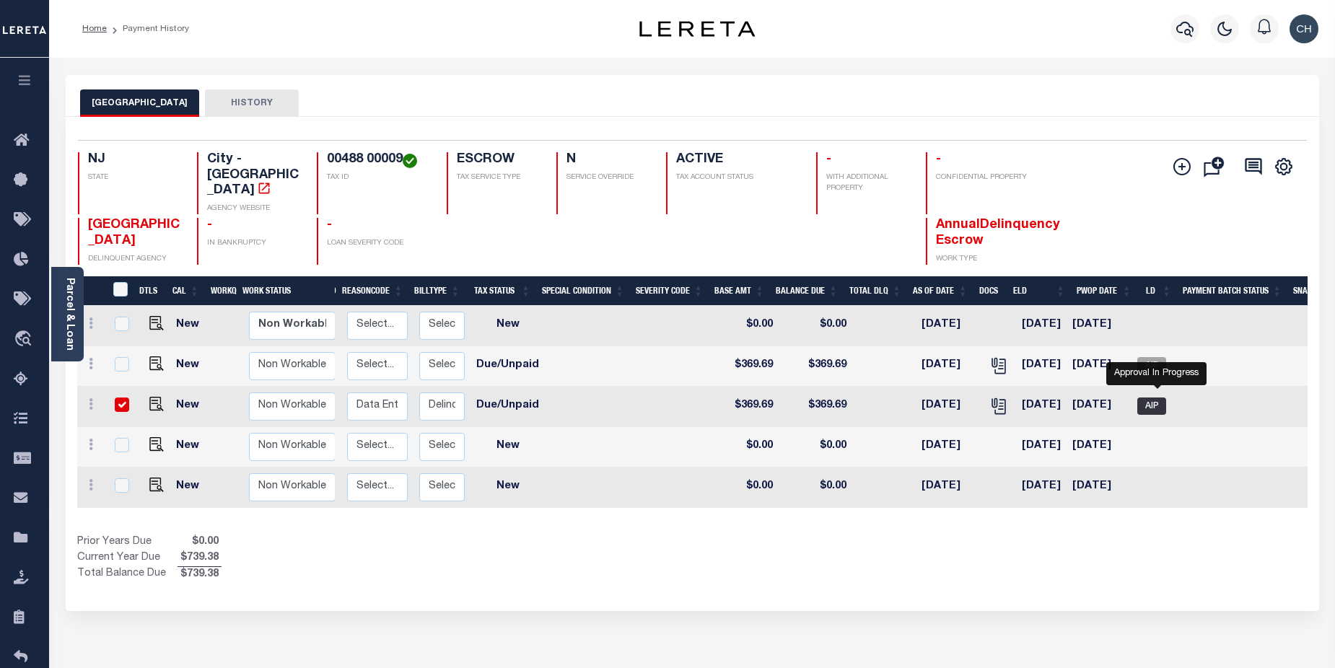
checkbox input "true"
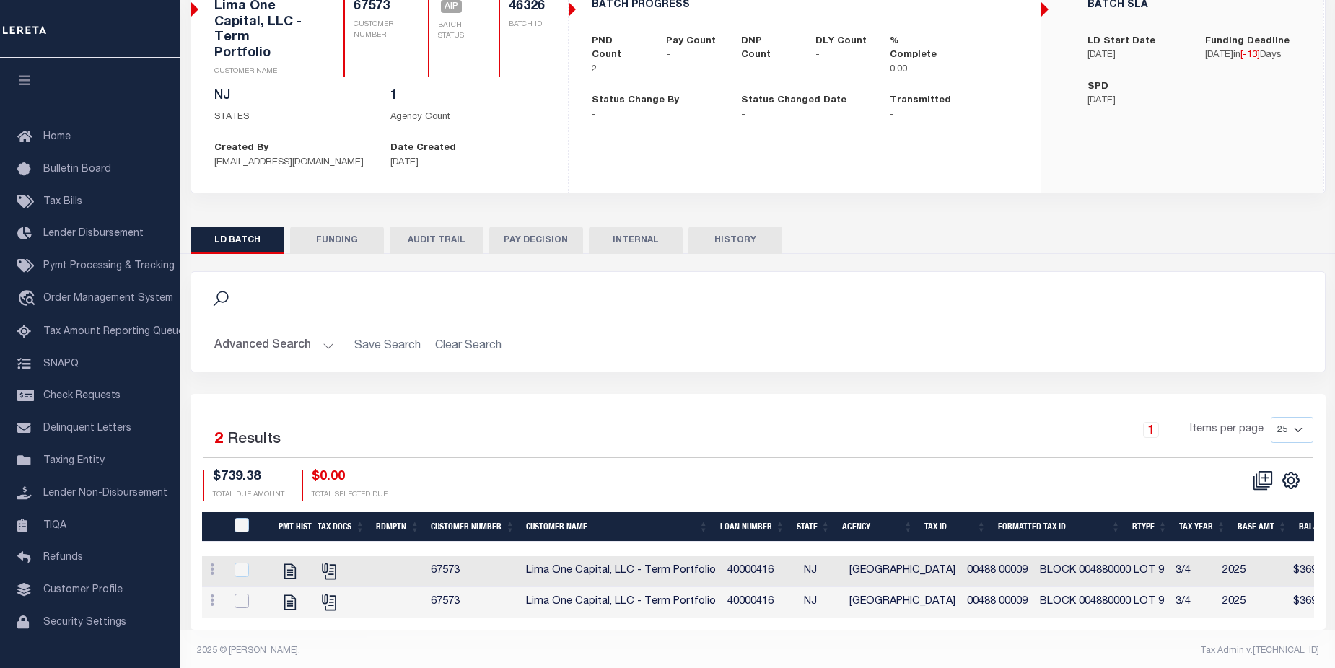
click at [237, 594] on input "checkbox" at bounding box center [242, 601] width 14 height 14
checkbox input "true"
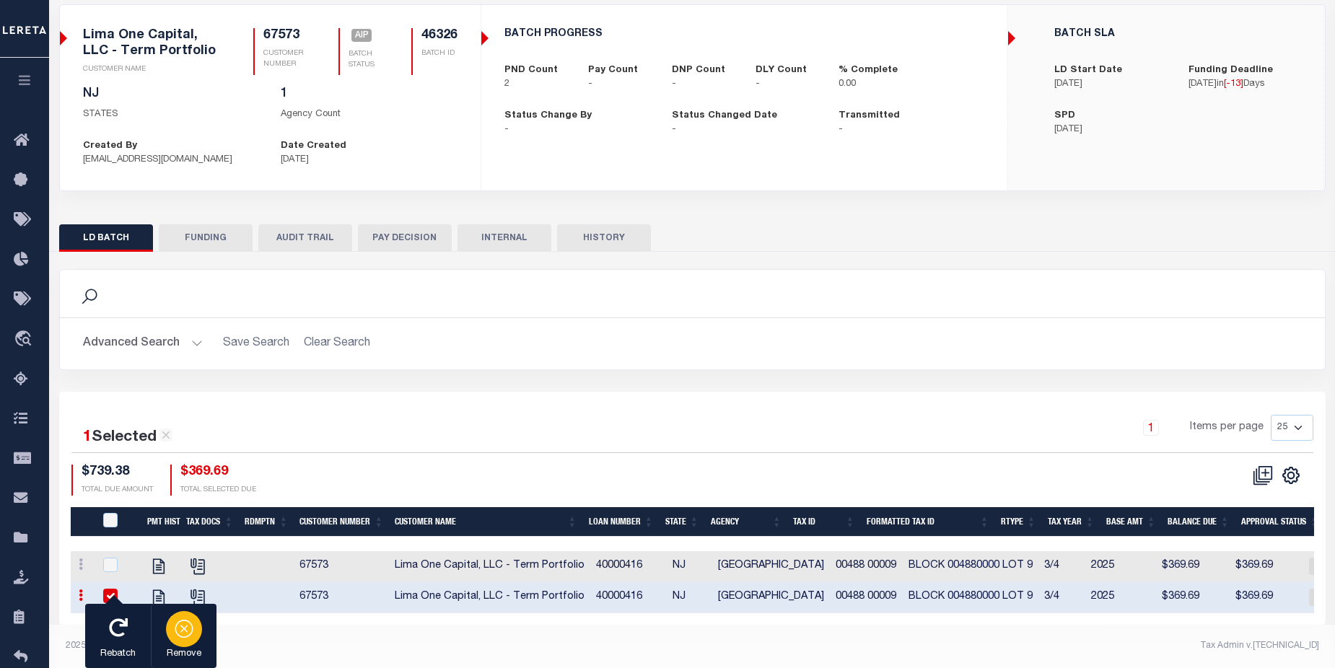
click at [171, 637] on div "button" at bounding box center [184, 629] width 36 height 36
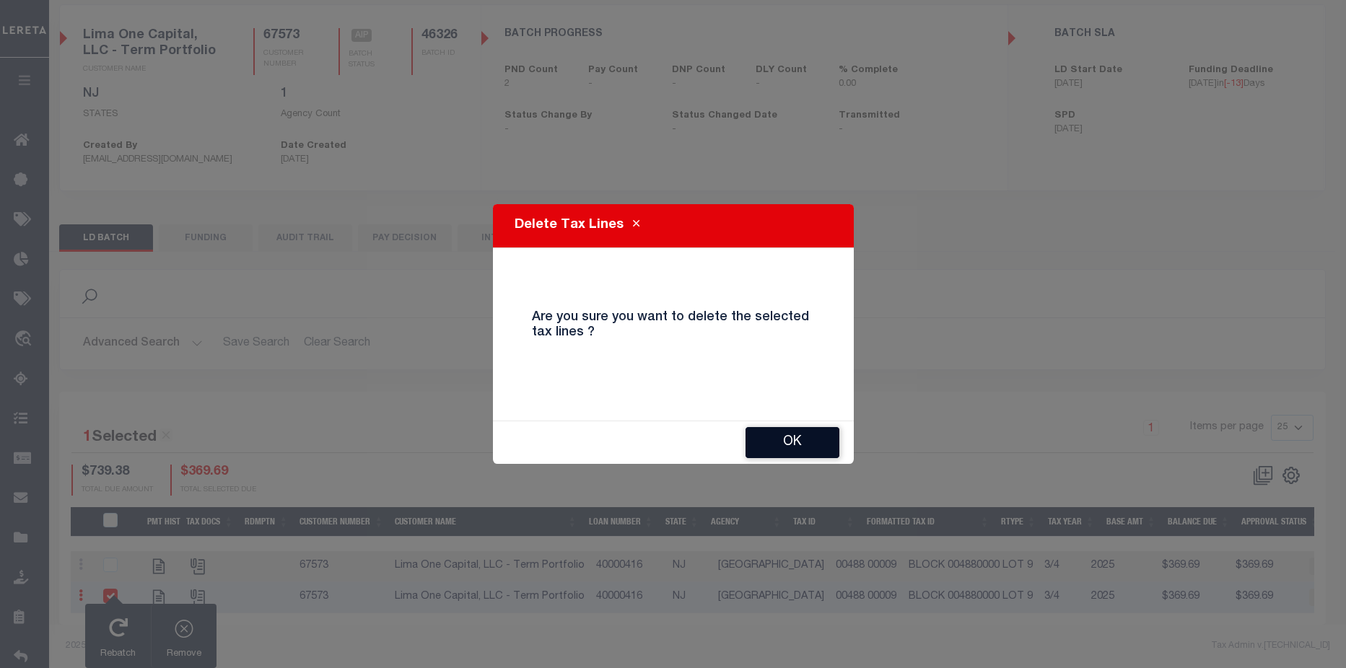
click at [807, 437] on button "OK" at bounding box center [793, 442] width 94 height 31
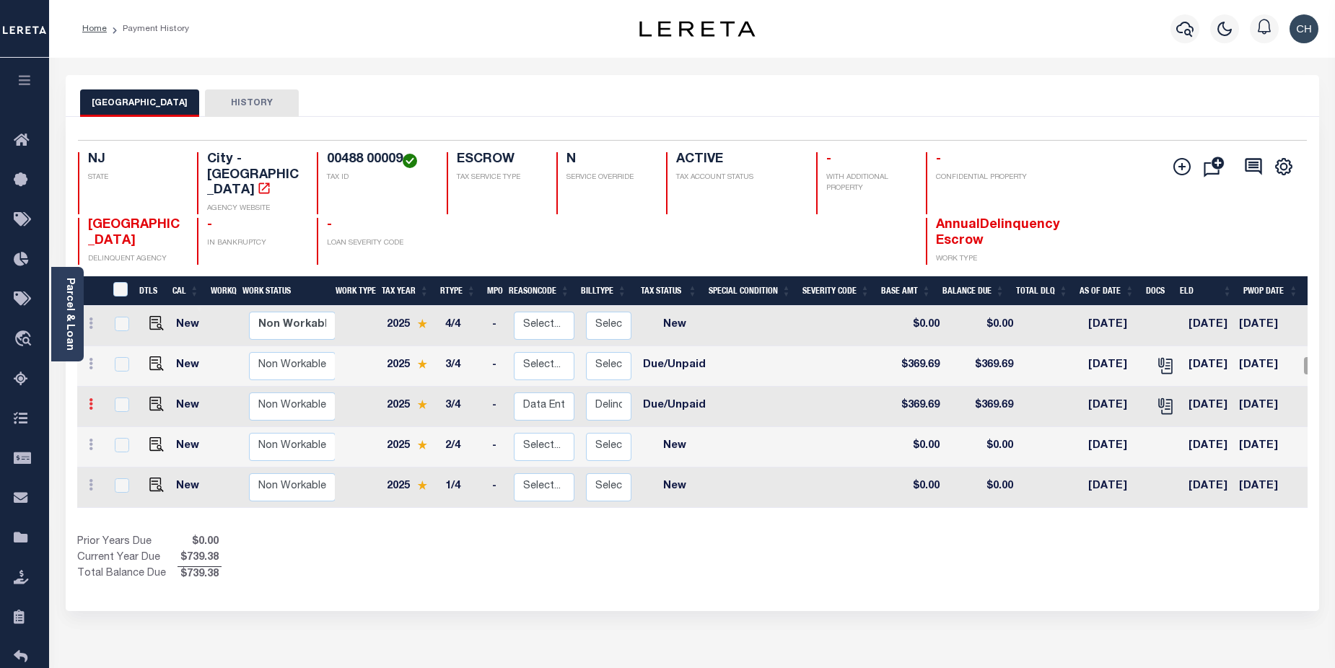
click at [87, 401] on link at bounding box center [91, 407] width 16 height 12
click at [127, 471] on img at bounding box center [125, 478] width 14 height 14
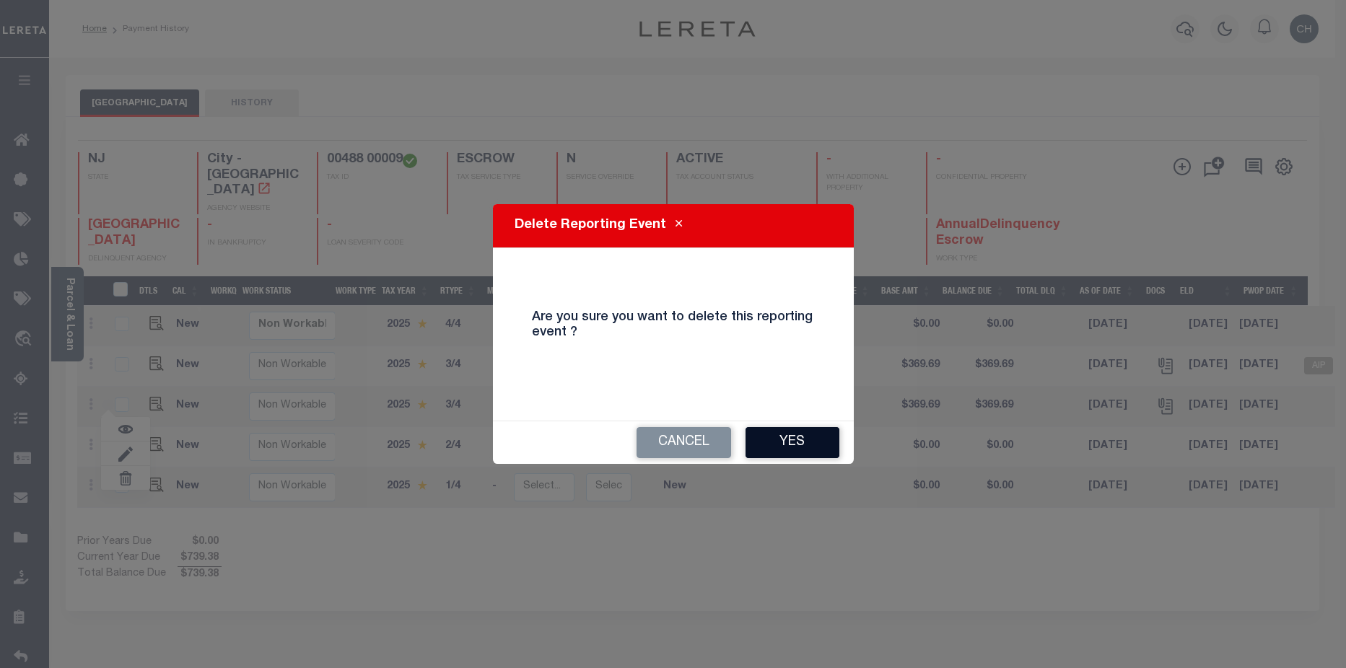
click at [808, 444] on button "Yes" at bounding box center [793, 442] width 94 height 31
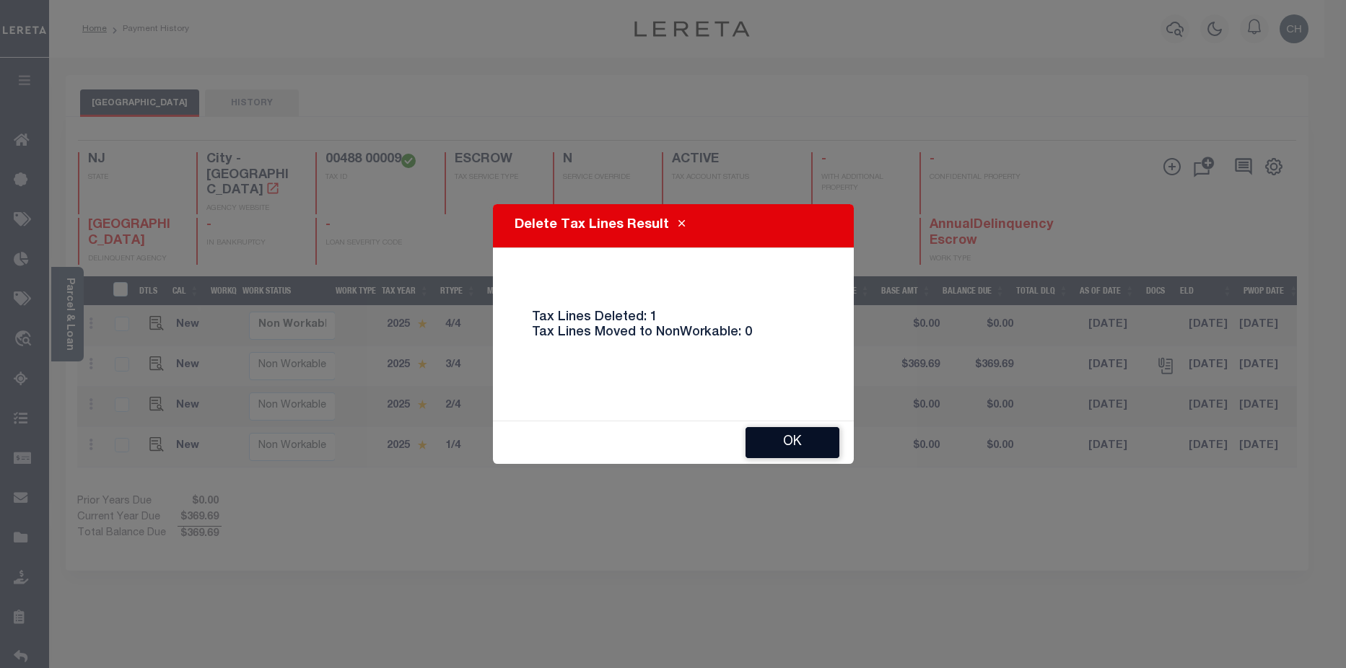
click at [805, 437] on button "Ok" at bounding box center [793, 442] width 94 height 31
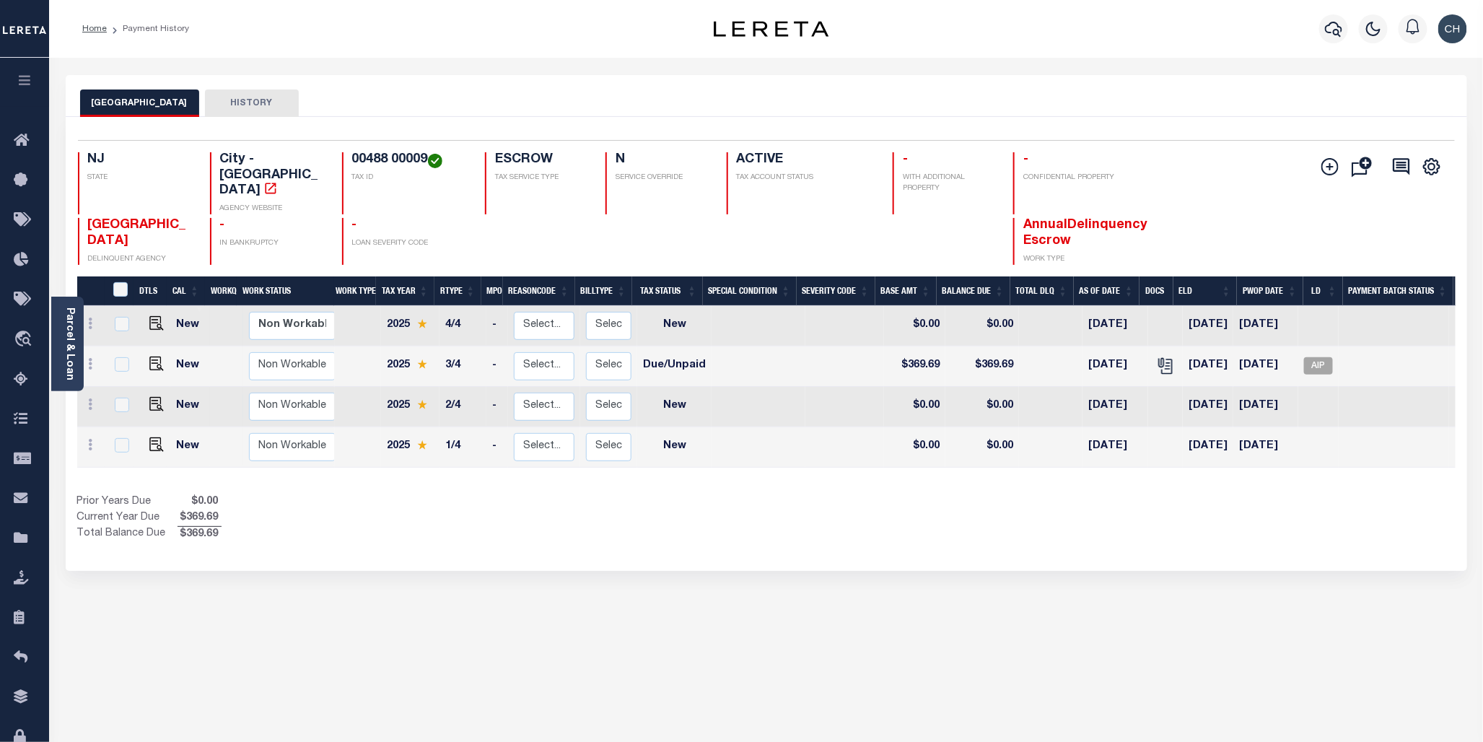
drag, startPoint x: 1229, startPoint y: 1, endPoint x: 1042, endPoint y: 83, distance: 204.0
click at [1042, 83] on div "CAMDEN CITY HISTORY" at bounding box center [767, 96] width 1402 height 42
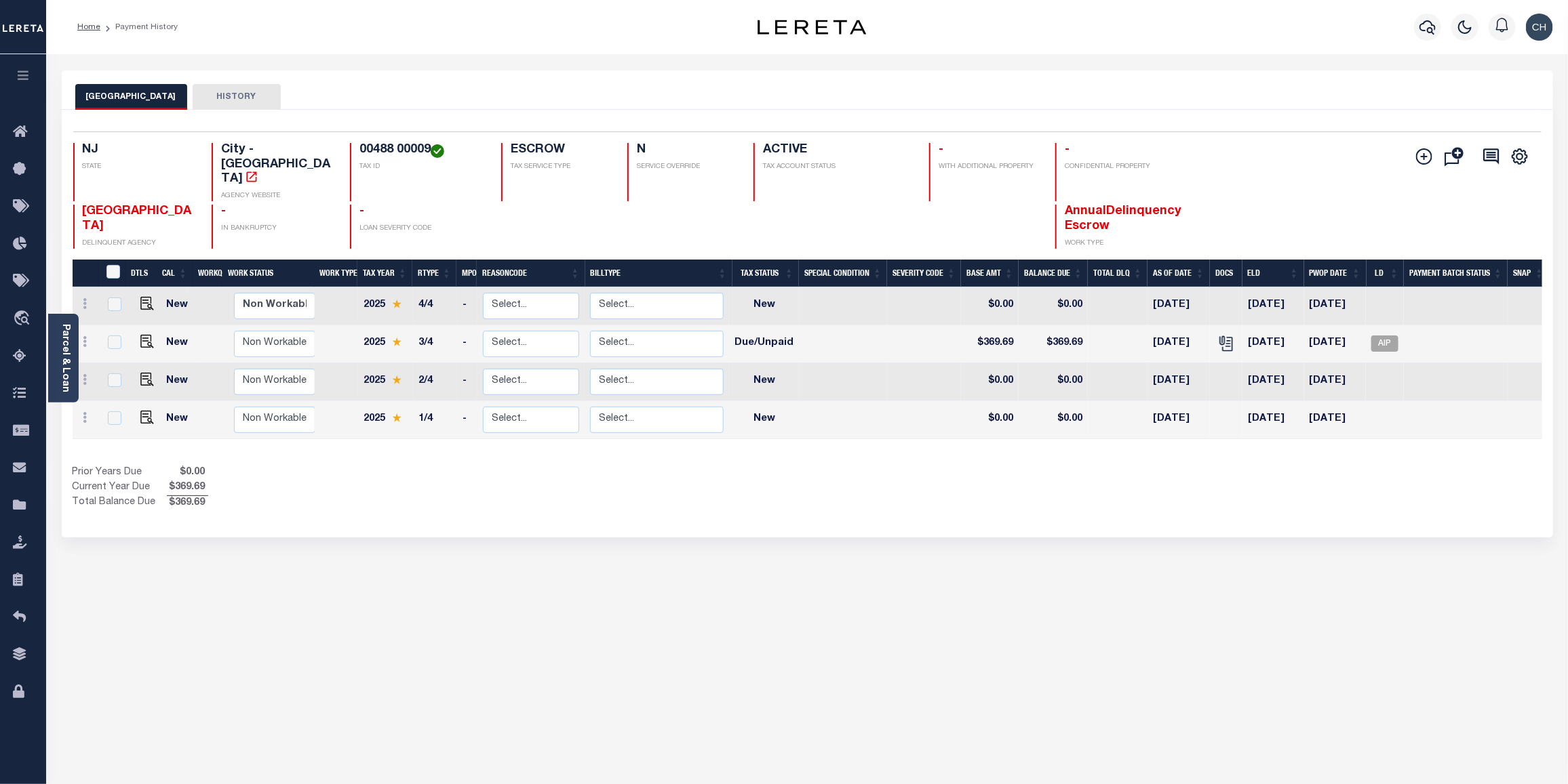
drag, startPoint x: 1329, startPoint y: 1, endPoint x: 826, endPoint y: 661, distance: 829.8
click at [826, 627] on div "CAMDEN CITY HISTORY Selected 4 Results" at bounding box center [807, 453] width 1512 height 765
click at [63, 386] on link "Parcel & Loan" at bounding box center [65, 358] width 9 height 69
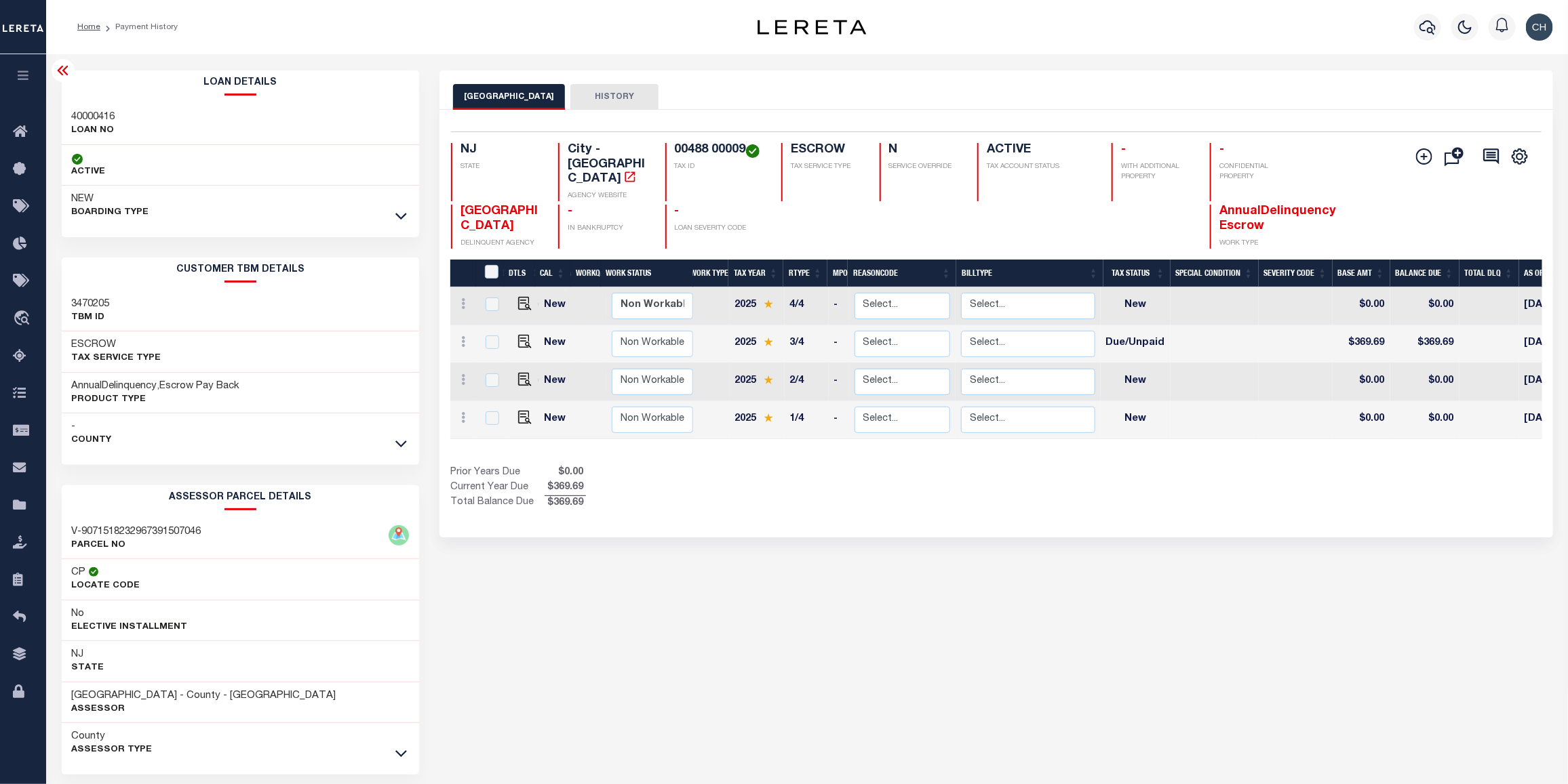
click at [62, 73] on icon at bounding box center [62, 69] width 16 height 16
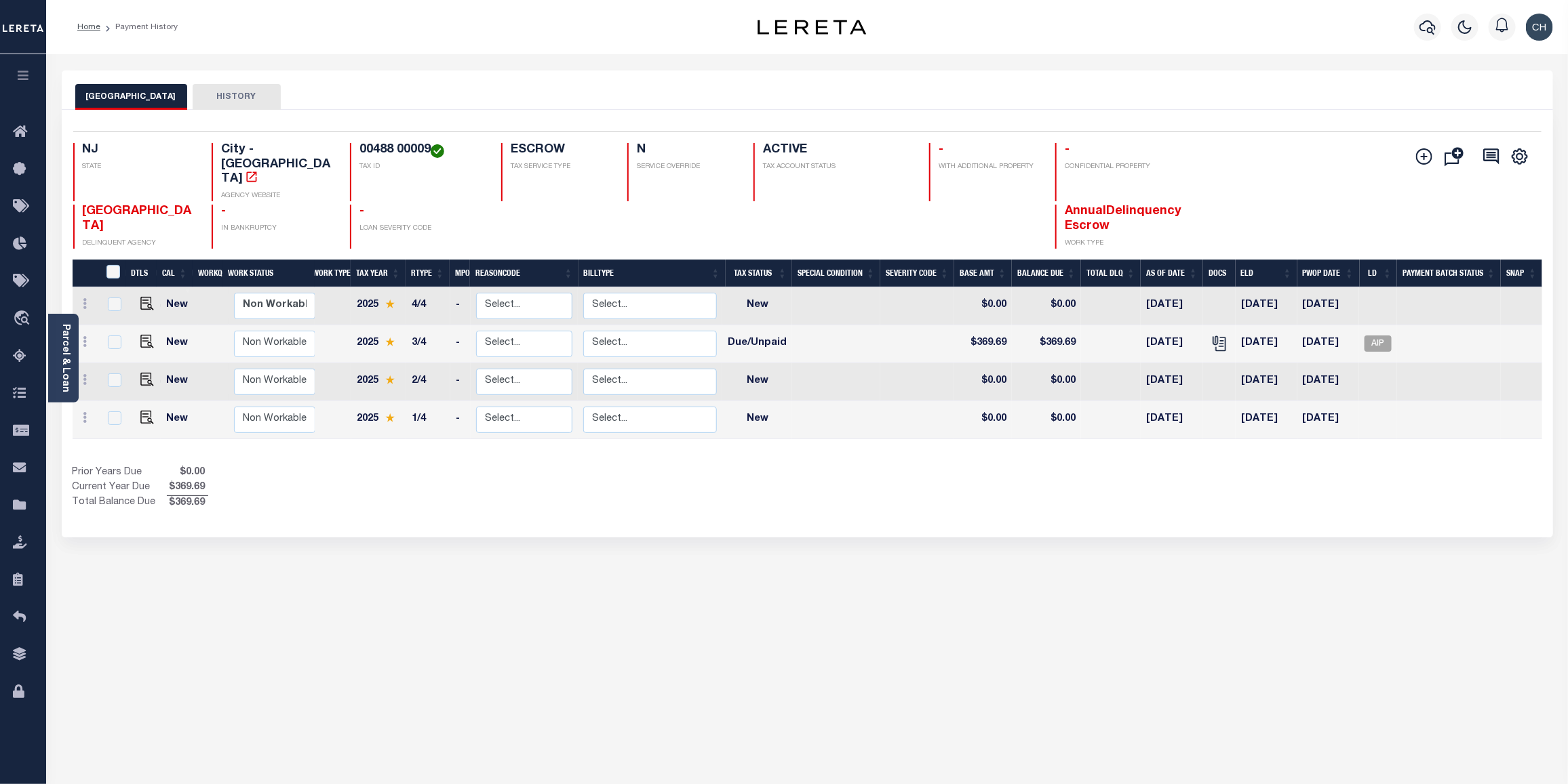
drag, startPoint x: 1513, startPoint y: 4, endPoint x: 959, endPoint y: 63, distance: 557.1
click at [959, 63] on div "Parcel & Loan Loan Details 40000416 LOAN NO NEW" at bounding box center [807, 445] width 1512 height 781
click at [1254, 363] on td at bounding box center [1521, 382] width 41 height 38
checkbox input "true"
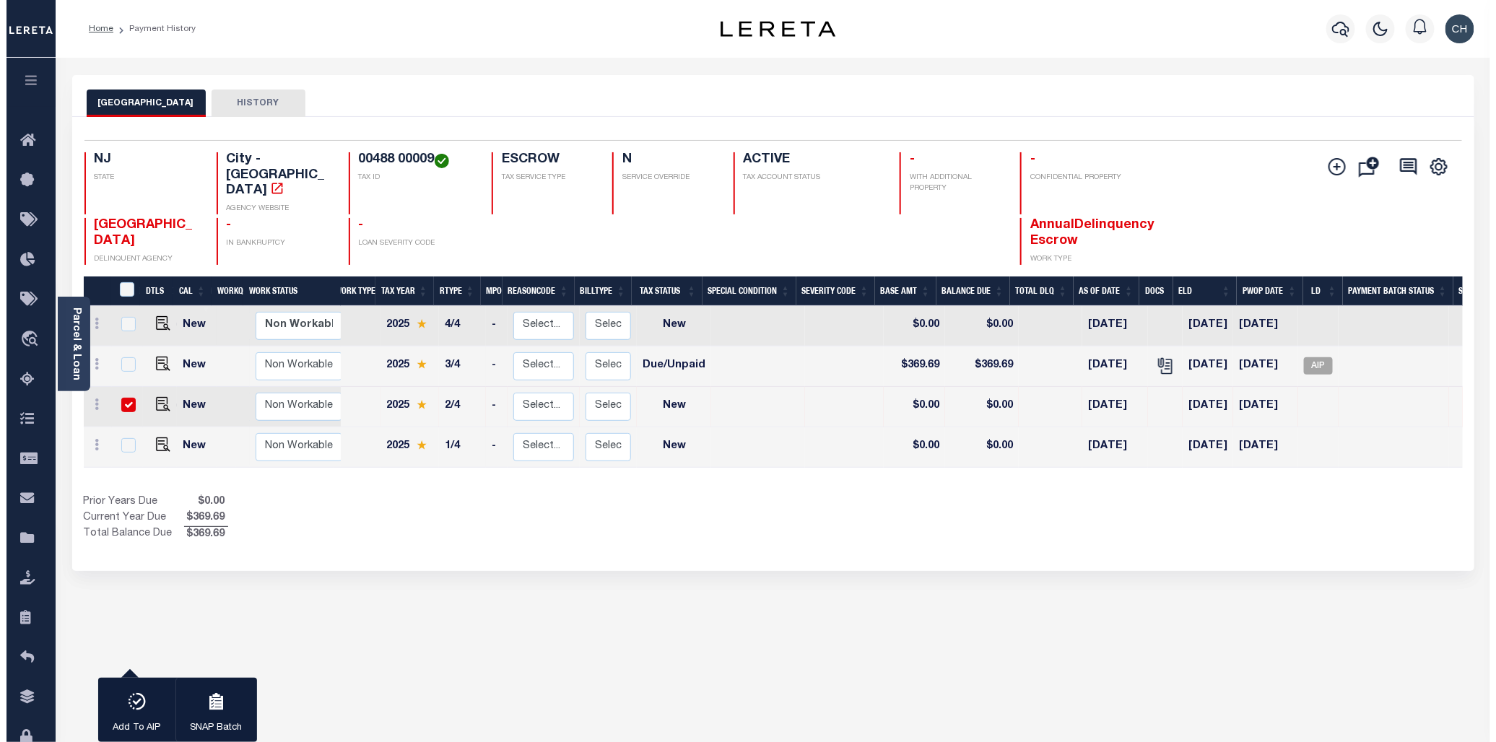
scroll to position [0, 7]
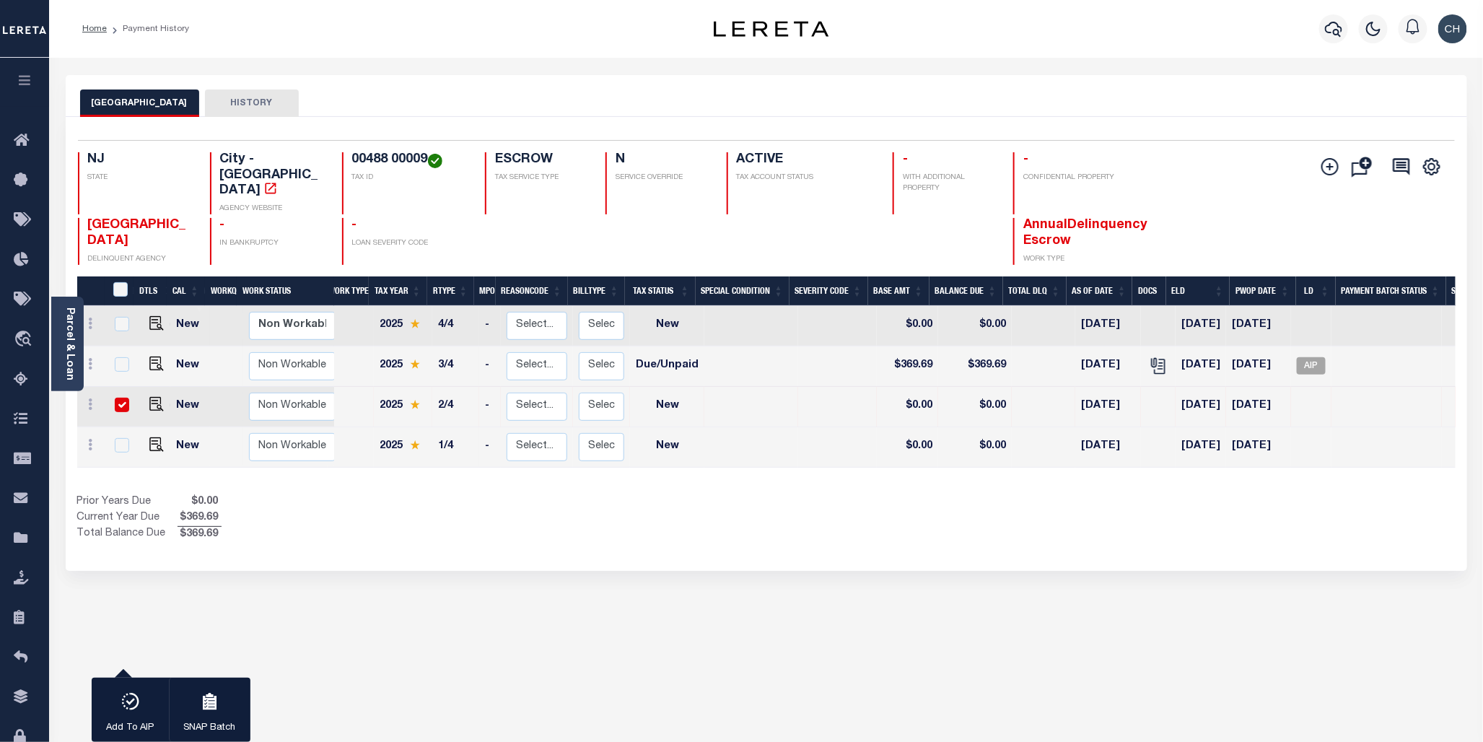
drag, startPoint x: 1553, startPoint y: 4, endPoint x: 982, endPoint y: 544, distance: 786.9
click at [982, 544] on div "1 Selected 4 Results 1 Items per page 25 50 100 NJ STATE TAX ID" at bounding box center [767, 344] width 1402 height 454
click at [574, 661] on div "CAMDEN CITY HISTORY 1 Selected 4 1" at bounding box center [767, 482] width 1424 height 815
click at [1333, 27] on icon "button" at bounding box center [1333, 28] width 17 height 17
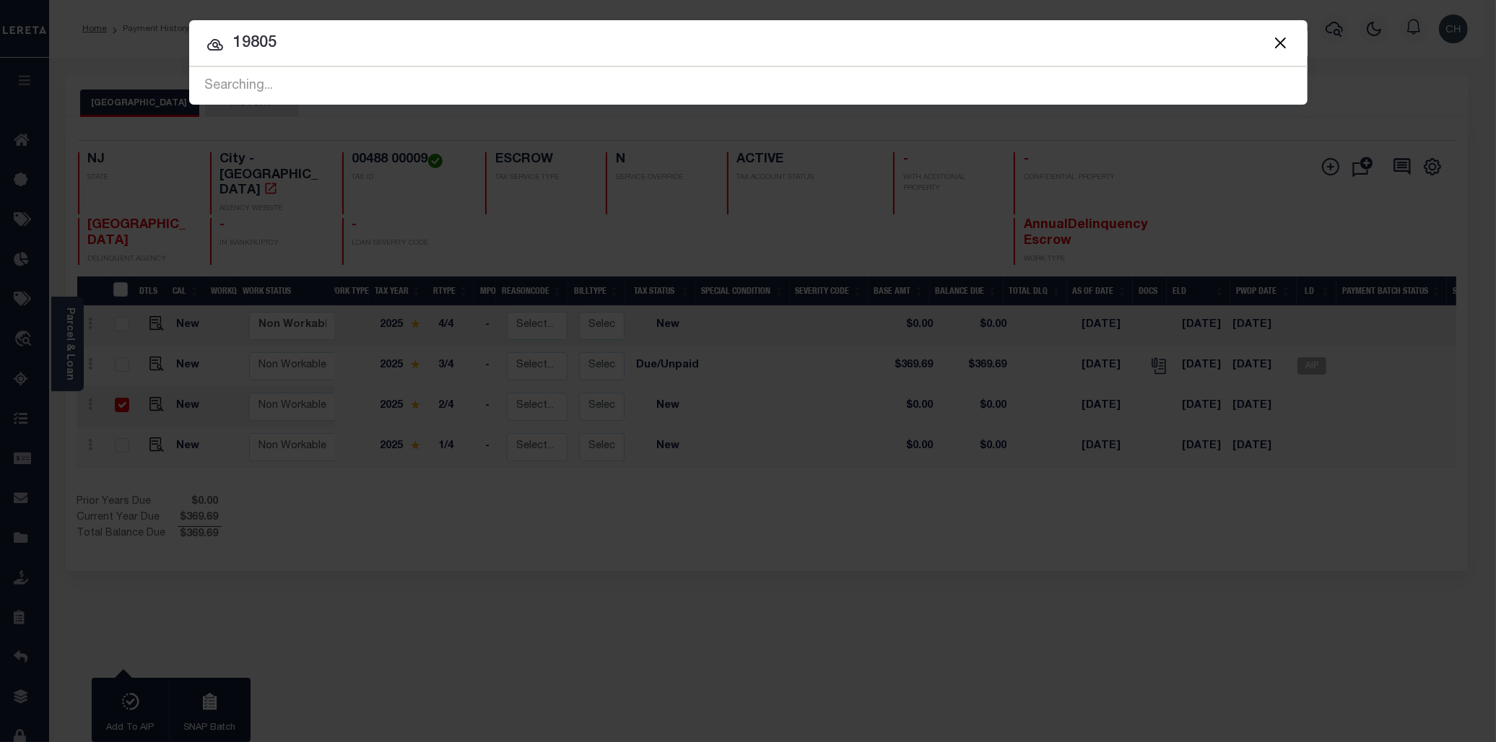
type input "19805"
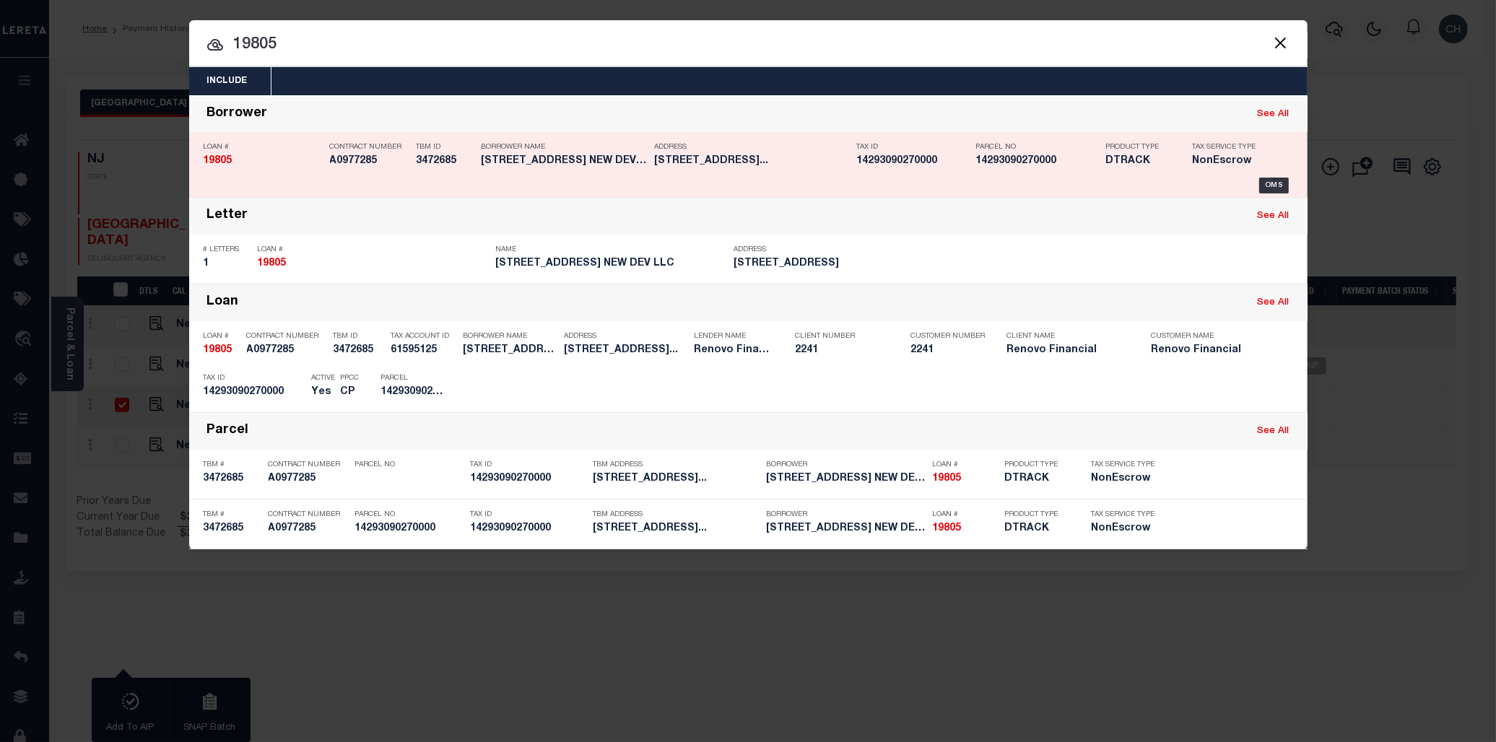
click at [1123, 163] on h5 "DTRACK" at bounding box center [1138, 161] width 65 height 12
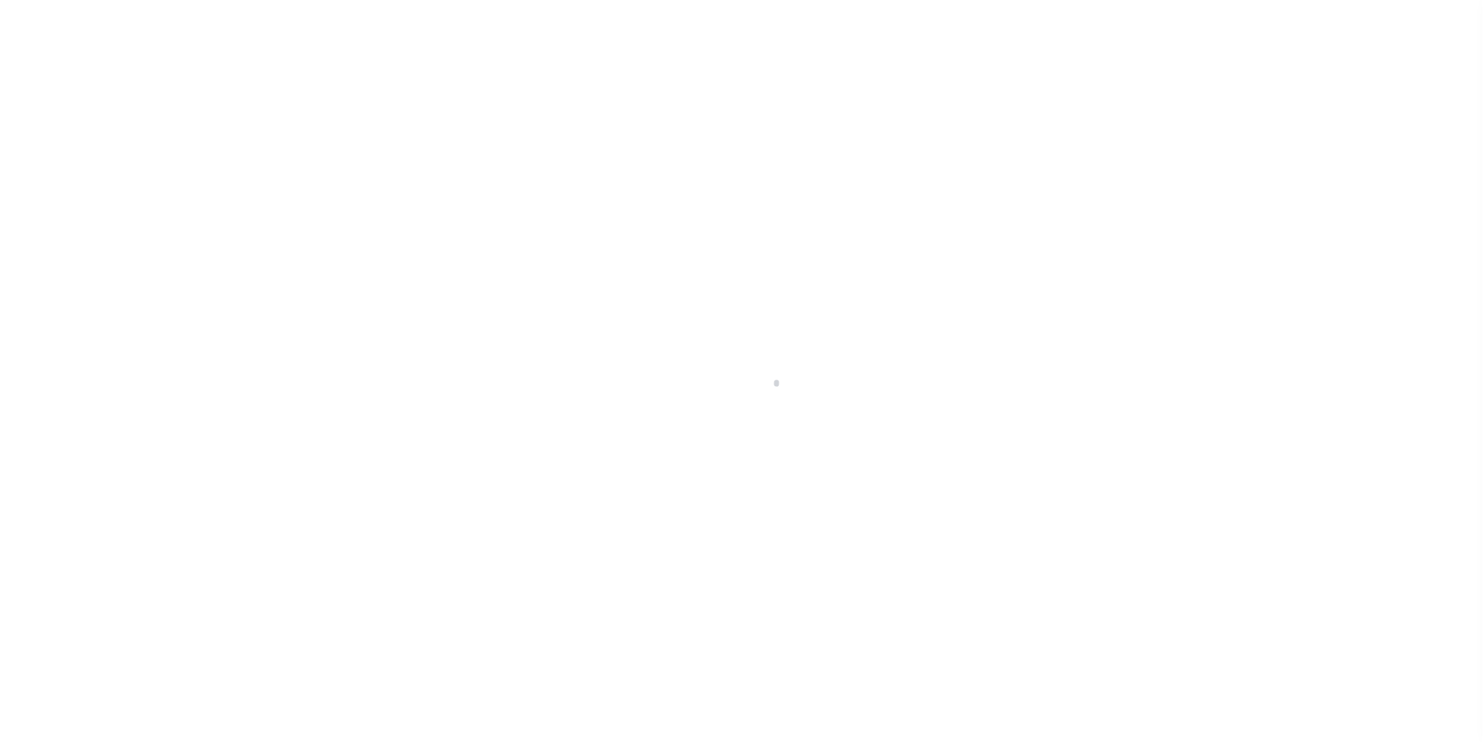
type input "19805"
type input "[STREET_ADDRESS] NEW DEV LLC"
select select
type input "[STREET_ADDRESS]"
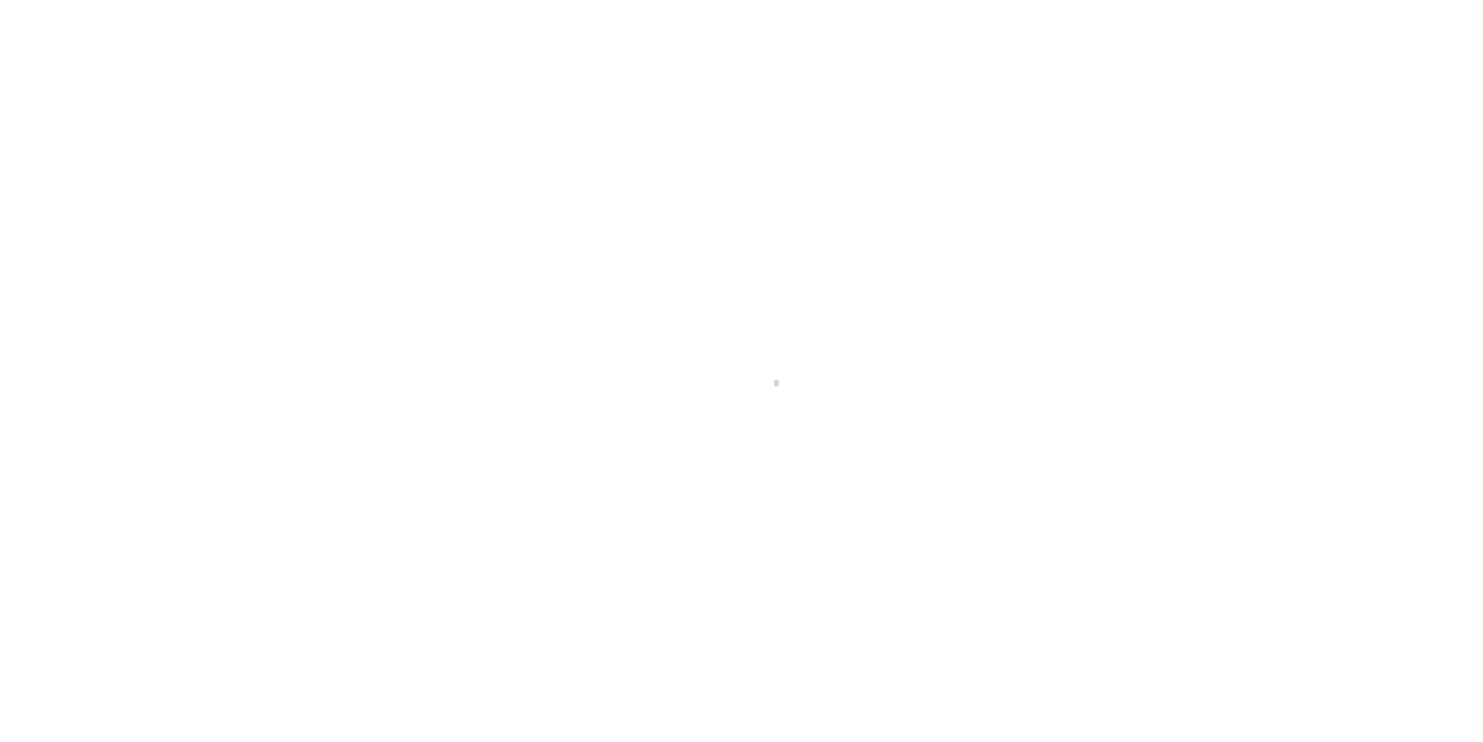
type input "Chicago IL 606533"
select select "400"
select select "NonEscrow"
select select "25066"
type input "2648 North Magnolia Avenue"
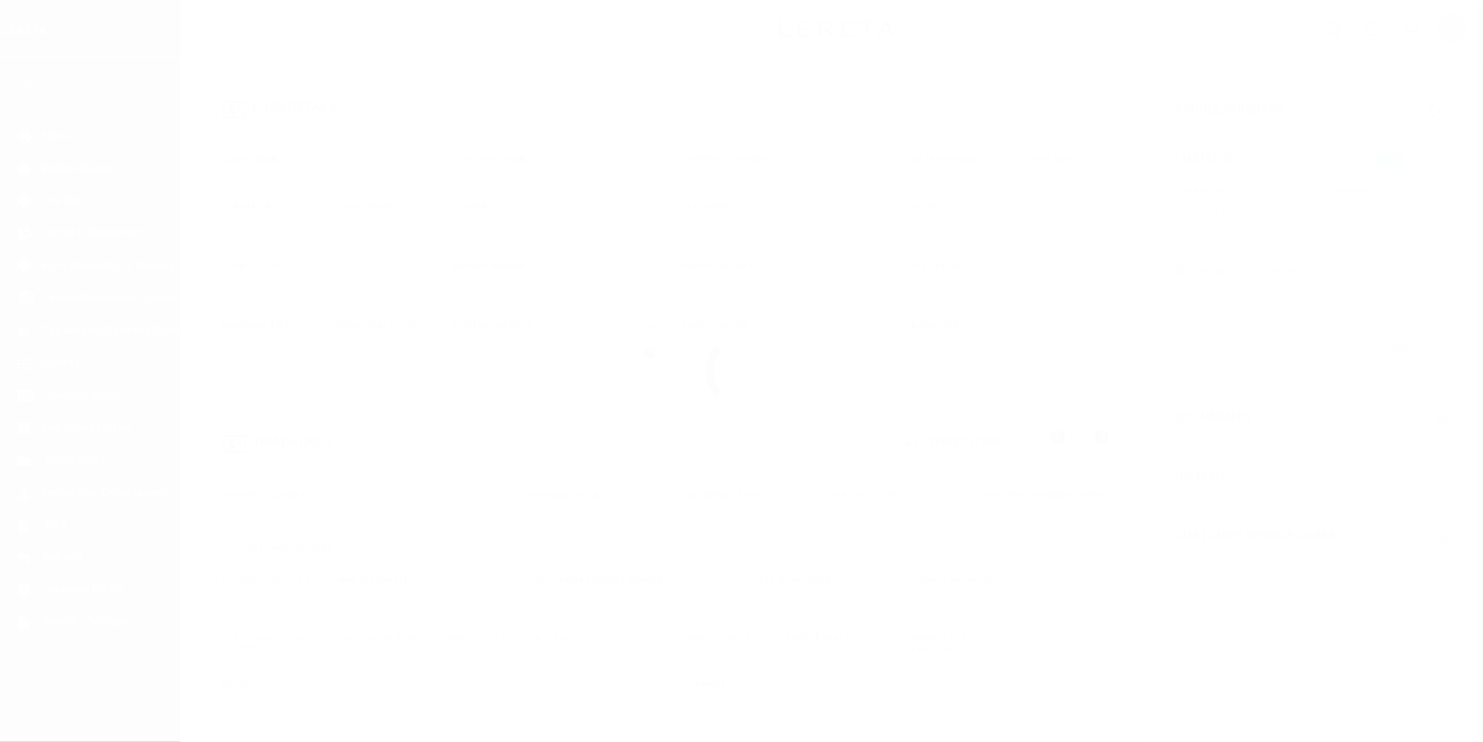
select select
type input "Chicago, IL 60614"
type input "a0kUS00000Brs5d"
type input "IL"
select select
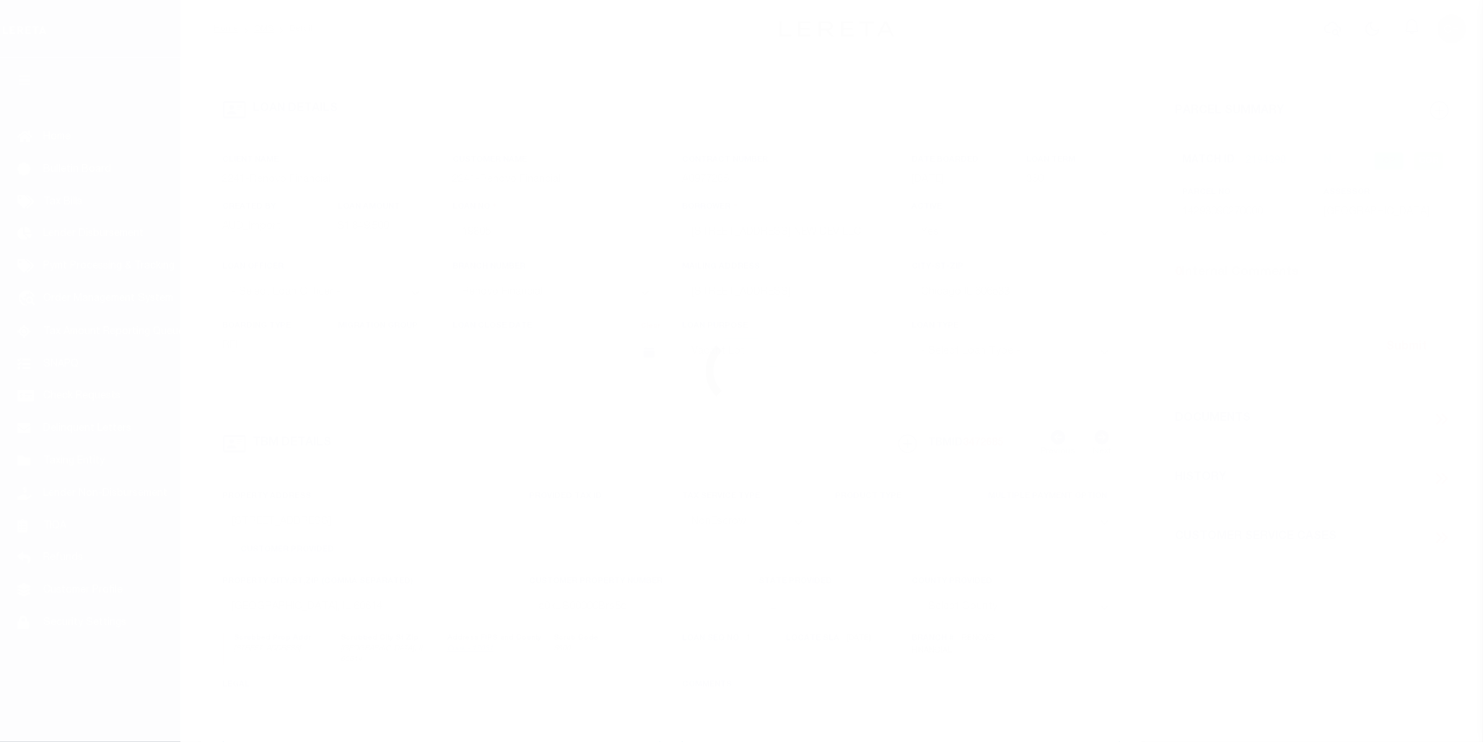
type textarea "LEGAL REQUIRED"
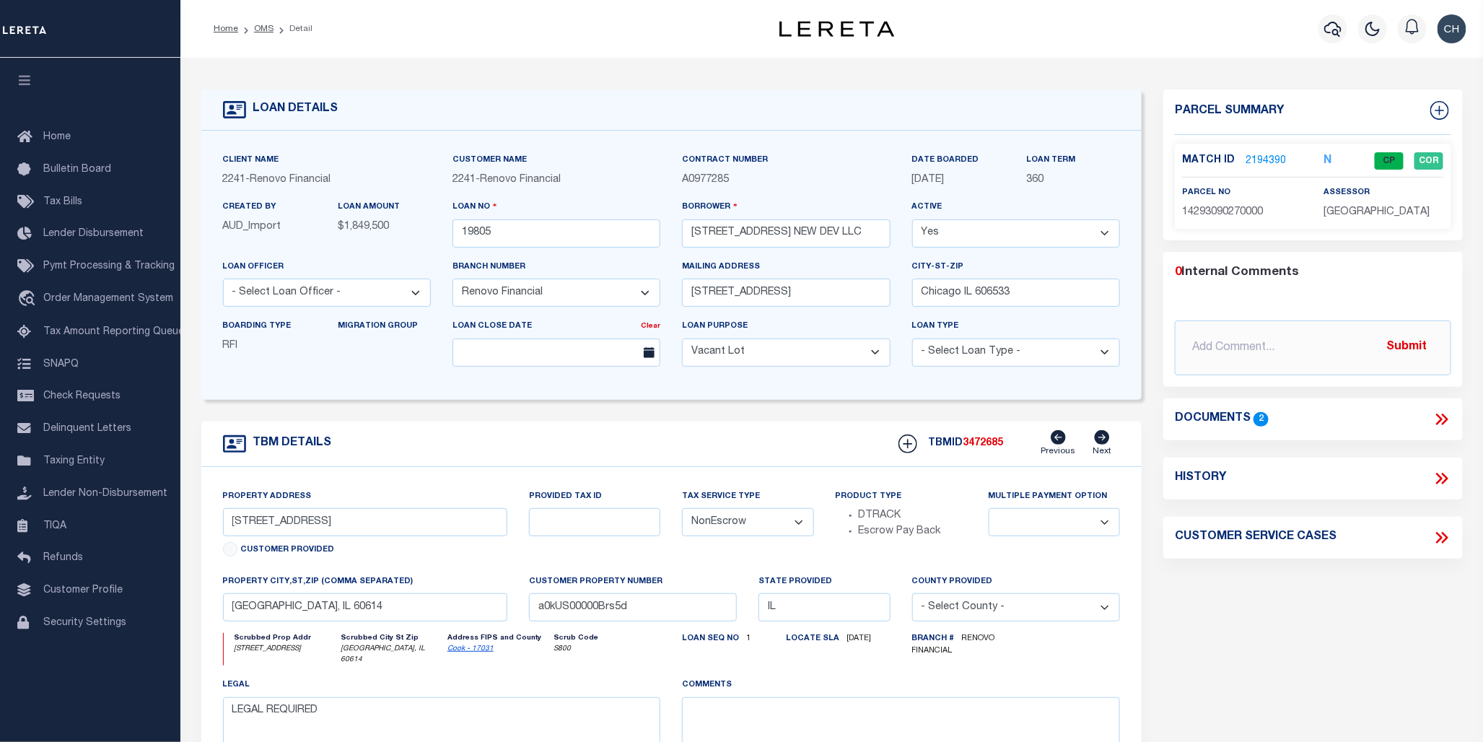
click at [1273, 162] on link "2194390" at bounding box center [1266, 161] width 40 height 15
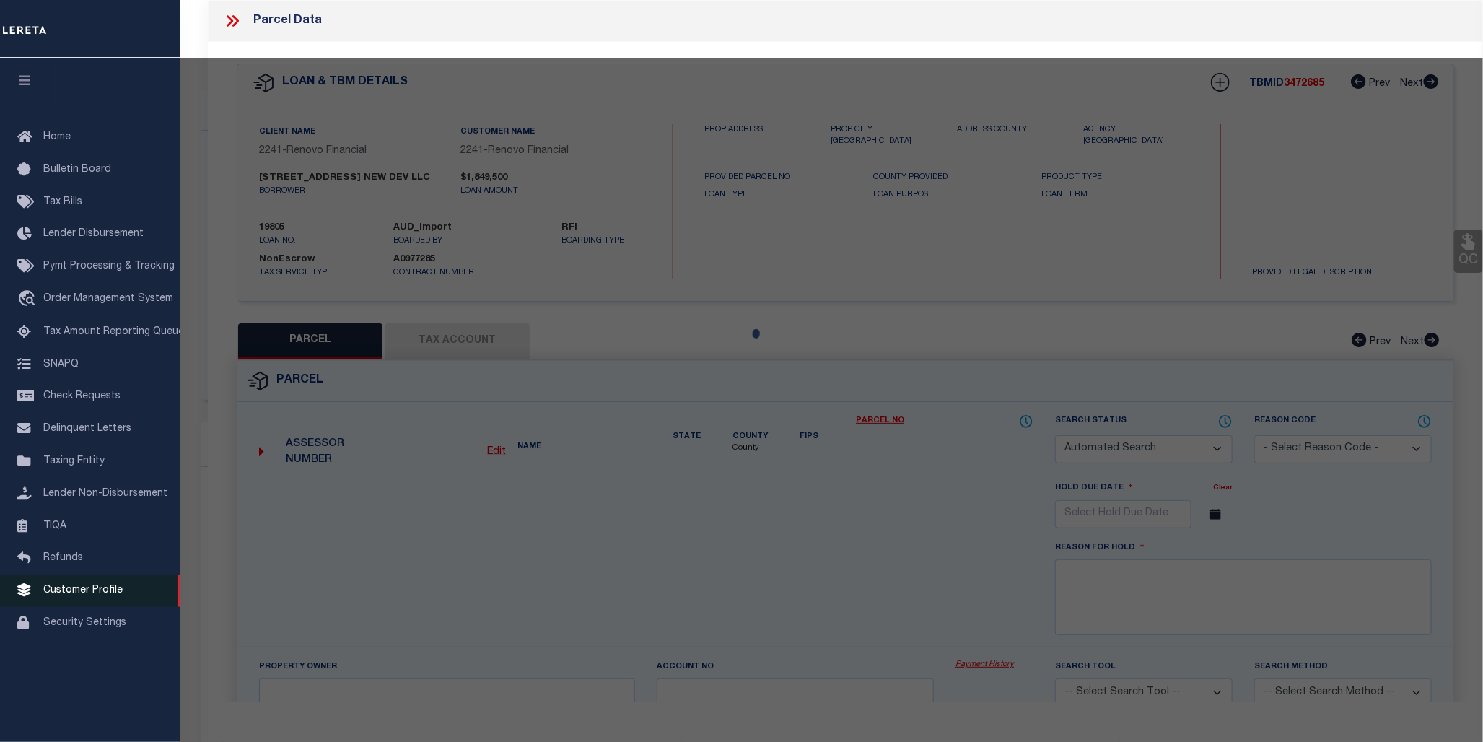
checkbox input "false"
select select "CP"
type input "LONGLEY,STEPHEN R"
select select "AGW"
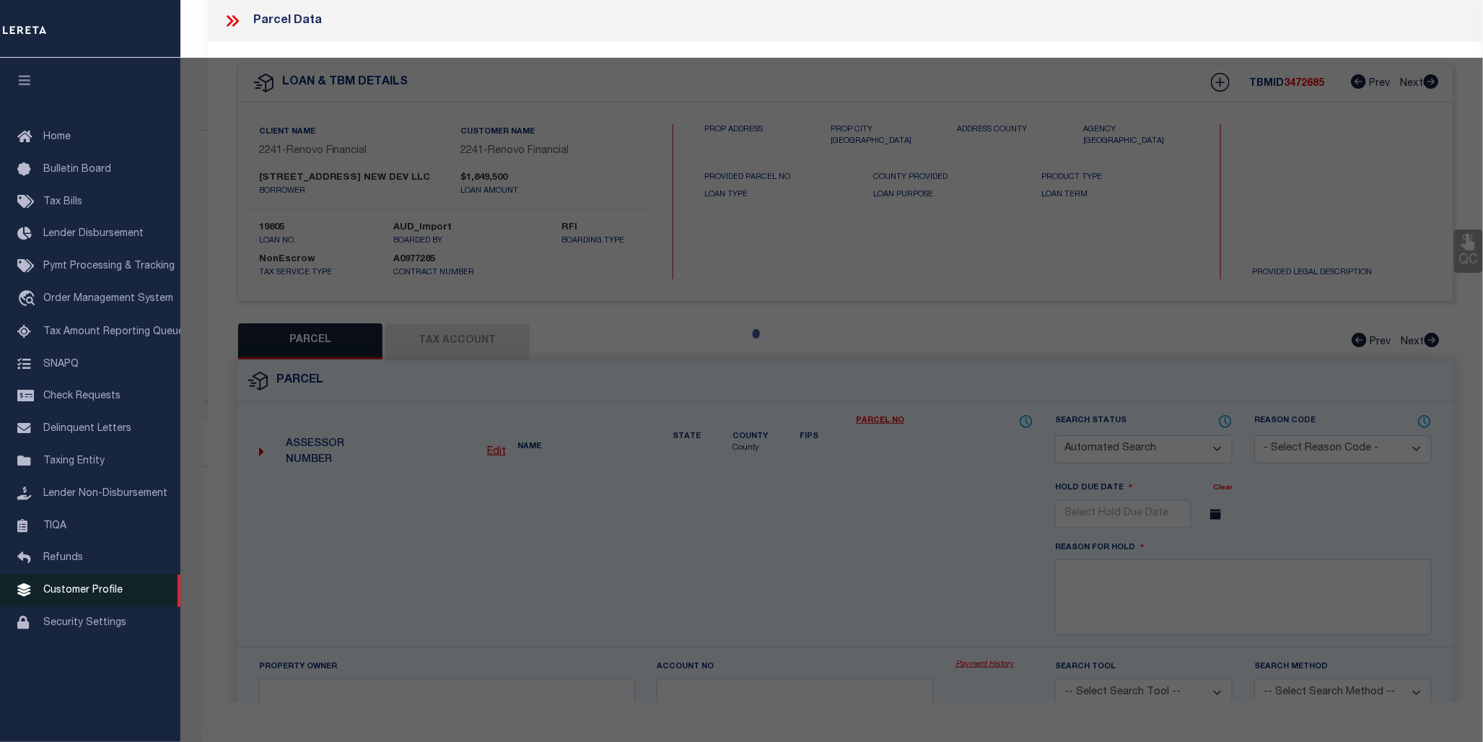
select select "LEG"
type input "2648 N MAGNOLIA AVE"
checkbox input "false"
type input "CHICAGO, IL 60614"
type textarea "(SUBDIVISION) OF EH OF BLK2 OF OGDEN SHELDON & CO SUB OF OUTLOT 44 OF SHEFFIELD…"
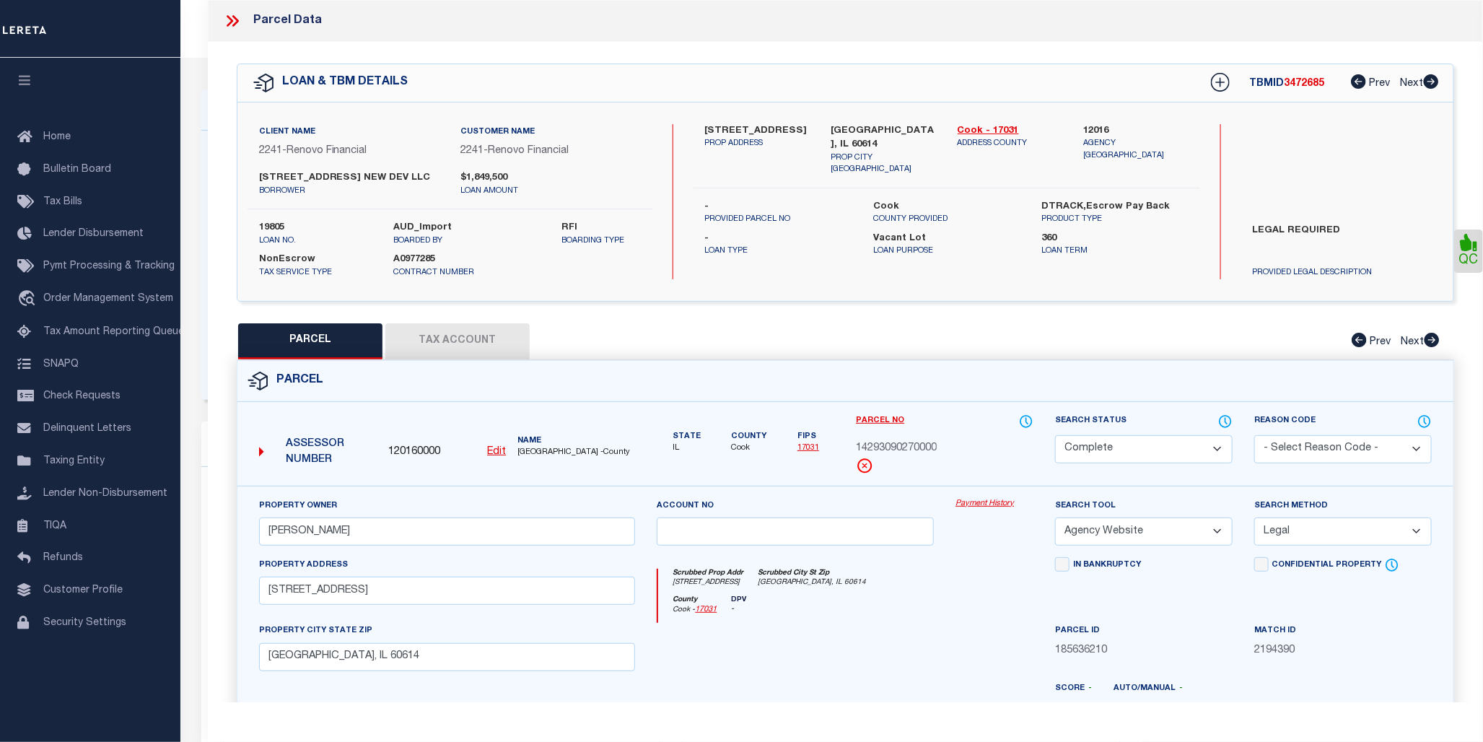
click at [985, 507] on link "Payment History" at bounding box center [995, 504] width 78 height 12
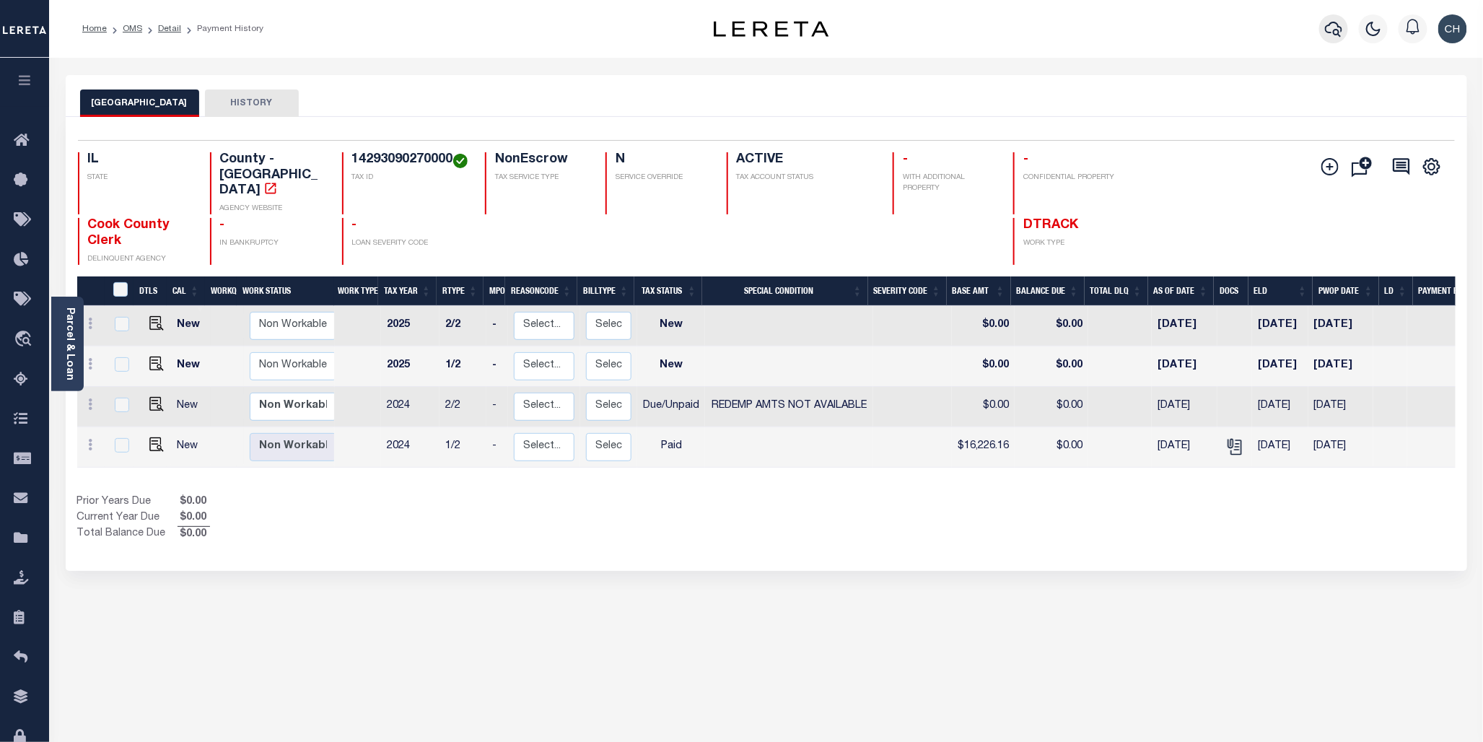
click at [1329, 30] on icon "button" at bounding box center [1333, 28] width 17 height 17
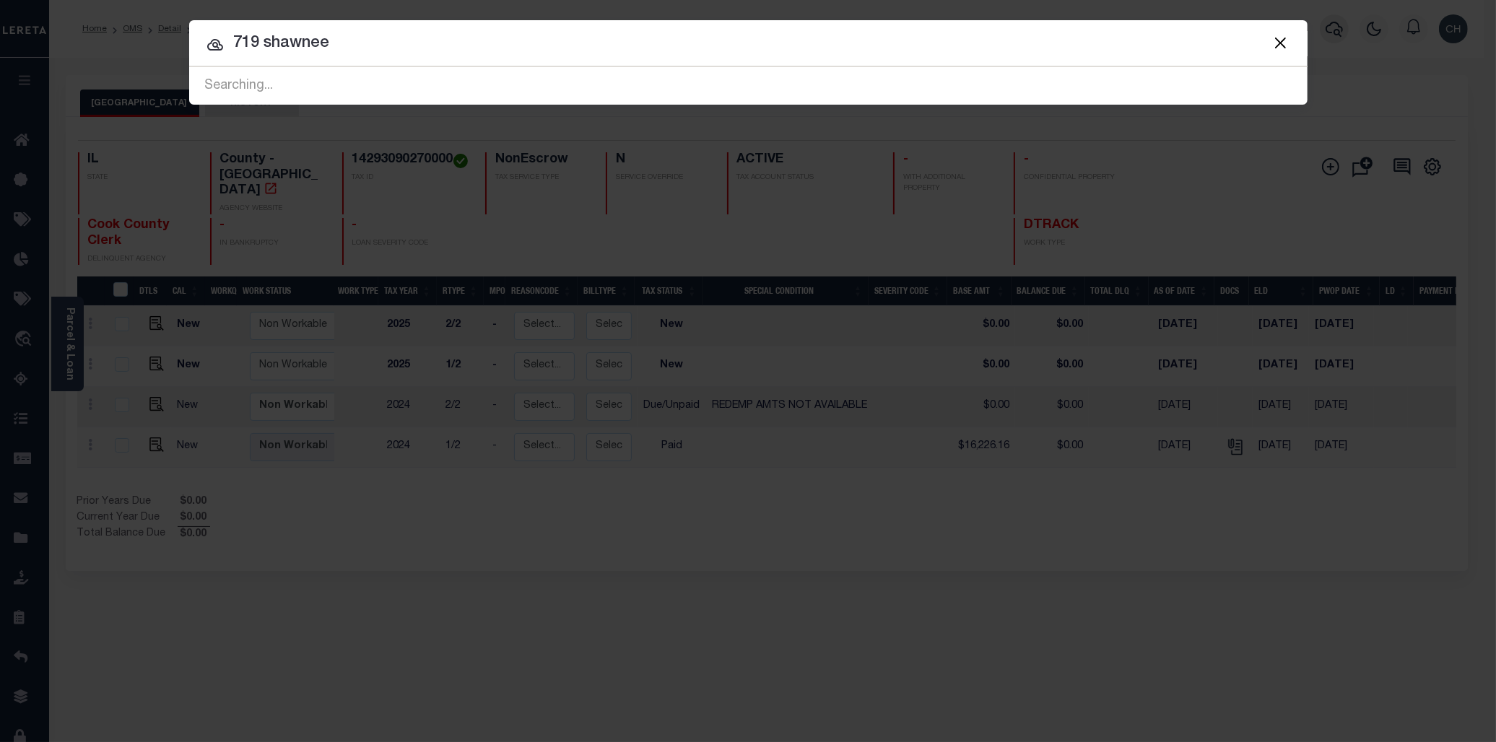
type input "719 shawnee"
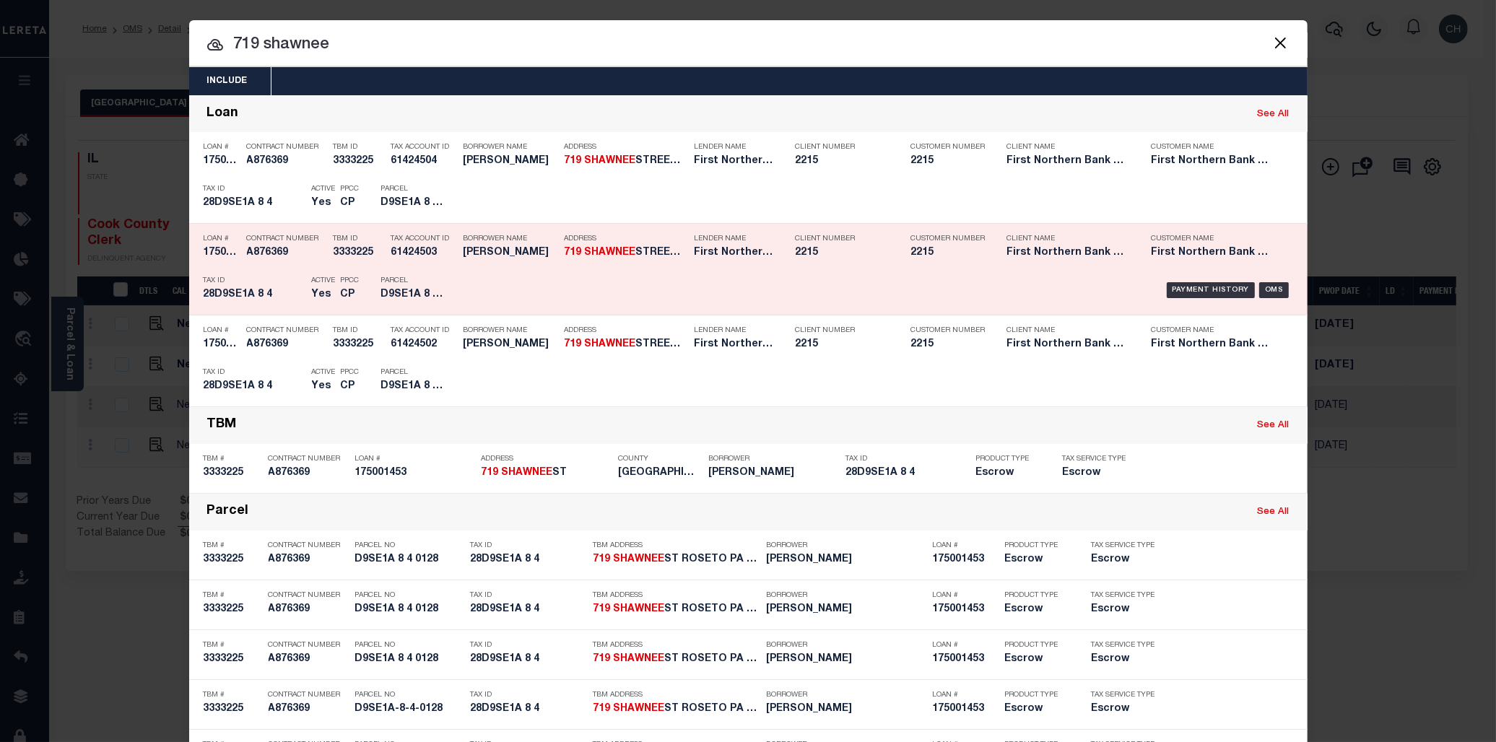
click at [873, 263] on div "Client Number 2215" at bounding box center [842, 248] width 94 height 42
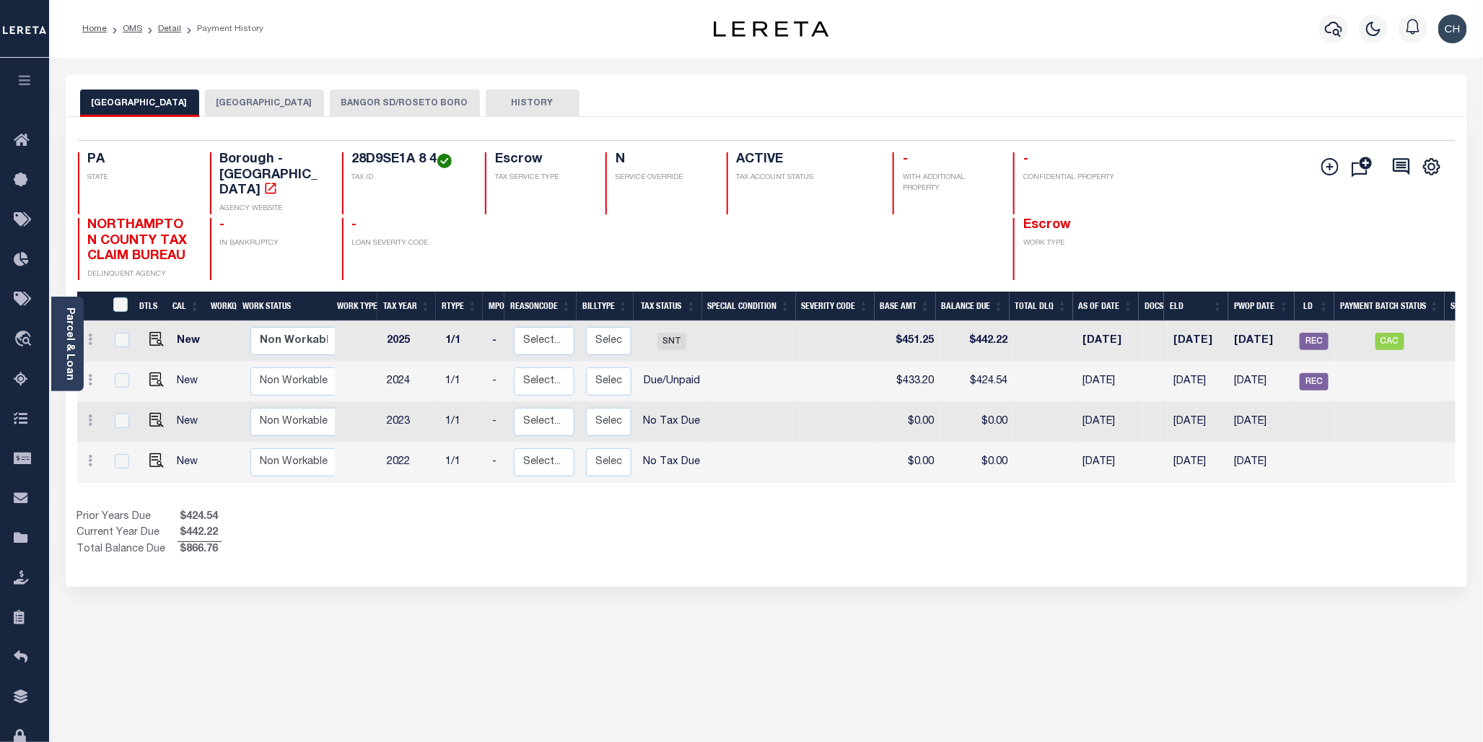
click at [410, 105] on button "BANGOR SD/ROSETO BORO" at bounding box center [405, 103] width 150 height 27
